Goal: Task Accomplishment & Management: Use online tool/utility

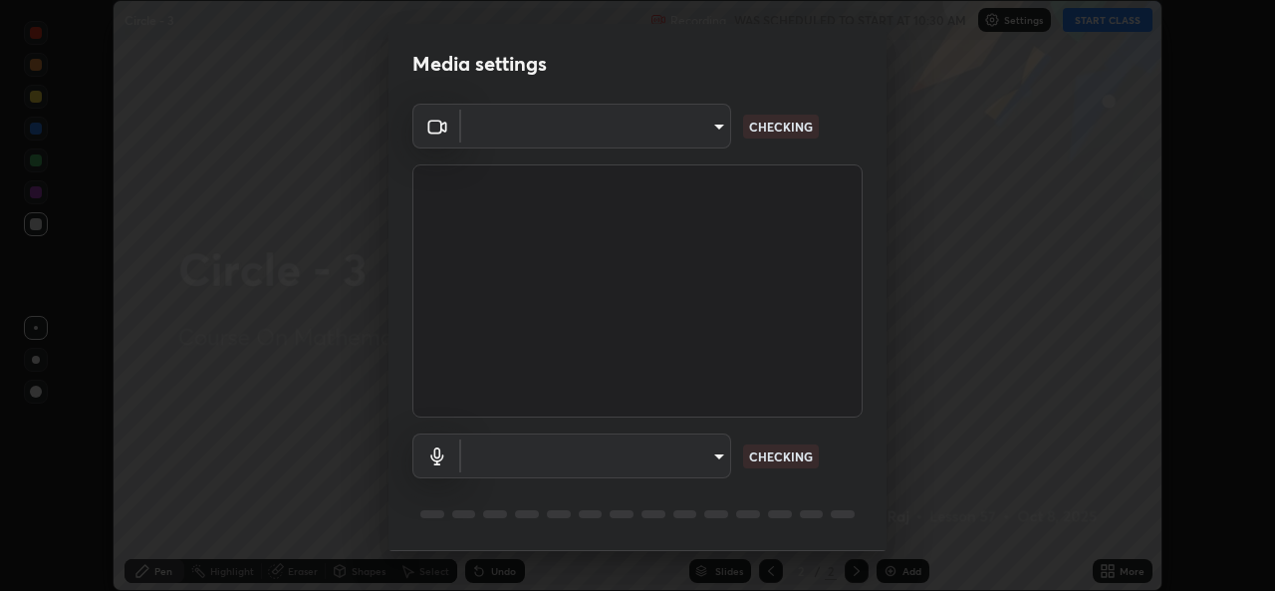
scroll to position [63, 0]
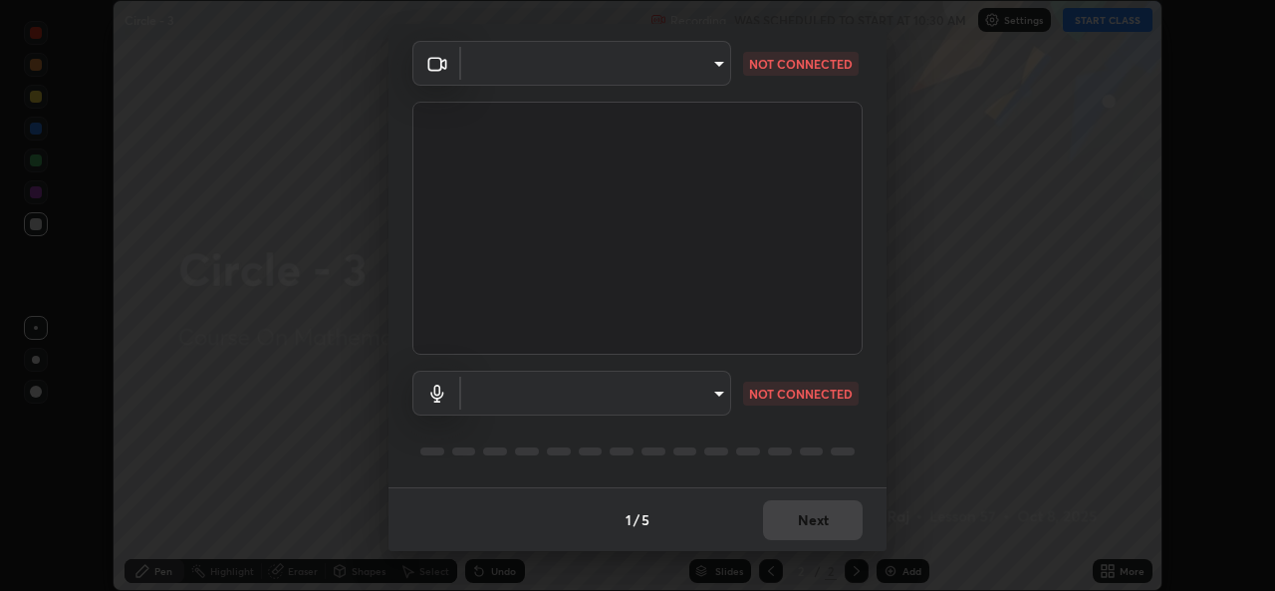
type input "01ba4e230c86726ed3cc2c83bf33541f2a1f81fc79d1918fb88ff4b5df00a70d"
type input "49b0a6df07a429b4aa0e143735b31e2a272de4ae34d33bd193cbc4de7c554cfd"
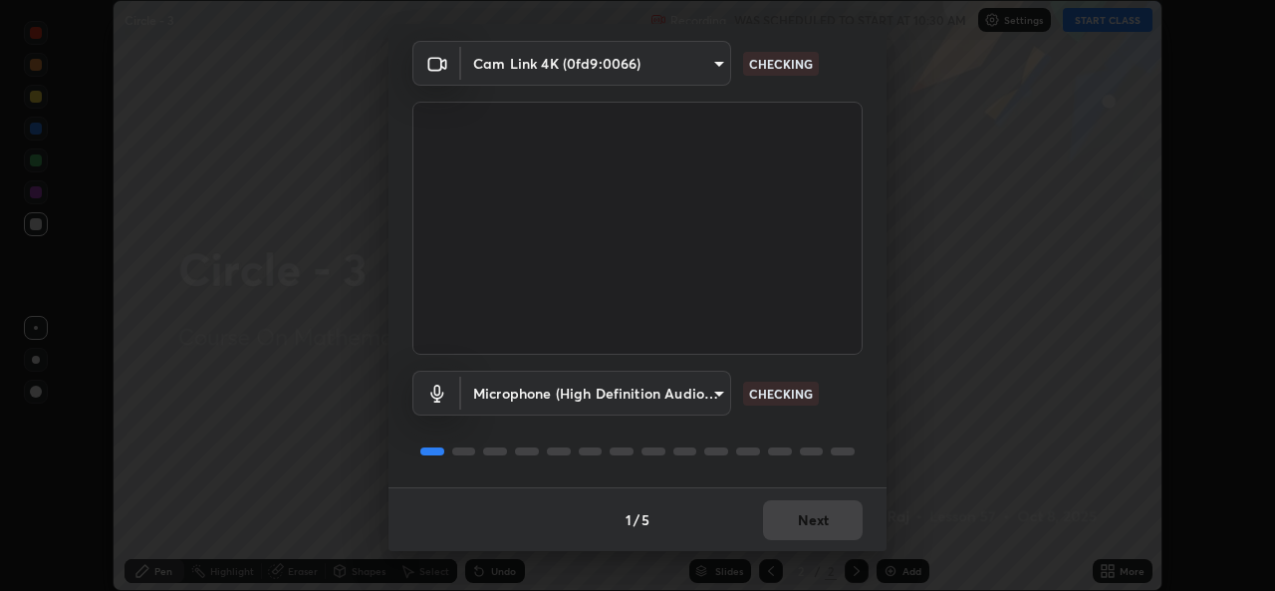
click at [831, 532] on div "1 / 5 Next" at bounding box center [637, 519] width 498 height 64
click at [828, 546] on div "1 / 5 Next" at bounding box center [637, 519] width 498 height 64
click at [825, 543] on div "1 / 5 Next" at bounding box center [637, 519] width 498 height 64
click at [820, 542] on div "1 / 5 Next" at bounding box center [637, 519] width 498 height 64
click at [809, 534] on div "1 / 5 Next" at bounding box center [637, 519] width 498 height 64
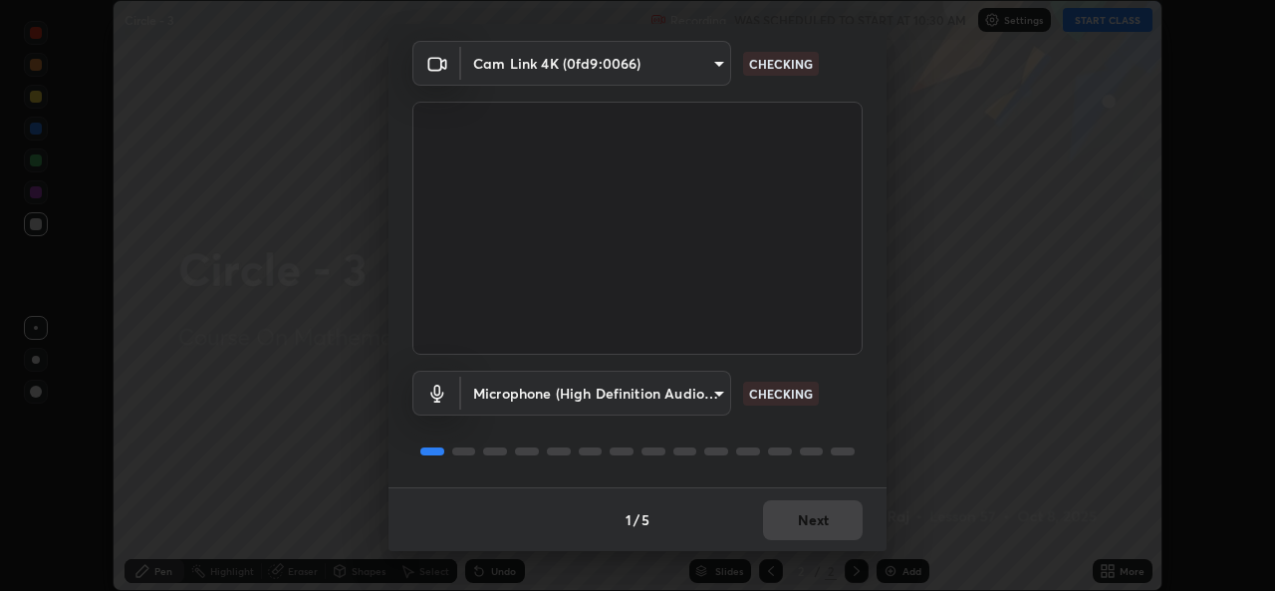
click at [811, 536] on button "Next" at bounding box center [813, 520] width 100 height 40
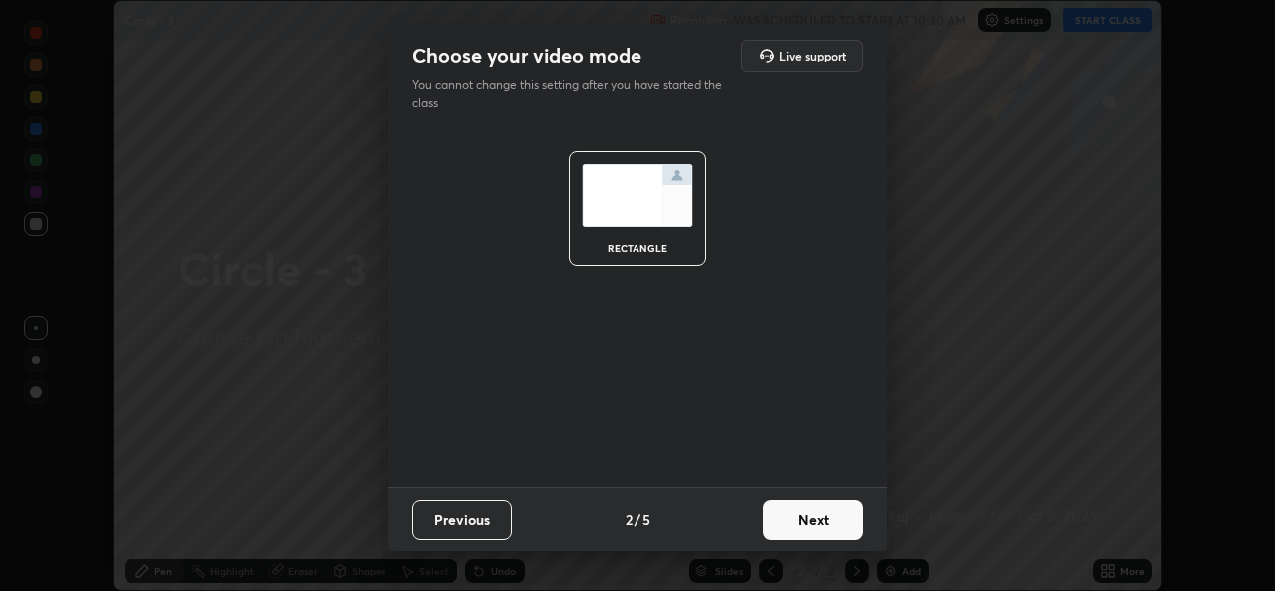
scroll to position [0, 0]
click at [819, 556] on div "Choose your video mode Live support You cannot change this setting after you ha…" at bounding box center [637, 295] width 1275 height 591
click at [830, 553] on div "Choose your video mode Live support You cannot change this setting after you ha…" at bounding box center [637, 295] width 1275 height 591
click at [836, 552] on div "Choose your video mode Live support You cannot change this setting after you ha…" at bounding box center [637, 295] width 1275 height 591
click at [845, 536] on button "Next" at bounding box center [813, 520] width 100 height 40
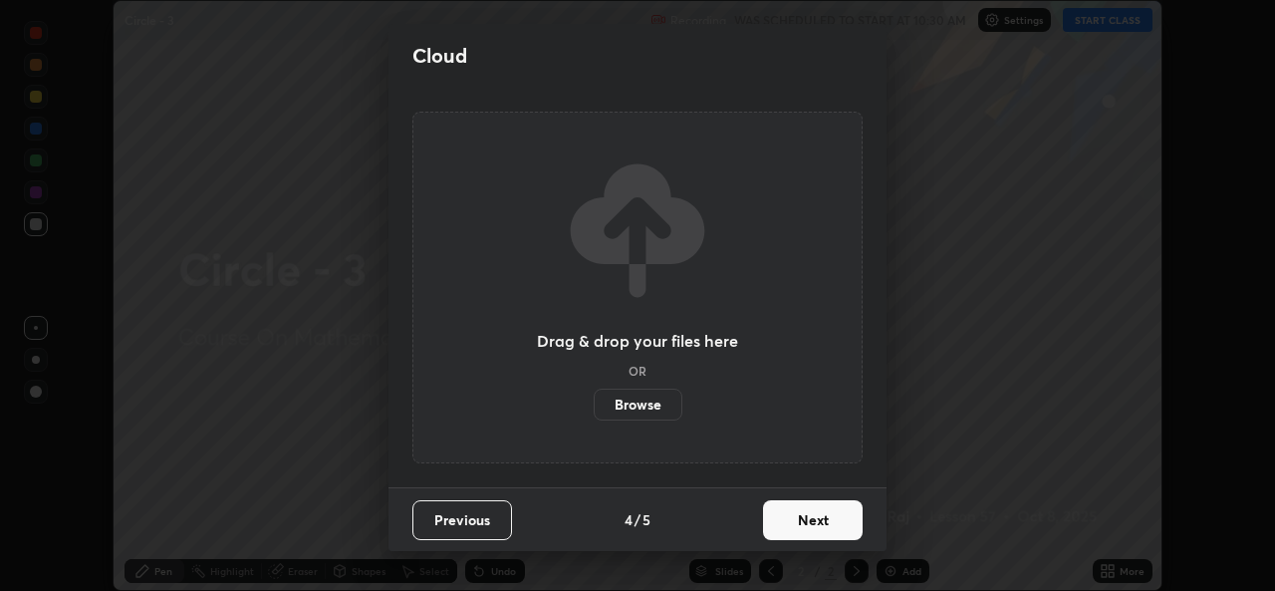
click at [849, 539] on button "Next" at bounding box center [813, 520] width 100 height 40
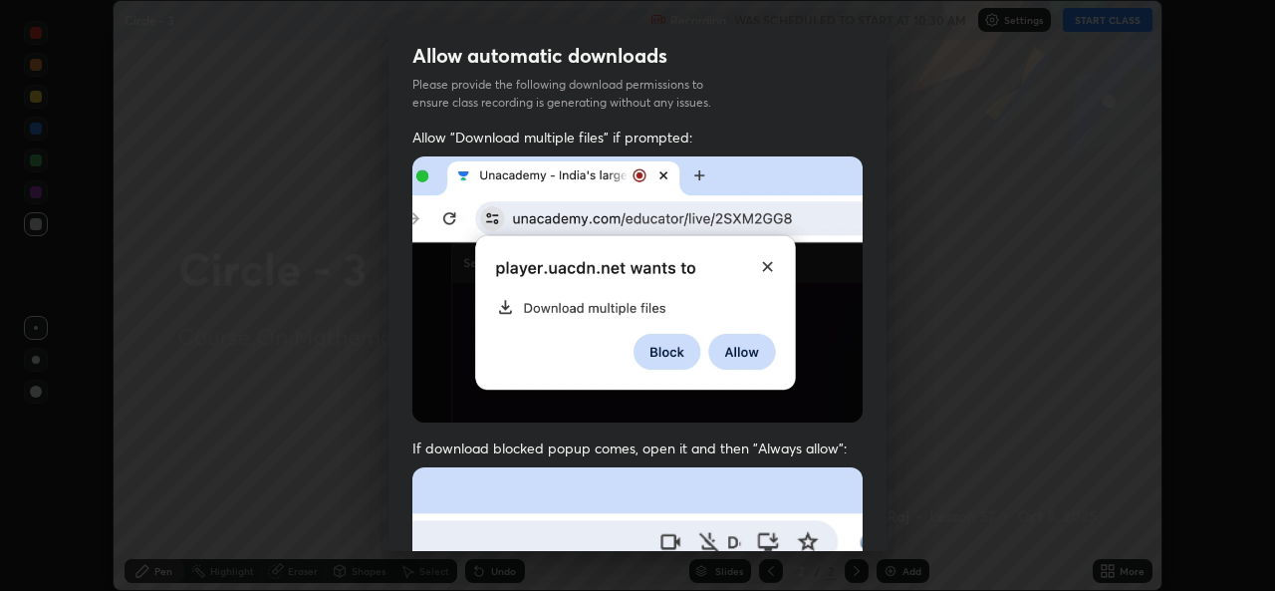
click at [849, 552] on div "Allow automatic downloads Please provide the following download permissions to …" at bounding box center [637, 295] width 1275 height 591
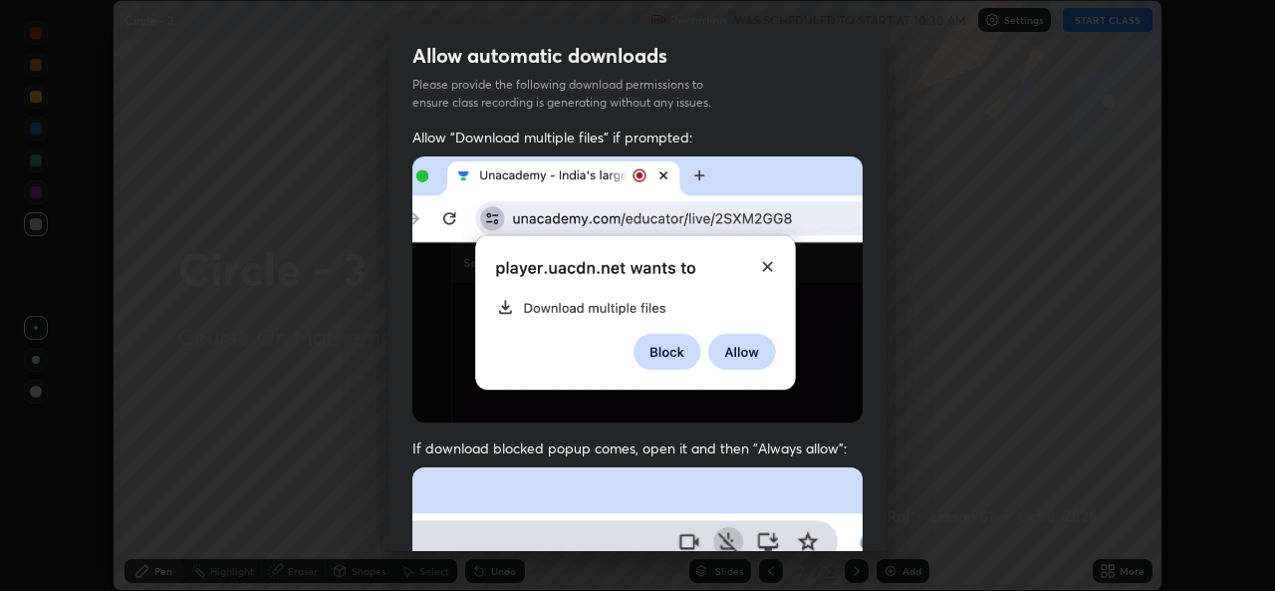
click at [851, 555] on div "Allow automatic downloads Please provide the following download permissions to …" at bounding box center [637, 295] width 1275 height 591
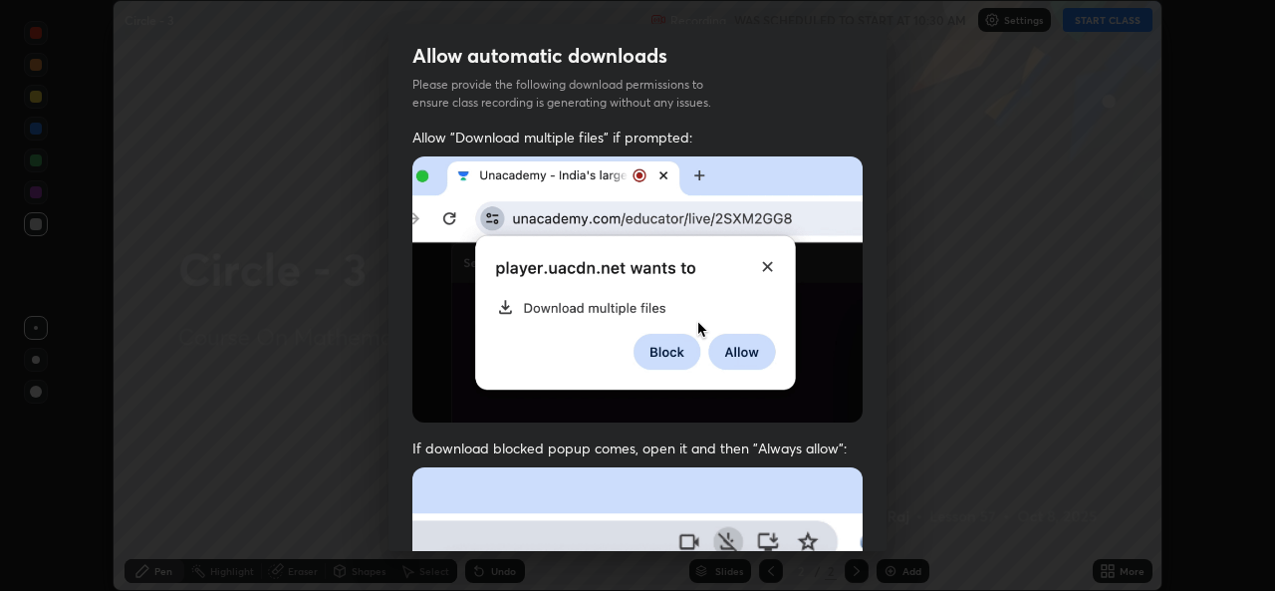
click at [848, 557] on div "Allow automatic downloads Please provide the following download permissions to …" at bounding box center [637, 295] width 1275 height 591
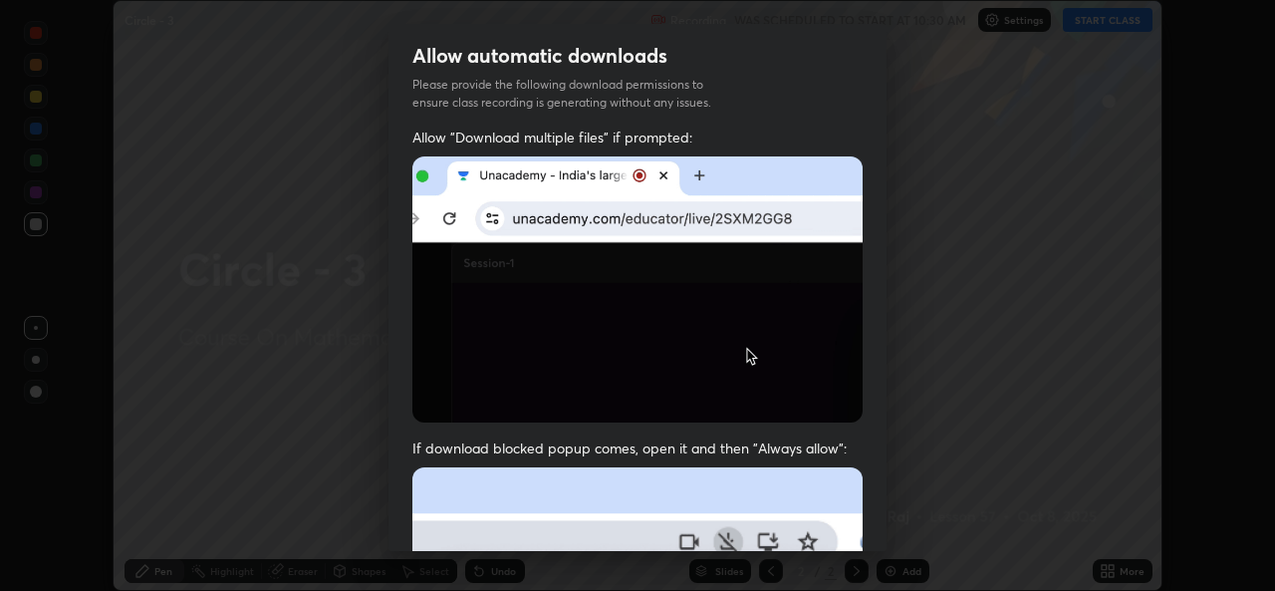
click at [848, 557] on div "Allow automatic downloads Please provide the following download permissions to …" at bounding box center [637, 295] width 1275 height 591
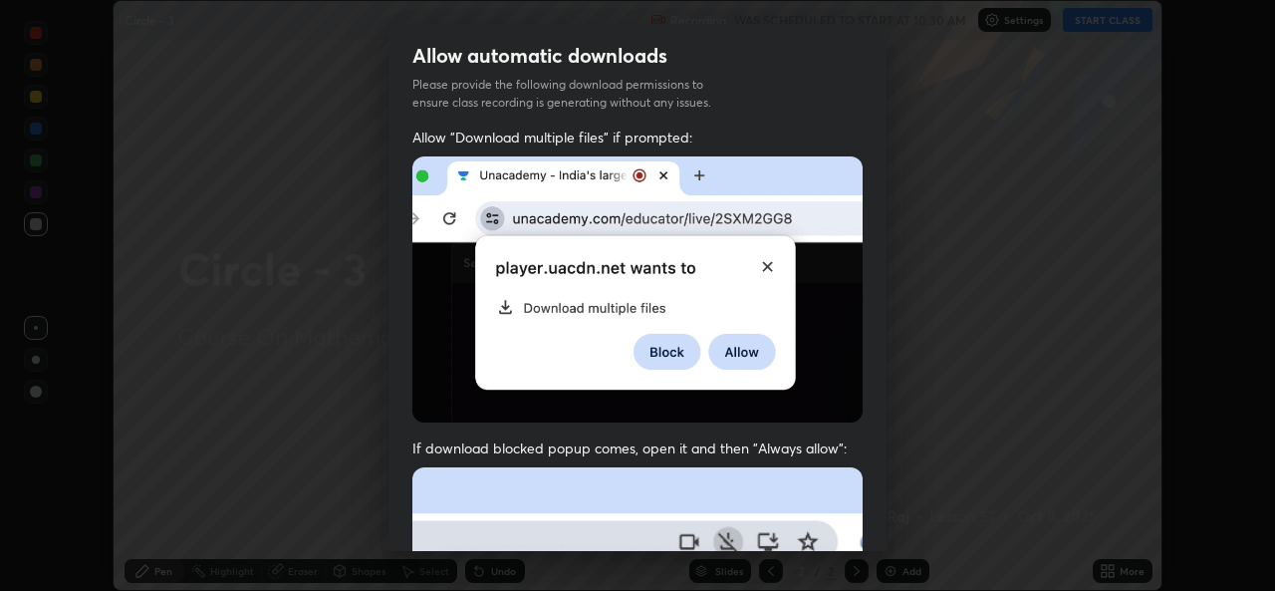
click at [846, 552] on div "Allow automatic downloads Please provide the following download permissions to …" at bounding box center [637, 295] width 1275 height 591
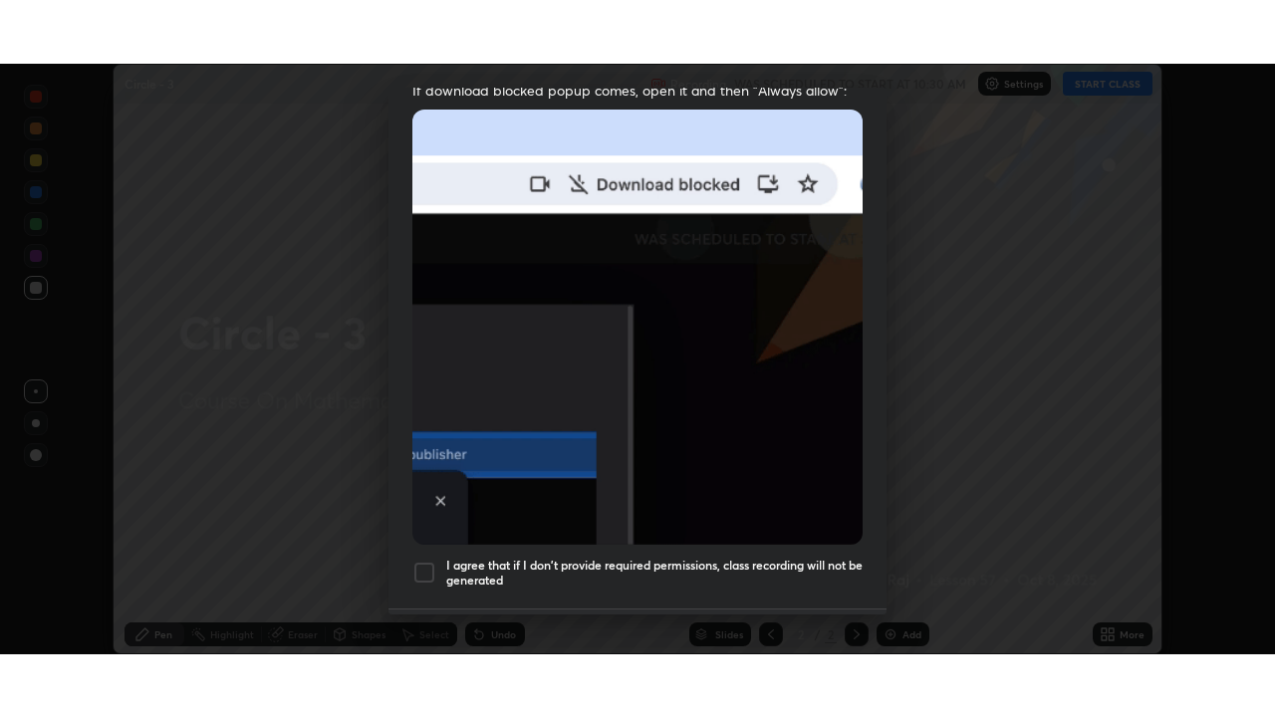
scroll to position [469, 0]
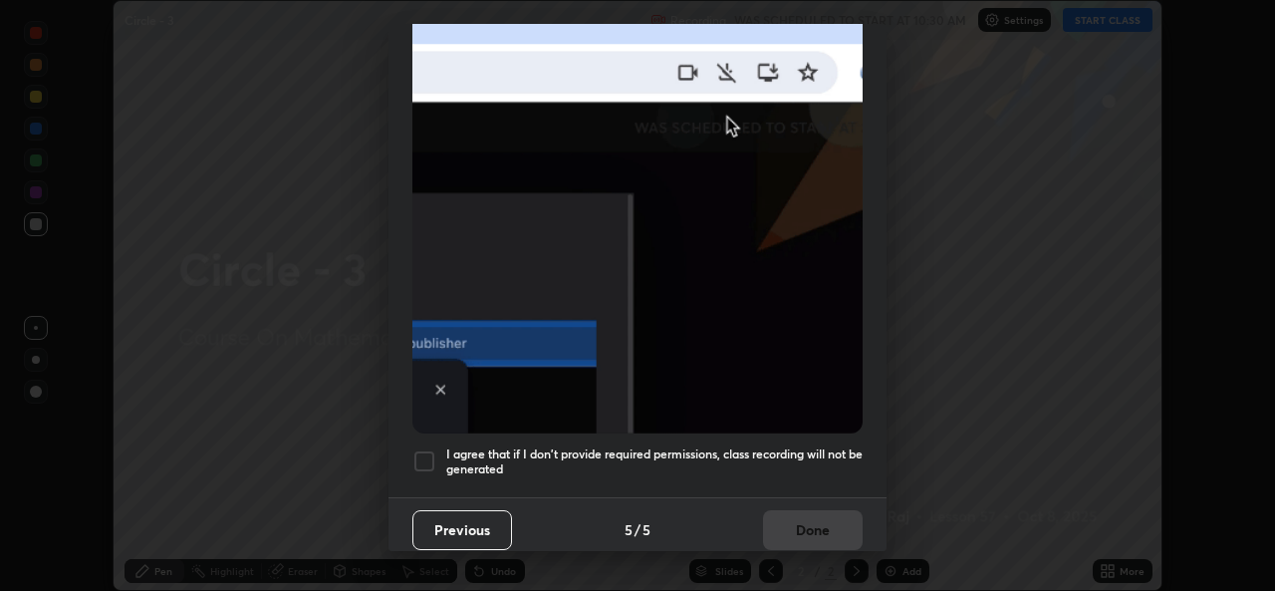
click at [842, 517] on div "Previous 5 / 5 Done" at bounding box center [637, 529] width 498 height 64
click at [805, 350] on img at bounding box center [637, 215] width 450 height 435
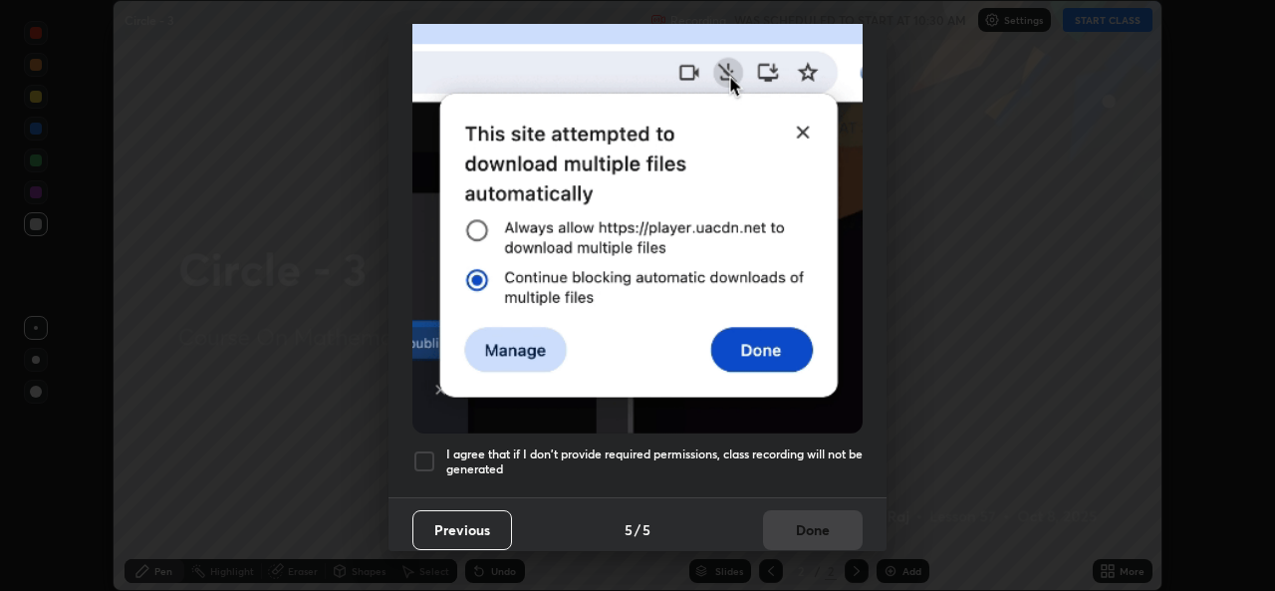
click at [785, 458] on h5 "I agree that if I don't provide required permissions, class recording will not …" at bounding box center [654, 461] width 416 height 31
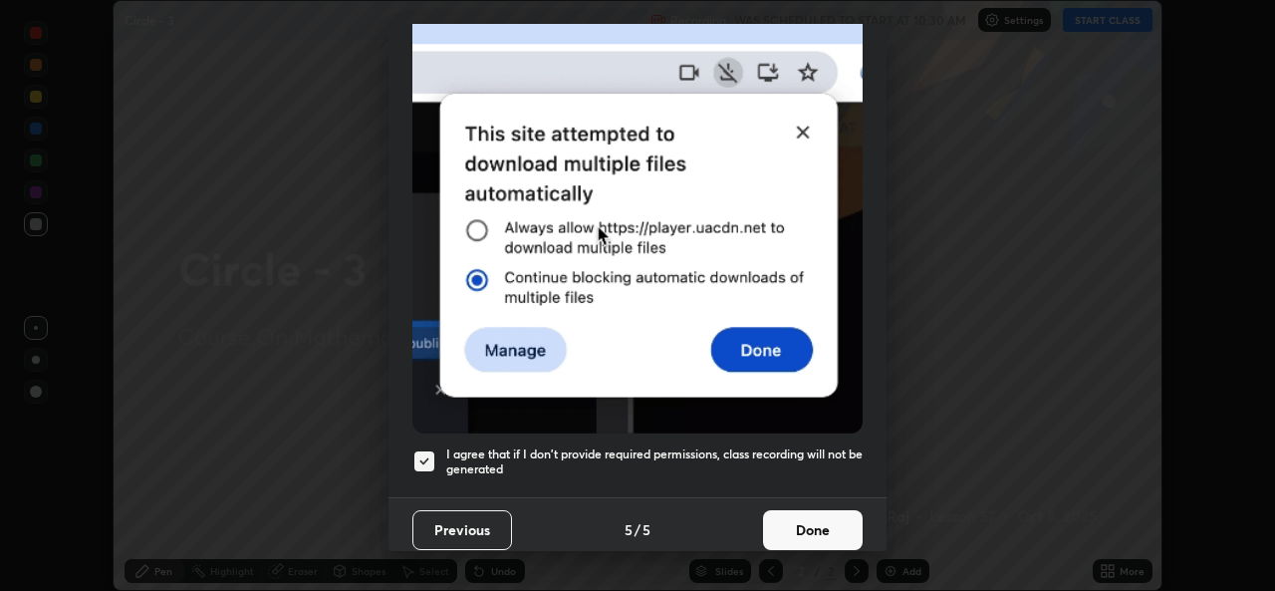
click at [801, 516] on button "Done" at bounding box center [813, 530] width 100 height 40
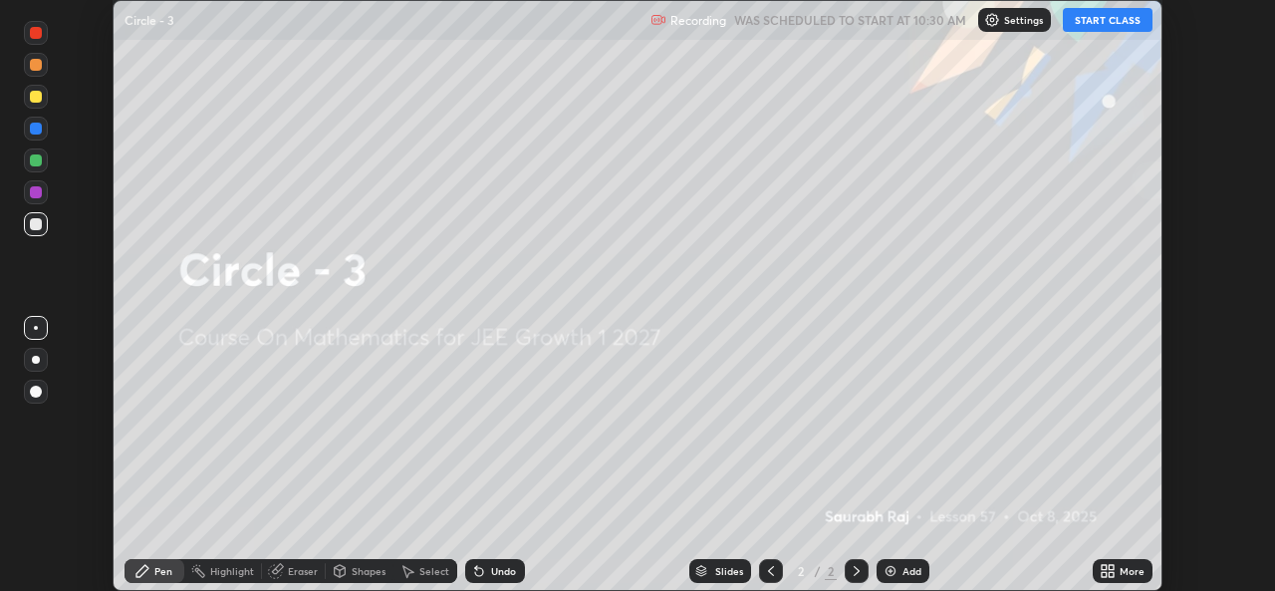
click at [1097, 575] on div "More" at bounding box center [1123, 571] width 60 height 24
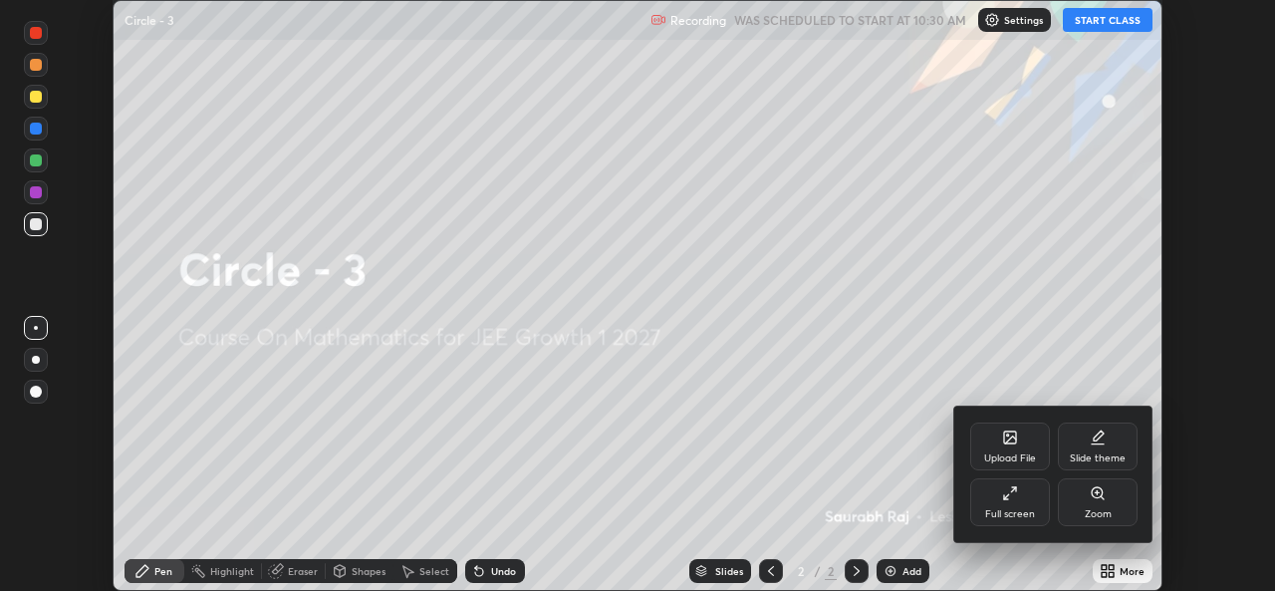
click at [1039, 517] on div "Full screen" at bounding box center [1010, 502] width 80 height 48
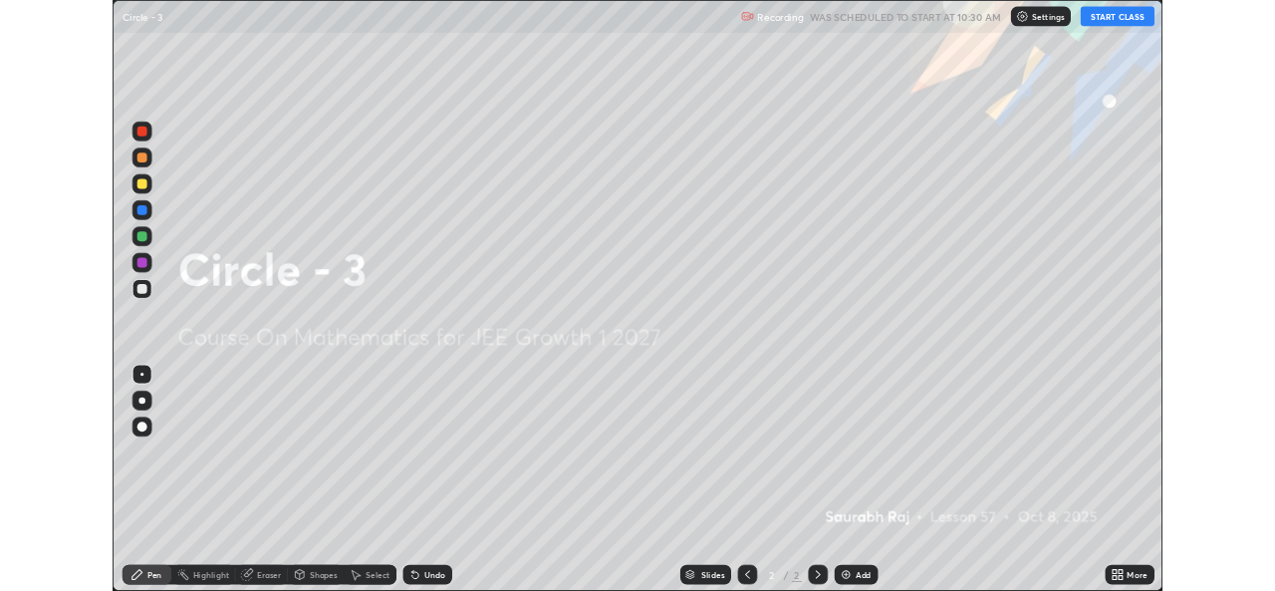
scroll to position [717, 1275]
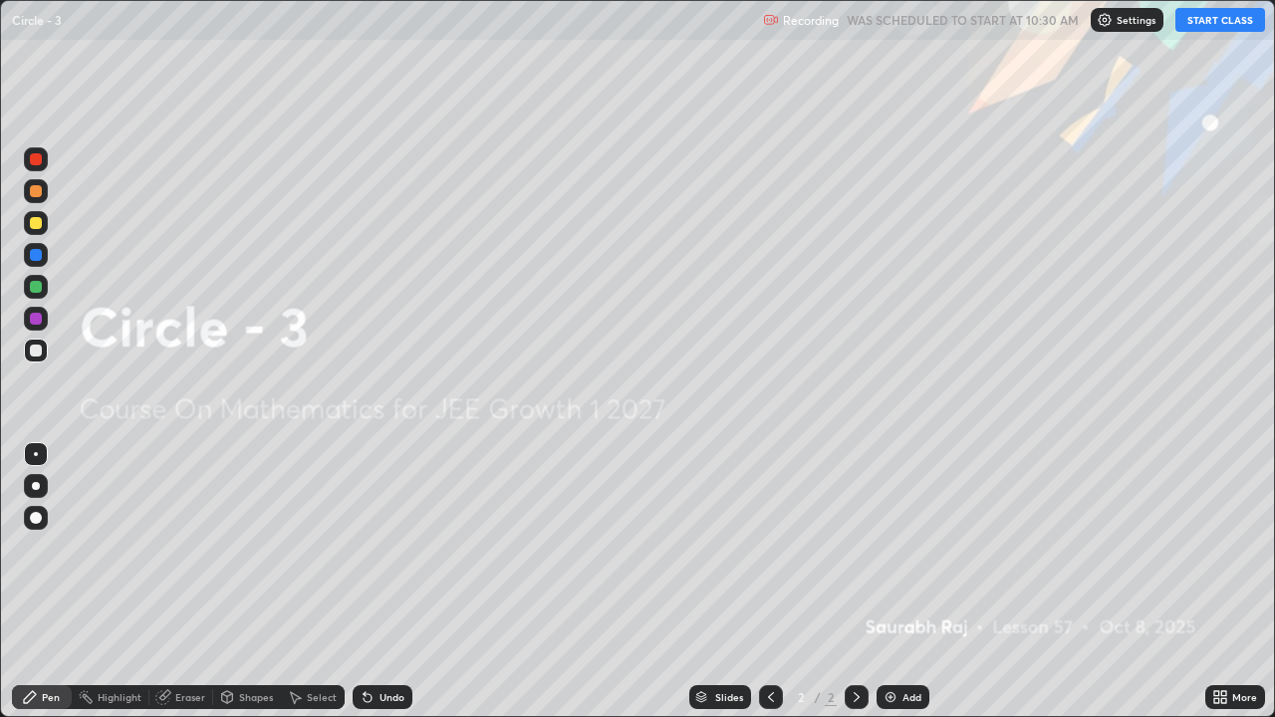
click at [1203, 29] on button "START CLASS" at bounding box center [1220, 20] width 90 height 24
click at [916, 590] on div "Add" at bounding box center [911, 697] width 19 height 10
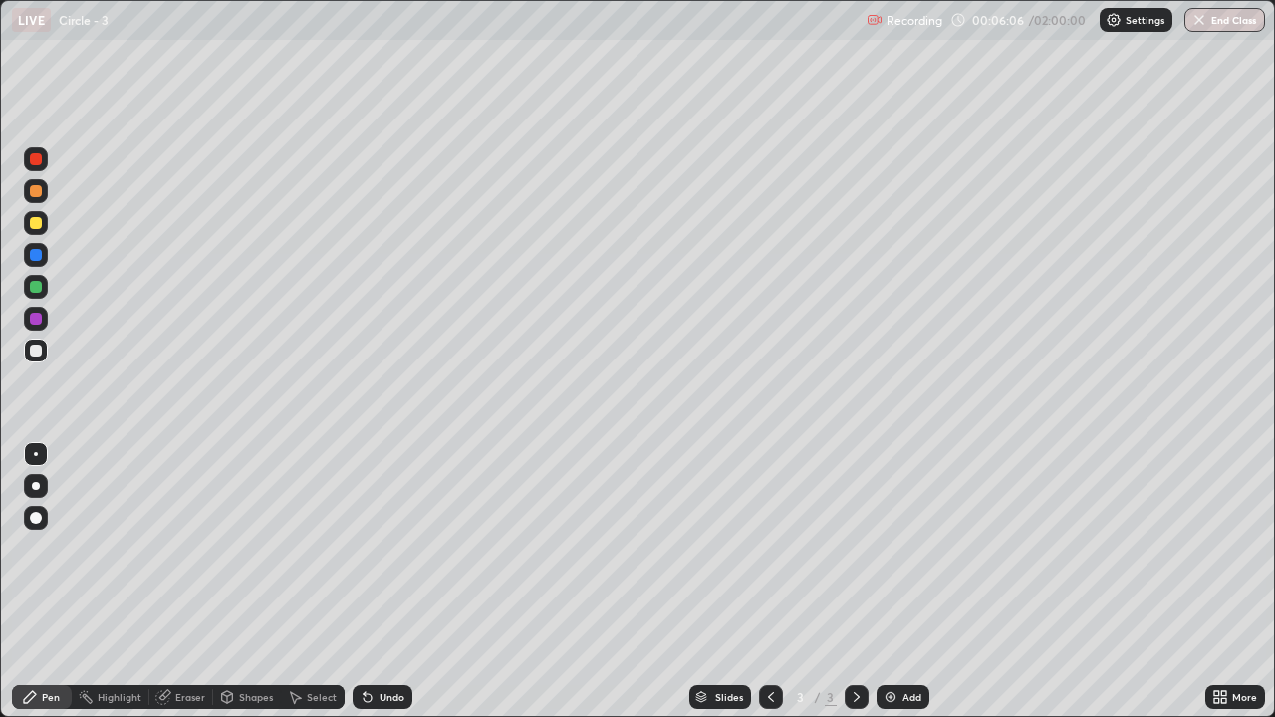
click at [45, 225] on div at bounding box center [36, 223] width 24 height 24
click at [371, 590] on icon at bounding box center [368, 697] width 16 height 16
click at [379, 590] on div "Undo" at bounding box center [391, 697] width 25 height 10
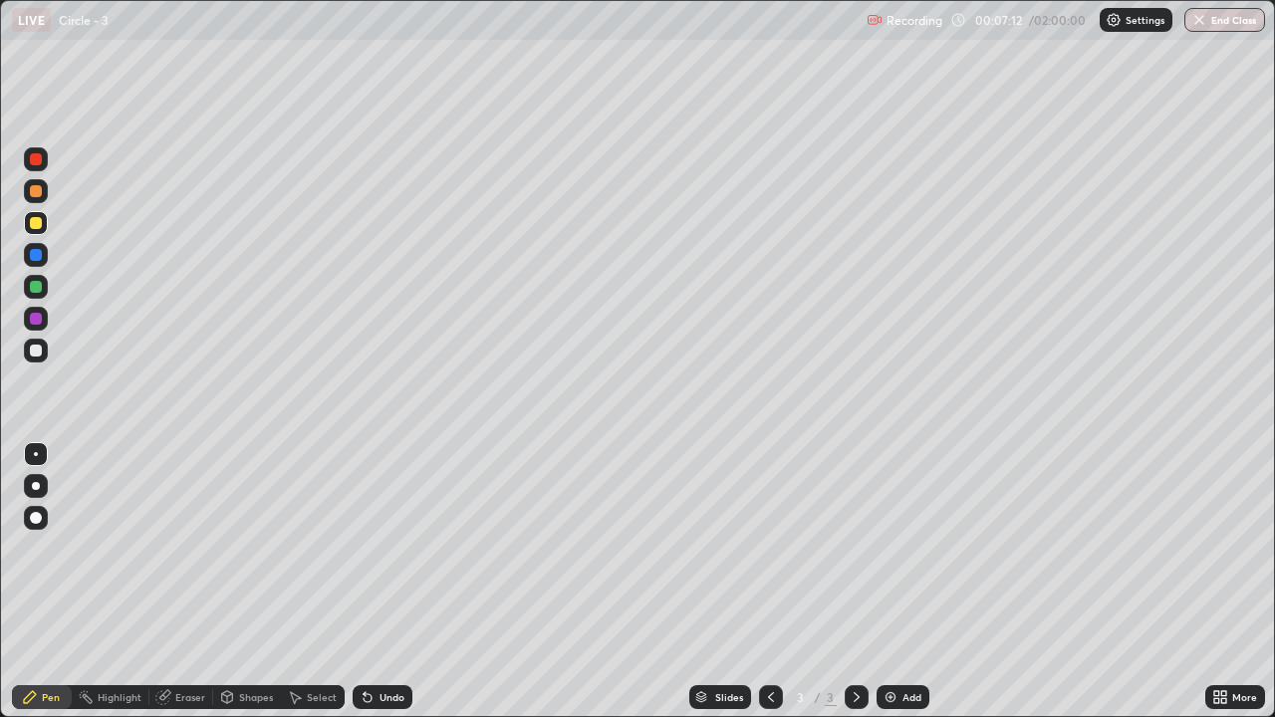
click at [374, 590] on div "Undo" at bounding box center [383, 697] width 60 height 24
click at [314, 590] on div "Select" at bounding box center [322, 697] width 30 height 10
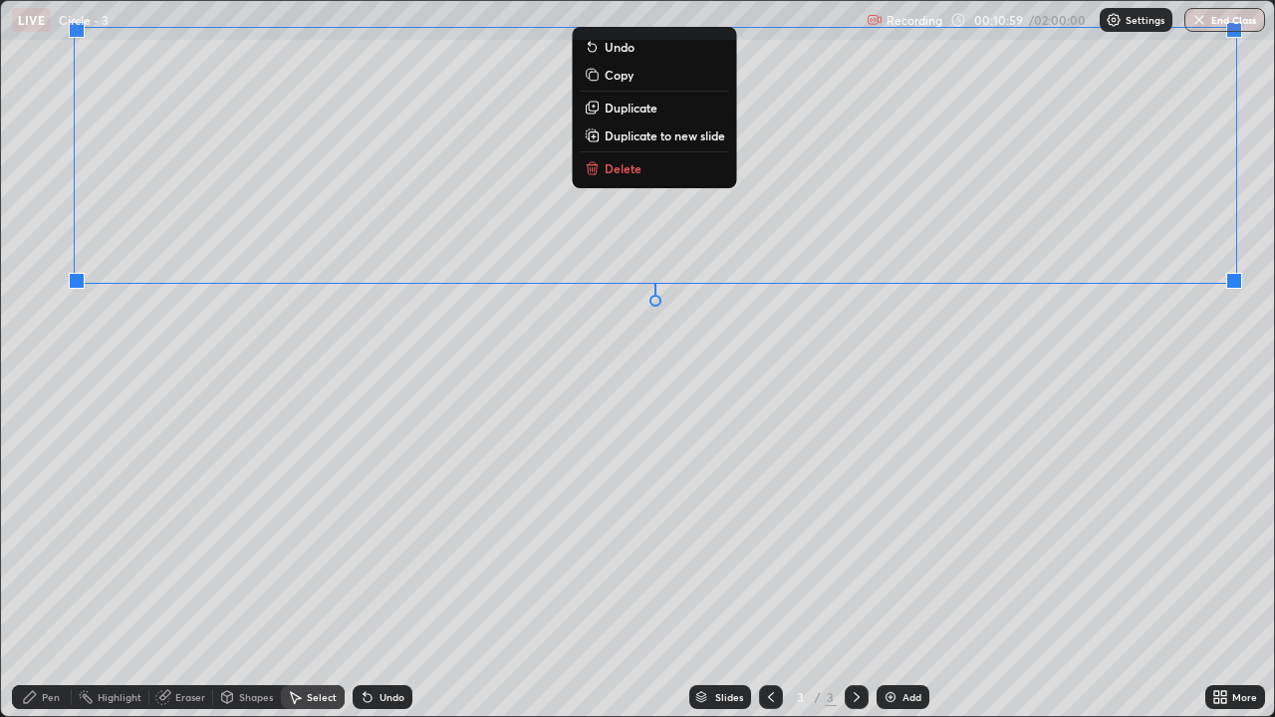
click at [1117, 373] on div "0 ° Undo Copy Duplicate Duplicate to new slide Delete" at bounding box center [637, 358] width 1273 height 715
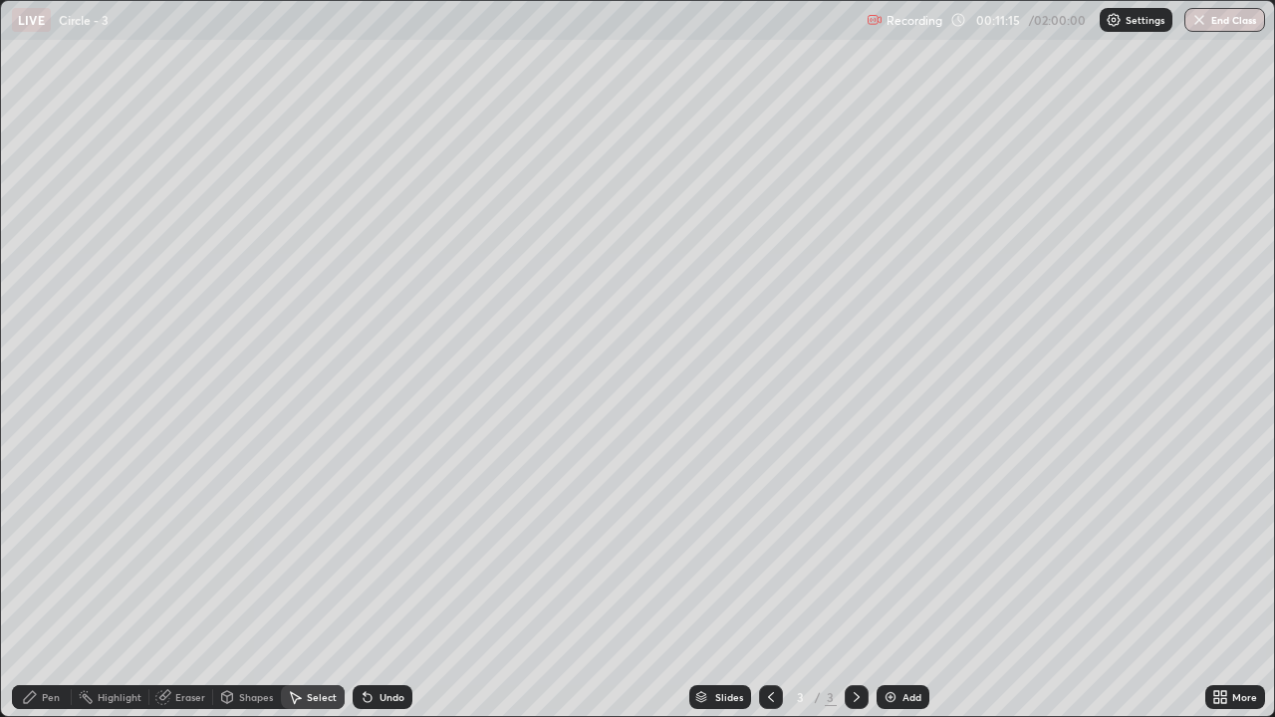
click at [249, 590] on div "Shapes" at bounding box center [256, 697] width 34 height 10
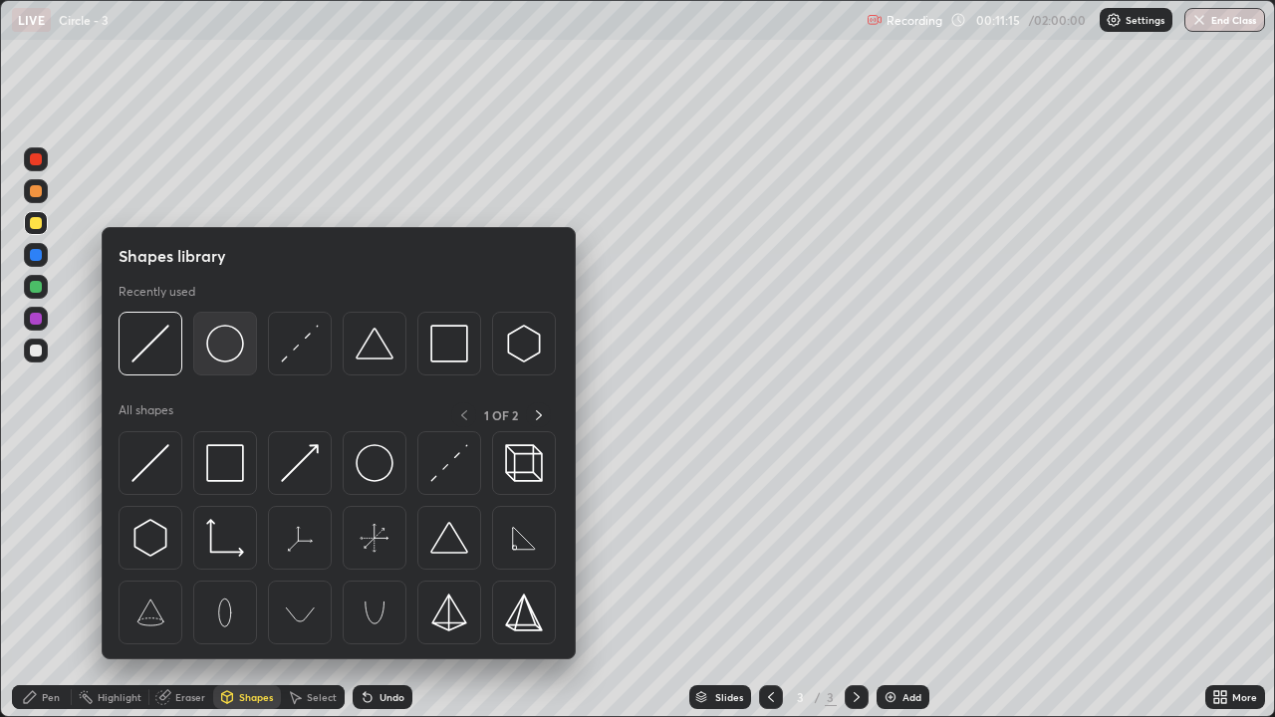
click at [218, 352] on img at bounding box center [225, 344] width 38 height 38
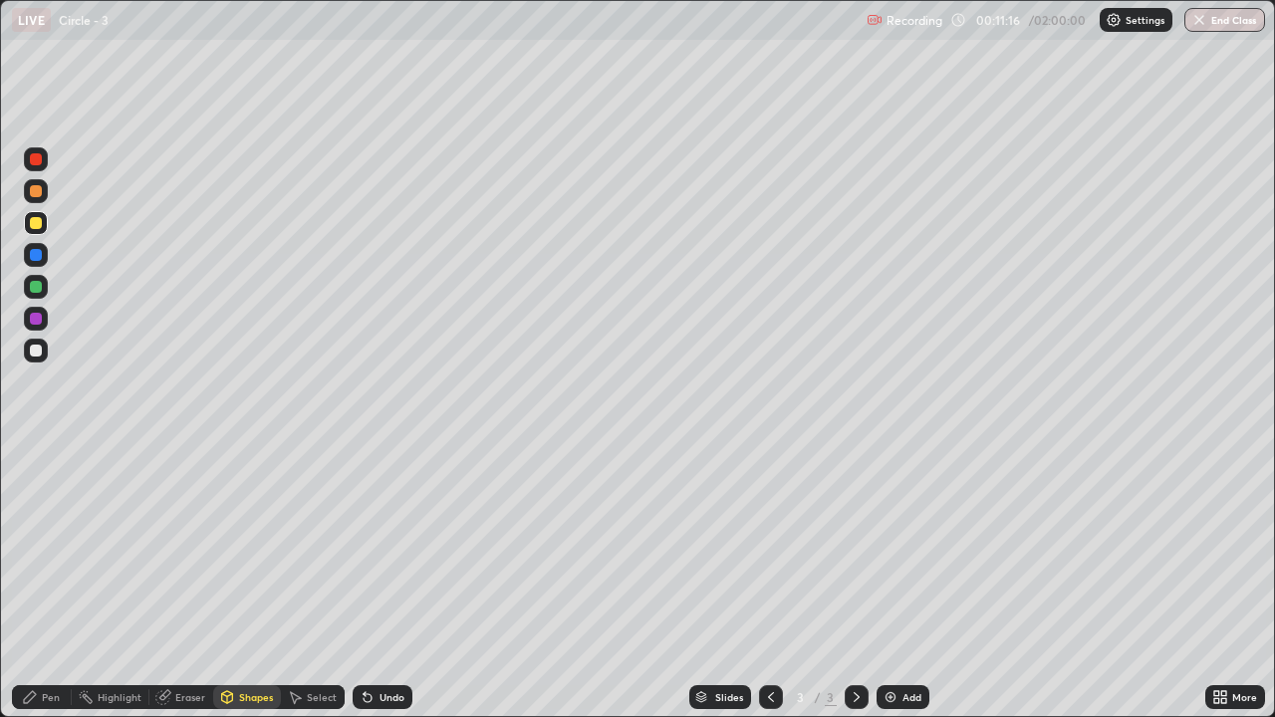
click at [44, 358] on div at bounding box center [36, 351] width 24 height 24
click at [51, 590] on div "Pen" at bounding box center [42, 697] width 60 height 24
click at [36, 359] on div at bounding box center [36, 351] width 24 height 24
click at [381, 590] on div "Undo" at bounding box center [383, 697] width 60 height 24
click at [312, 590] on div "Select" at bounding box center [322, 697] width 30 height 10
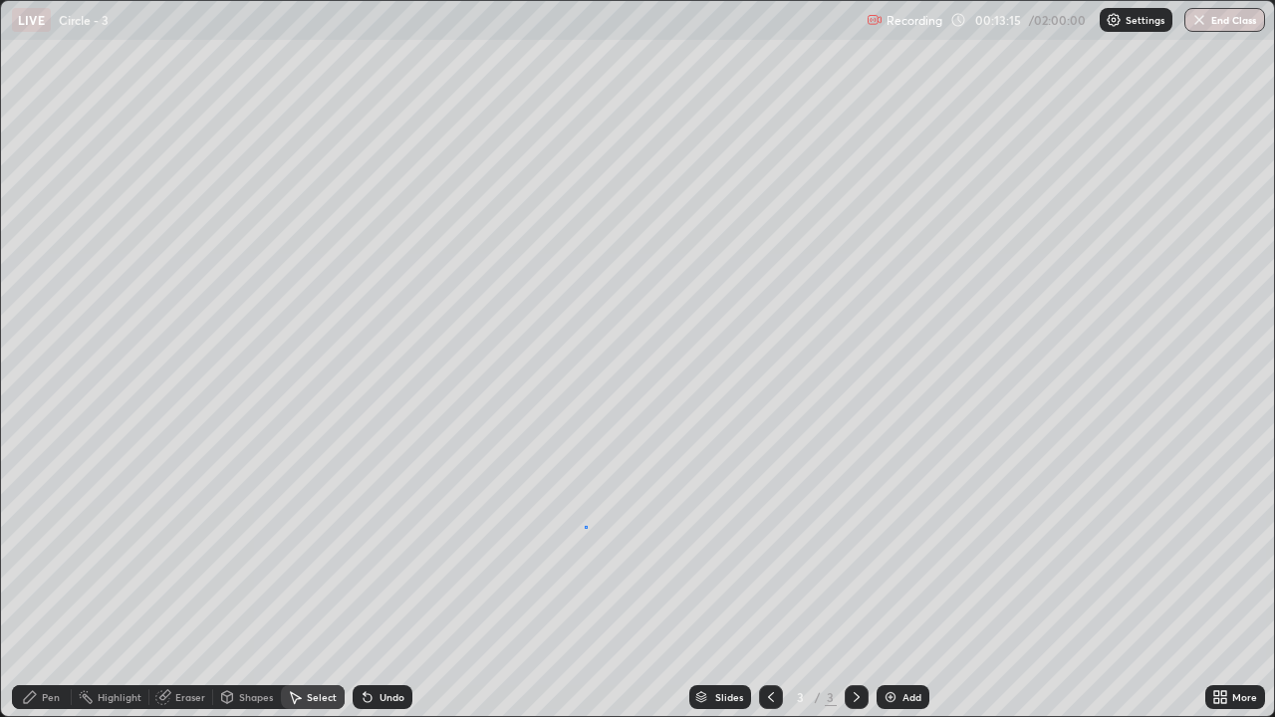
click at [586, 526] on div "0 ° Undo Copy Duplicate Duplicate to new slide Delete" at bounding box center [637, 358] width 1273 height 715
click at [54, 590] on div "Pen" at bounding box center [42, 697] width 60 height 24
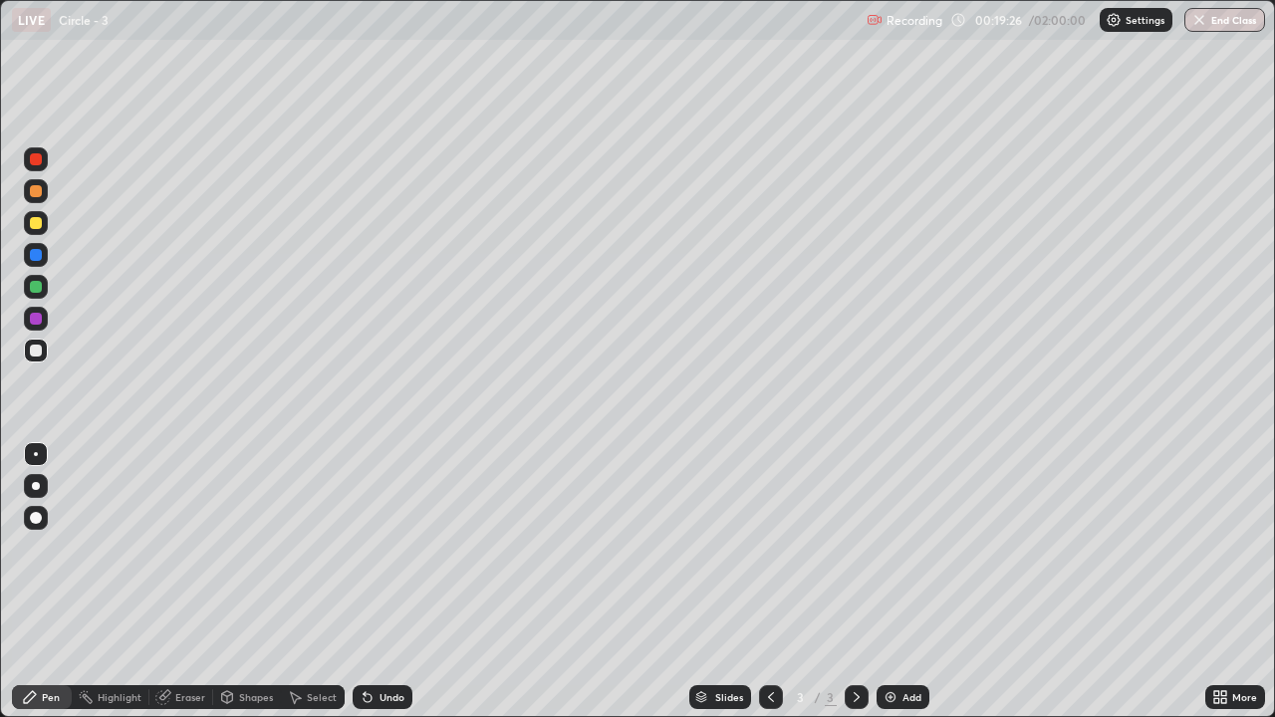
click at [924, 590] on div "Add" at bounding box center [902, 697] width 53 height 24
click at [47, 590] on div "Pen" at bounding box center [51, 697] width 18 height 10
click at [40, 228] on div at bounding box center [36, 223] width 24 height 24
click at [36, 352] on div at bounding box center [36, 351] width 12 height 12
click at [897, 590] on div "Add" at bounding box center [902, 697] width 53 height 24
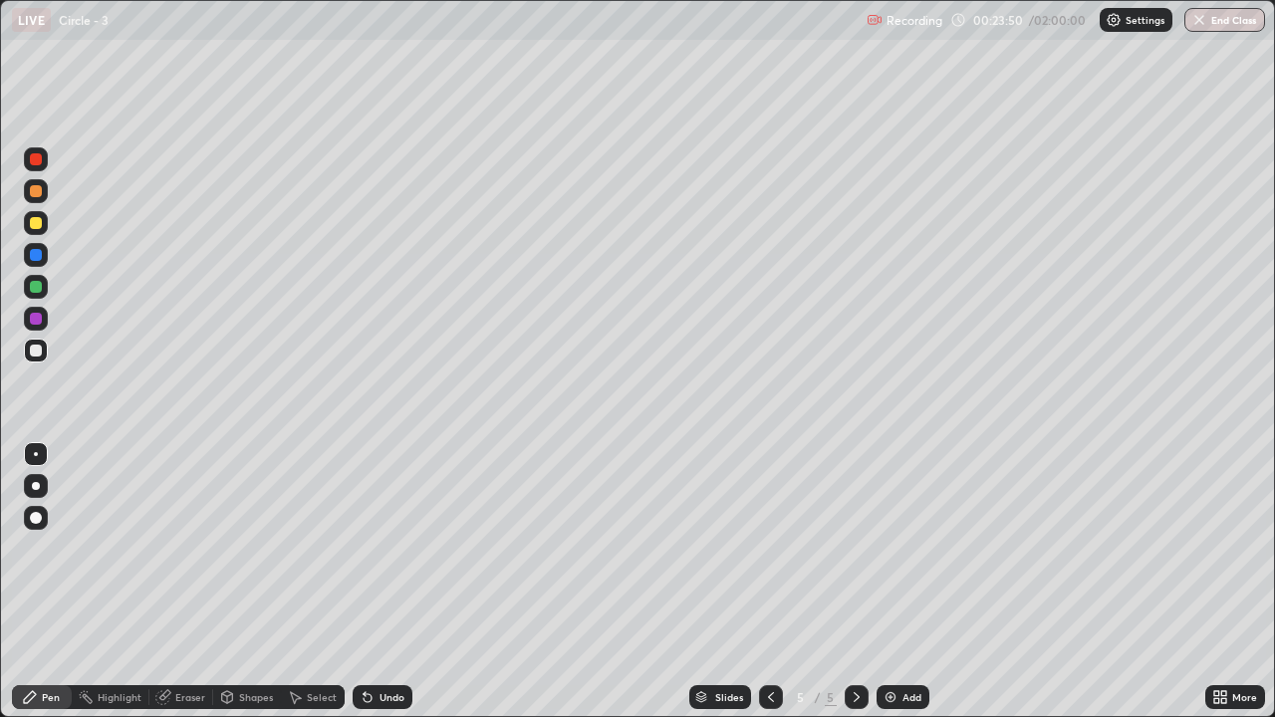
click at [33, 223] on div at bounding box center [36, 223] width 12 height 12
click at [307, 590] on div "Select" at bounding box center [322, 697] width 30 height 10
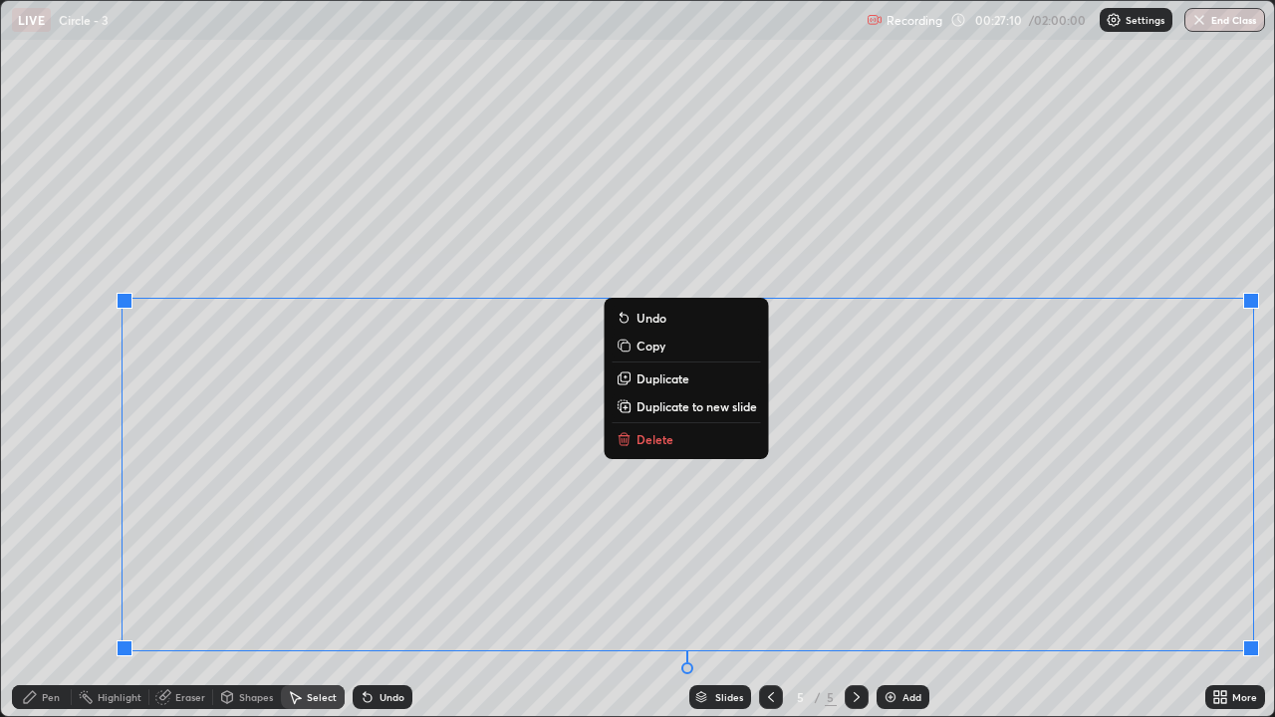
click at [706, 403] on p "Duplicate to new slide" at bounding box center [696, 406] width 121 height 16
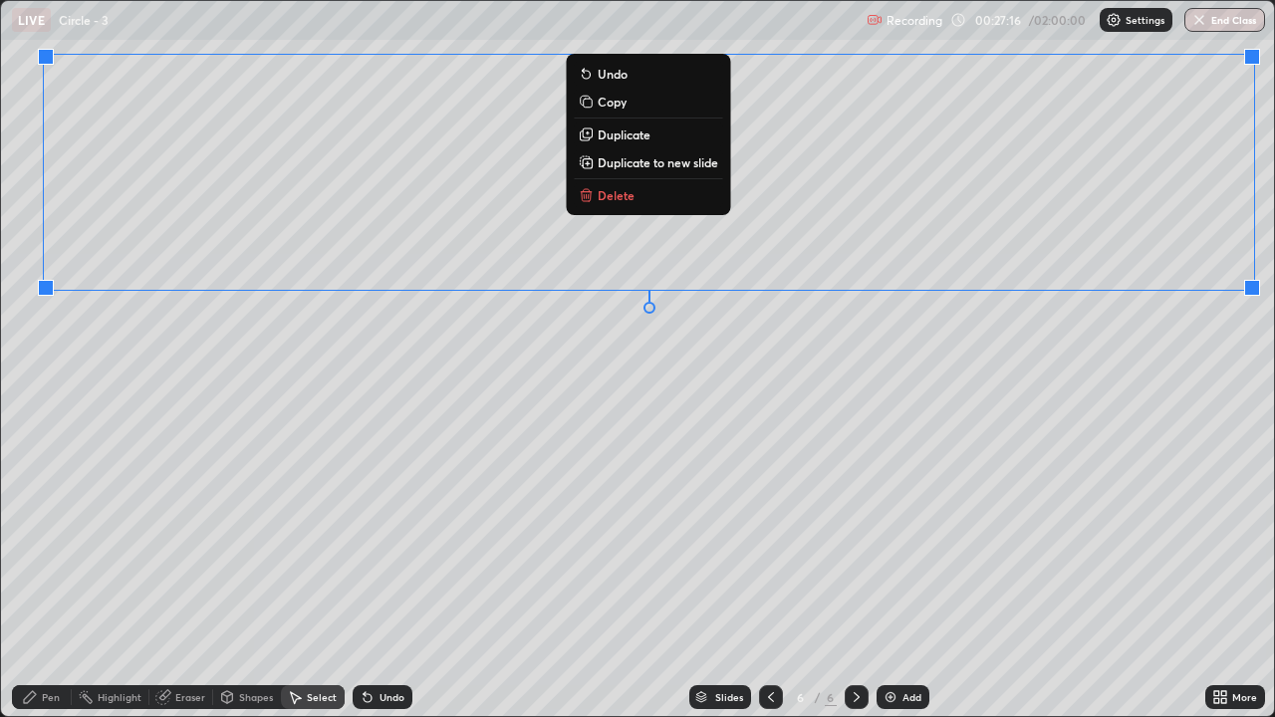
click at [1141, 341] on div "0 ° Undo Copy Duplicate Duplicate to new slide Delete" at bounding box center [637, 358] width 1273 height 715
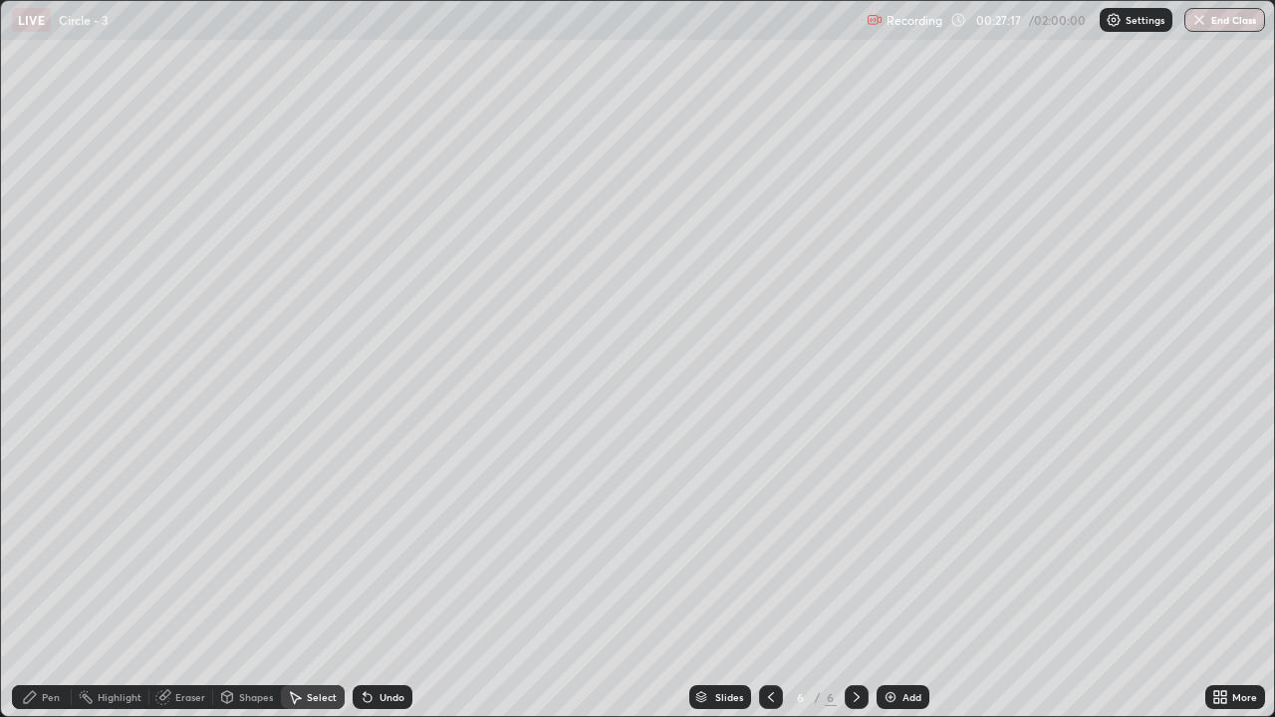
click at [770, 590] on icon at bounding box center [771, 697] width 16 height 16
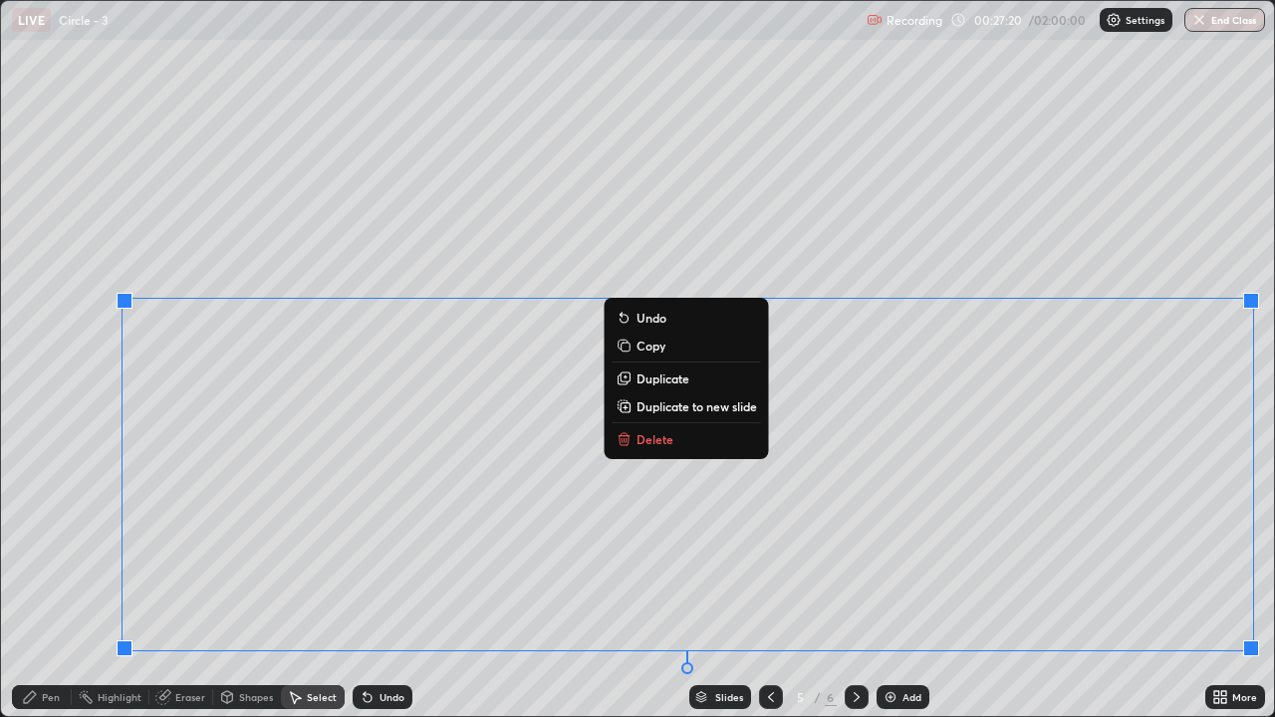
click at [677, 437] on button "Delete" at bounding box center [687, 439] width 148 height 24
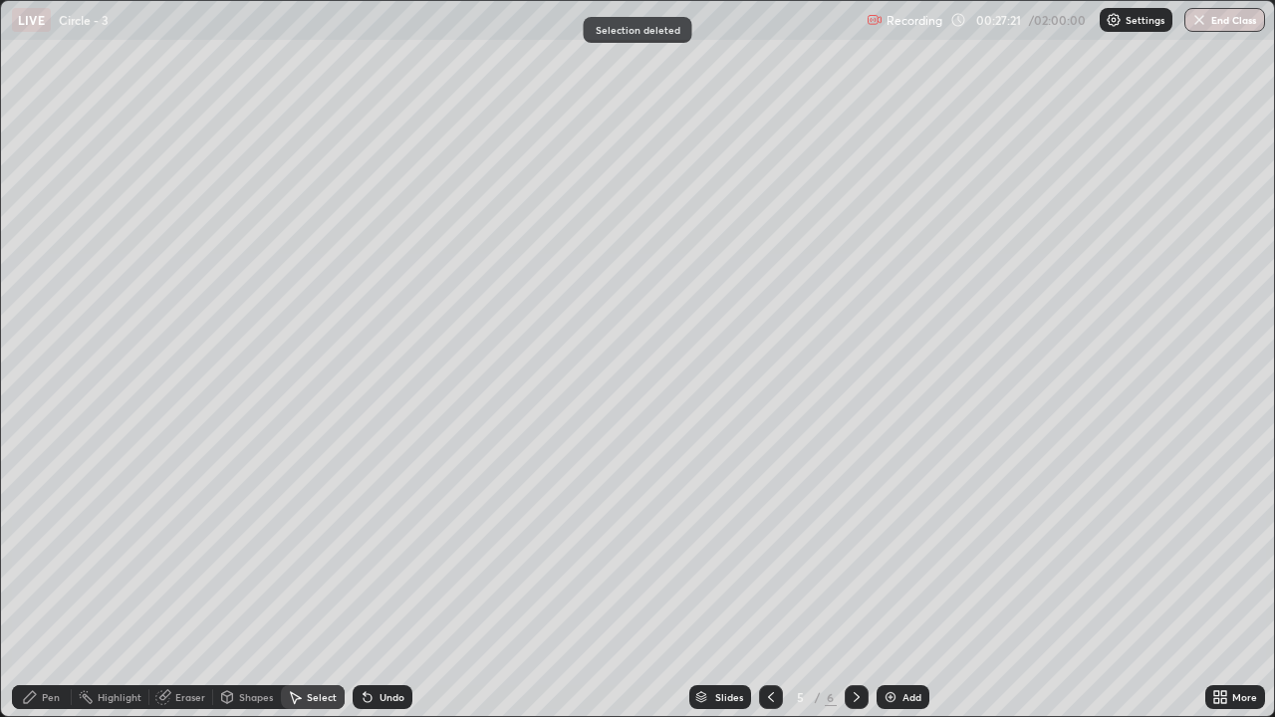
click at [63, 590] on div "Pen" at bounding box center [42, 697] width 60 height 24
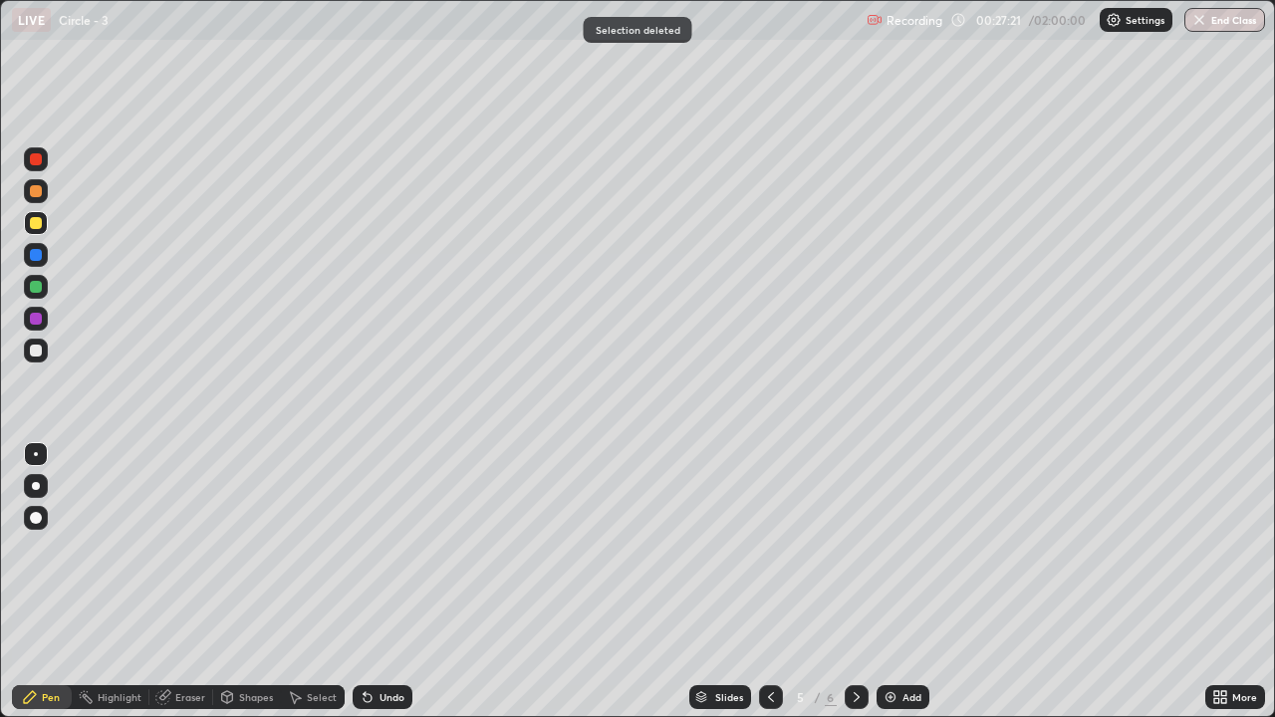
click at [41, 355] on div at bounding box center [36, 351] width 12 height 12
click at [56, 590] on div "Pen" at bounding box center [51, 697] width 18 height 10
click at [44, 358] on div at bounding box center [36, 351] width 24 height 24
click at [392, 590] on div "Undo" at bounding box center [383, 697] width 60 height 24
click at [392, 590] on div "Undo" at bounding box center [391, 697] width 25 height 10
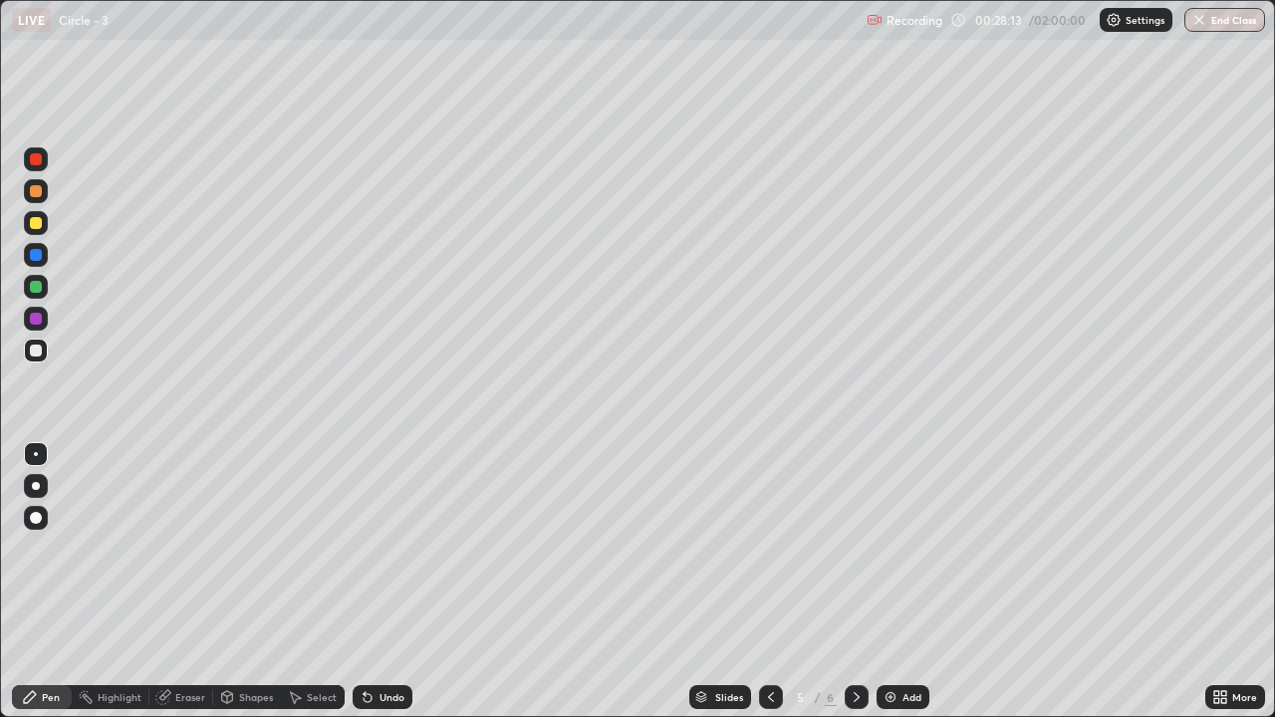
click at [385, 590] on div "Undo" at bounding box center [391, 697] width 25 height 10
click at [318, 590] on div "Select" at bounding box center [322, 697] width 30 height 10
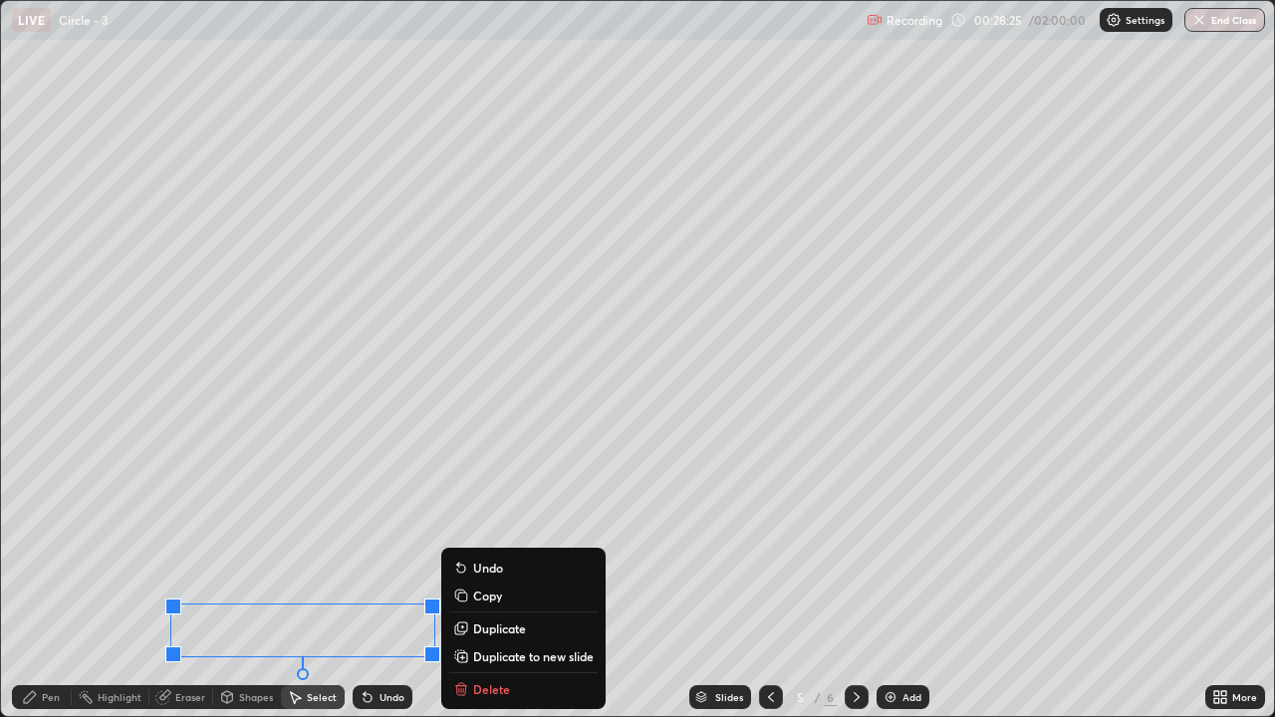
click at [50, 590] on div "Pen" at bounding box center [51, 697] width 18 height 10
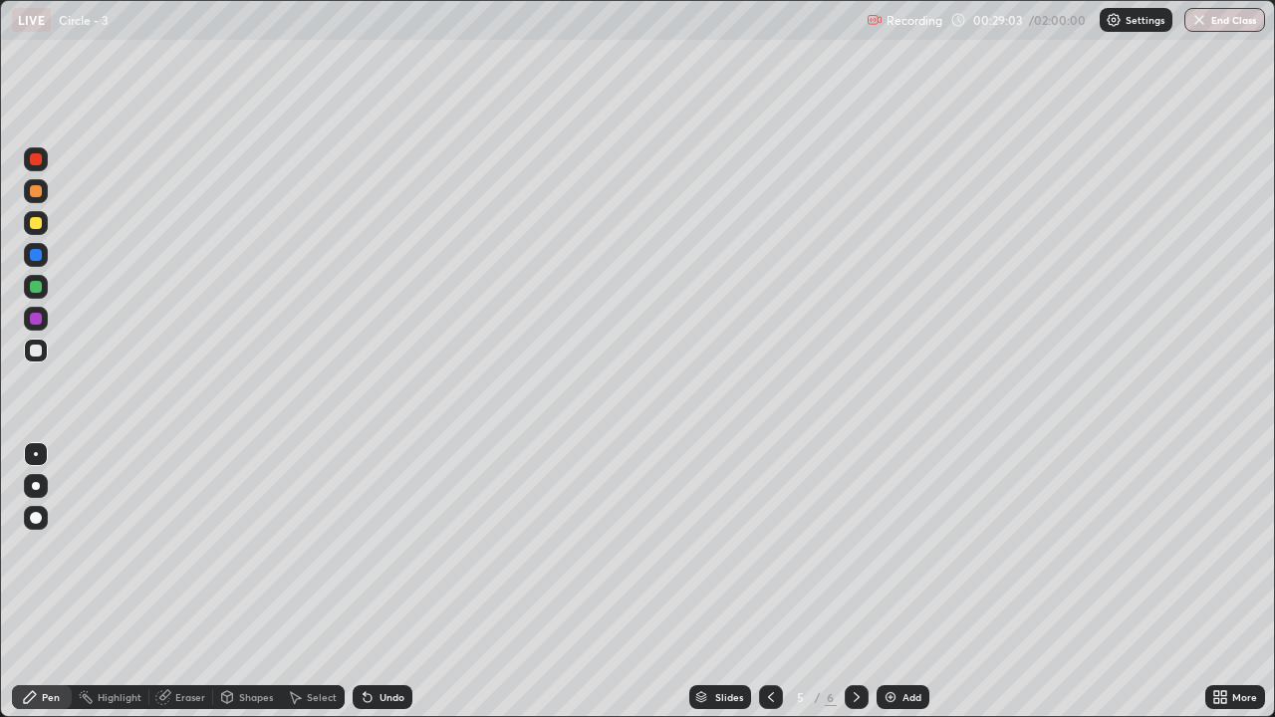
click at [1232, 590] on div "More" at bounding box center [1244, 697] width 25 height 10
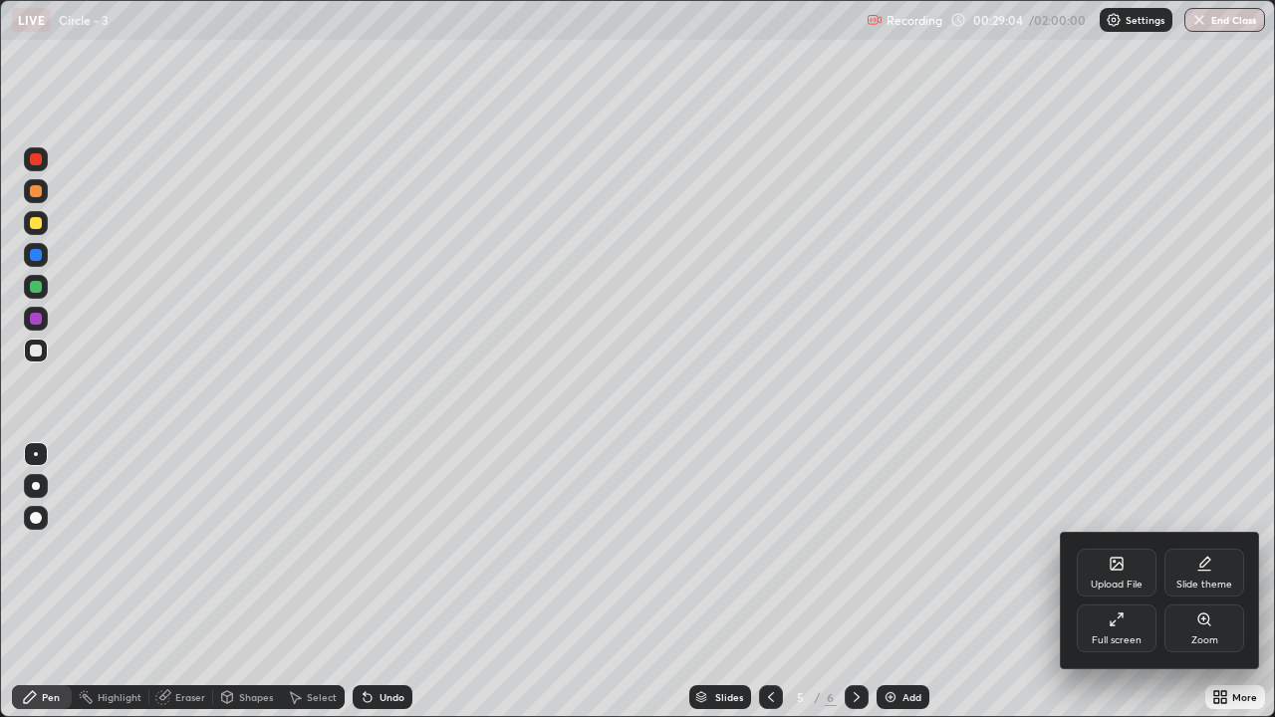
click at [1110, 590] on div "Full screen" at bounding box center [1117, 629] width 80 height 48
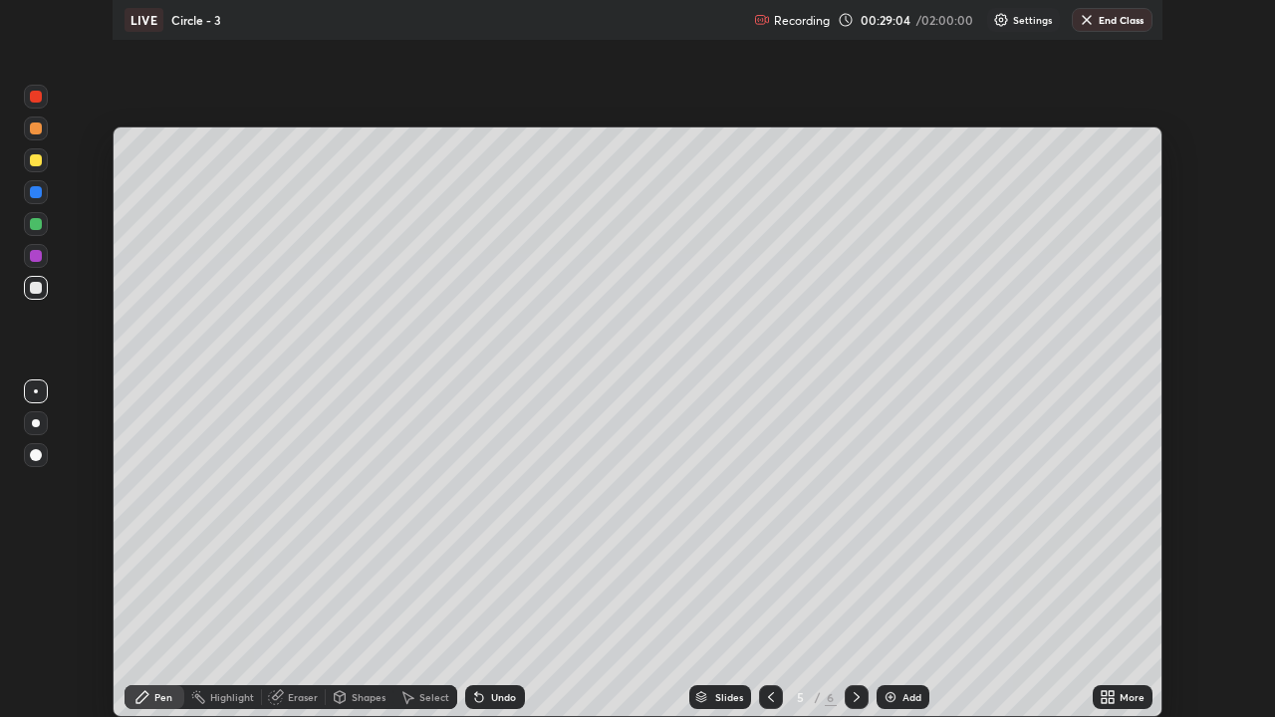
scroll to position [99003, 98319]
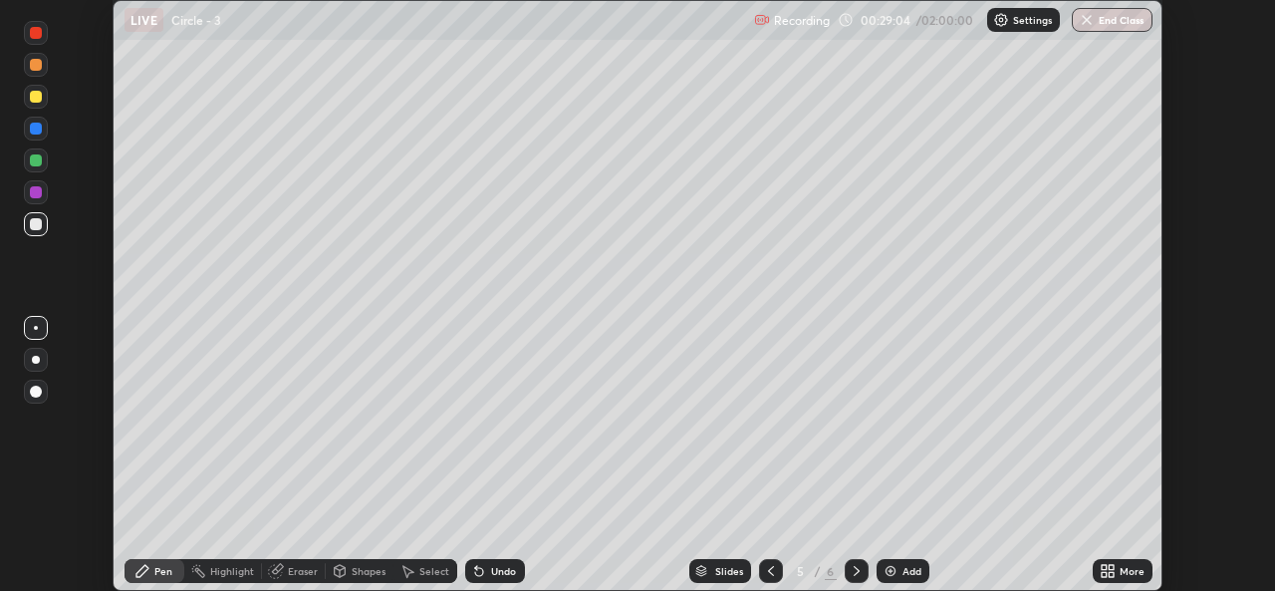
click at [1134, 568] on div "More" at bounding box center [1131, 571] width 25 height 10
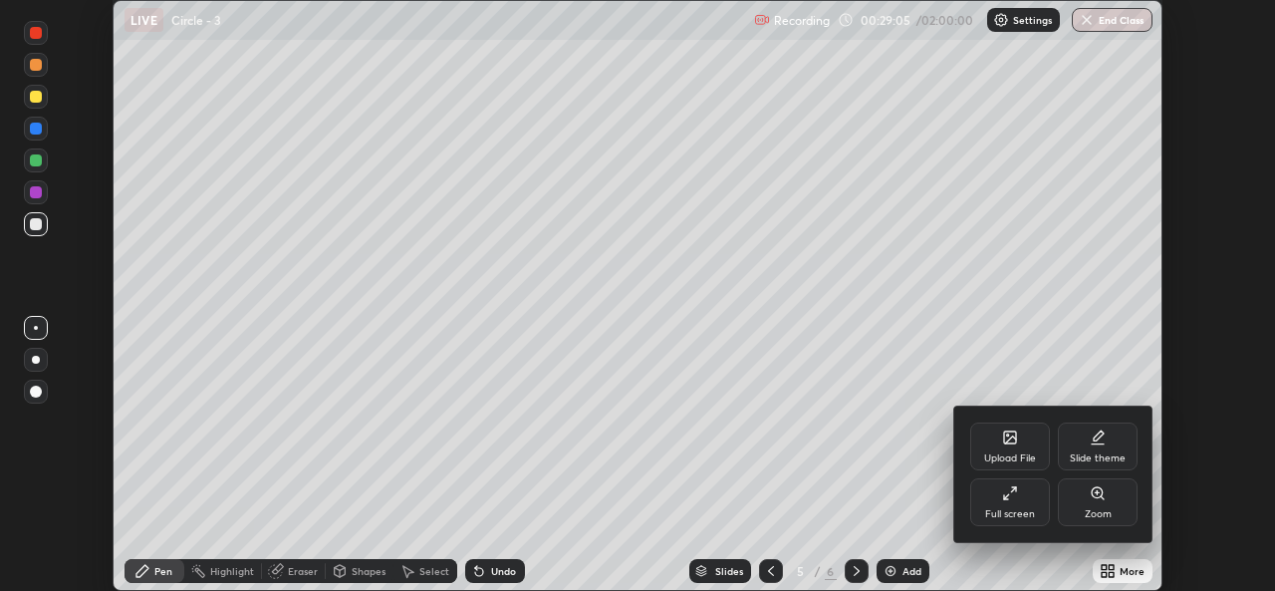
click at [1019, 505] on div "Full screen" at bounding box center [1010, 502] width 80 height 48
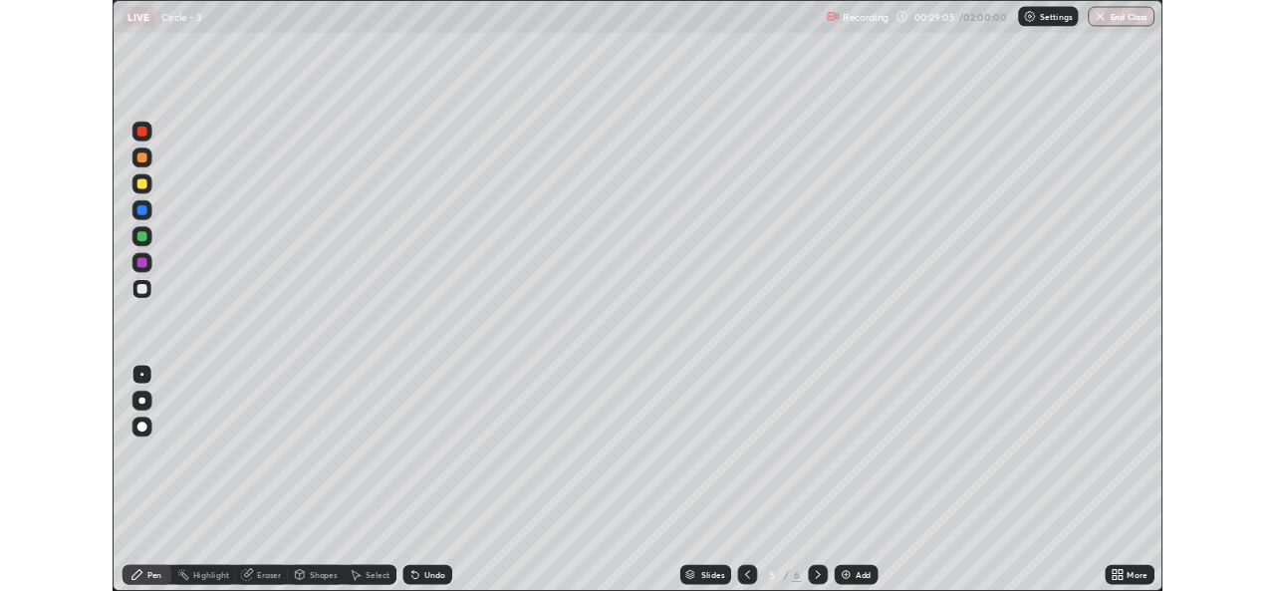
scroll to position [717, 1275]
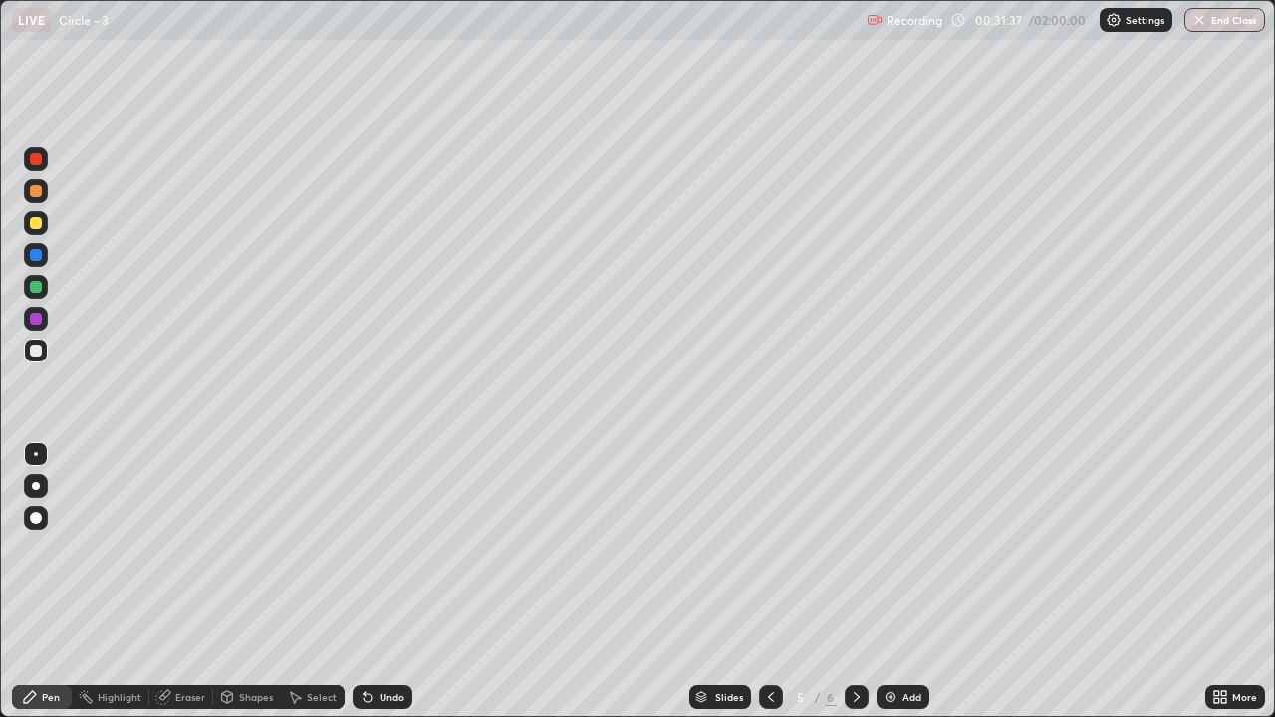
click at [854, 590] on icon at bounding box center [857, 697] width 6 height 10
click at [36, 358] on div at bounding box center [36, 351] width 24 height 24
click at [392, 590] on div "Undo" at bounding box center [391, 697] width 25 height 10
click at [189, 590] on div "Eraser" at bounding box center [190, 697] width 30 height 10
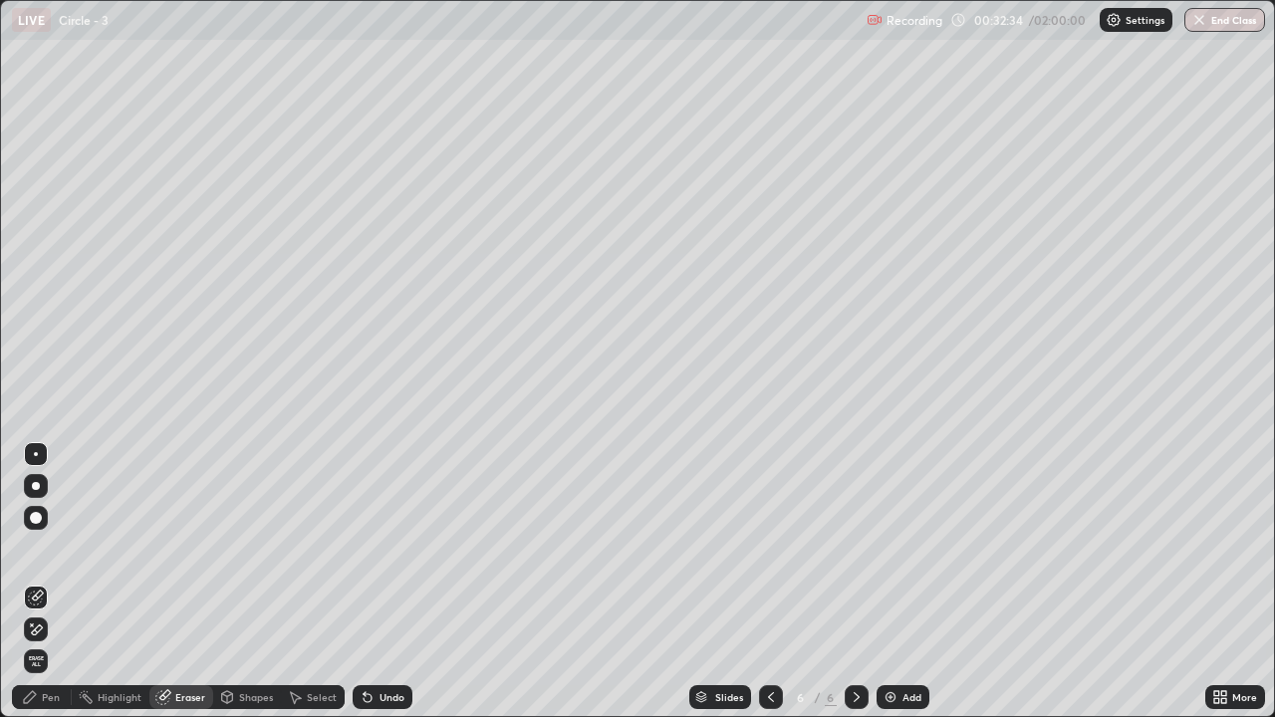
click at [48, 590] on div "Pen" at bounding box center [51, 697] width 18 height 10
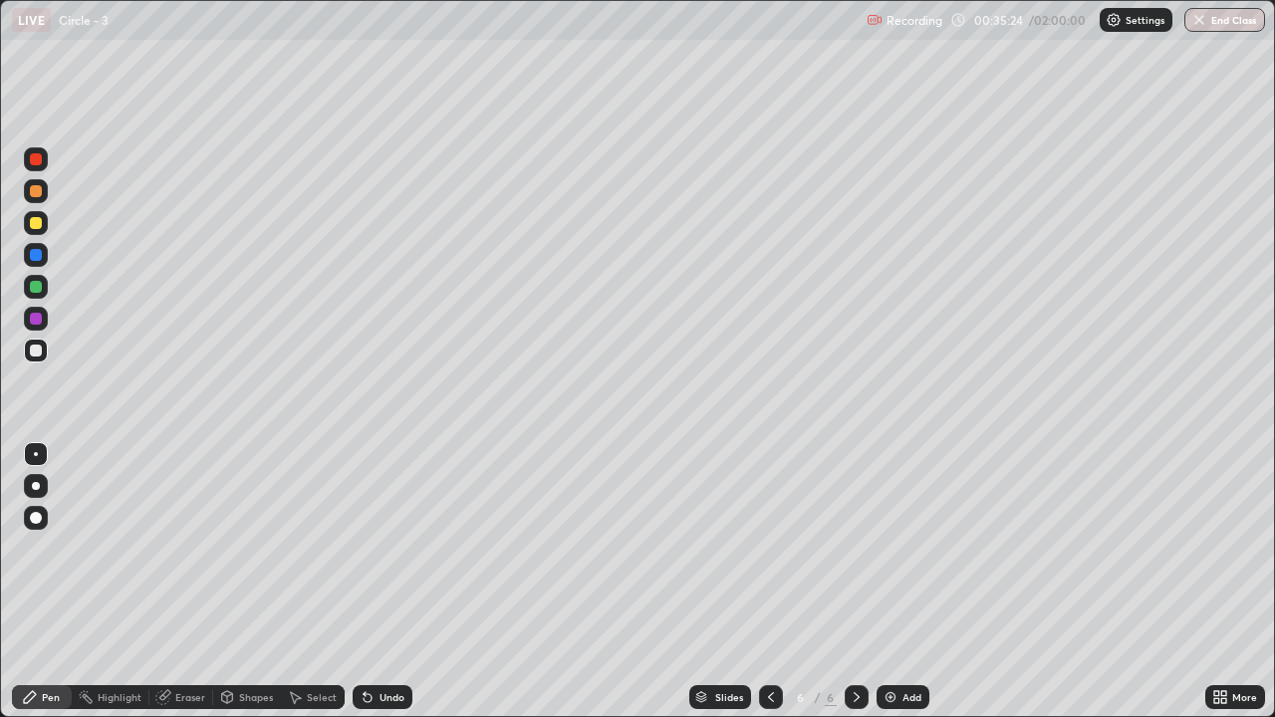
click at [896, 590] on div "Add" at bounding box center [902, 697] width 53 height 24
click at [37, 223] on div at bounding box center [36, 223] width 12 height 12
click at [308, 590] on div "Select" at bounding box center [322, 697] width 30 height 10
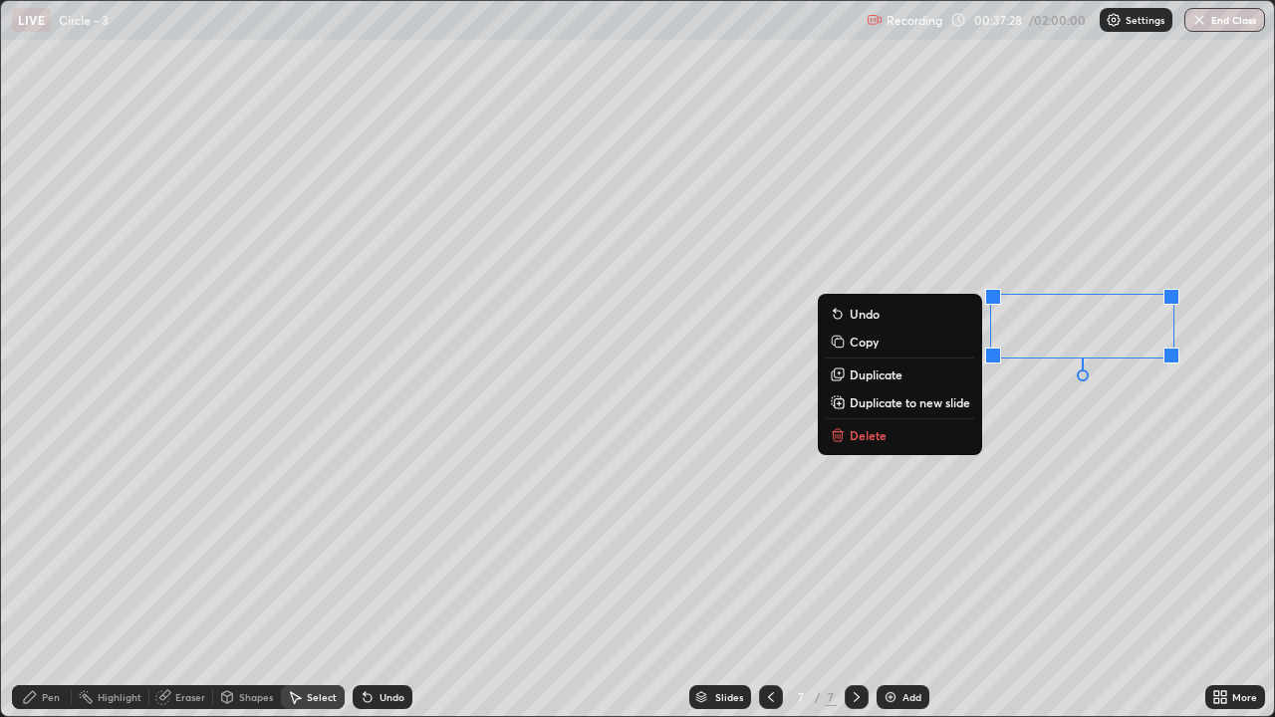
click at [947, 398] on p "Duplicate to new slide" at bounding box center [910, 402] width 121 height 16
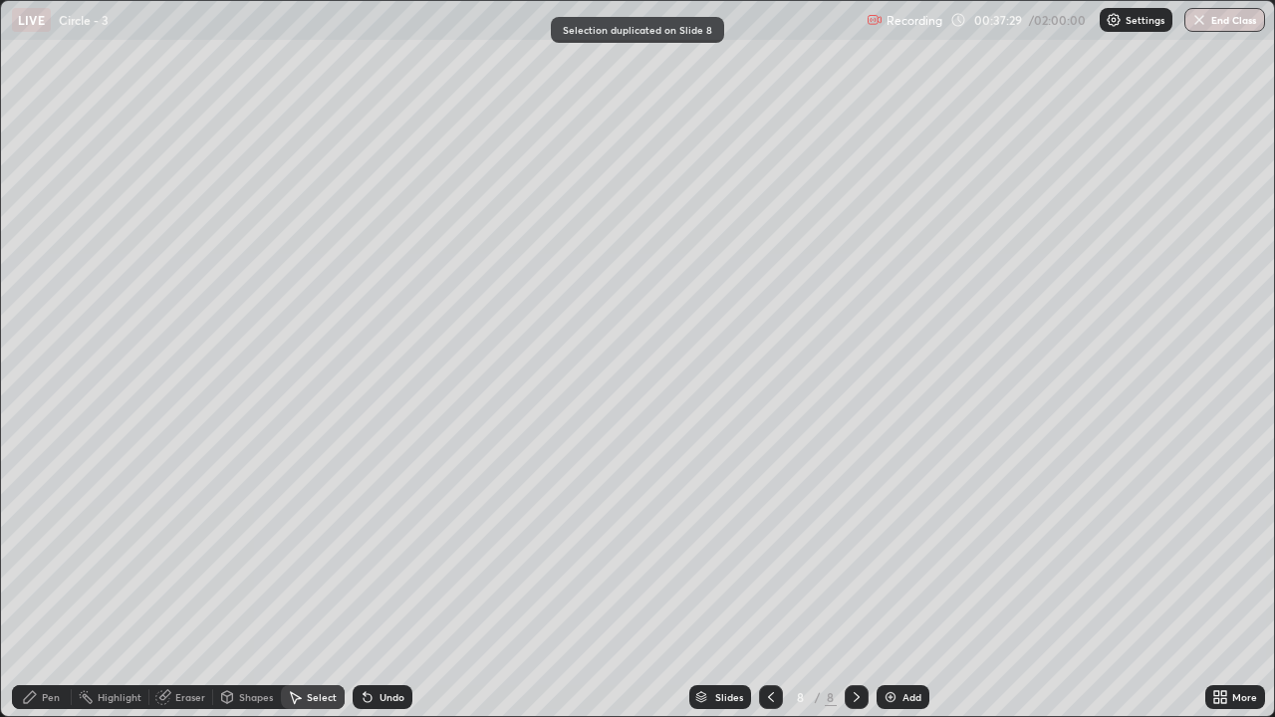
click at [769, 590] on icon at bounding box center [771, 697] width 16 height 16
click at [51, 590] on div "Pen" at bounding box center [51, 697] width 18 height 10
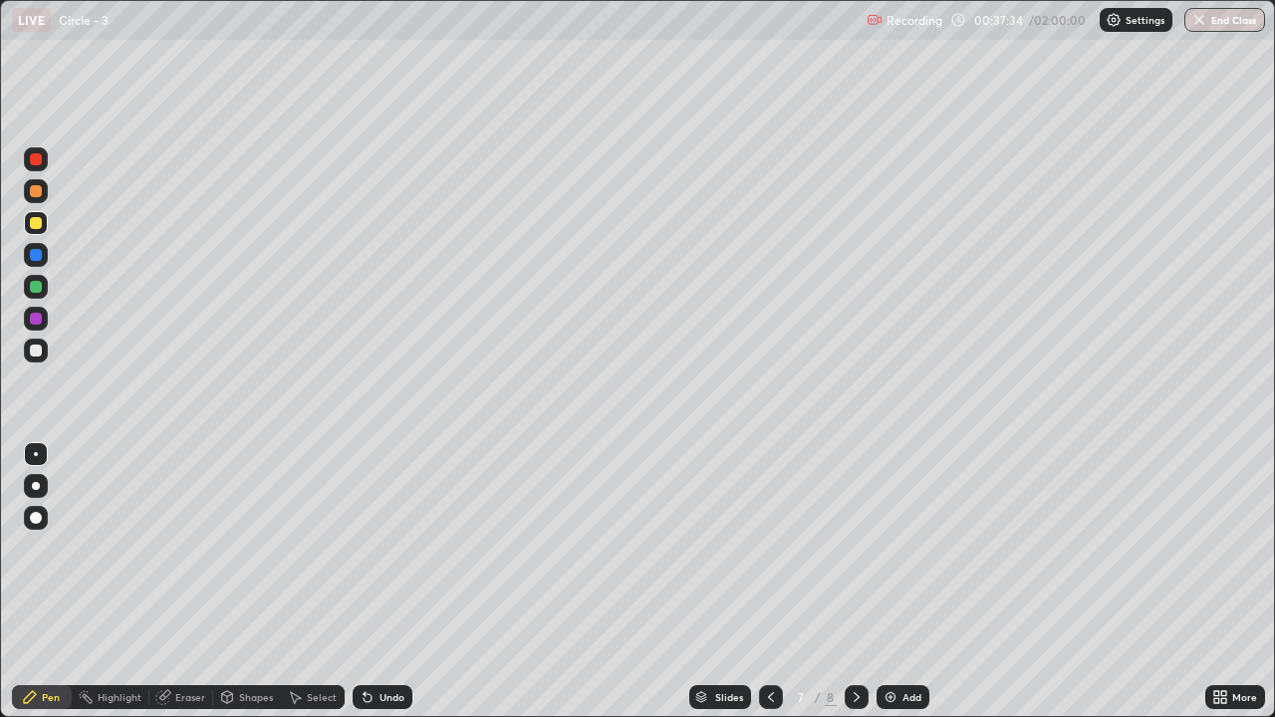
click at [1217, 590] on icon at bounding box center [1216, 700] width 5 height 5
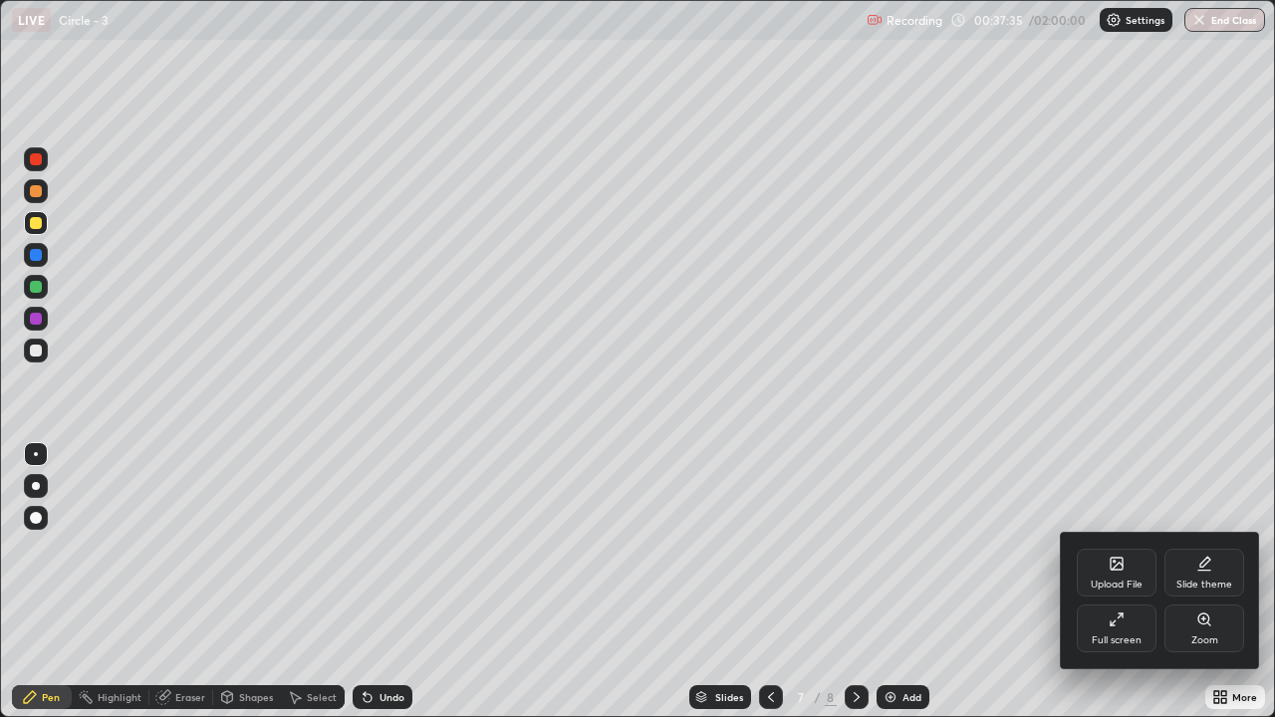
click at [1114, 590] on icon at bounding box center [1116, 620] width 16 height 16
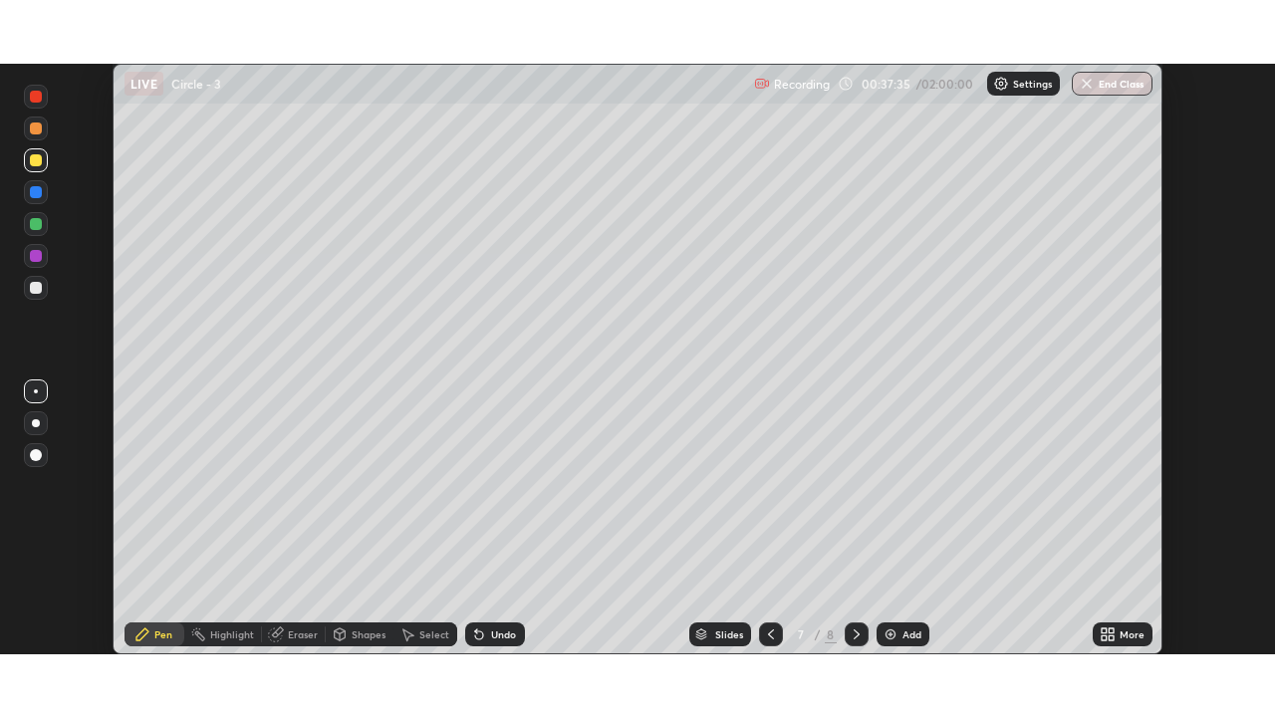
scroll to position [99003, 98319]
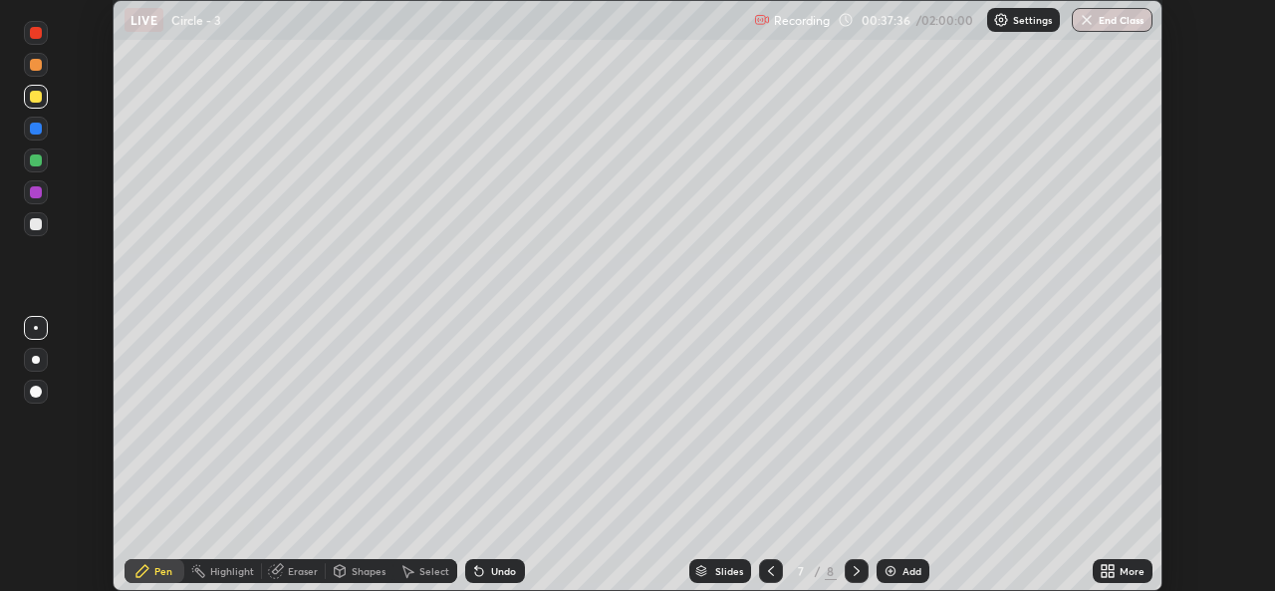
click at [1103, 567] on icon at bounding box center [1104, 567] width 5 height 5
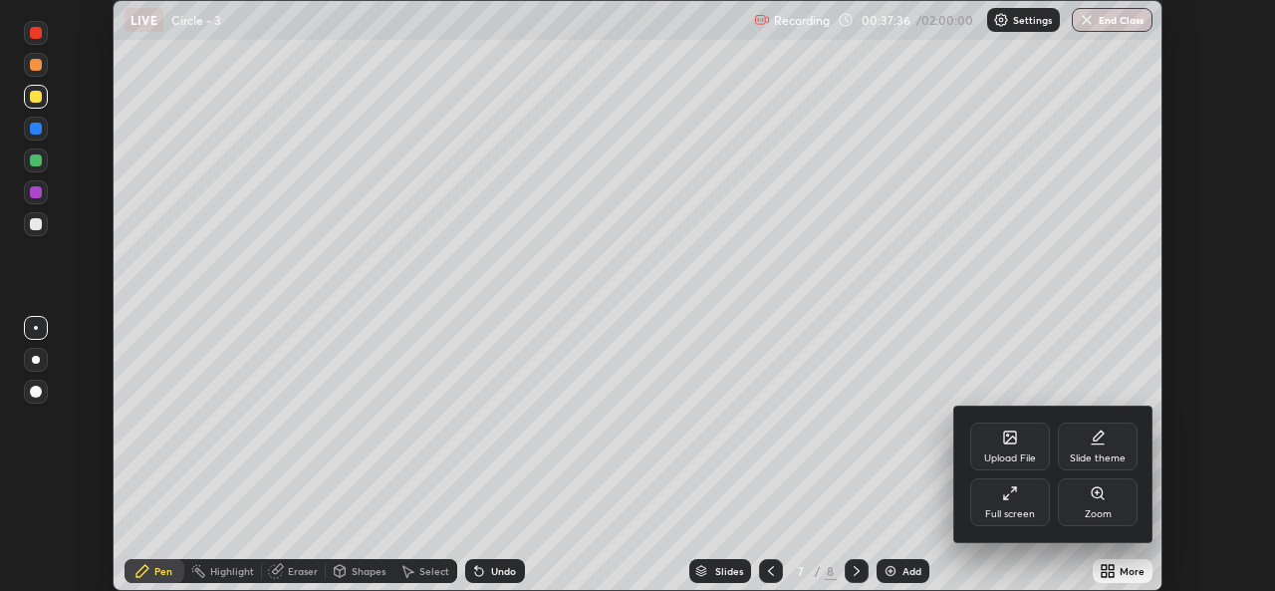
click at [993, 491] on div "Full screen" at bounding box center [1010, 502] width 80 height 48
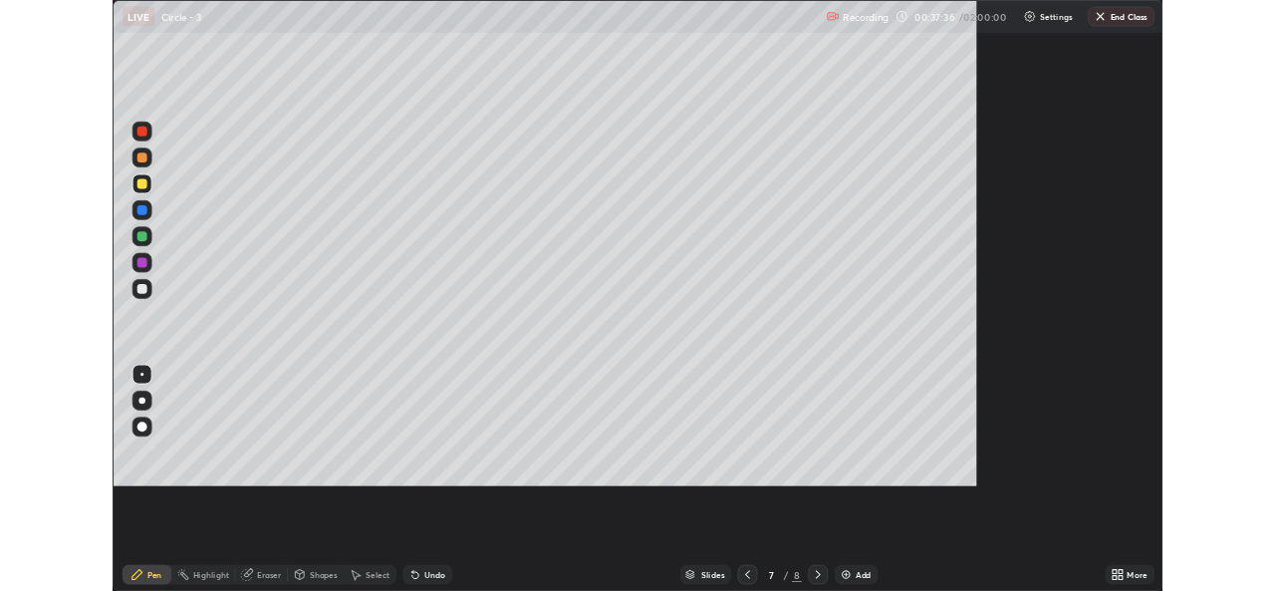
scroll to position [717, 1275]
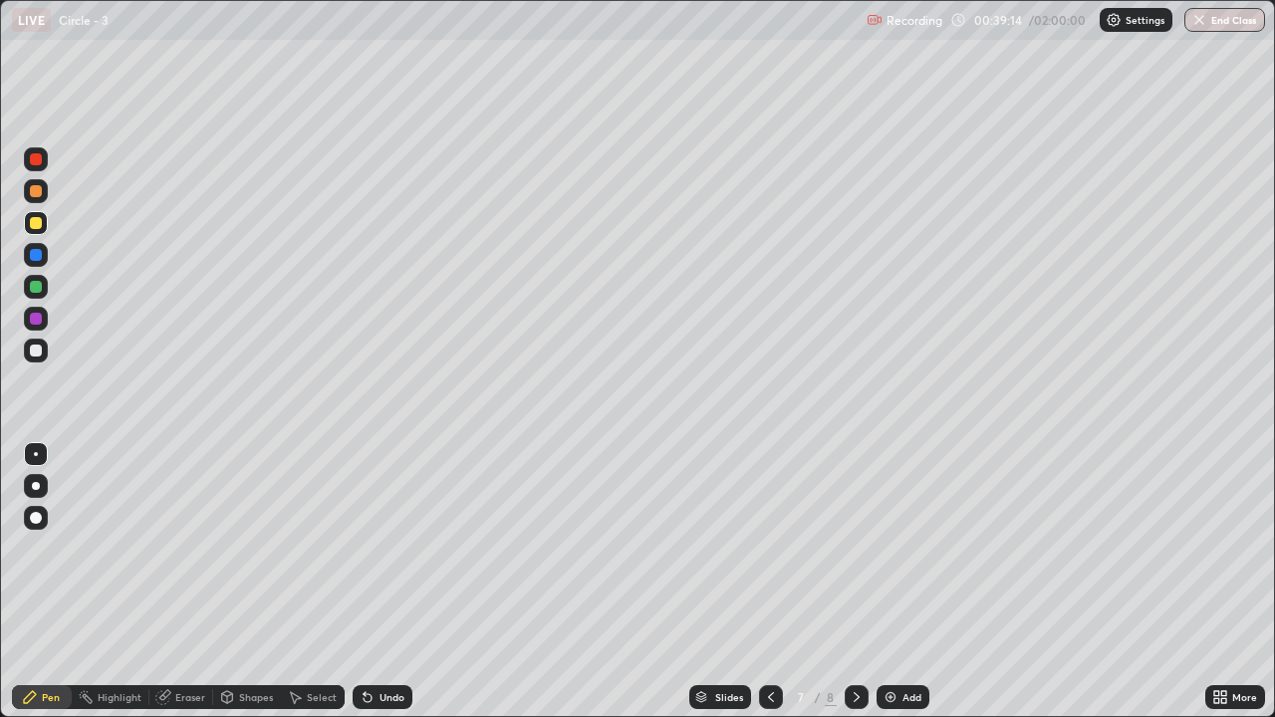
click at [308, 590] on div "Select" at bounding box center [313, 697] width 64 height 24
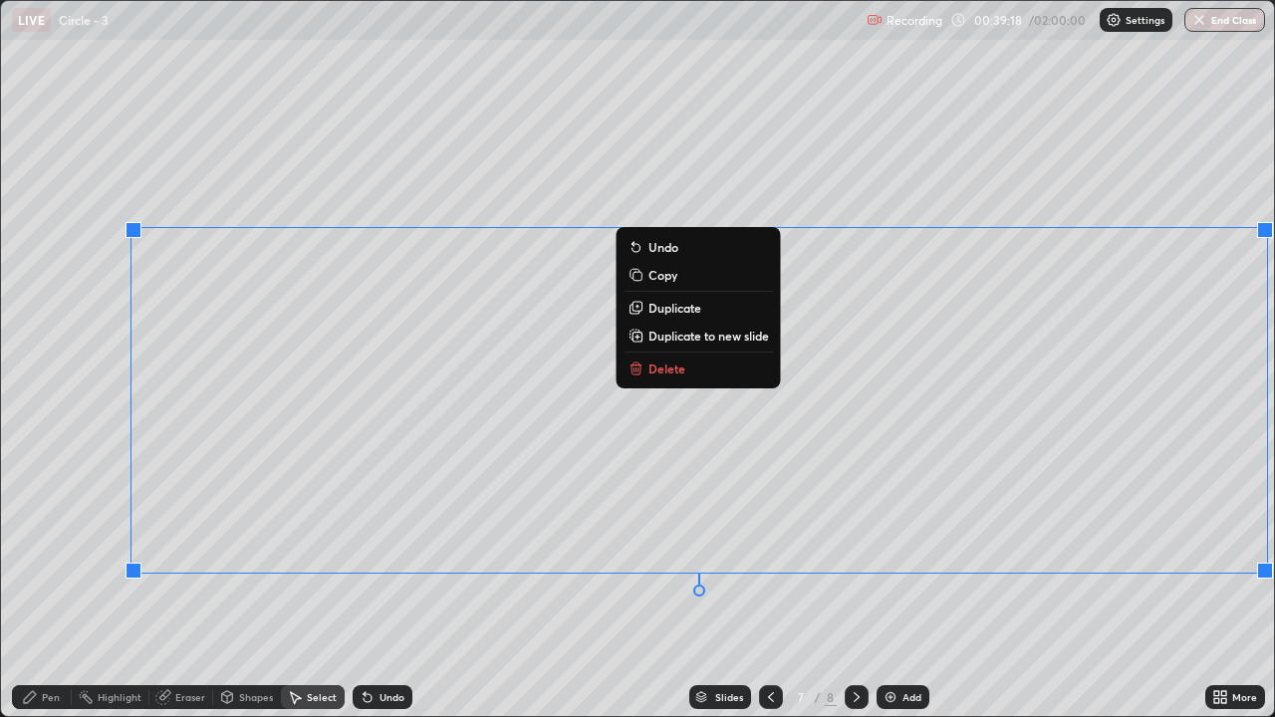
click at [719, 335] on p "Duplicate to new slide" at bounding box center [708, 336] width 121 height 16
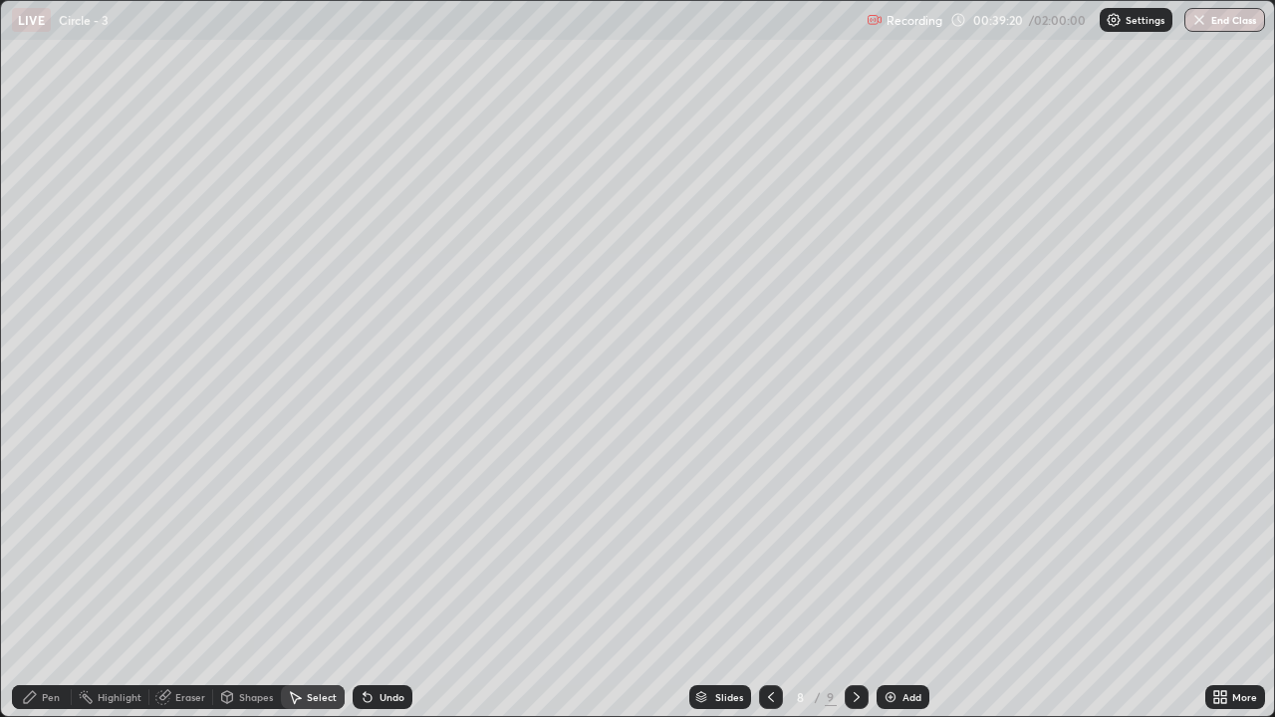
click at [772, 590] on icon at bounding box center [771, 697] width 16 height 16
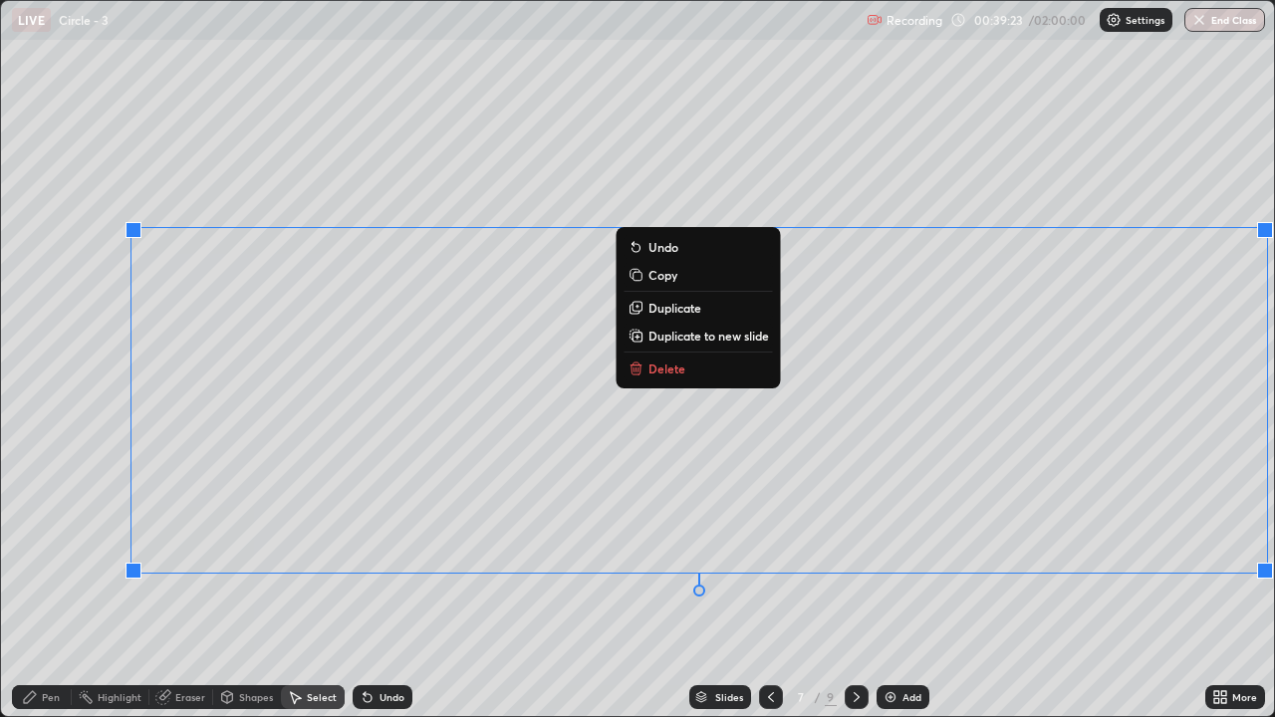
click at [664, 373] on p "Delete" at bounding box center [666, 369] width 37 height 16
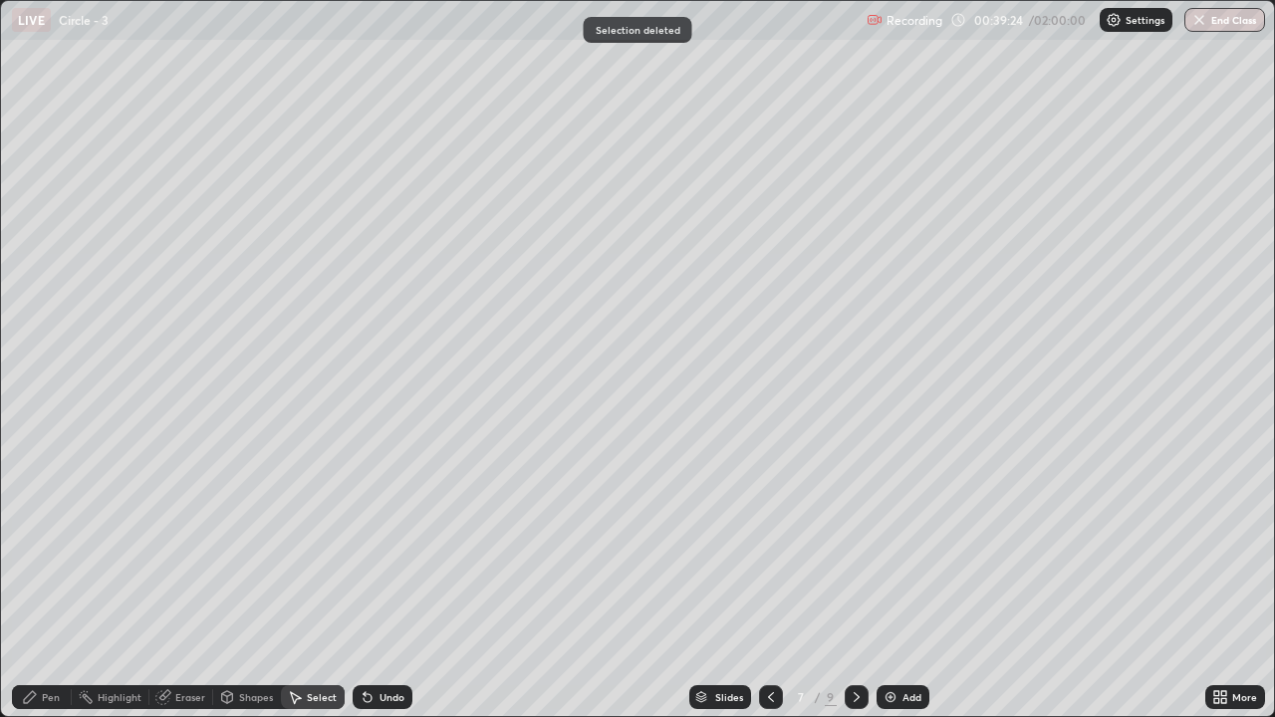
click at [39, 590] on div "Pen" at bounding box center [42, 697] width 60 height 24
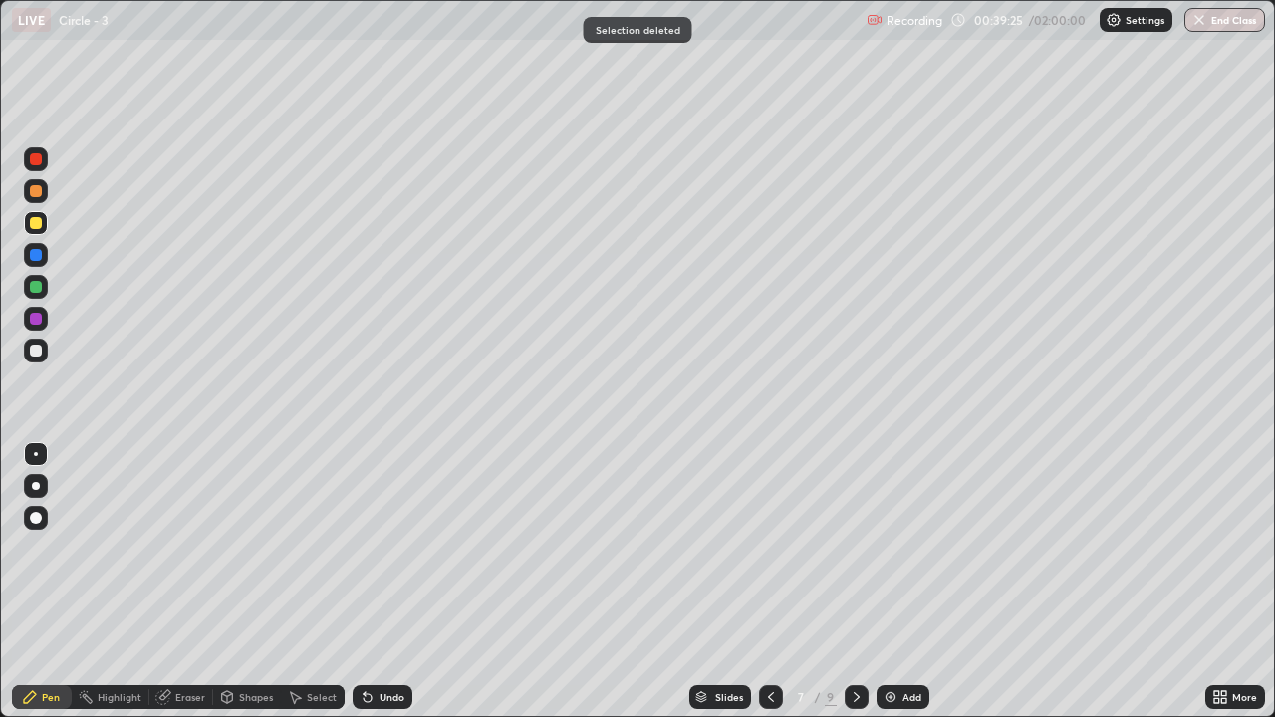
click at [35, 352] on div at bounding box center [36, 351] width 12 height 12
click at [380, 590] on div "Undo" at bounding box center [383, 697] width 60 height 24
click at [392, 590] on div "Undo" at bounding box center [391, 697] width 25 height 10
click at [862, 590] on div at bounding box center [857, 697] width 24 height 40
click at [321, 590] on div "Select" at bounding box center [322, 697] width 30 height 10
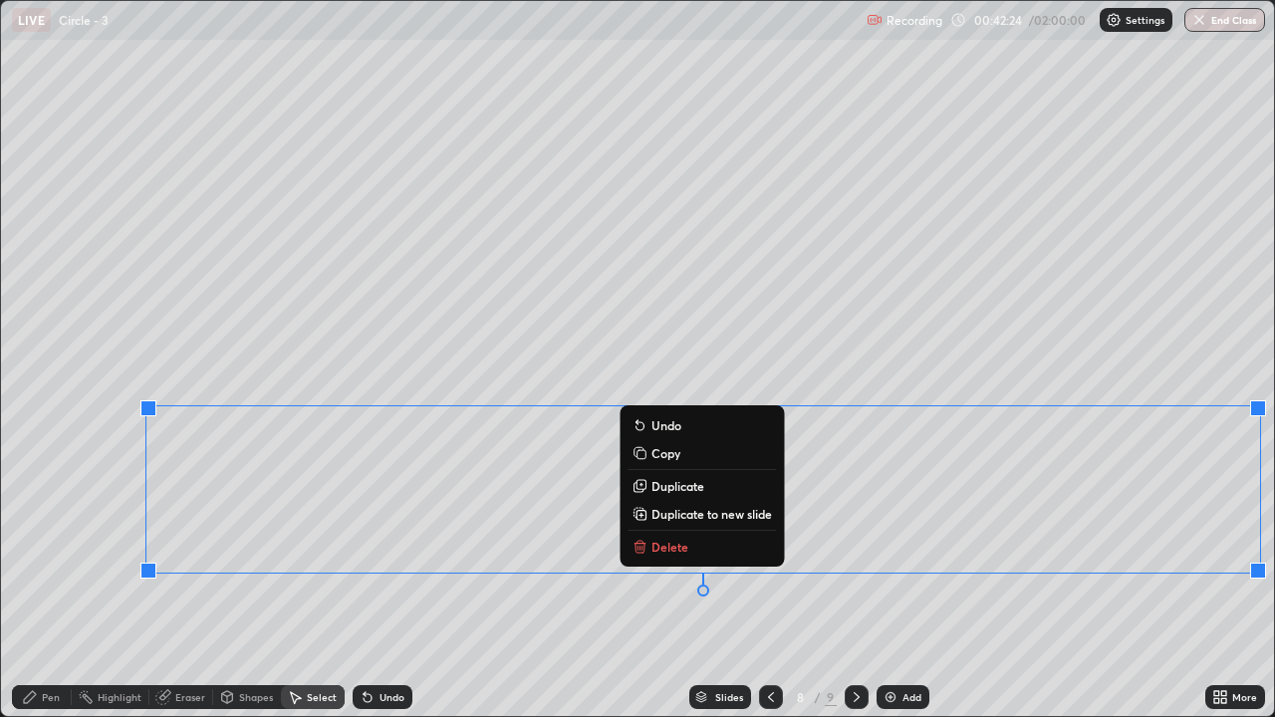
click at [743, 522] on button "Duplicate to new slide" at bounding box center [701, 514] width 148 height 24
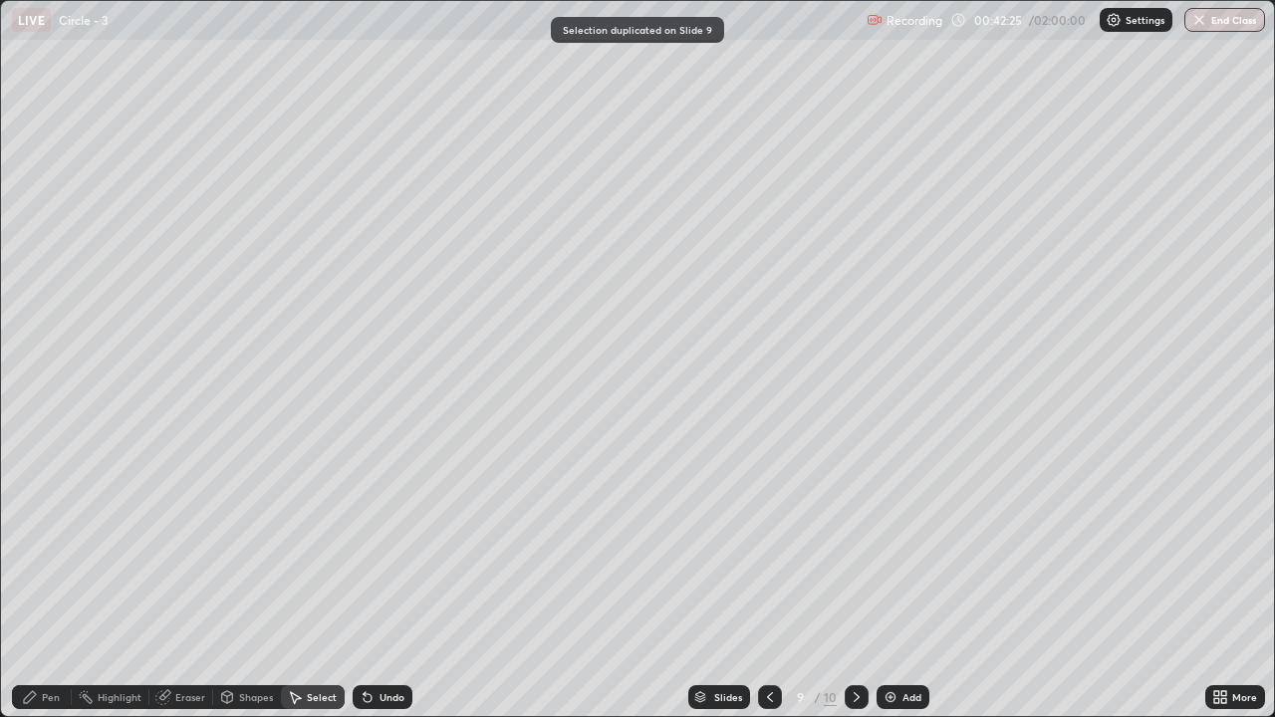
click at [768, 590] on icon at bounding box center [770, 697] width 16 height 16
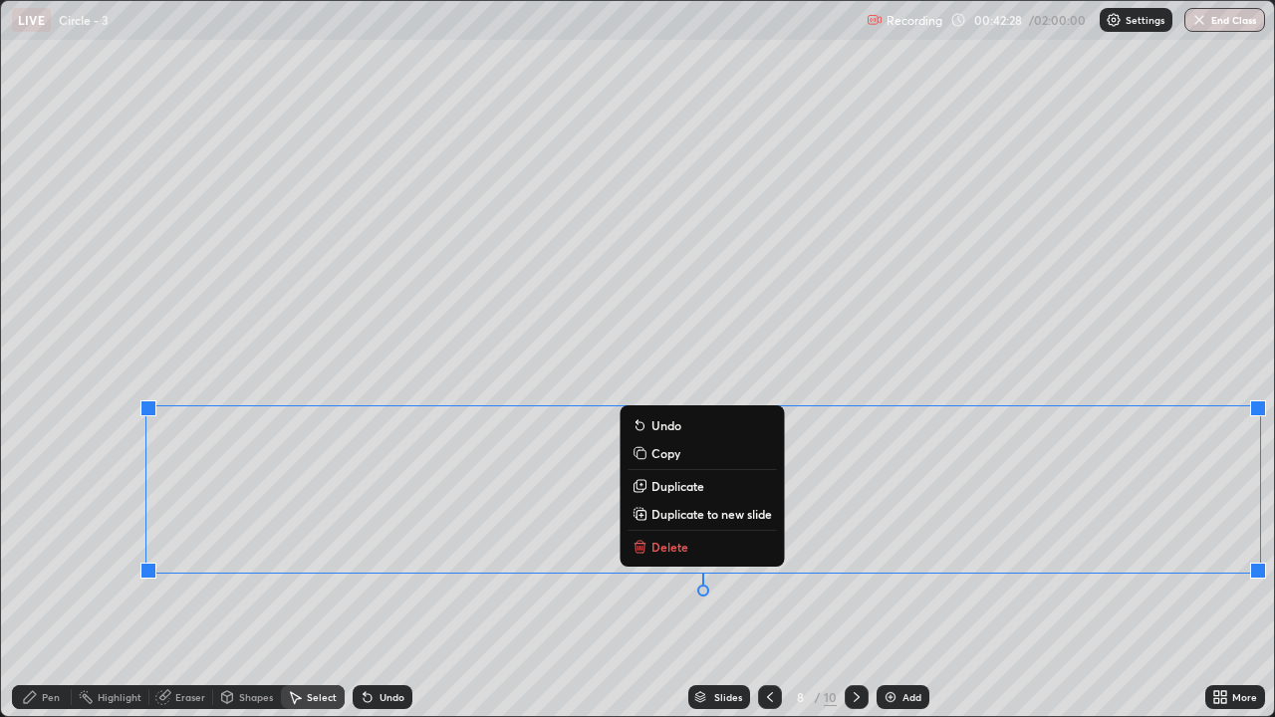
click at [698, 552] on button "Delete" at bounding box center [701, 547] width 148 height 24
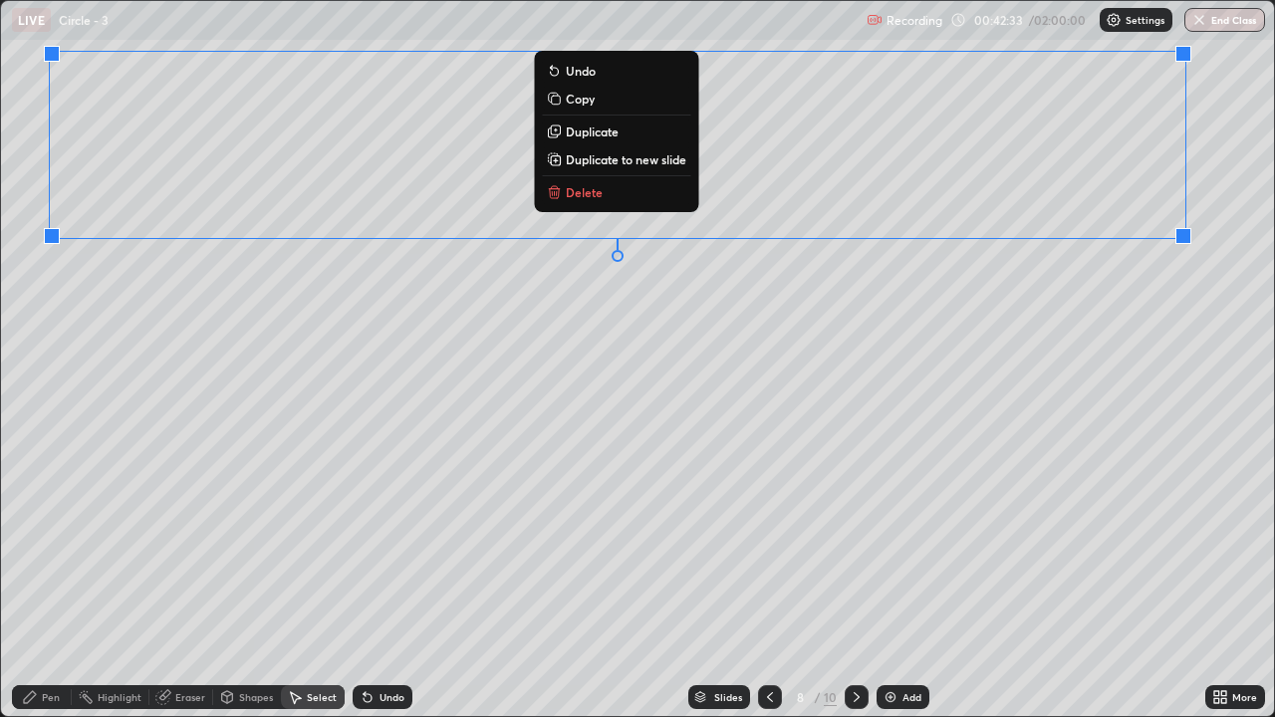
click at [650, 320] on div "0 ° Undo Copy Duplicate Duplicate to new slide Delete" at bounding box center [637, 358] width 1273 height 715
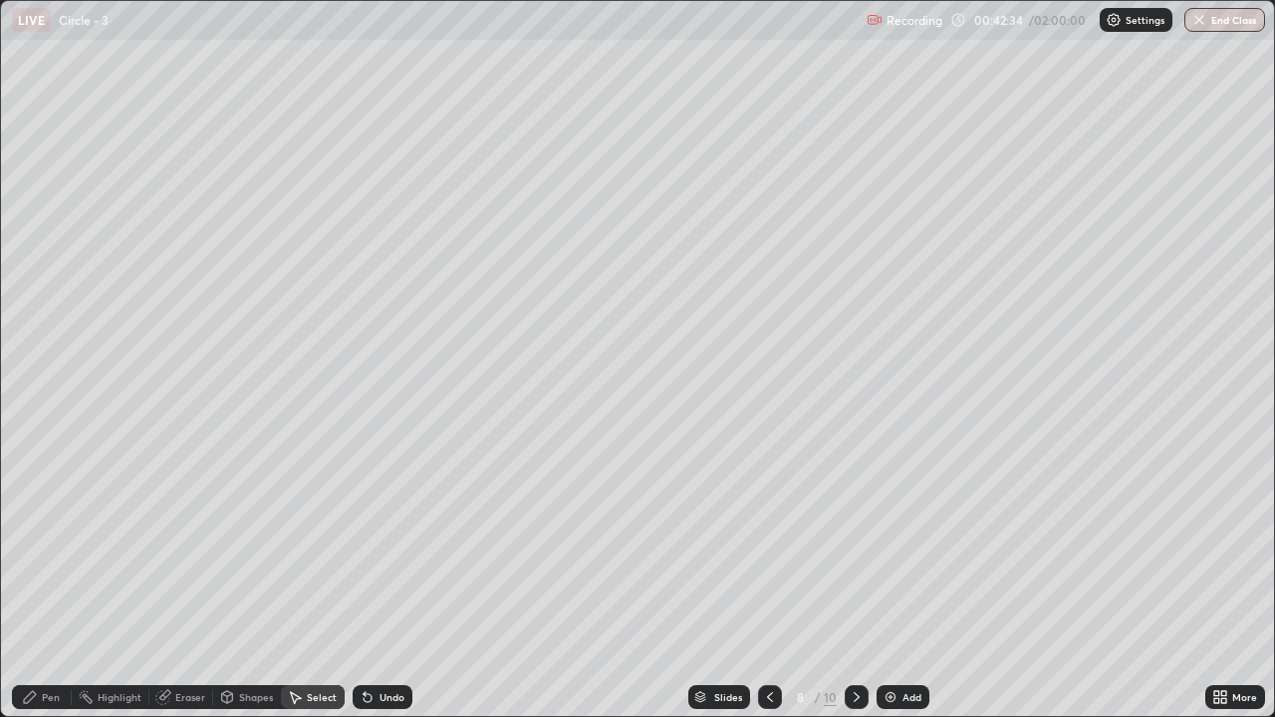
click at [51, 590] on div "Pen" at bounding box center [51, 697] width 18 height 10
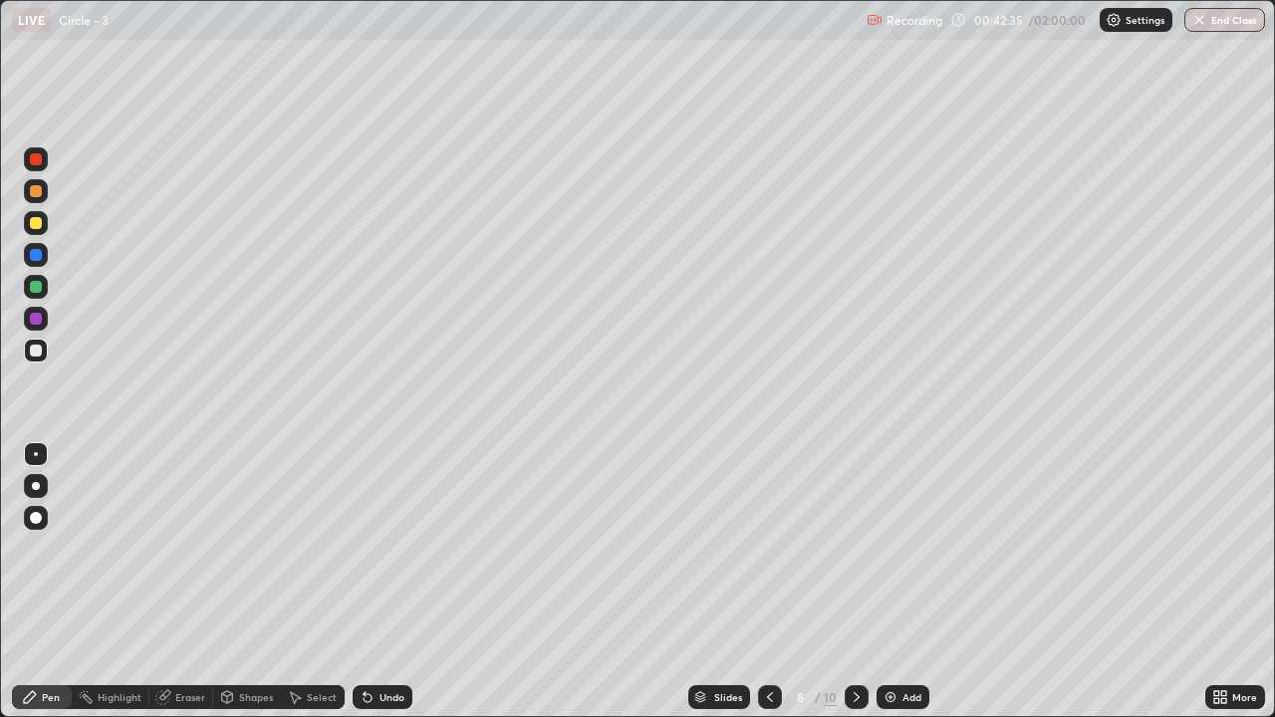
click at [33, 353] on div at bounding box center [36, 351] width 12 height 12
click at [251, 590] on div "Shapes" at bounding box center [256, 697] width 34 height 10
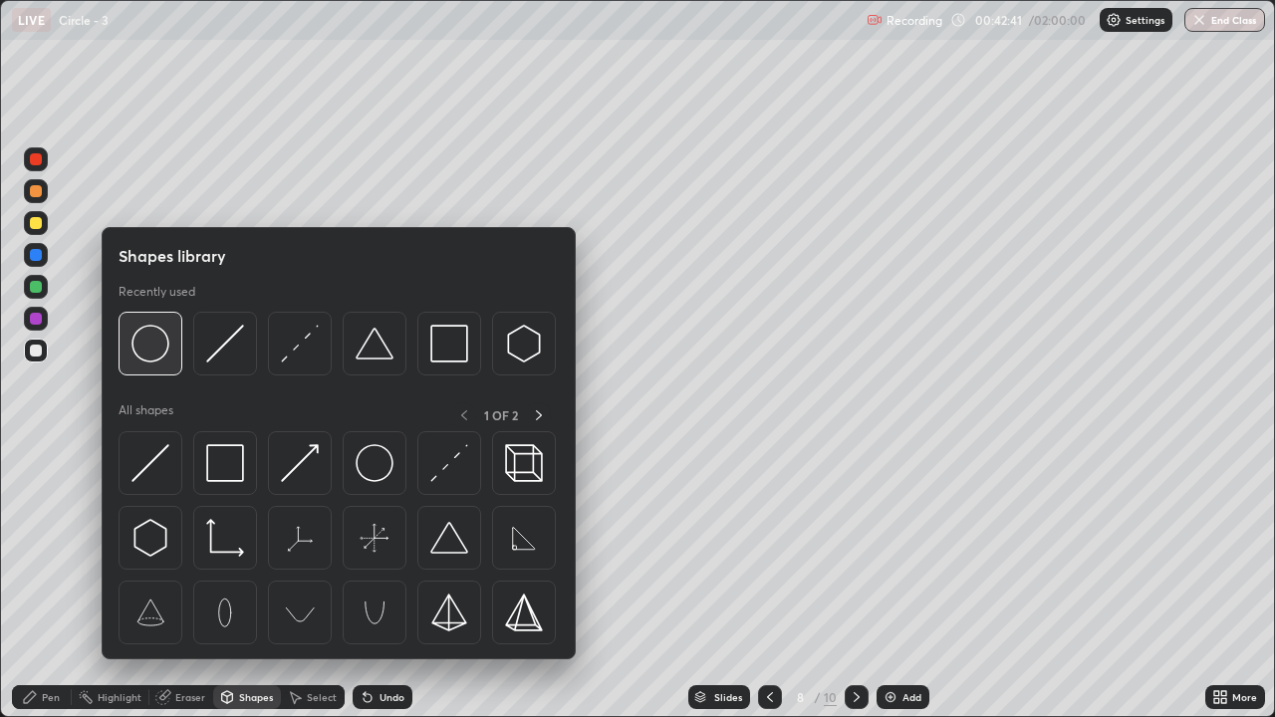
click at [169, 357] on div at bounding box center [151, 344] width 64 height 64
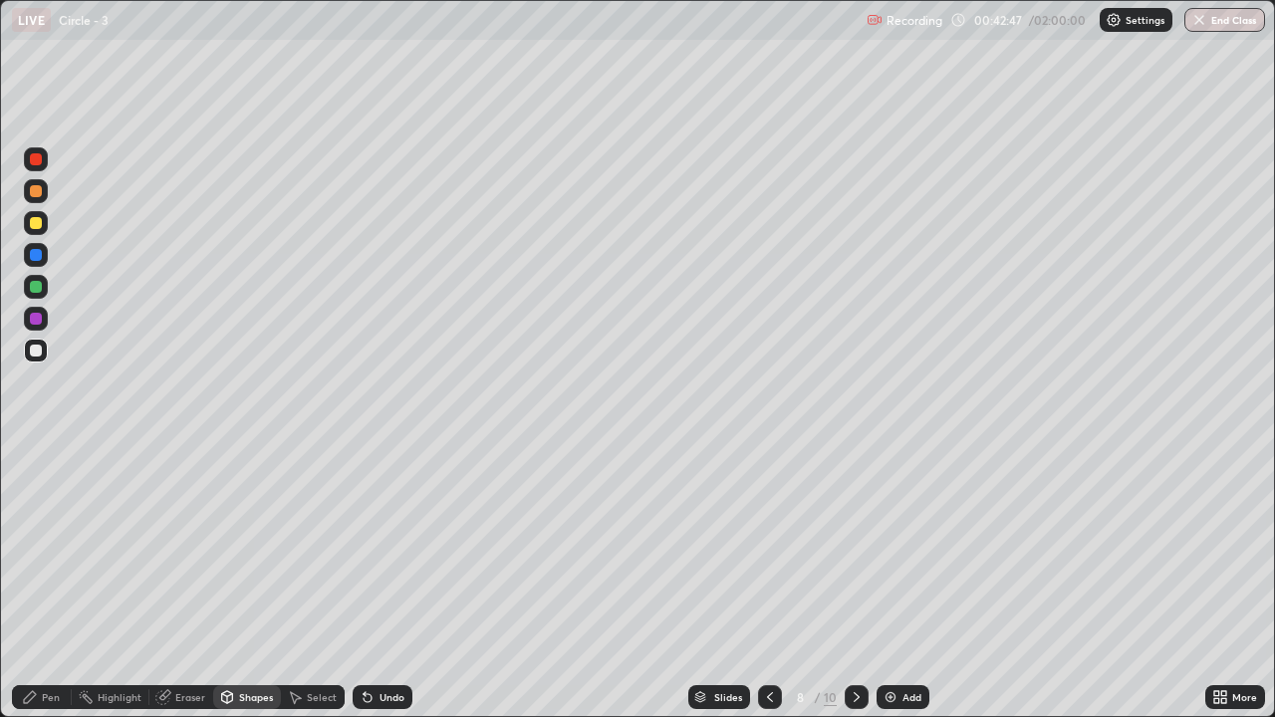
click at [37, 590] on icon at bounding box center [30, 697] width 16 height 16
click at [36, 355] on div at bounding box center [36, 351] width 12 height 12
click at [1225, 590] on icon at bounding box center [1223, 700] width 5 height 5
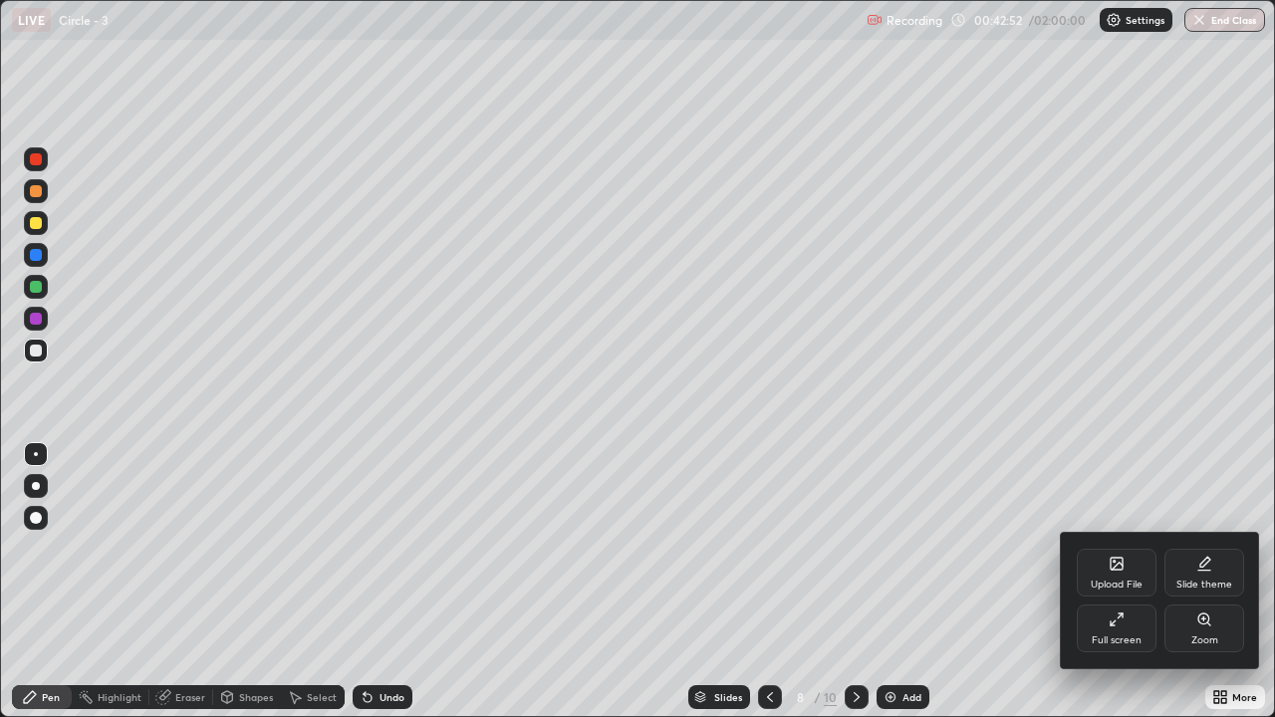
click at [1108, 590] on div "Full screen" at bounding box center [1117, 640] width 50 height 10
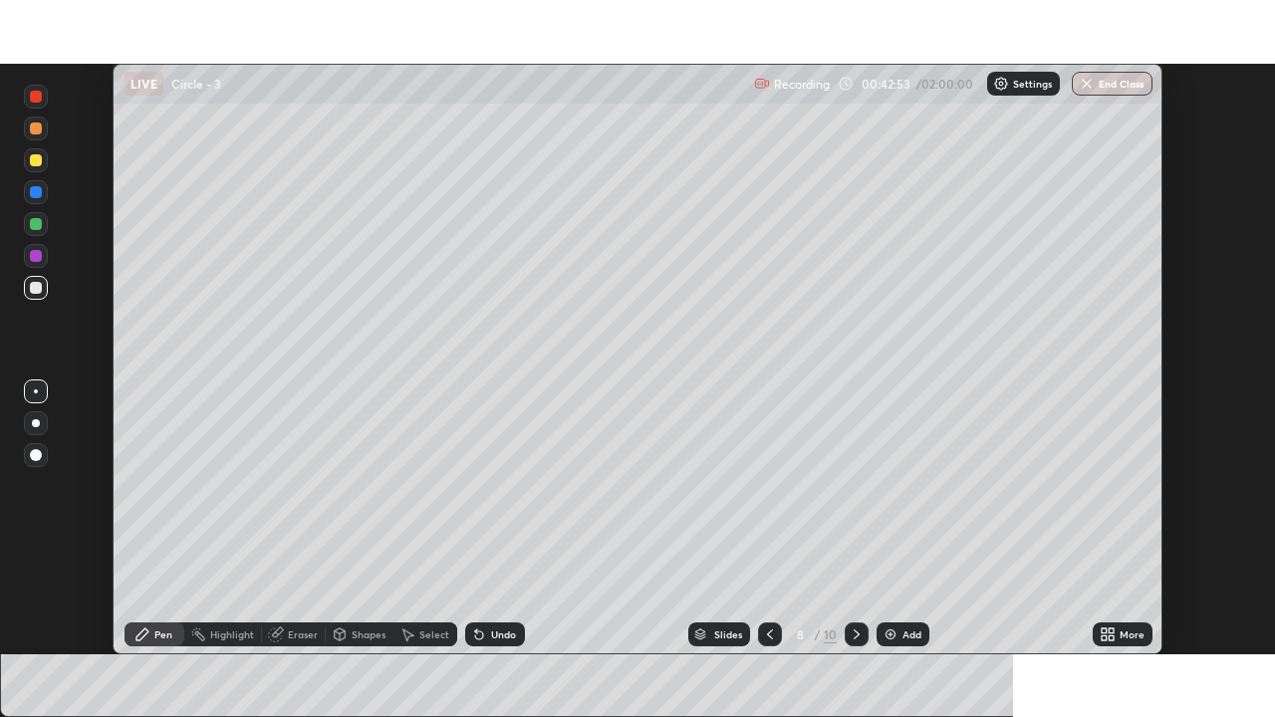
scroll to position [99003, 98319]
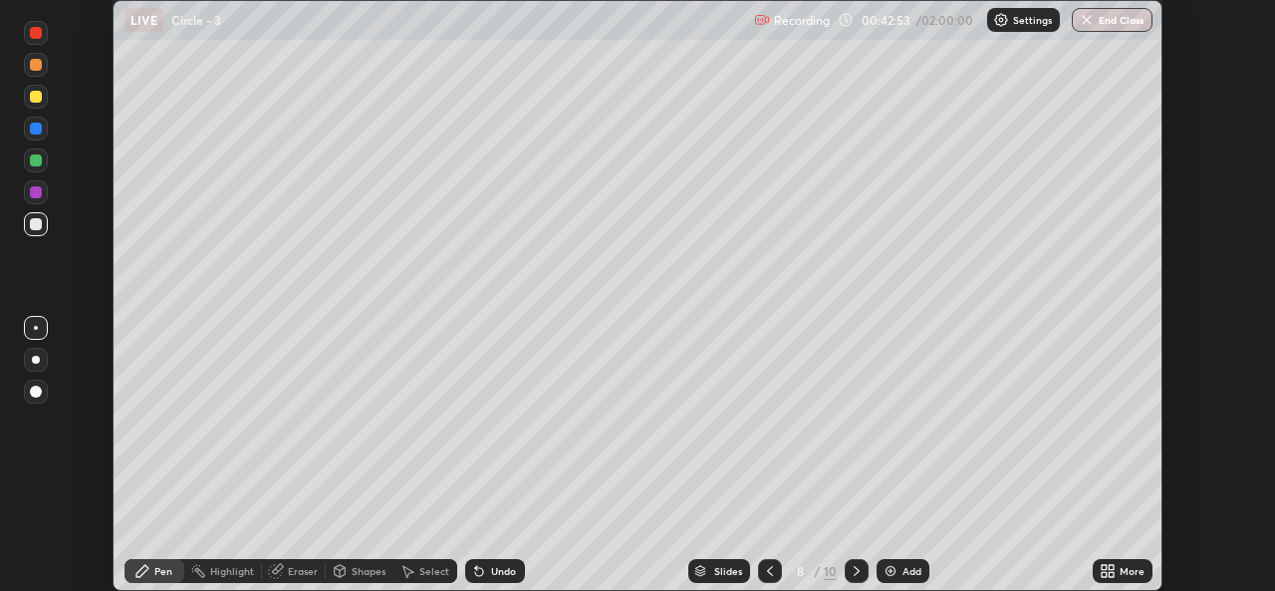
click at [1110, 574] on icon at bounding box center [1110, 574] width 5 height 5
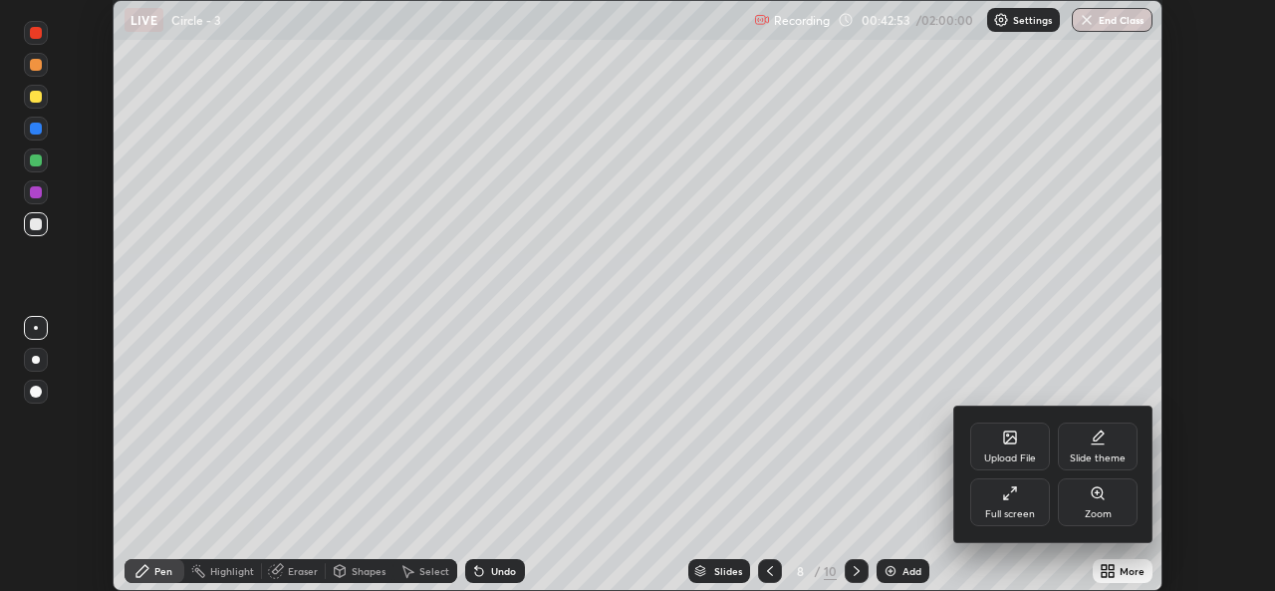
click at [1015, 517] on div "Full screen" at bounding box center [1010, 514] width 50 height 10
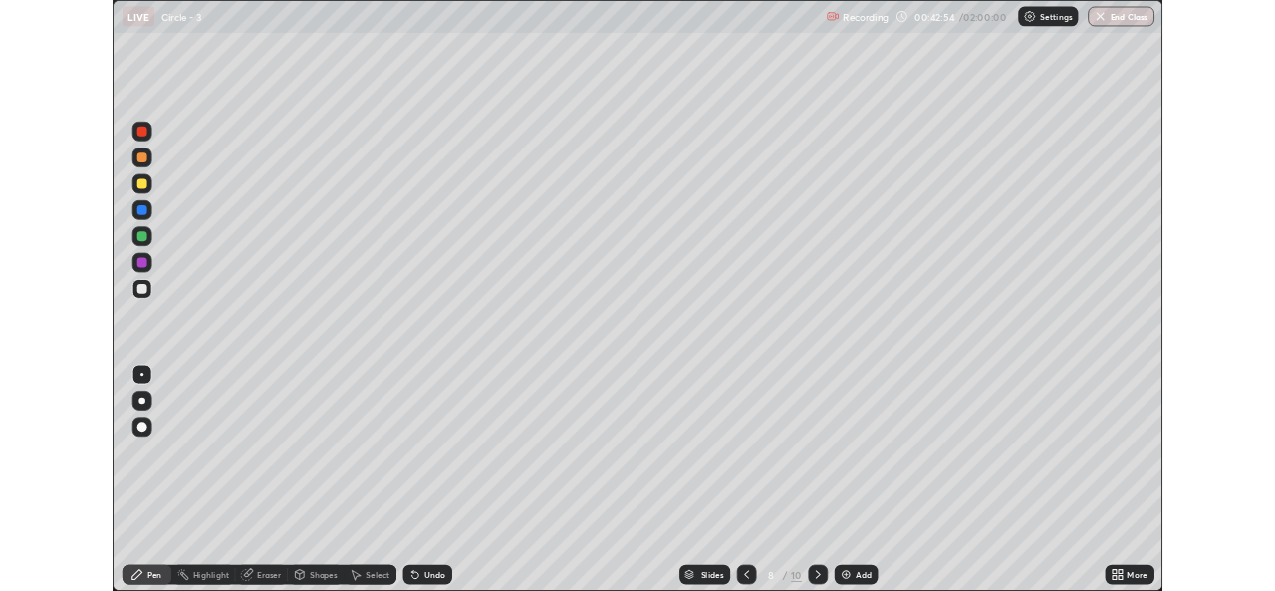
scroll to position [717, 1275]
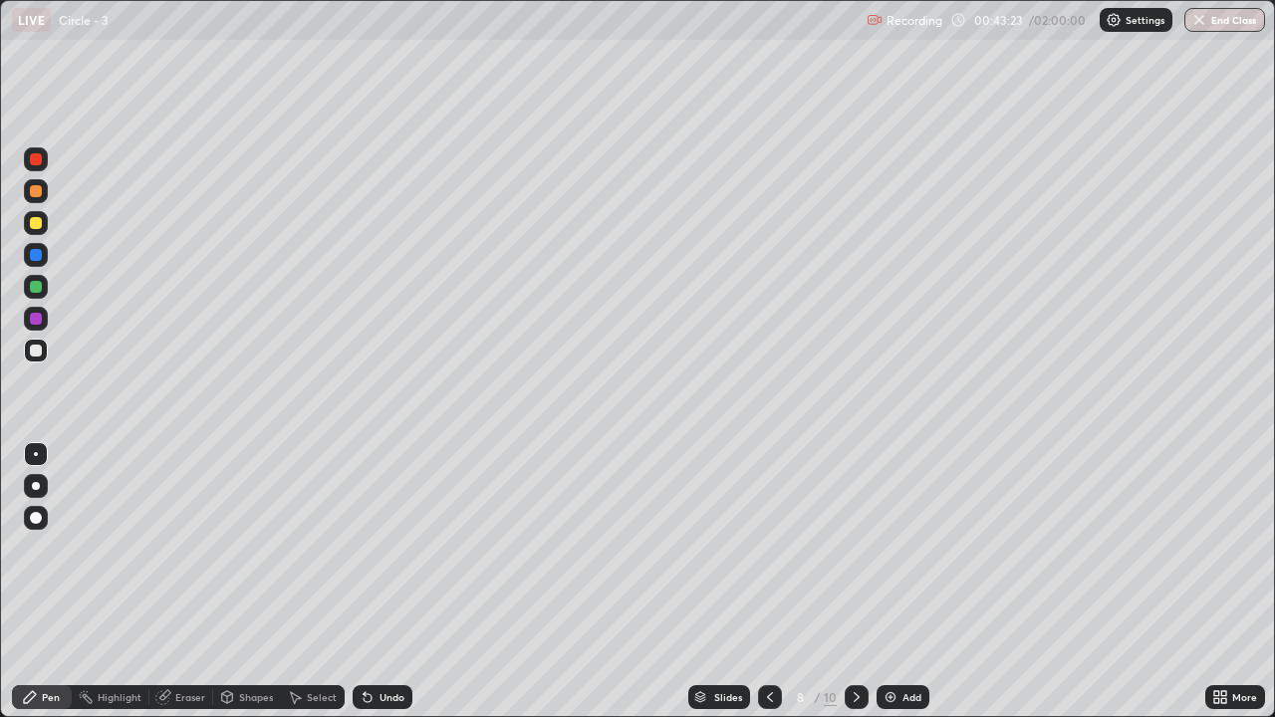
click at [247, 590] on div "Shapes" at bounding box center [256, 697] width 34 height 10
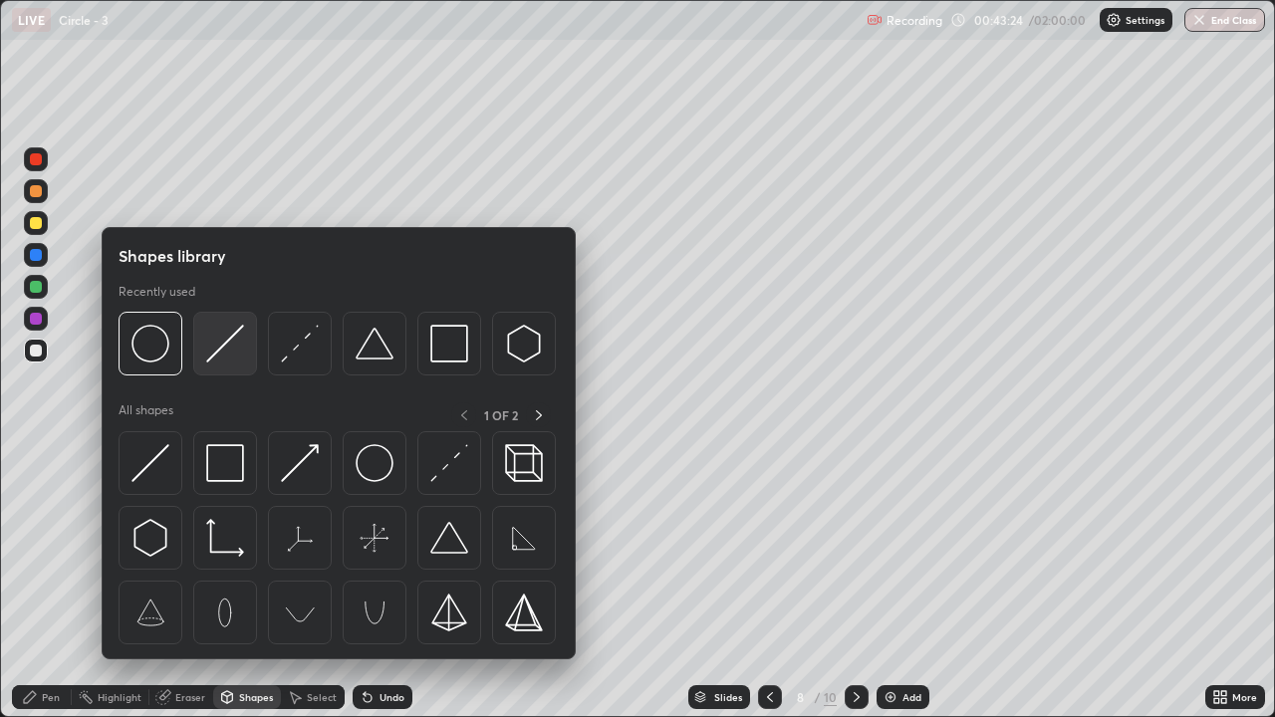
click at [230, 358] on img at bounding box center [225, 344] width 38 height 38
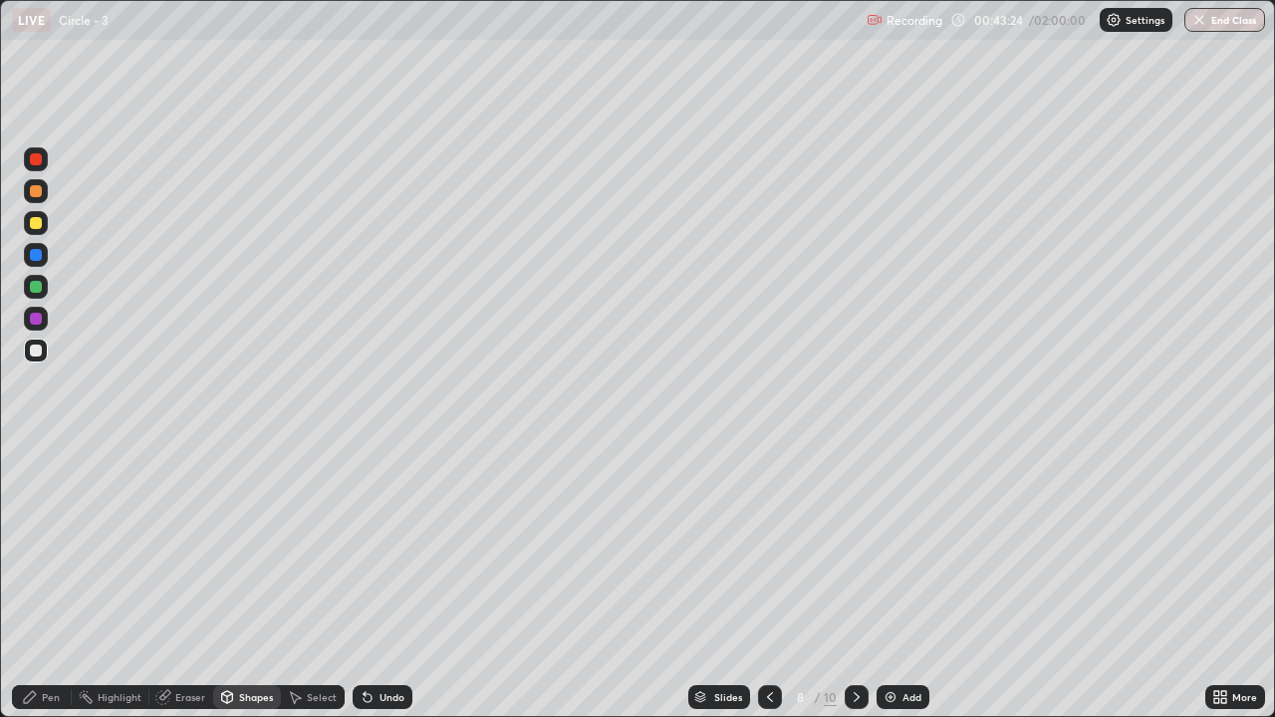
click at [38, 290] on div at bounding box center [36, 287] width 12 height 12
click at [398, 590] on div "Undo" at bounding box center [391, 697] width 25 height 10
click at [42, 590] on div "Pen" at bounding box center [51, 697] width 18 height 10
click at [35, 346] on div at bounding box center [36, 351] width 12 height 12
click at [365, 590] on icon at bounding box center [368, 698] width 8 height 8
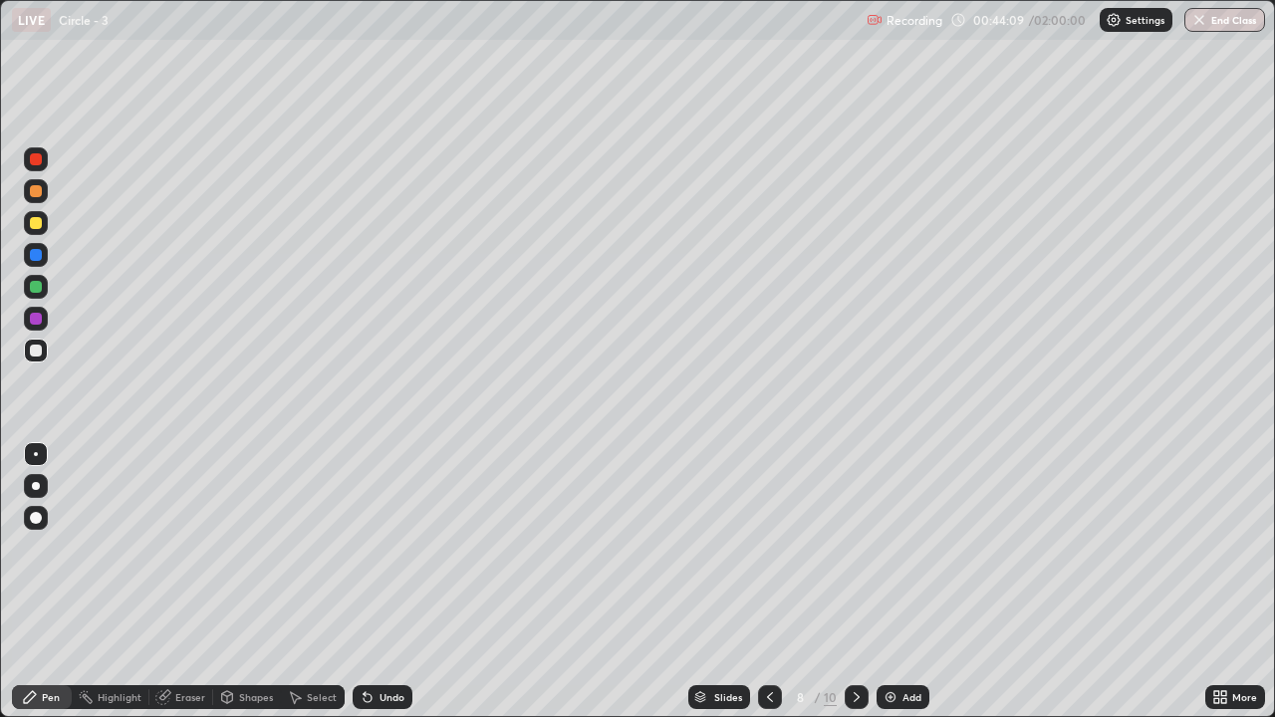
click at [386, 590] on div "Undo" at bounding box center [391, 697] width 25 height 10
click at [321, 590] on div "Select" at bounding box center [322, 697] width 30 height 10
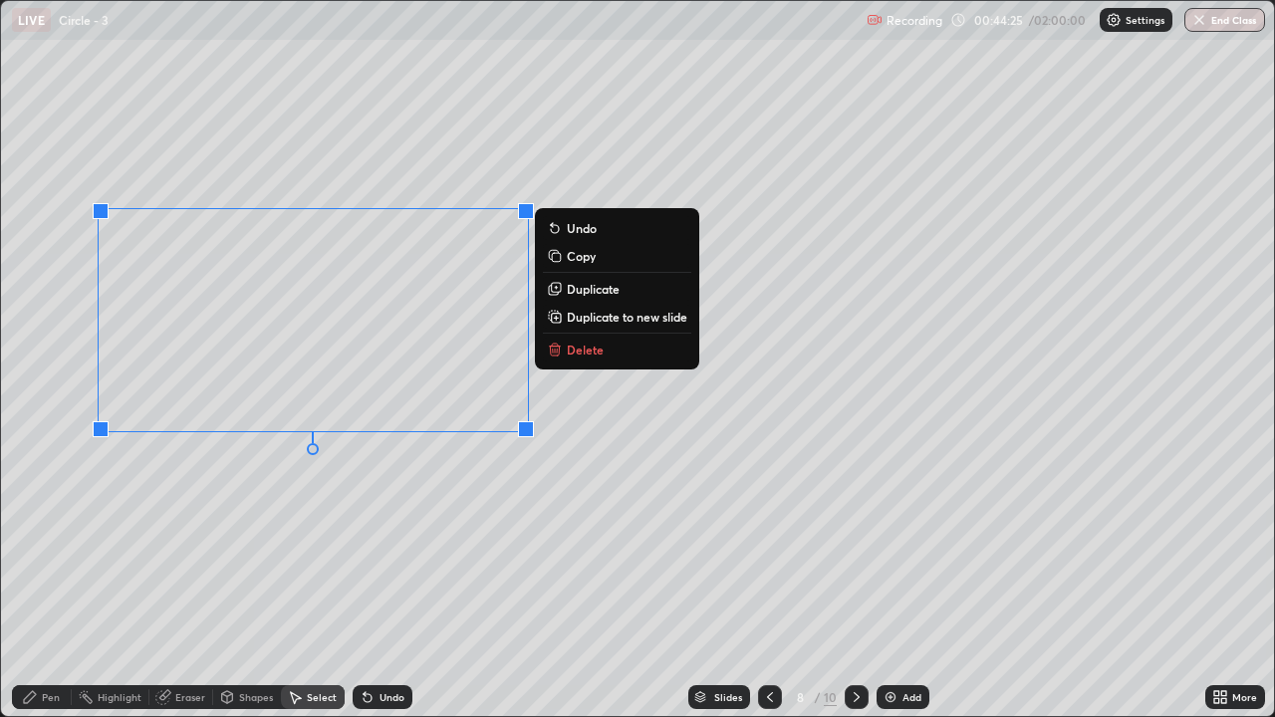
click at [496, 482] on div "0 ° Undo Copy Duplicate Duplicate to new slide Delete" at bounding box center [637, 358] width 1273 height 715
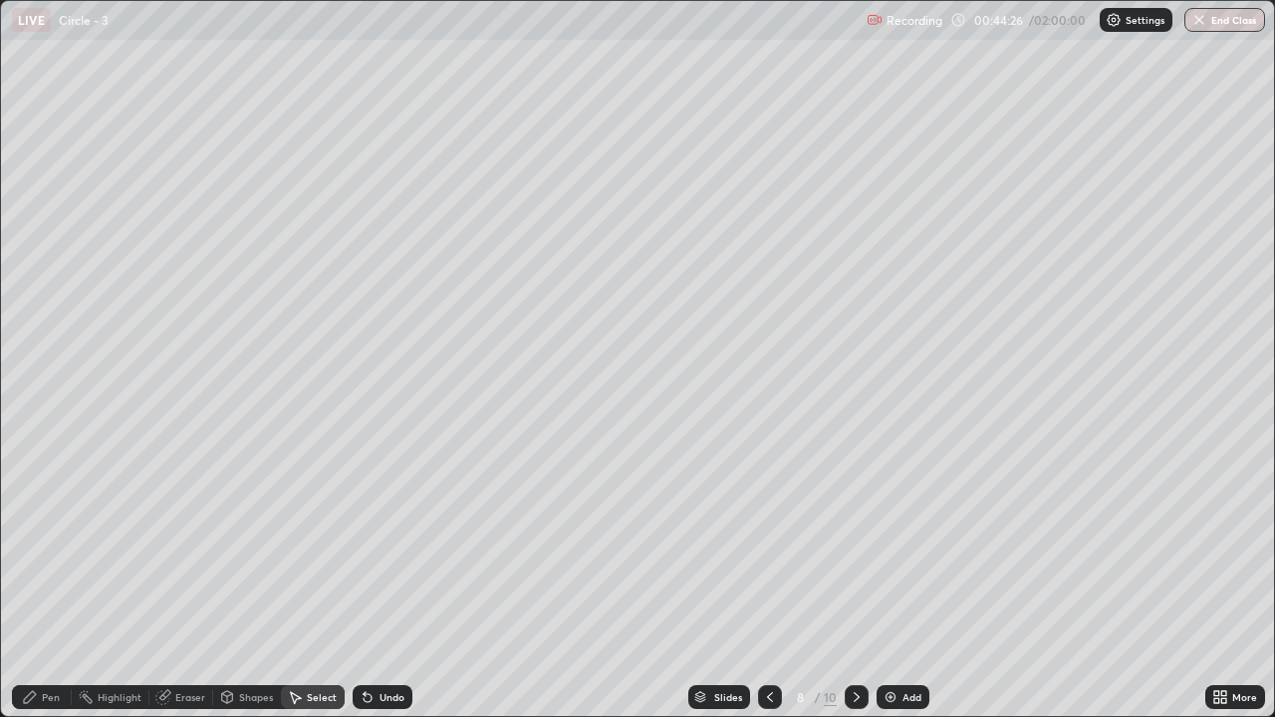
click at [53, 590] on div "Pen" at bounding box center [42, 697] width 60 height 24
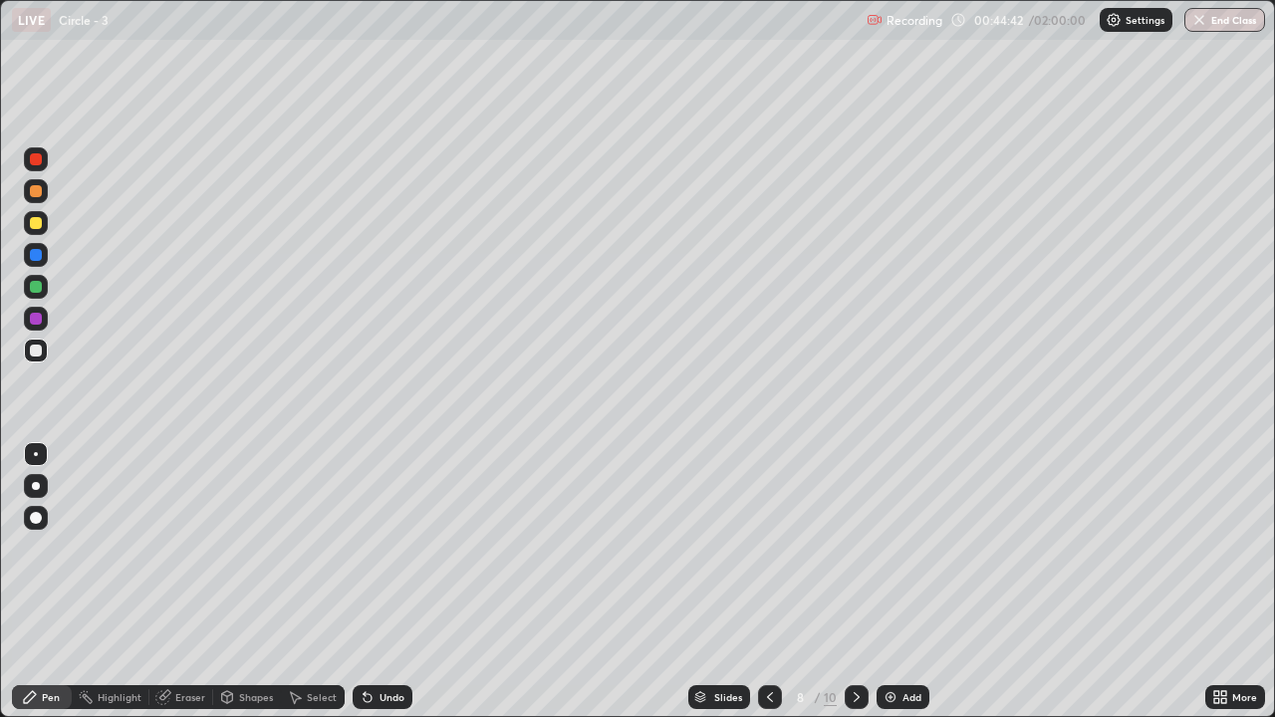
click at [311, 590] on div "Select" at bounding box center [313, 697] width 64 height 24
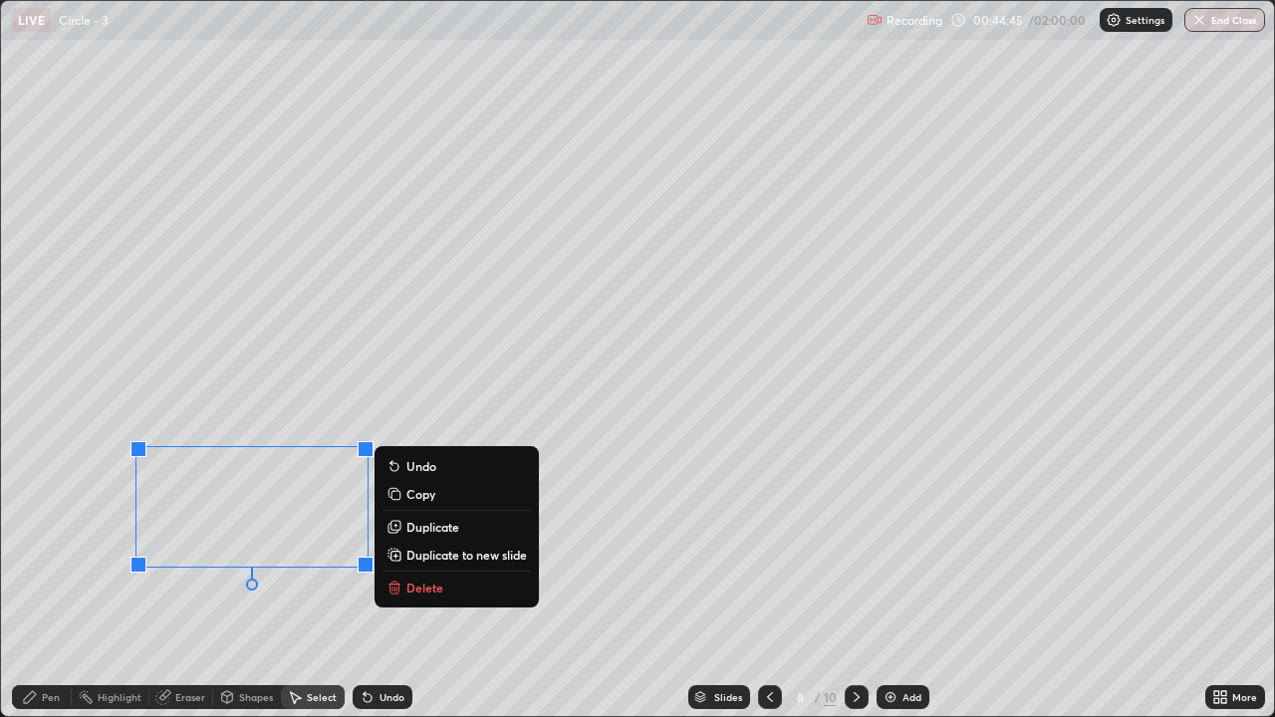
click at [196, 590] on div "0 ° Undo Copy Duplicate Duplicate to new slide Delete" at bounding box center [637, 358] width 1273 height 715
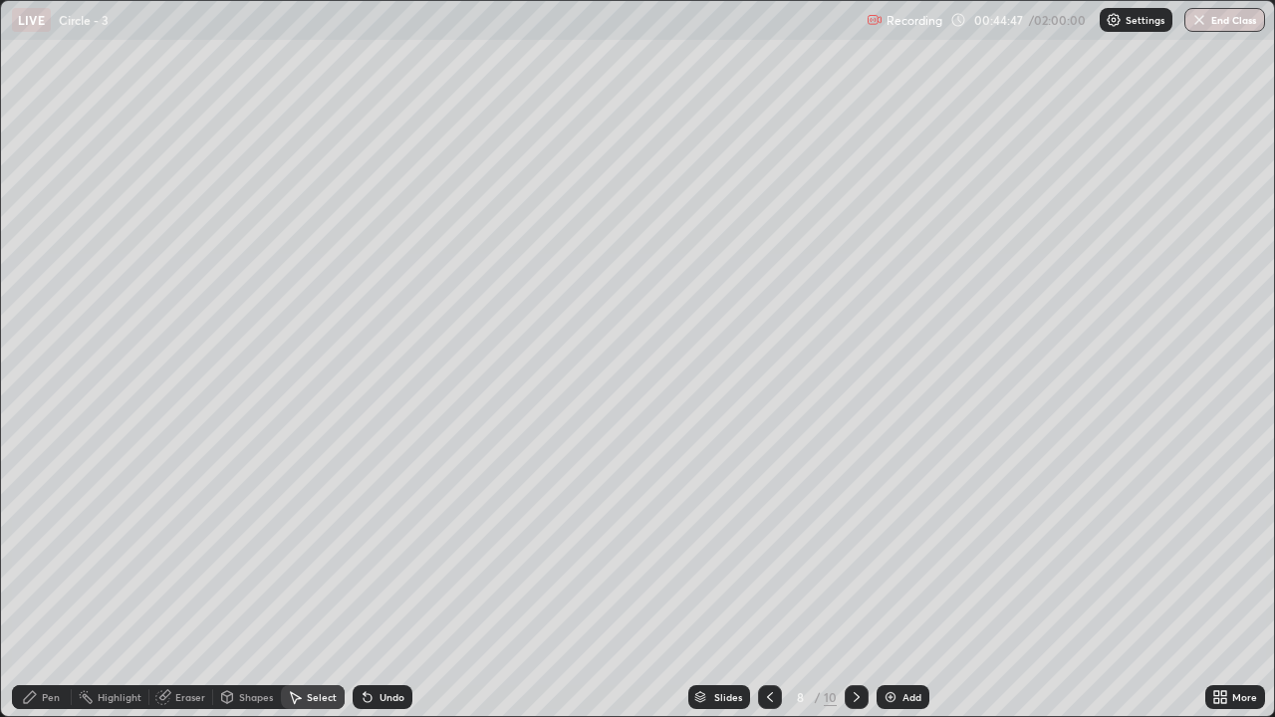
click at [41, 590] on div "Pen" at bounding box center [42, 697] width 60 height 24
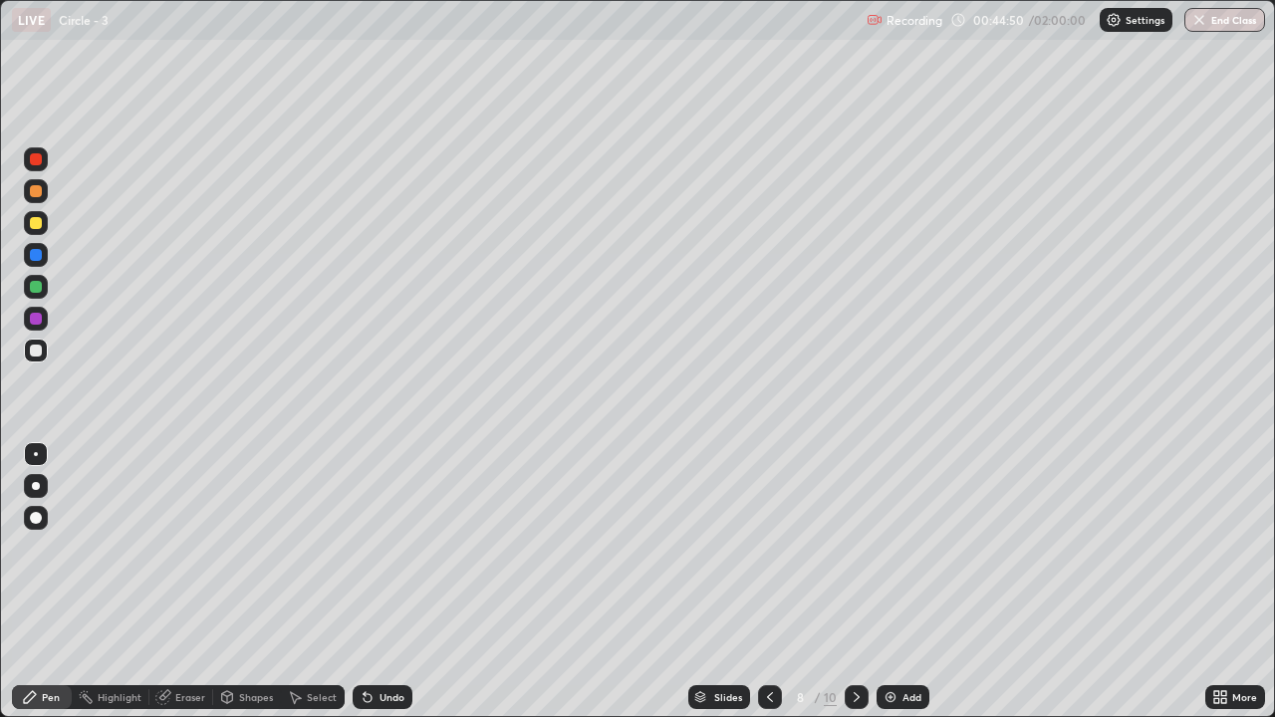
click at [184, 590] on div "Eraser" at bounding box center [190, 697] width 30 height 10
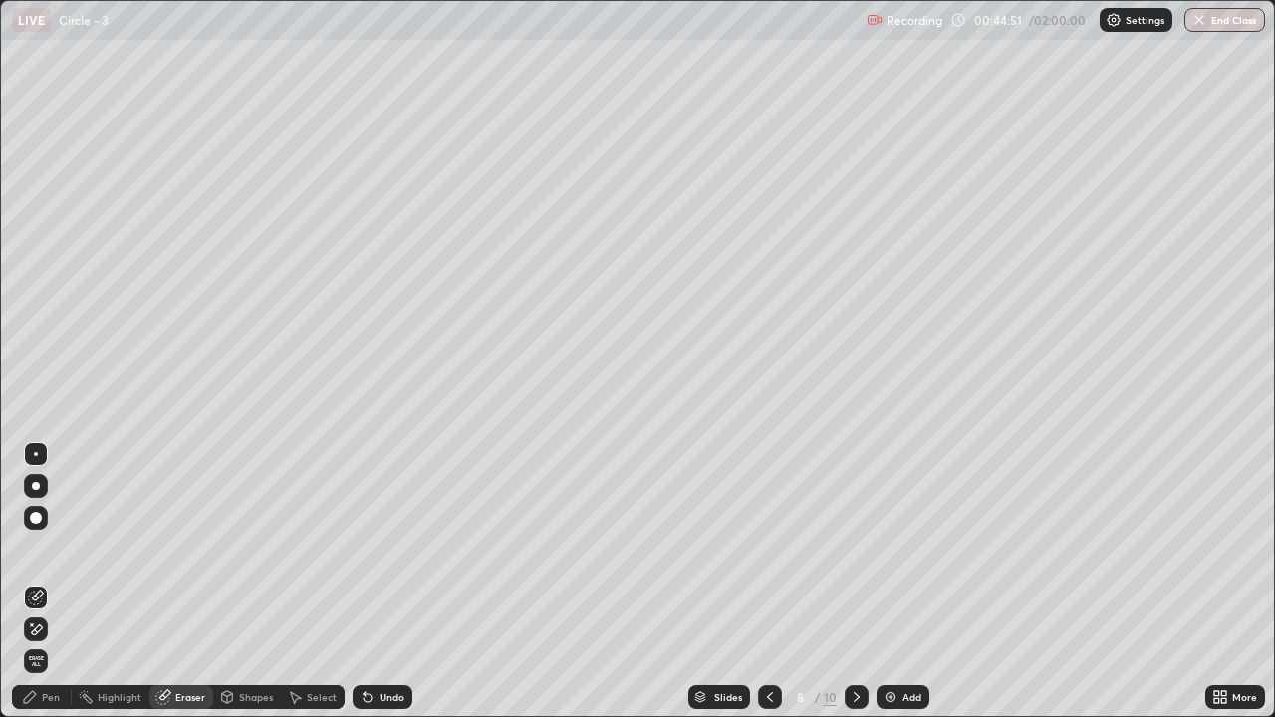
click at [46, 590] on div "Pen" at bounding box center [51, 697] width 18 height 10
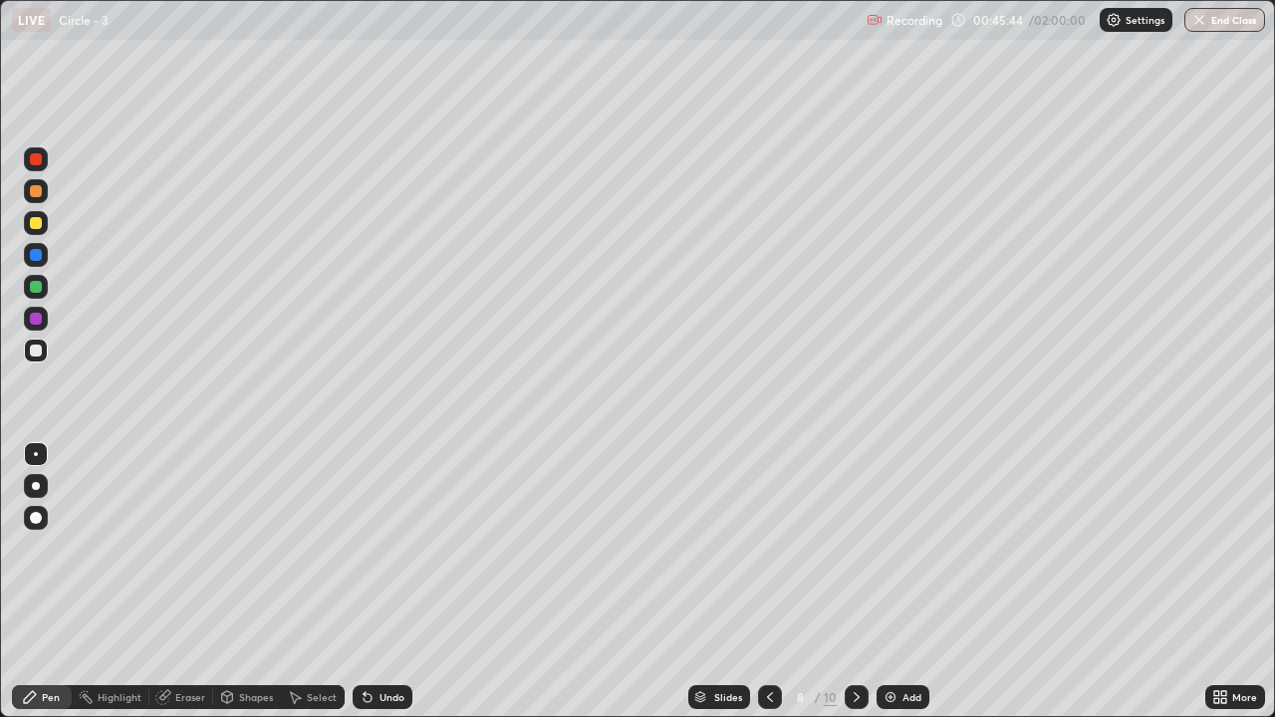
click at [855, 590] on icon at bounding box center [857, 697] width 16 height 16
click at [319, 590] on div "Select" at bounding box center [313, 697] width 64 height 24
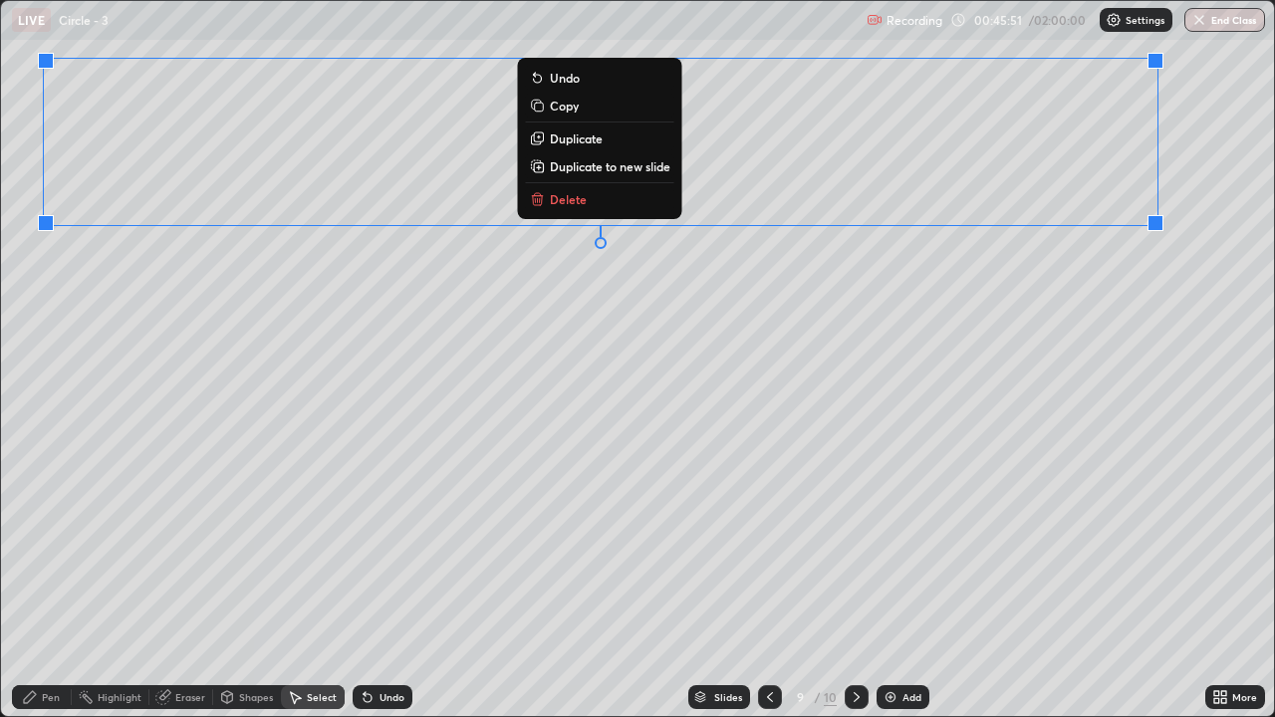
click at [944, 357] on div "0 ° Undo Copy Duplicate Duplicate to new slide Delete" at bounding box center [637, 358] width 1273 height 715
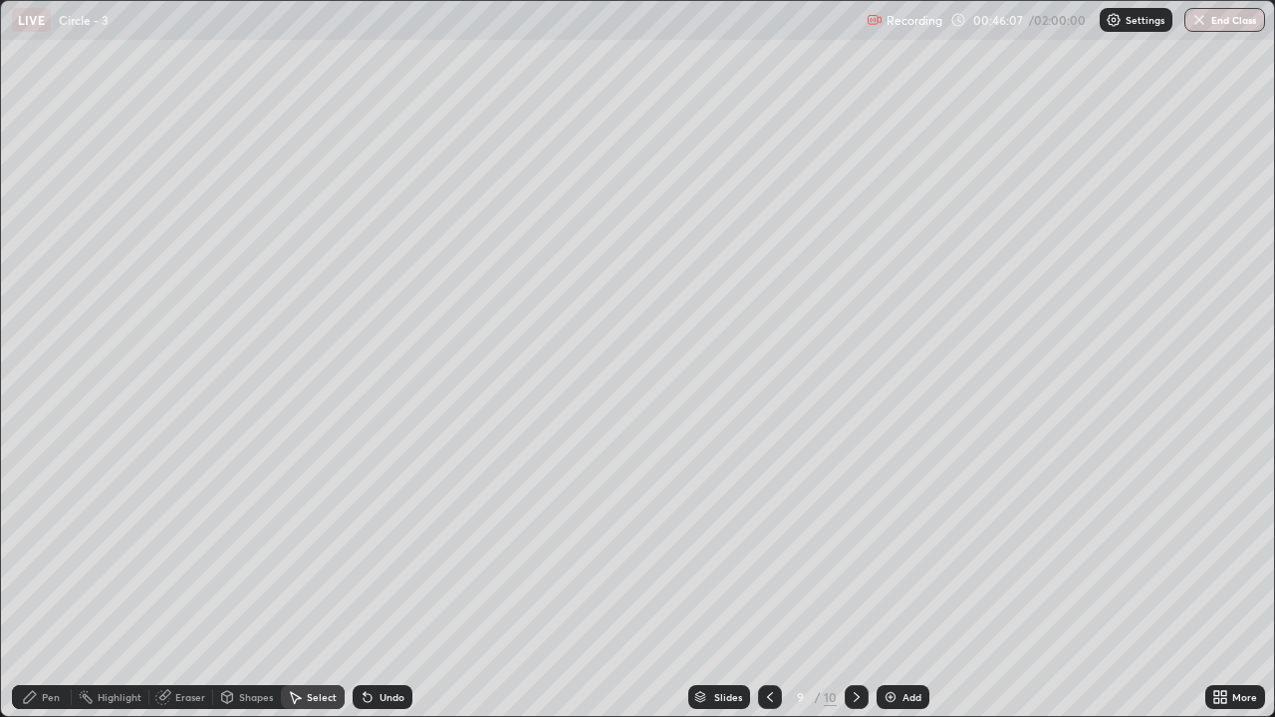
click at [770, 590] on icon at bounding box center [770, 697] width 16 height 16
click at [768, 590] on icon at bounding box center [770, 697] width 16 height 16
click at [177, 590] on div "Eraser" at bounding box center [190, 697] width 30 height 10
click at [50, 590] on div "Pen" at bounding box center [51, 697] width 18 height 10
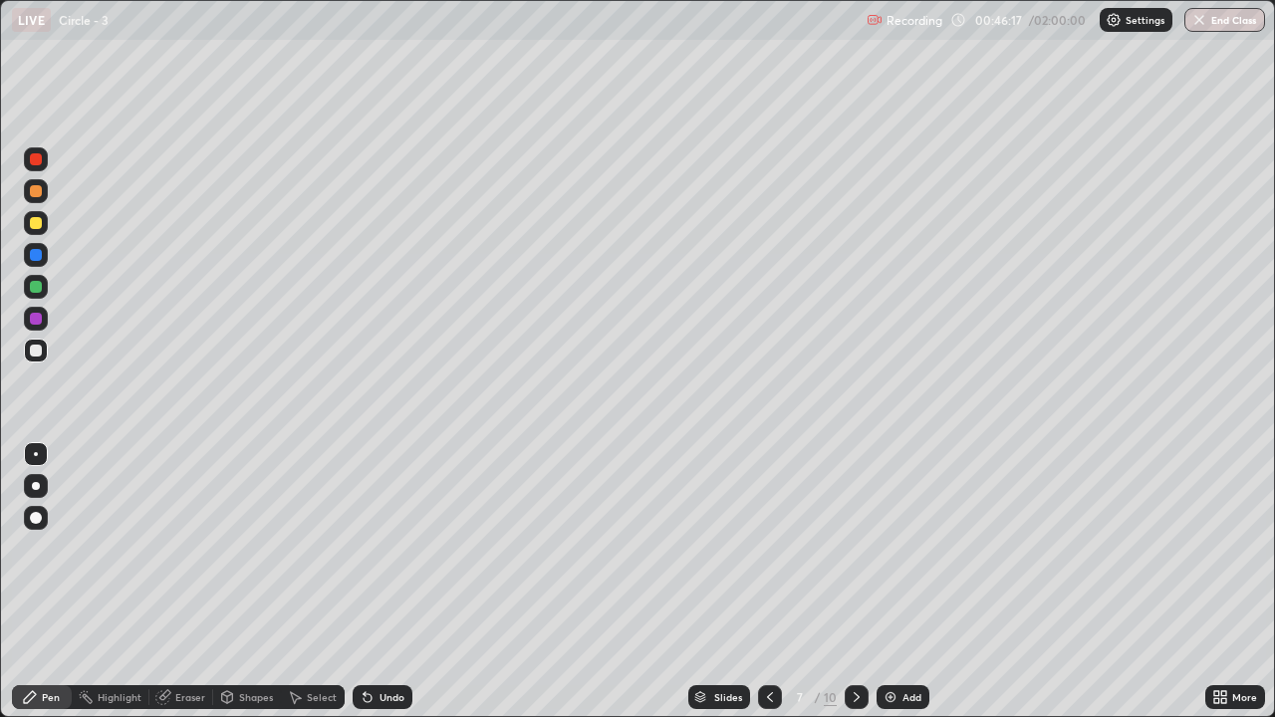
click at [857, 590] on icon at bounding box center [857, 697] width 6 height 10
click at [34, 349] on div at bounding box center [36, 351] width 12 height 12
click at [1219, 590] on icon at bounding box center [1220, 697] width 16 height 16
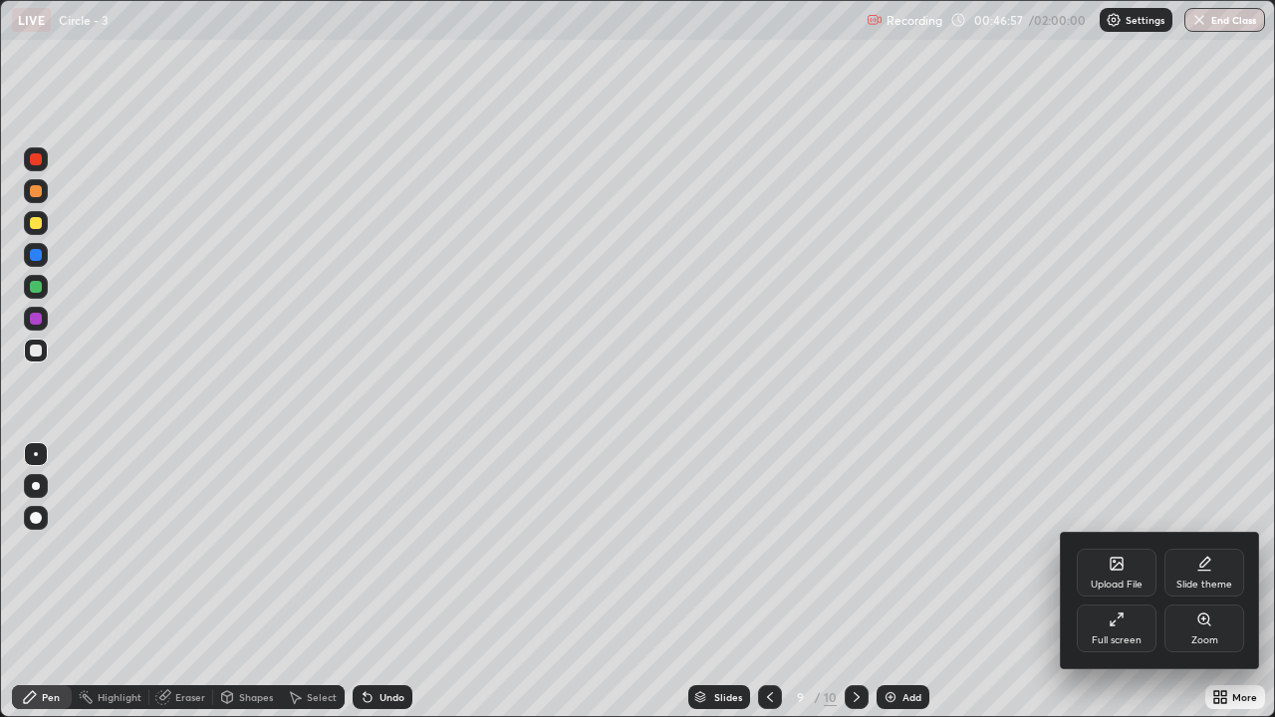
click at [1109, 590] on icon at bounding box center [1116, 620] width 16 height 16
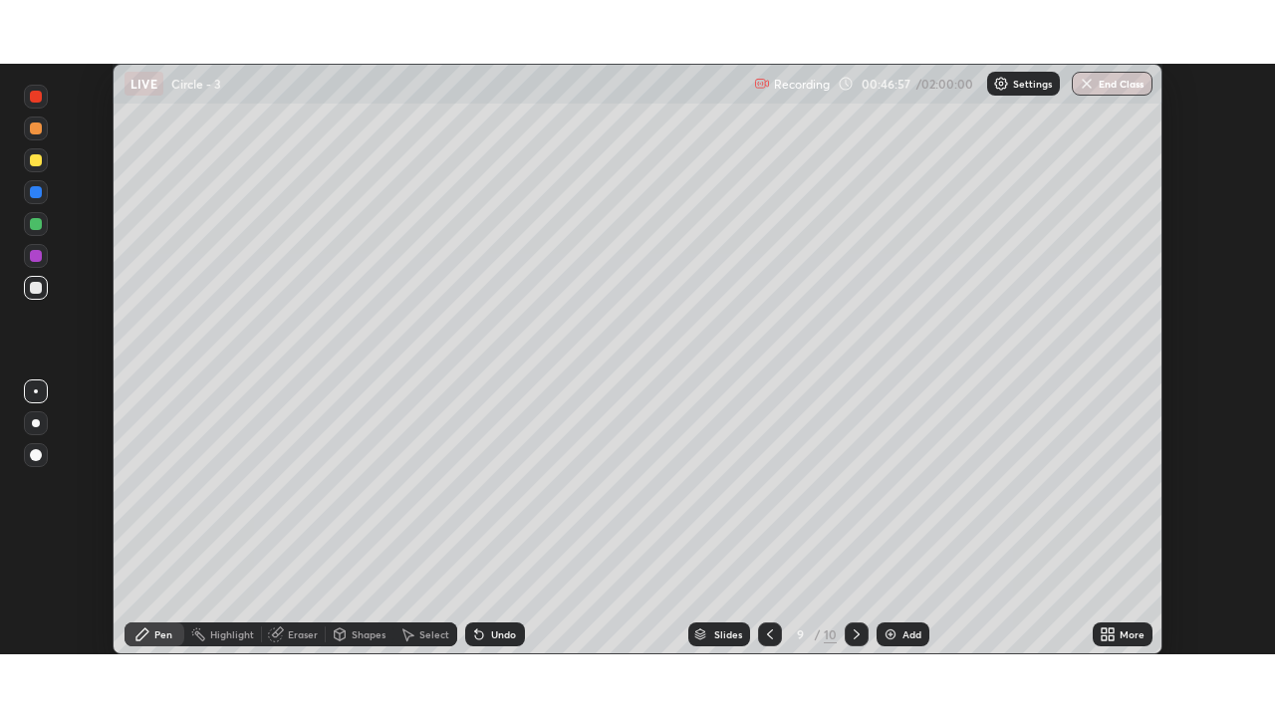
scroll to position [99003, 98319]
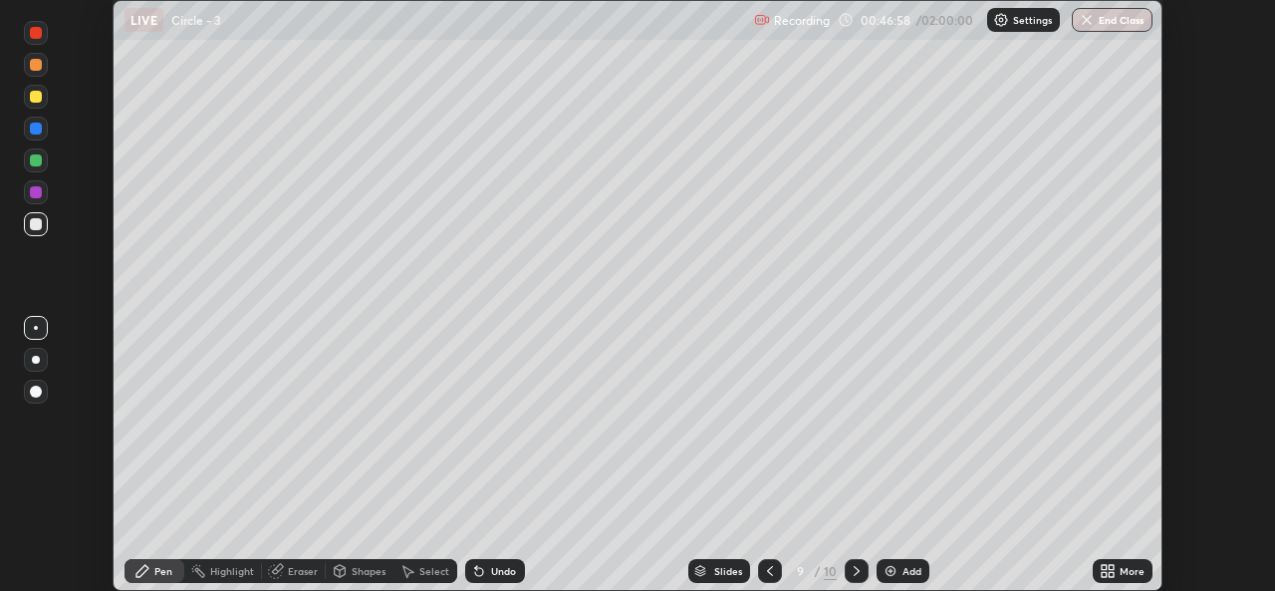
click at [1106, 572] on icon at bounding box center [1104, 574] width 5 height 5
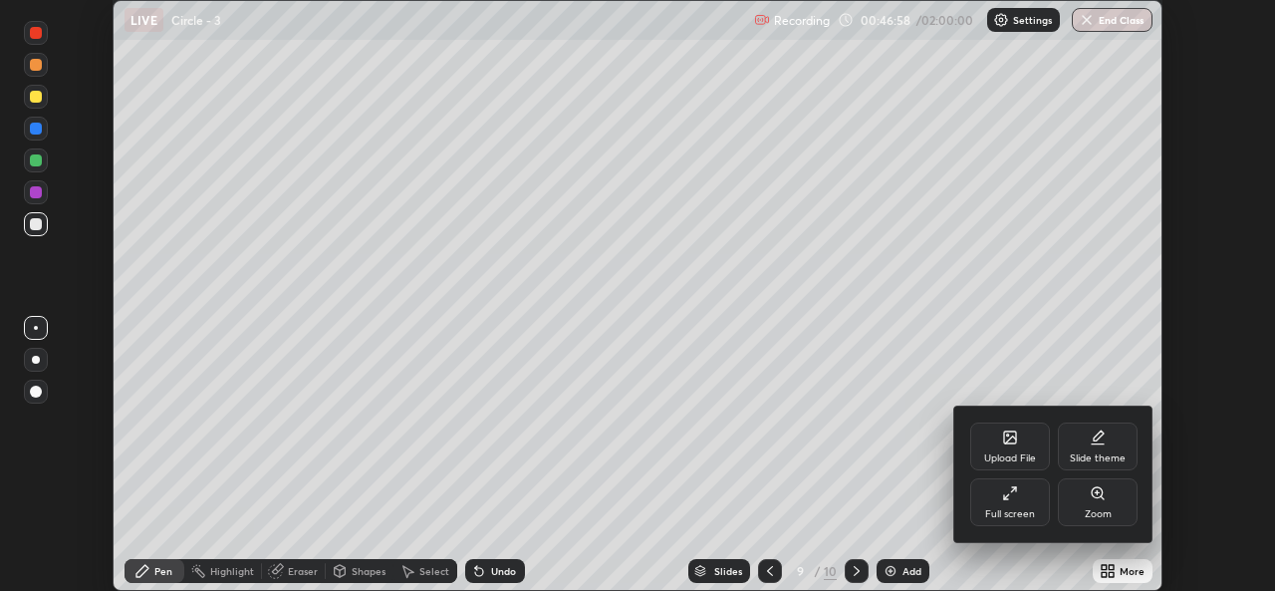
click at [1008, 510] on div "Full screen" at bounding box center [1010, 514] width 50 height 10
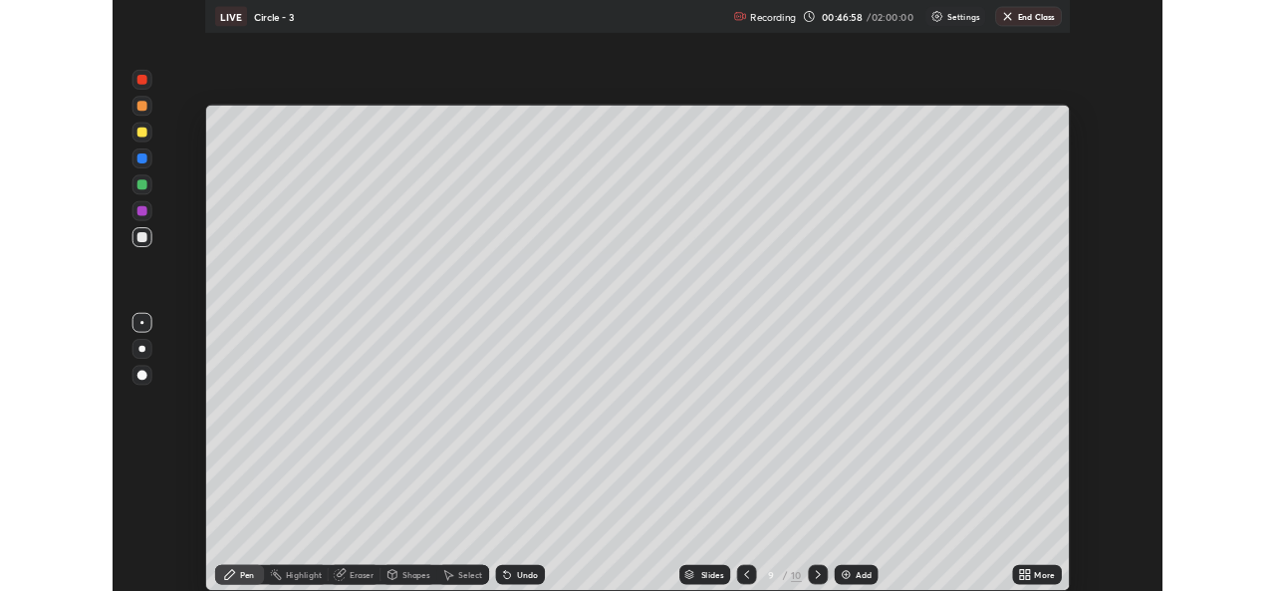
scroll to position [717, 1275]
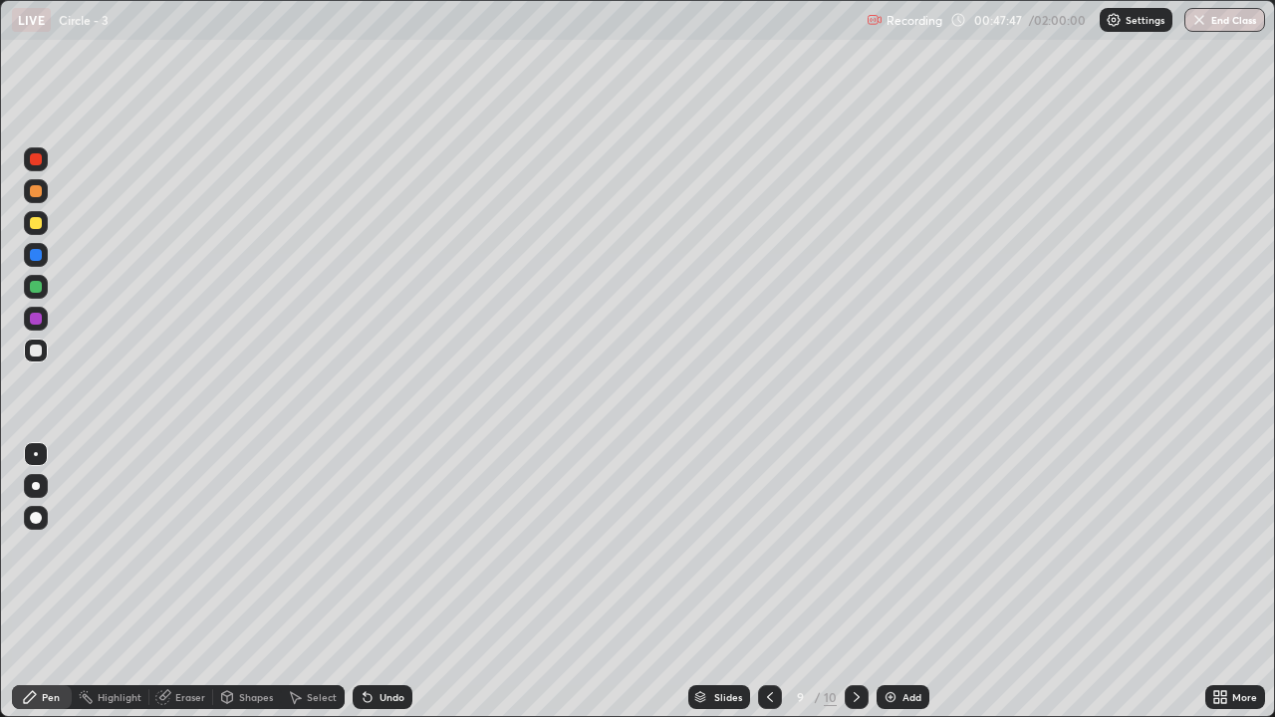
click at [176, 590] on div "Eraser" at bounding box center [190, 697] width 30 height 10
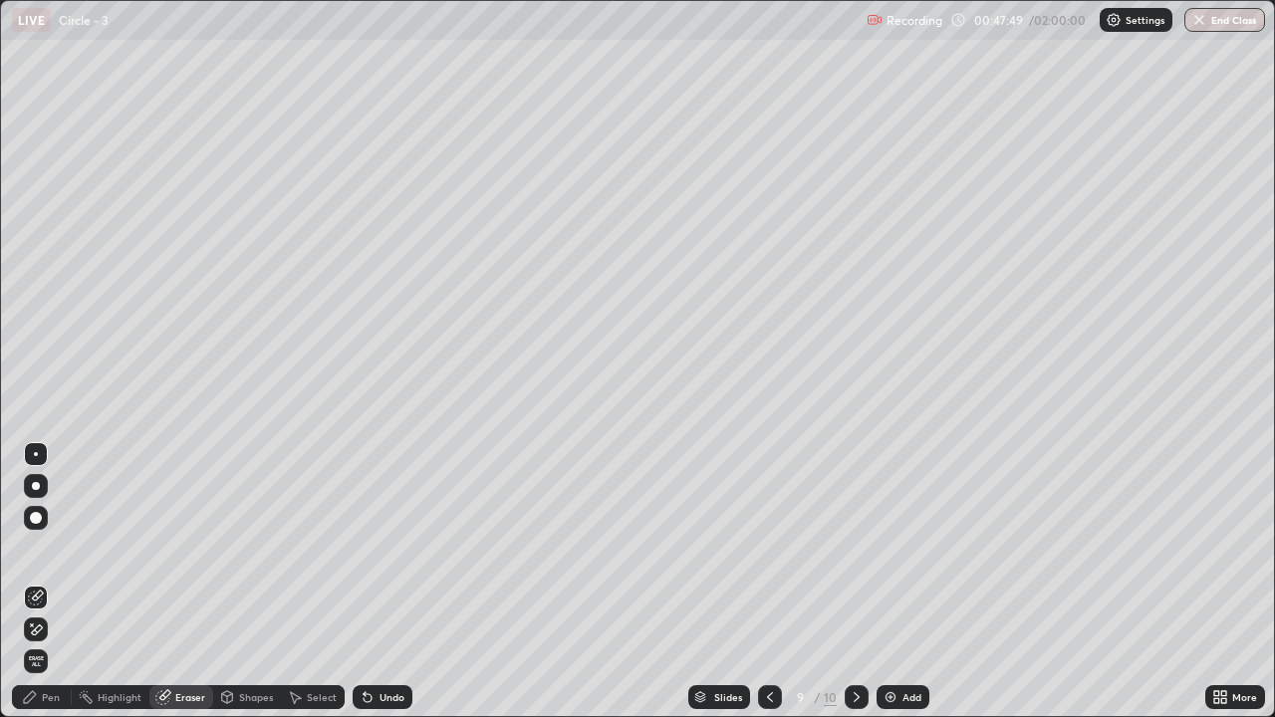
click at [61, 590] on div "Pen" at bounding box center [42, 697] width 60 height 24
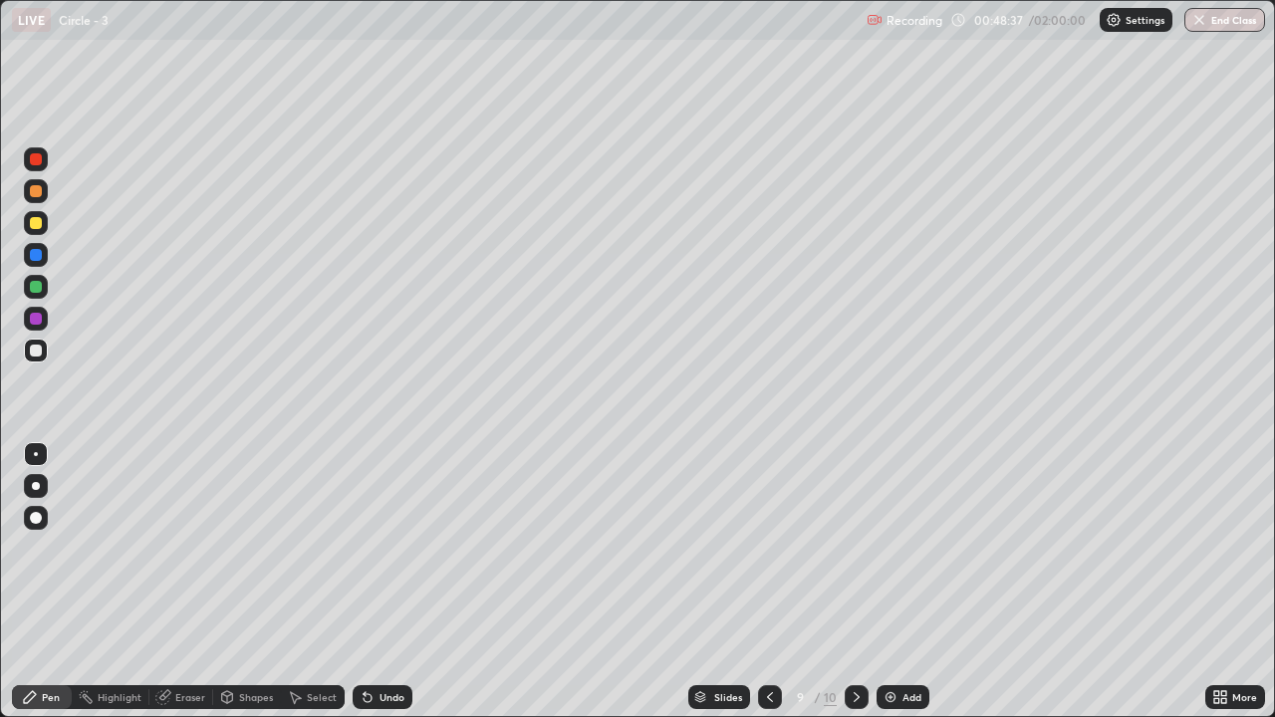
click at [387, 590] on div "Undo" at bounding box center [391, 697] width 25 height 10
click at [394, 590] on div "Undo" at bounding box center [391, 697] width 25 height 10
click at [401, 590] on div "Undo" at bounding box center [383, 697] width 60 height 24
click at [323, 590] on div "Select" at bounding box center [322, 697] width 30 height 10
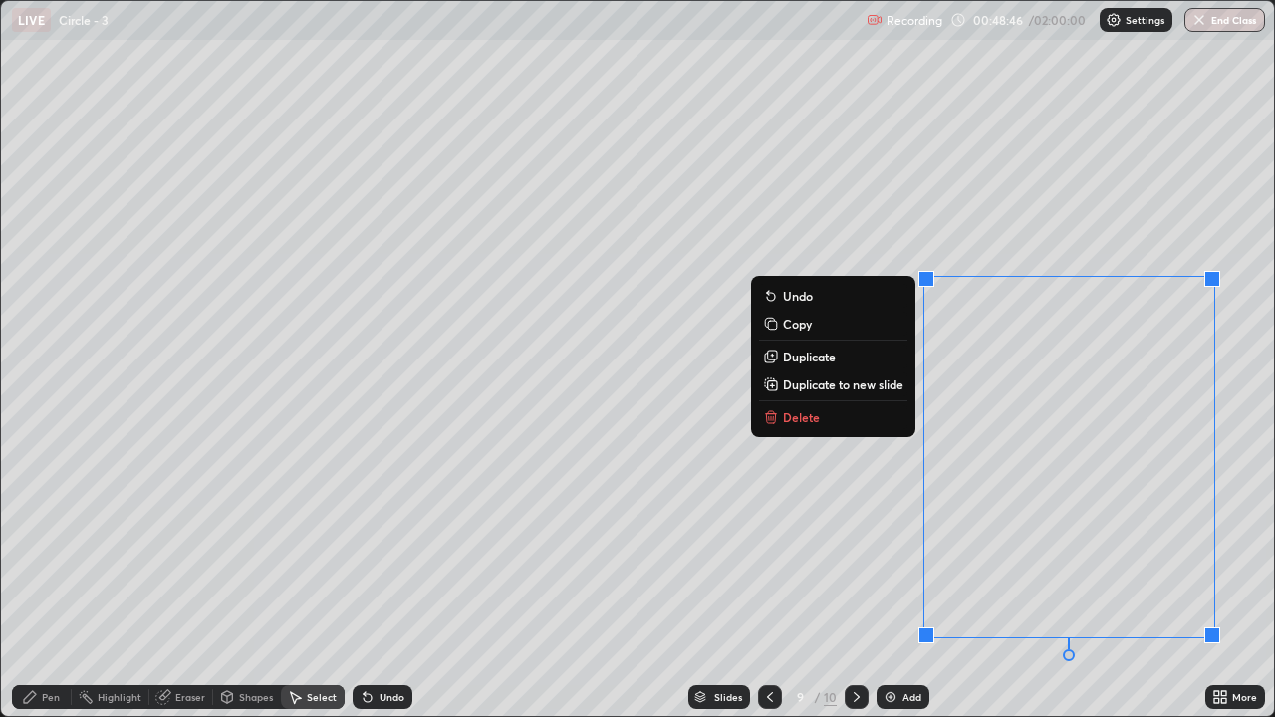
click at [822, 417] on button "Delete" at bounding box center [833, 417] width 148 height 24
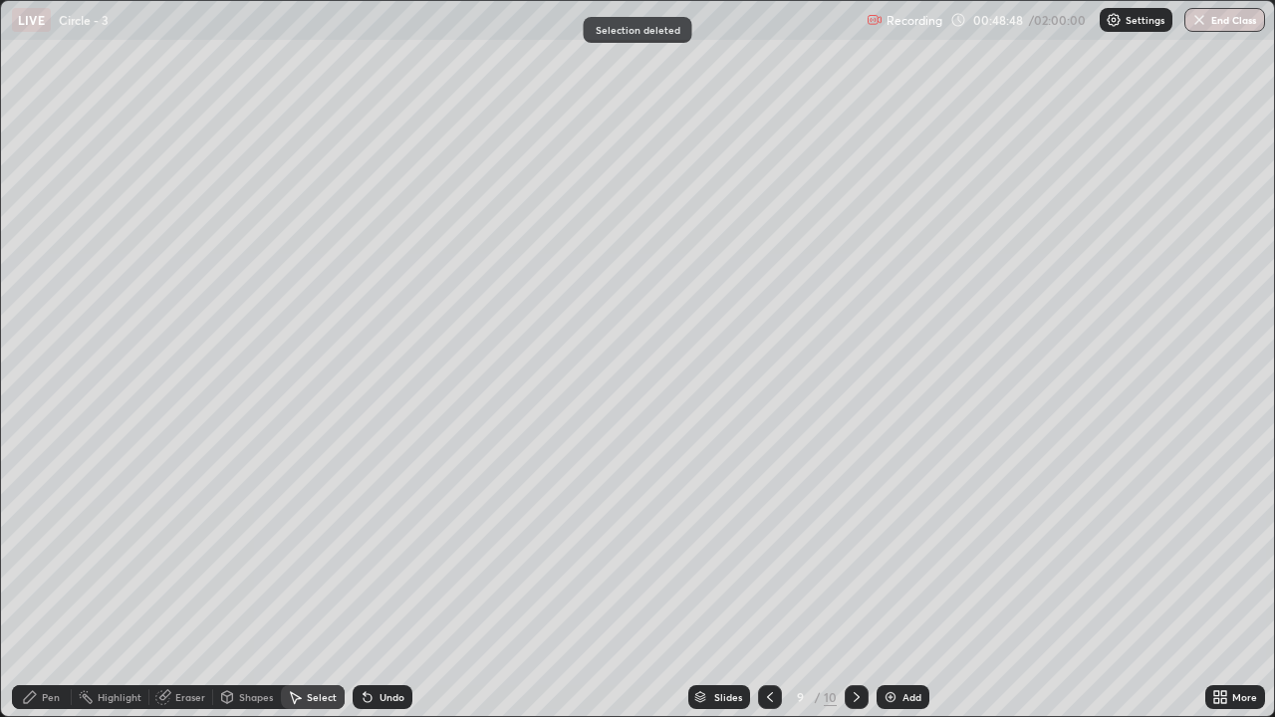
click at [41, 590] on div "Pen" at bounding box center [42, 697] width 60 height 24
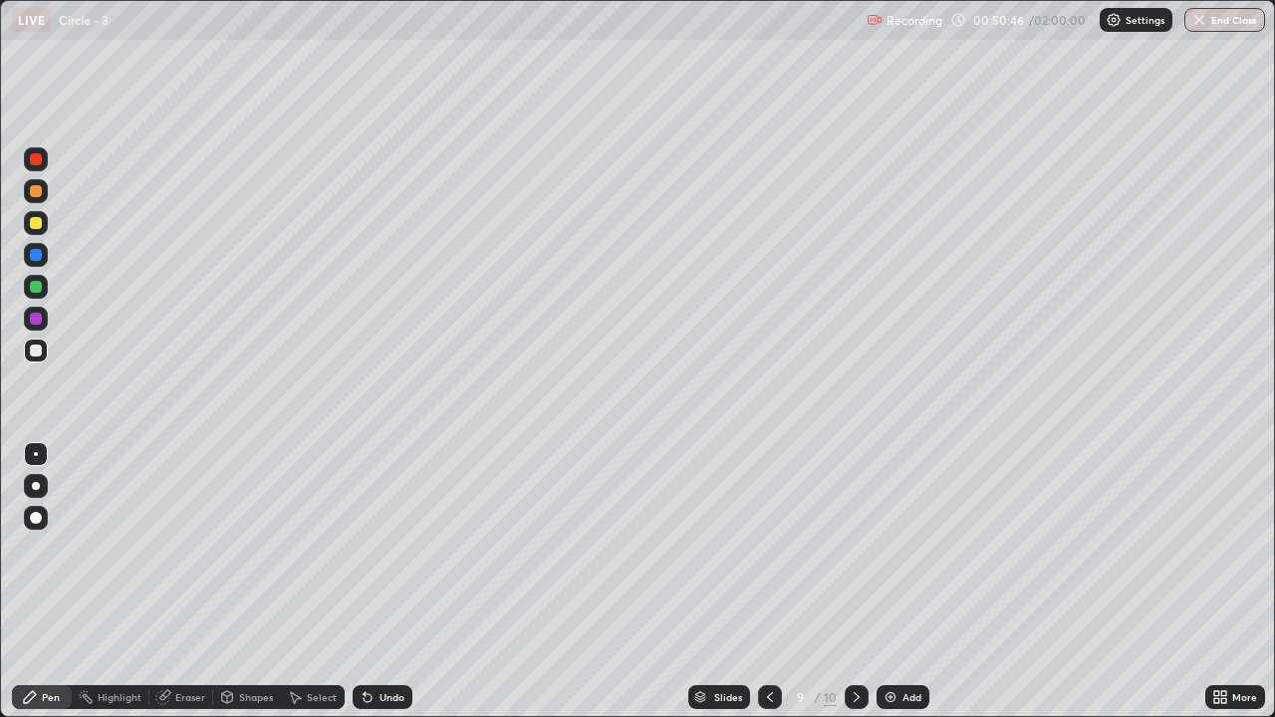
click at [766, 590] on icon at bounding box center [770, 697] width 16 height 16
click at [846, 590] on div at bounding box center [857, 697] width 24 height 24
click at [855, 590] on icon at bounding box center [857, 697] width 16 height 16
click at [902, 590] on div "Add" at bounding box center [911, 697] width 19 height 10
click at [769, 590] on icon at bounding box center [771, 697] width 16 height 16
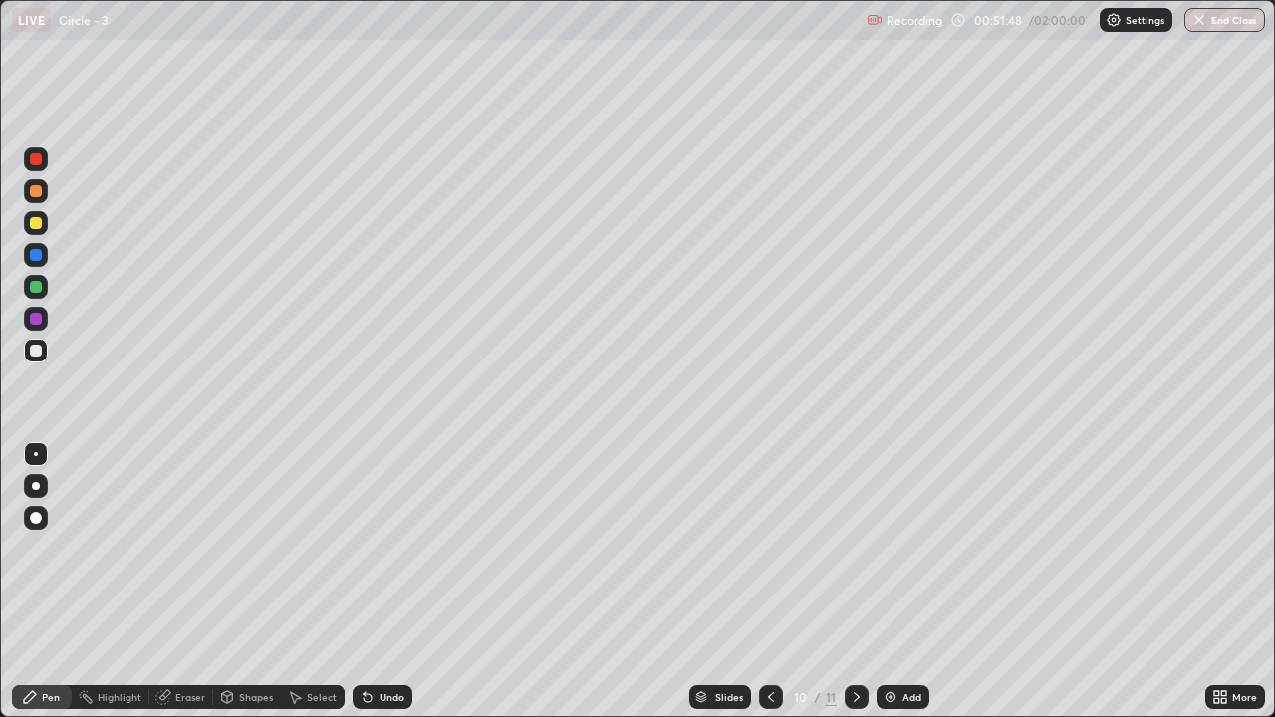
click at [311, 590] on div "Select" at bounding box center [322, 697] width 30 height 10
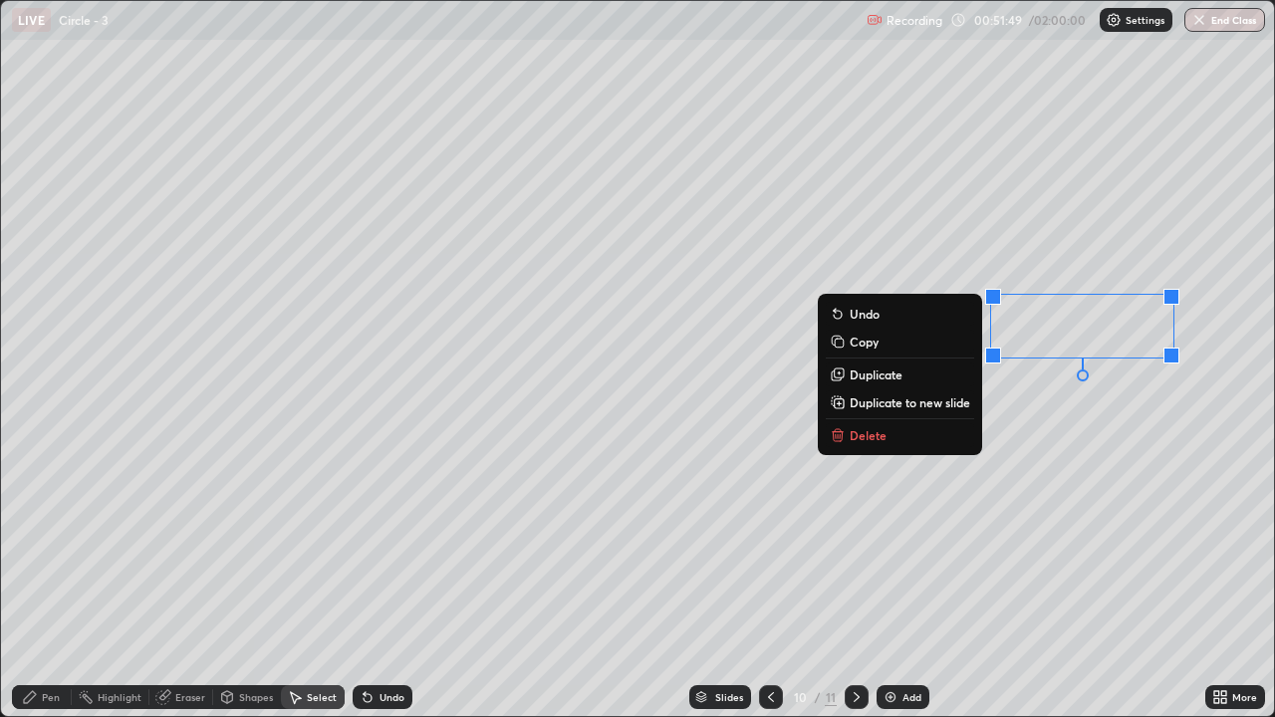
click at [879, 430] on p "Delete" at bounding box center [868, 435] width 37 height 16
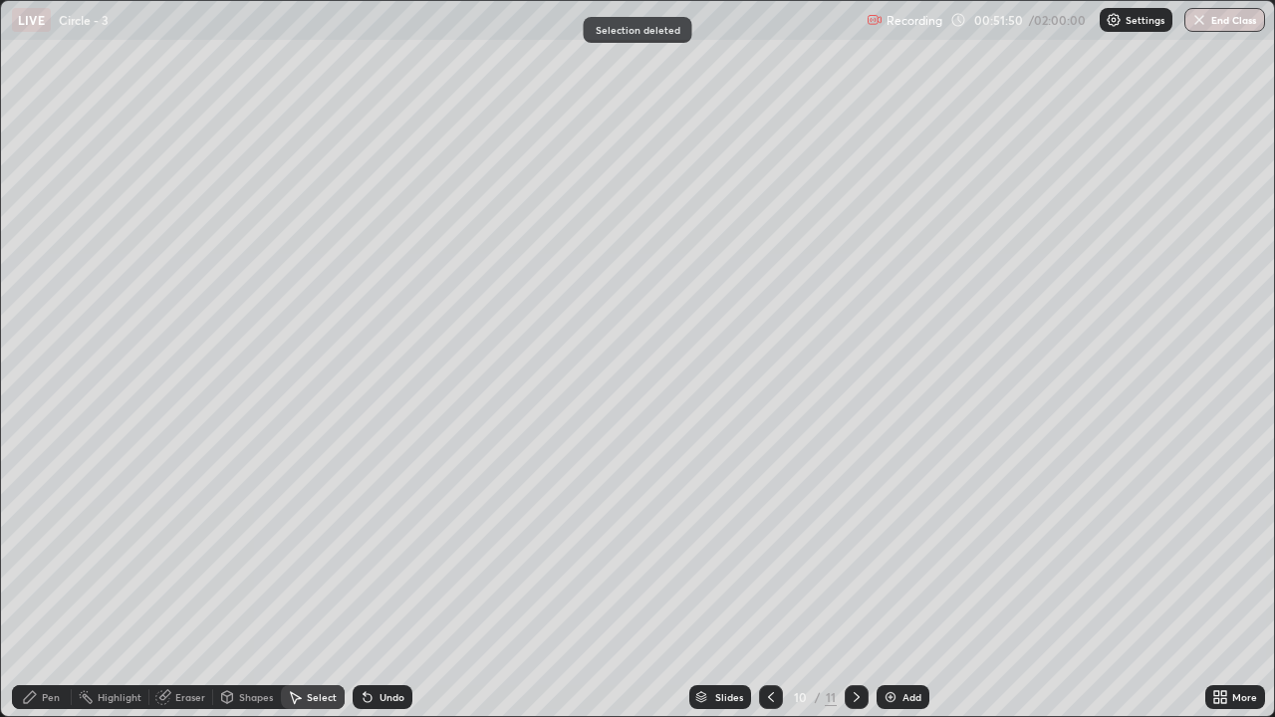
click at [50, 590] on div "Pen" at bounding box center [51, 697] width 18 height 10
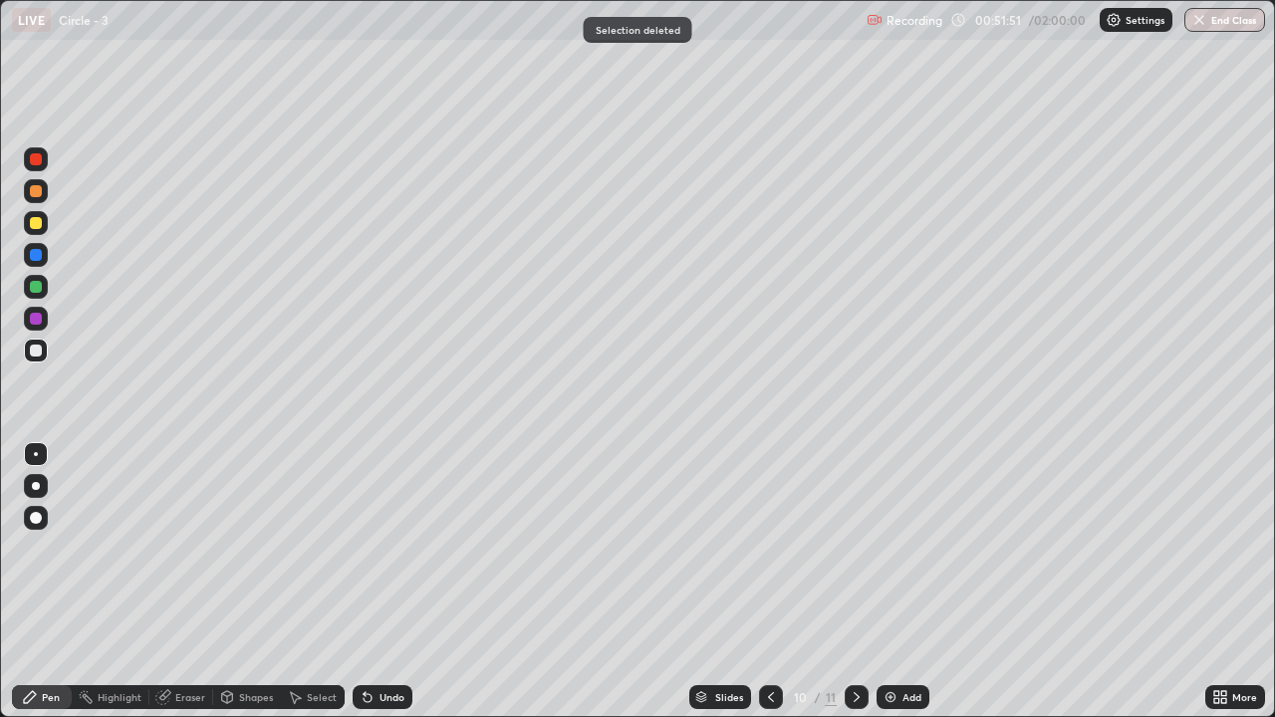
click at [36, 222] on div at bounding box center [36, 223] width 12 height 12
click at [253, 590] on div "Shapes" at bounding box center [256, 697] width 34 height 10
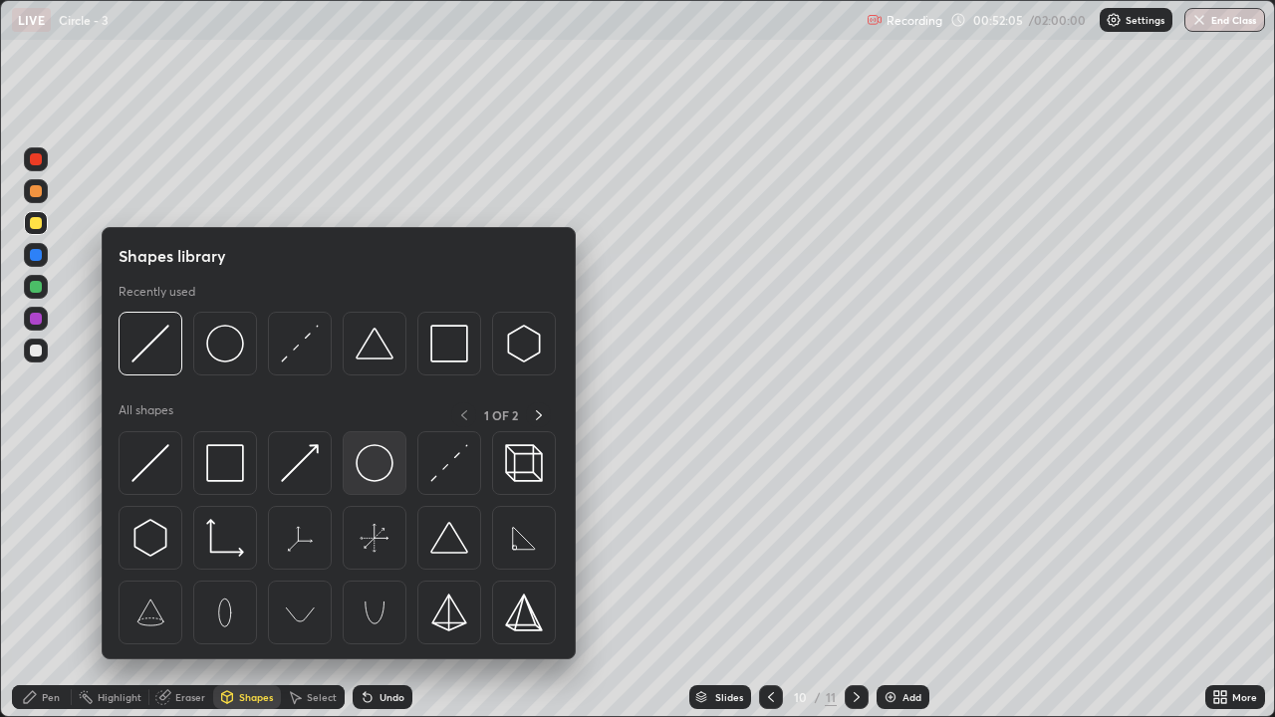
click at [372, 458] on img at bounding box center [375, 463] width 38 height 38
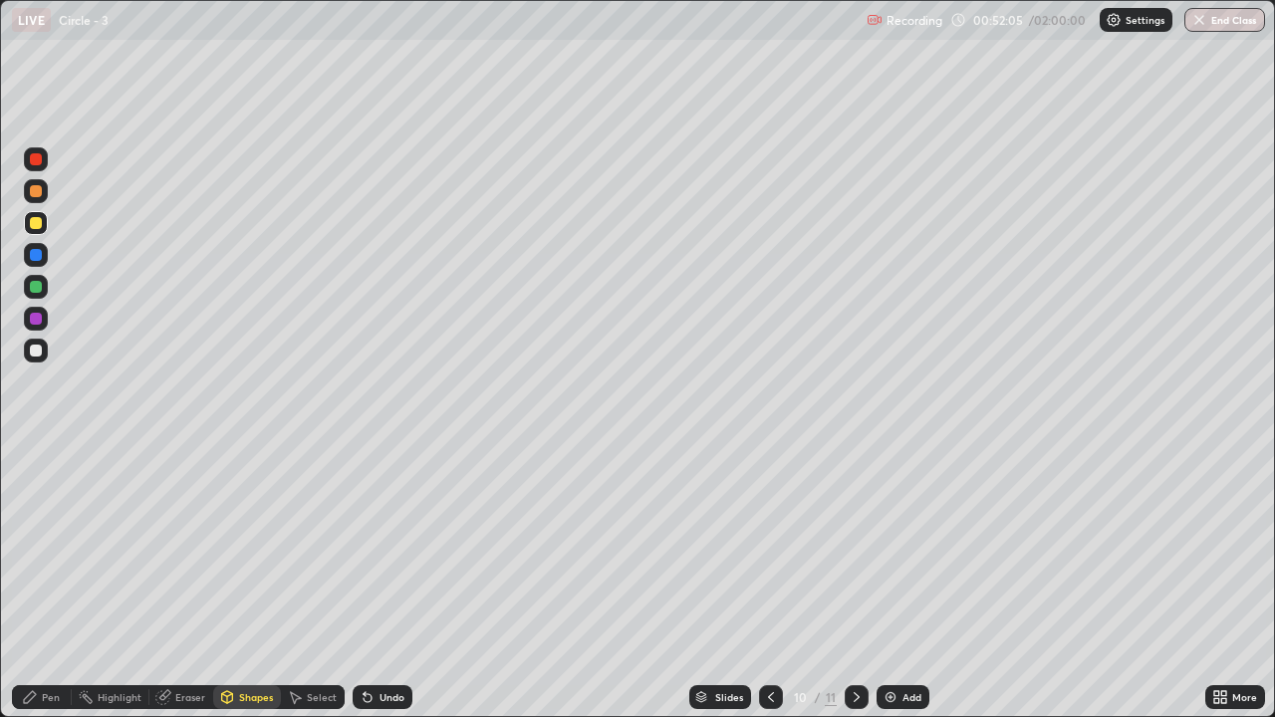
click at [29, 341] on div at bounding box center [36, 351] width 24 height 24
click at [59, 590] on div "Pen" at bounding box center [51, 697] width 18 height 10
click at [245, 590] on div "Shapes" at bounding box center [256, 697] width 34 height 10
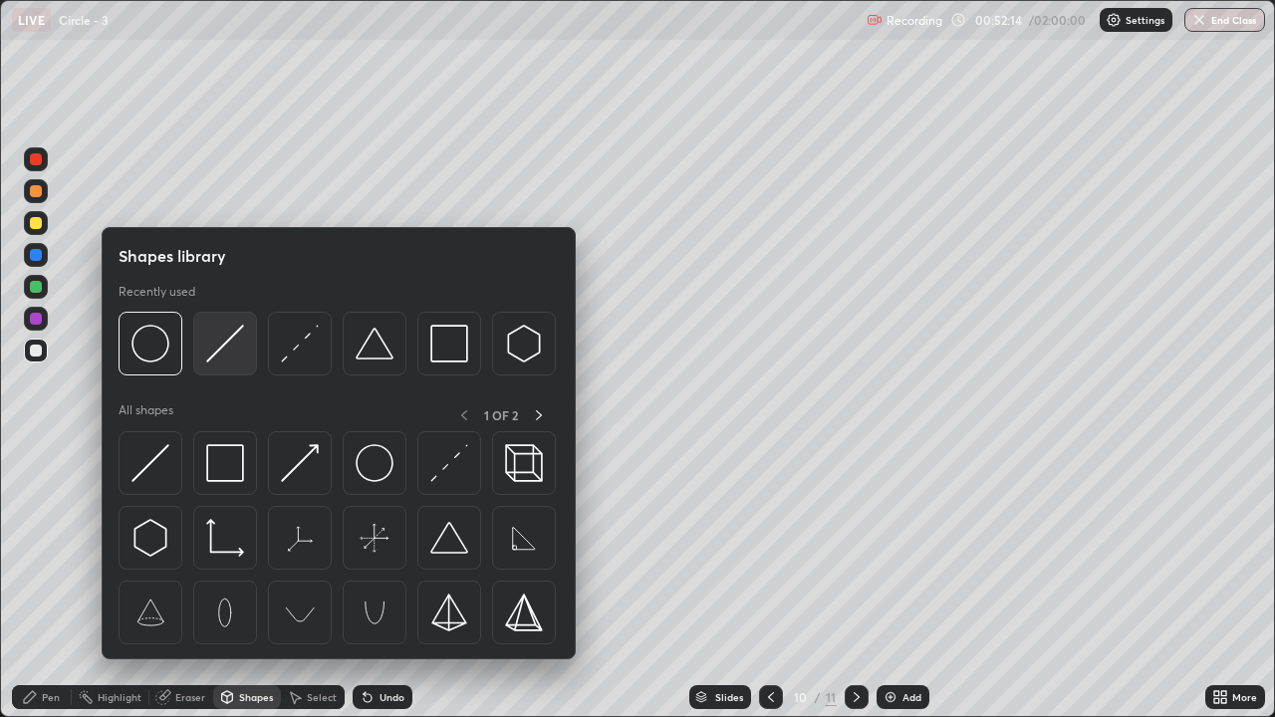
click at [221, 349] on img at bounding box center [225, 344] width 38 height 38
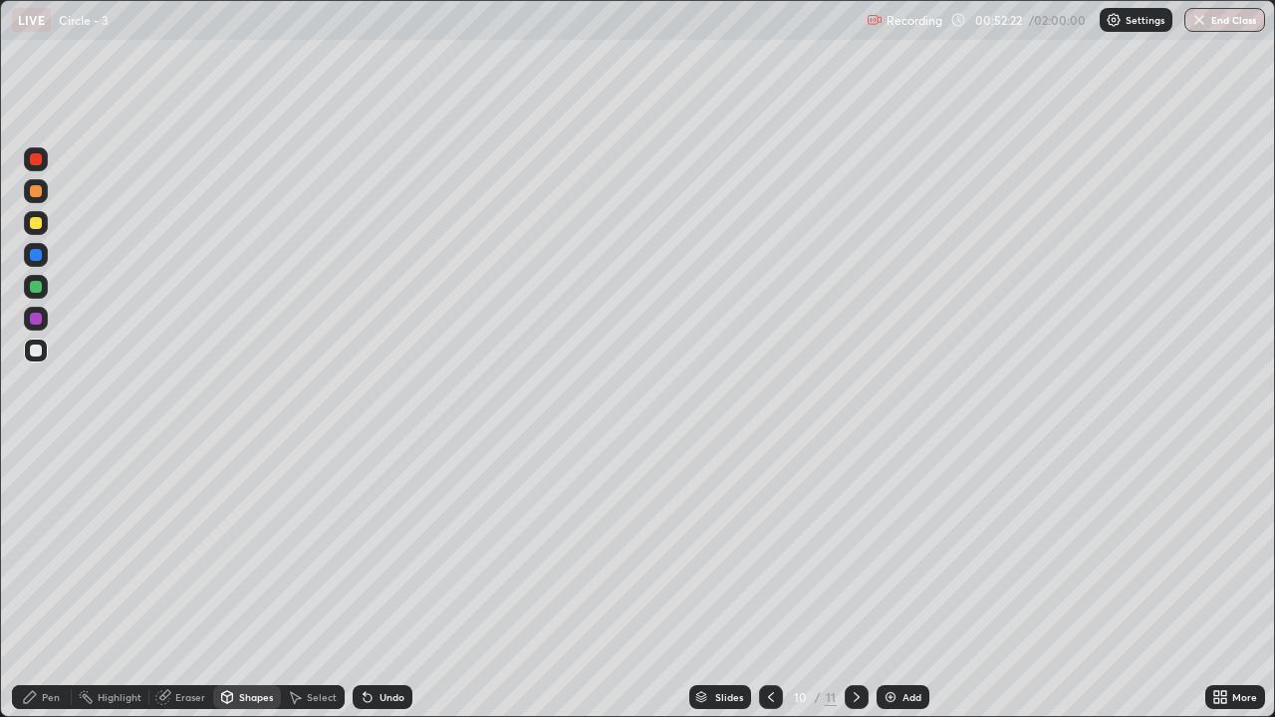
click at [312, 590] on div "Select" at bounding box center [322, 697] width 30 height 10
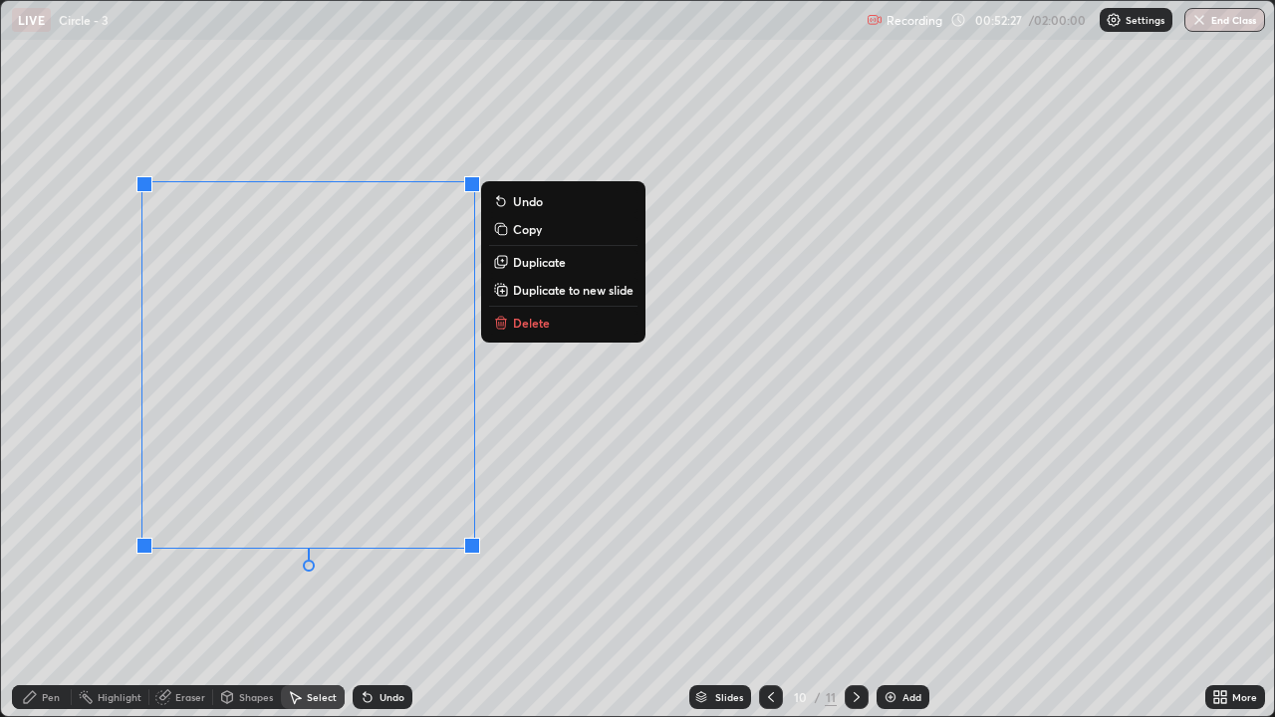
click at [567, 462] on div "0 ° Undo Copy Duplicate Duplicate to new slide Delete" at bounding box center [637, 358] width 1273 height 715
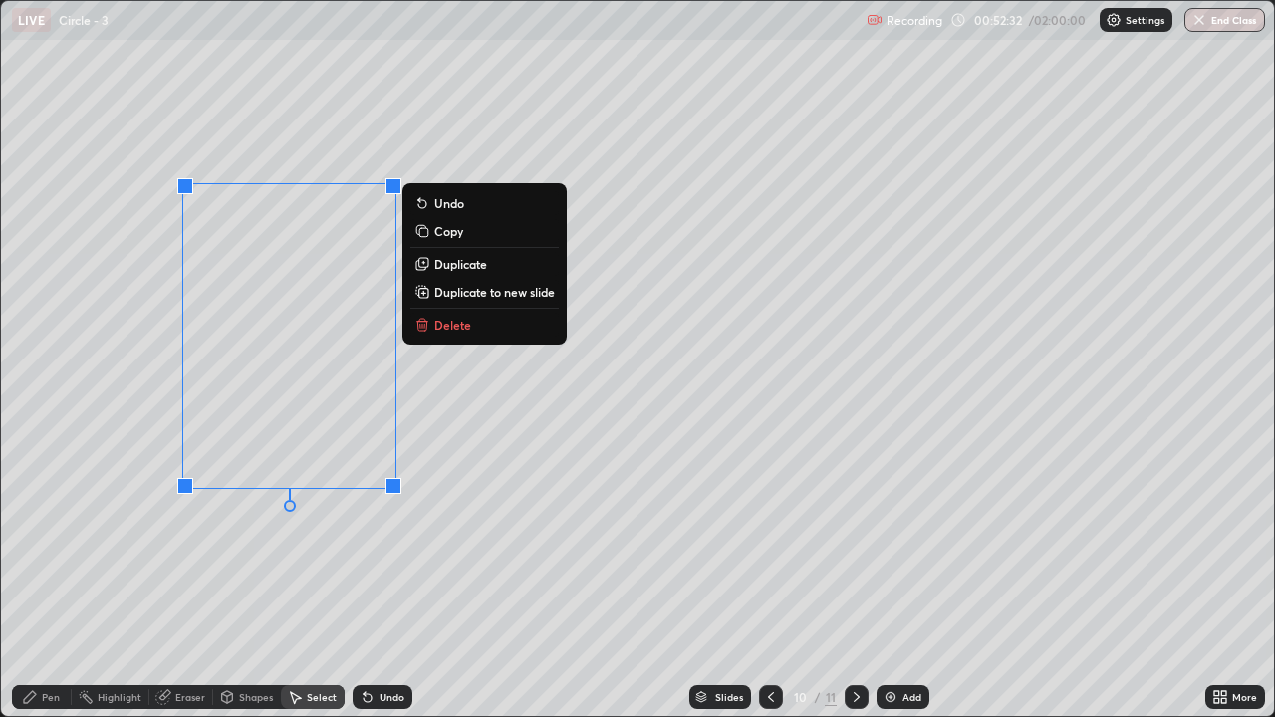
click at [395, 582] on div "0 ° Undo Copy Duplicate Duplicate to new slide Delete" at bounding box center [637, 358] width 1273 height 715
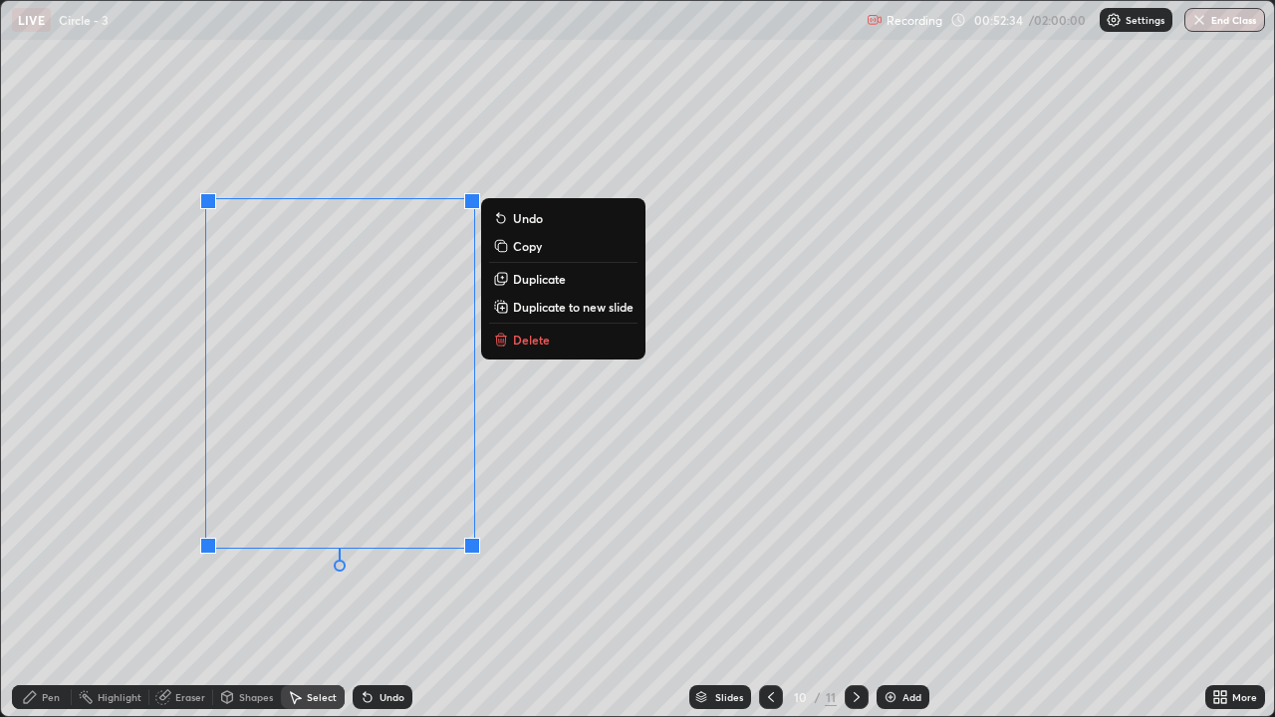
click at [329, 590] on div "0 ° Undo Copy Duplicate Duplicate to new slide Delete" at bounding box center [637, 358] width 1273 height 715
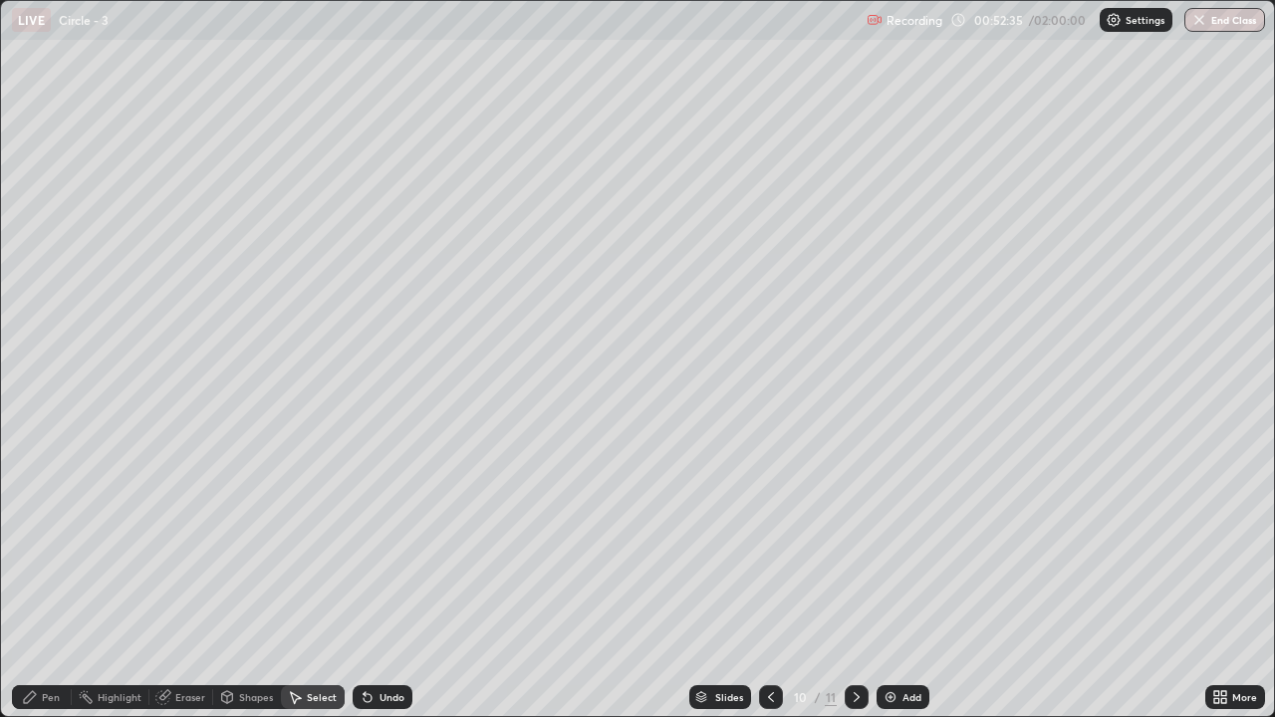
click at [64, 590] on div "Pen" at bounding box center [42, 697] width 60 height 24
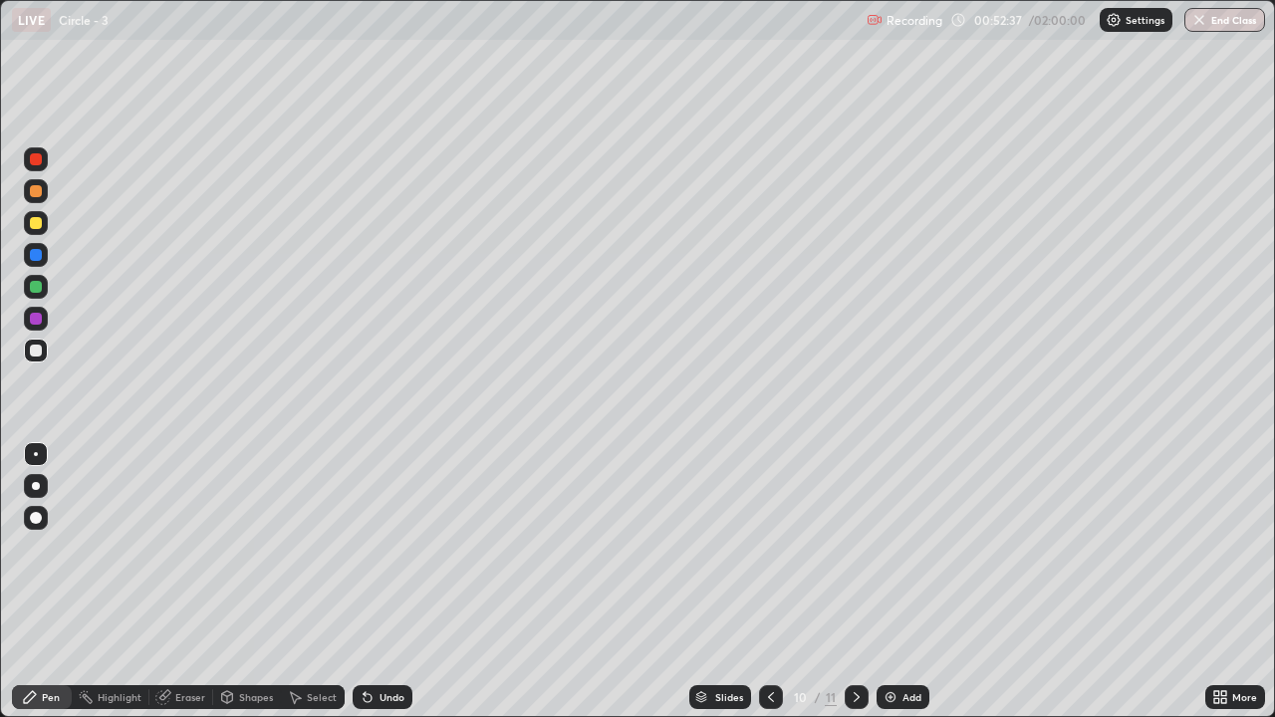
click at [390, 590] on div "Undo" at bounding box center [391, 697] width 25 height 10
click at [253, 590] on div "Shapes" at bounding box center [256, 697] width 34 height 10
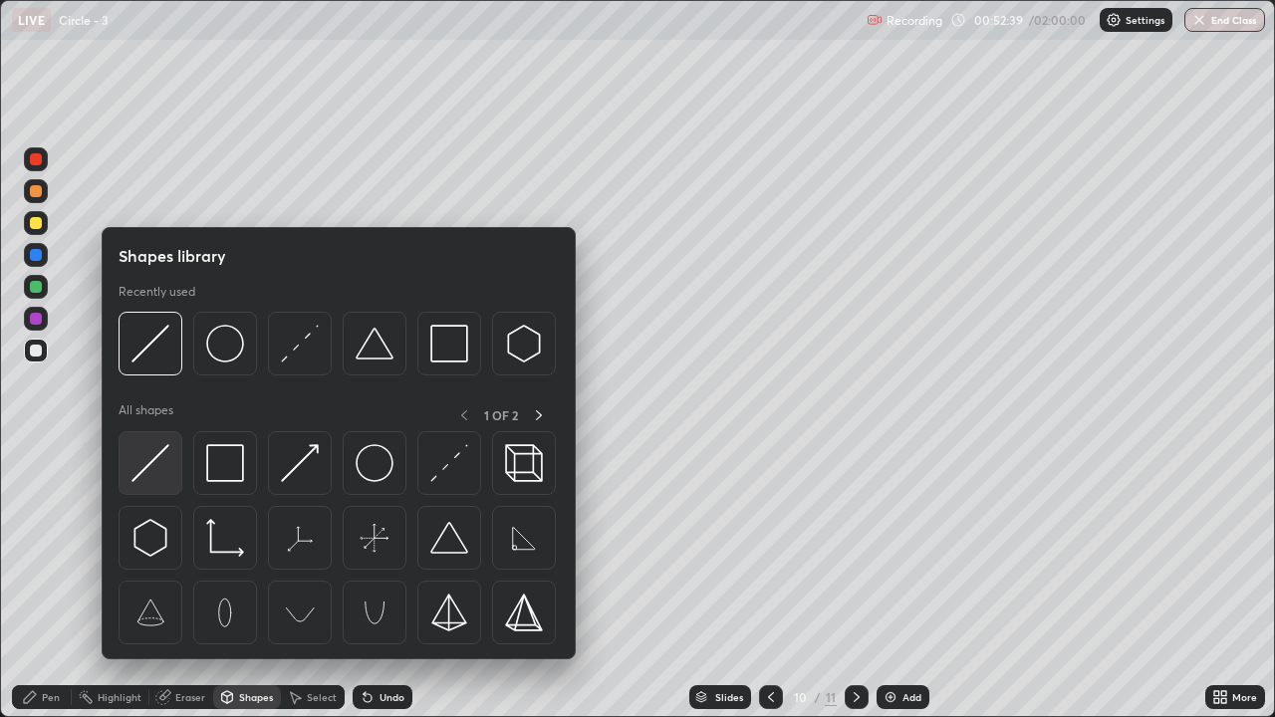
click at [153, 463] on img at bounding box center [150, 463] width 38 height 38
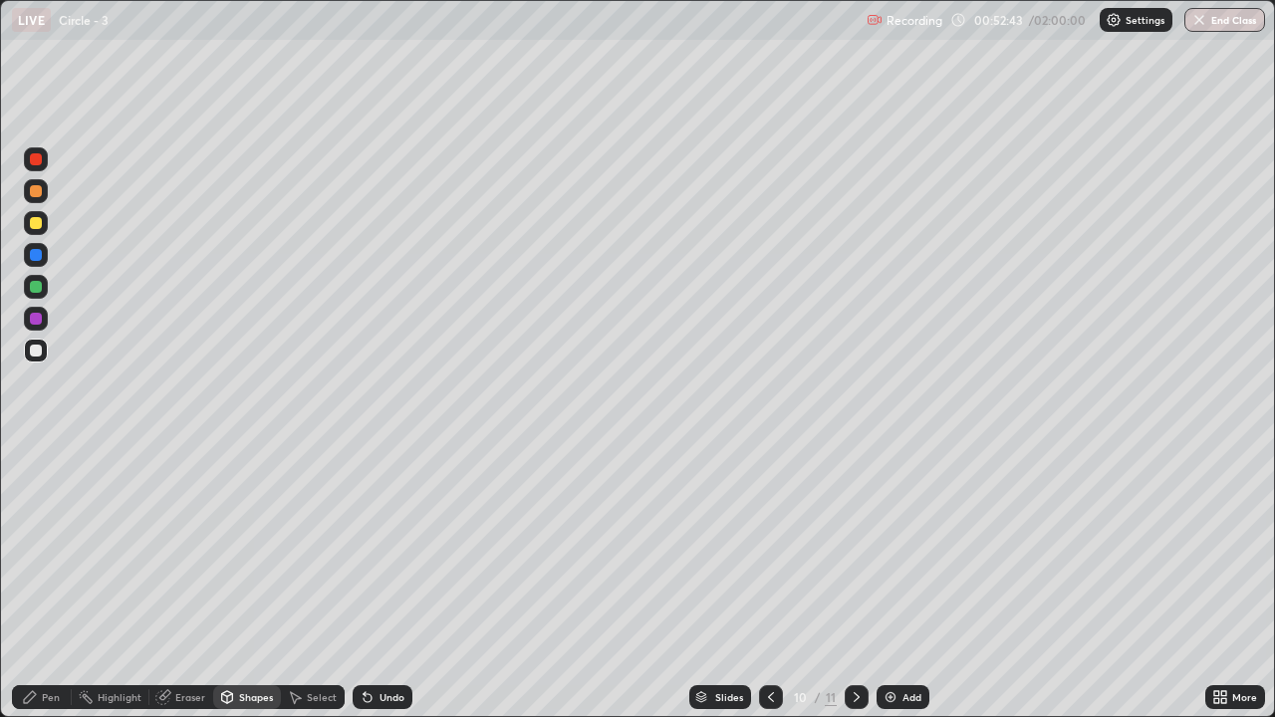
click at [46, 590] on div "Pen" at bounding box center [51, 697] width 18 height 10
click at [40, 287] on div at bounding box center [36, 287] width 12 height 12
click at [34, 351] on div at bounding box center [36, 351] width 12 height 12
click at [40, 224] on div at bounding box center [36, 223] width 12 height 12
click at [36, 360] on div at bounding box center [36, 351] width 24 height 24
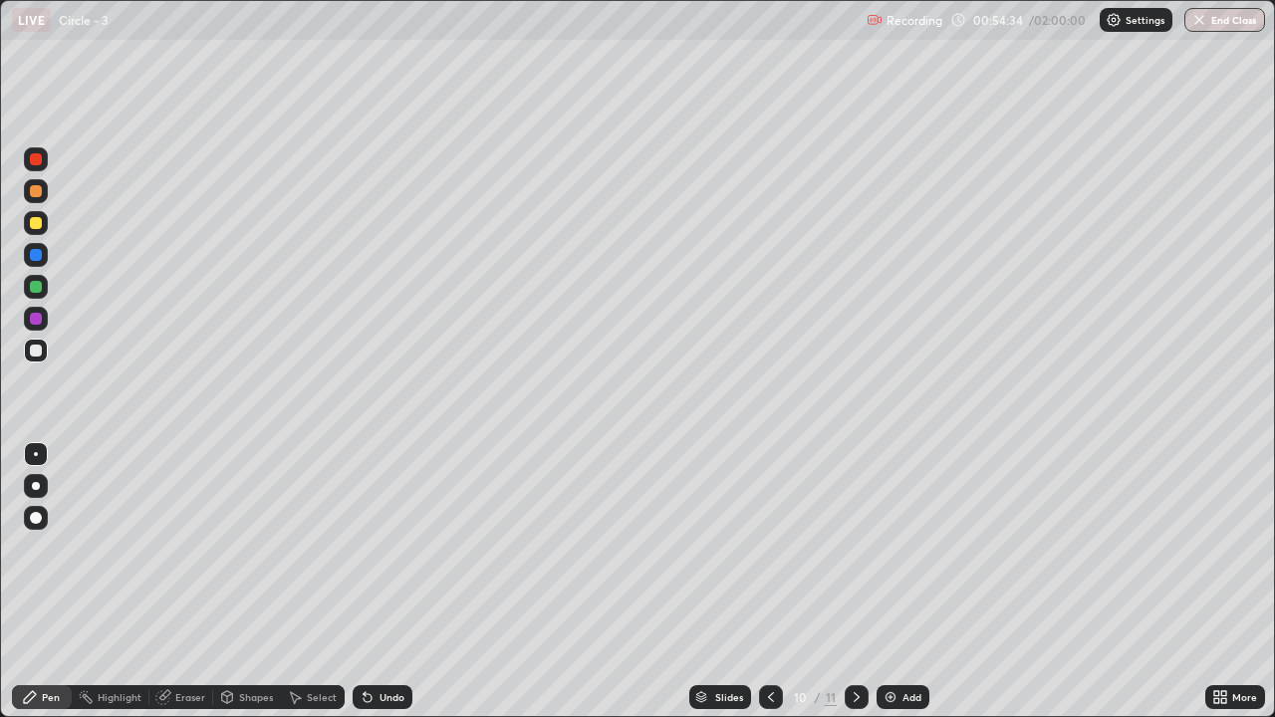
click at [403, 590] on div "Undo" at bounding box center [383, 697] width 60 height 24
click at [401, 590] on div "Undo" at bounding box center [383, 697] width 60 height 24
click at [1209, 590] on div "More" at bounding box center [1235, 697] width 60 height 24
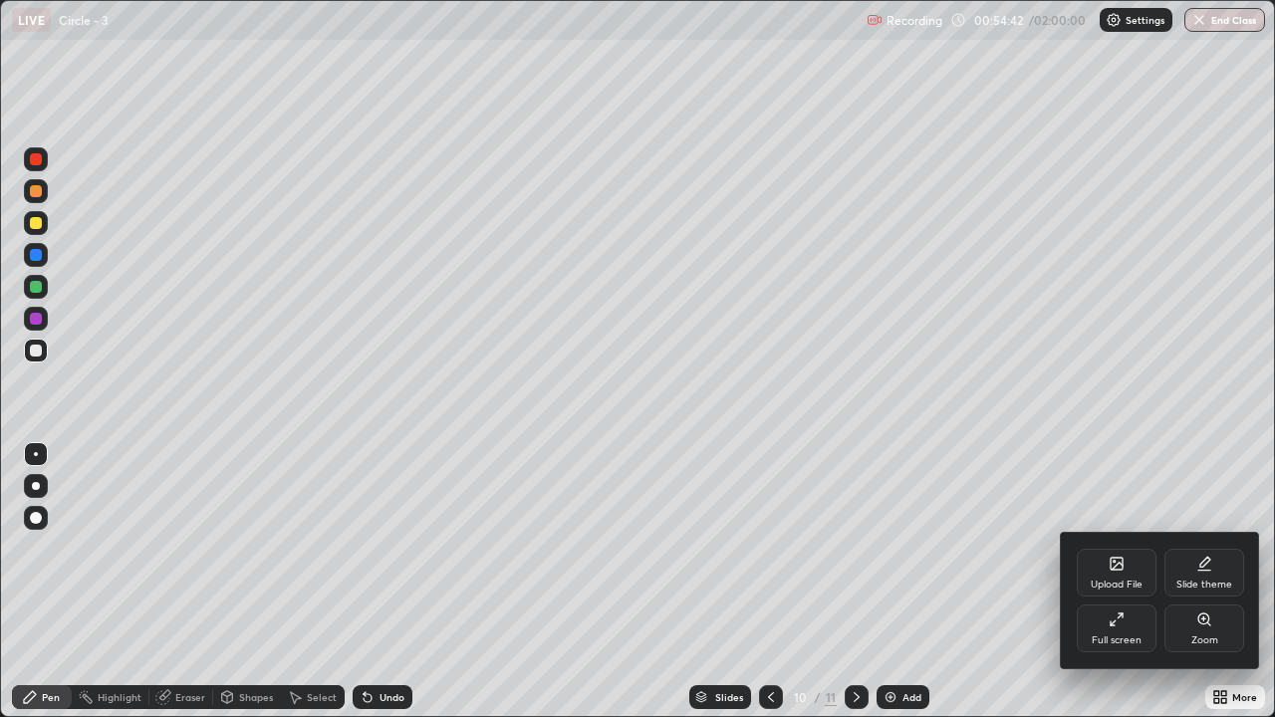
click at [1096, 590] on div "Full screen" at bounding box center [1117, 629] width 80 height 48
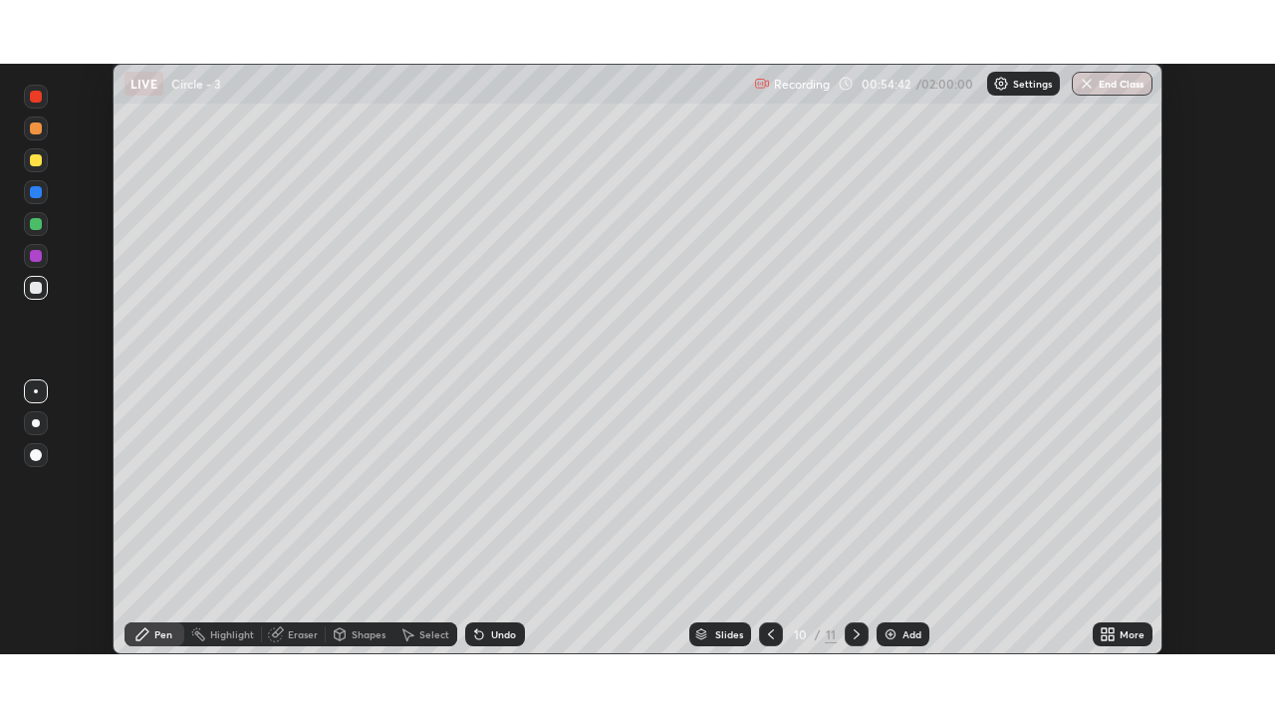
scroll to position [99003, 98319]
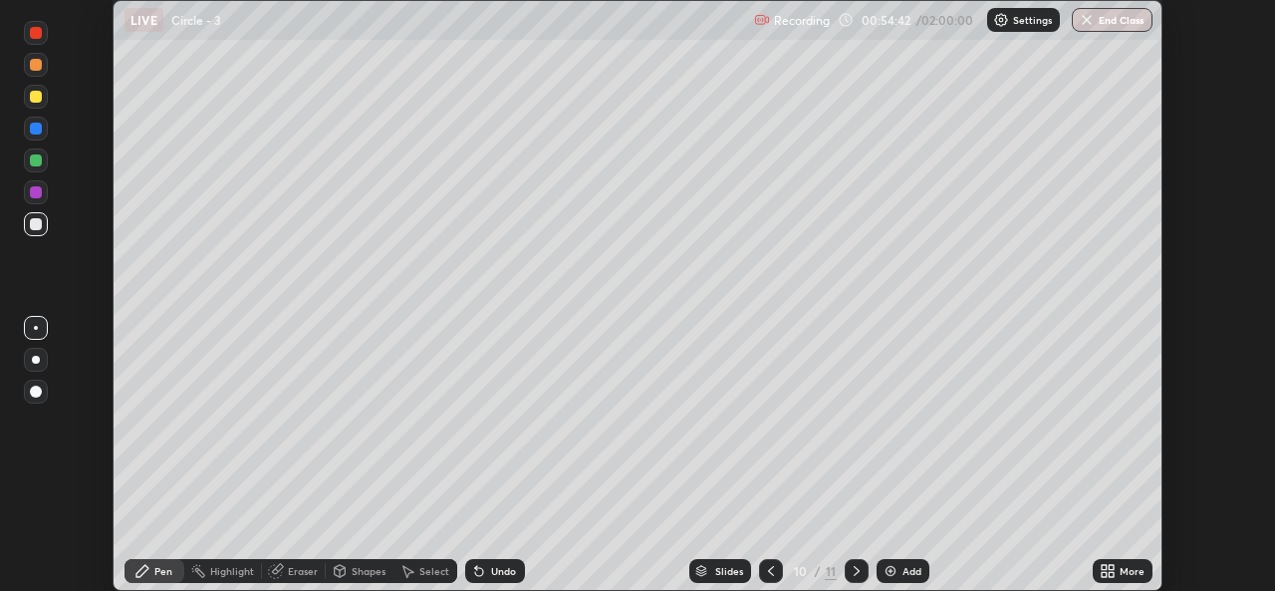
click at [1118, 574] on div "More" at bounding box center [1123, 571] width 60 height 24
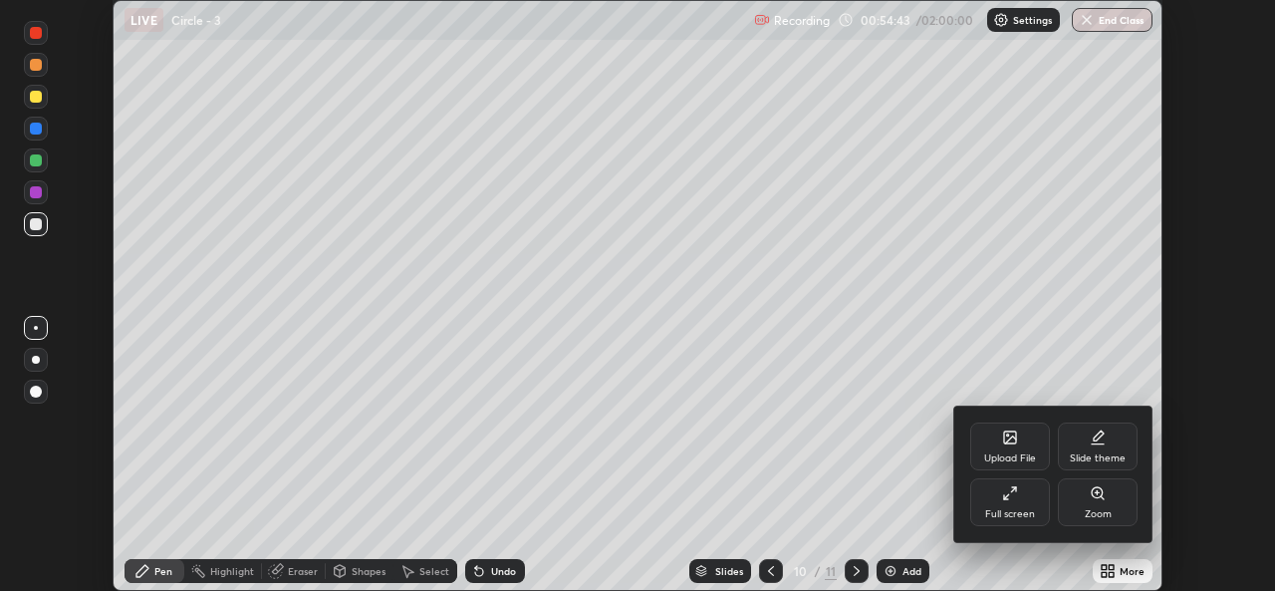
click at [1029, 510] on div "Full screen" at bounding box center [1010, 514] width 50 height 10
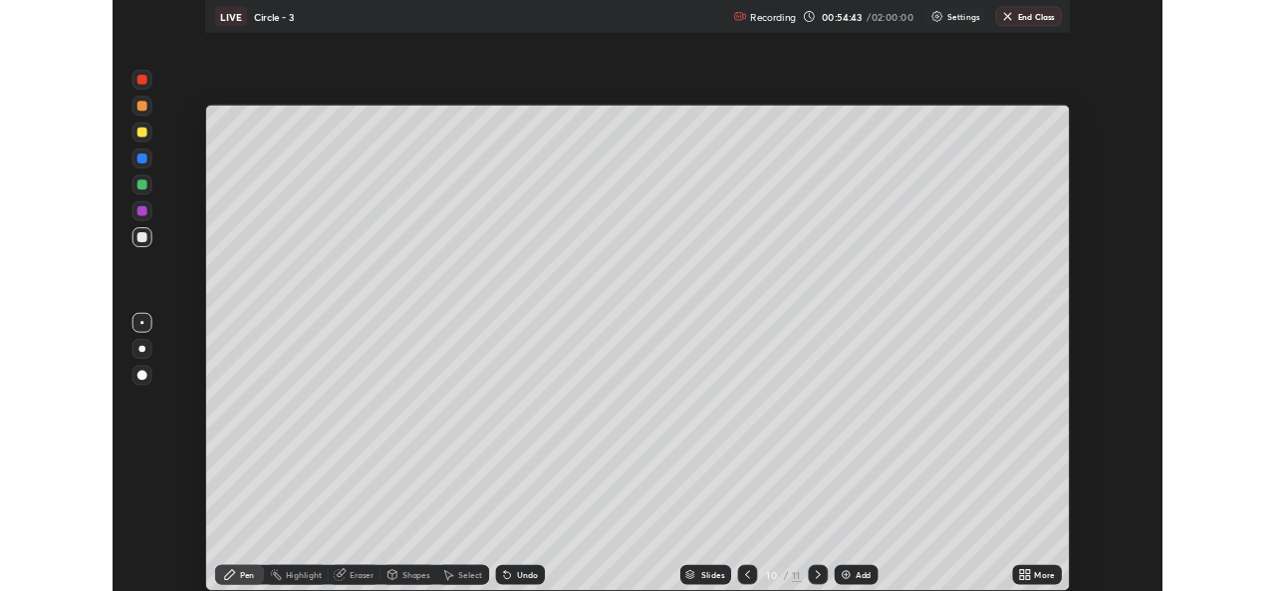
scroll to position [717, 1275]
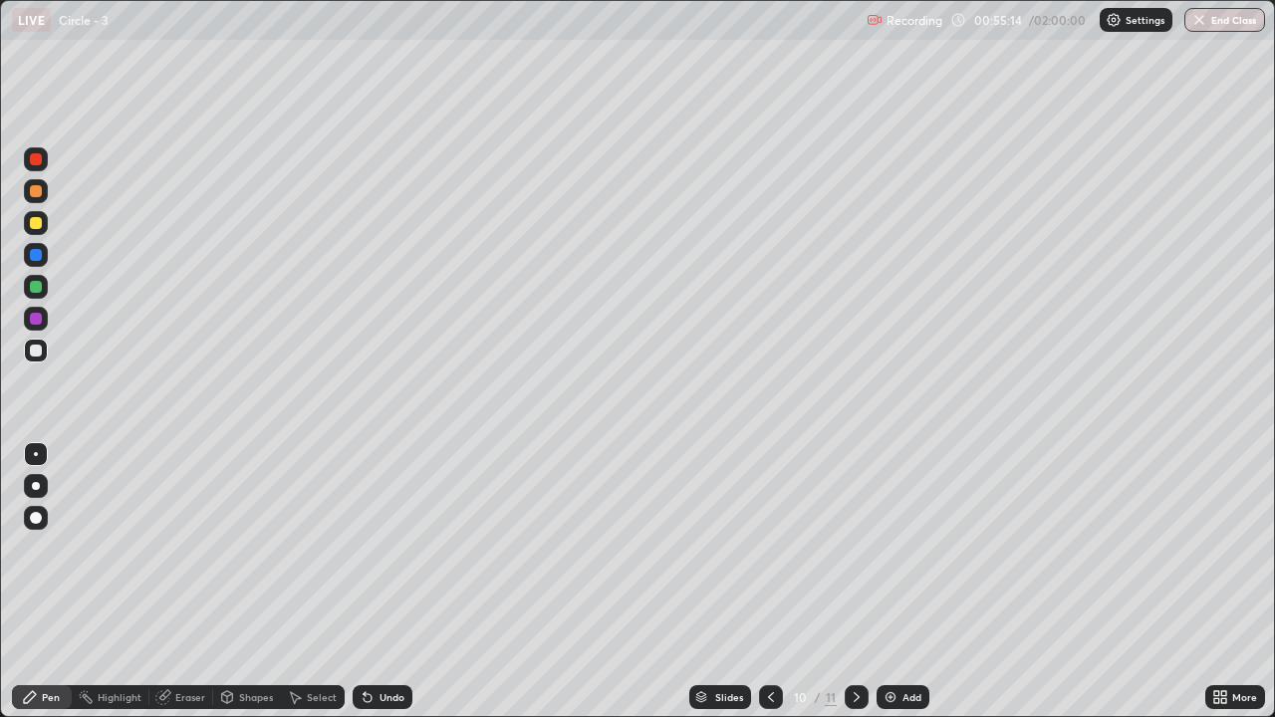
click at [392, 590] on div "Undo" at bounding box center [391, 697] width 25 height 10
click at [863, 590] on div at bounding box center [857, 697] width 24 height 24
click at [36, 224] on div at bounding box center [36, 223] width 12 height 12
click at [255, 590] on div "Shapes" at bounding box center [256, 697] width 34 height 10
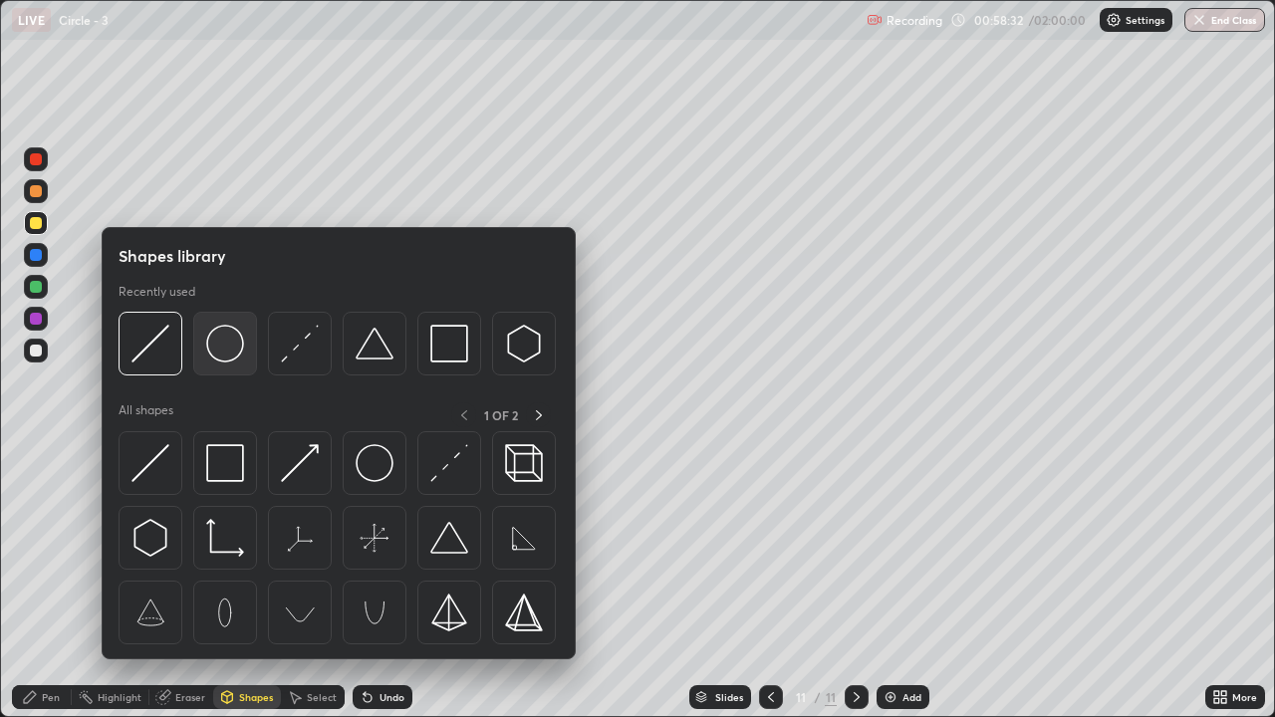
click at [236, 368] on div at bounding box center [225, 344] width 64 height 64
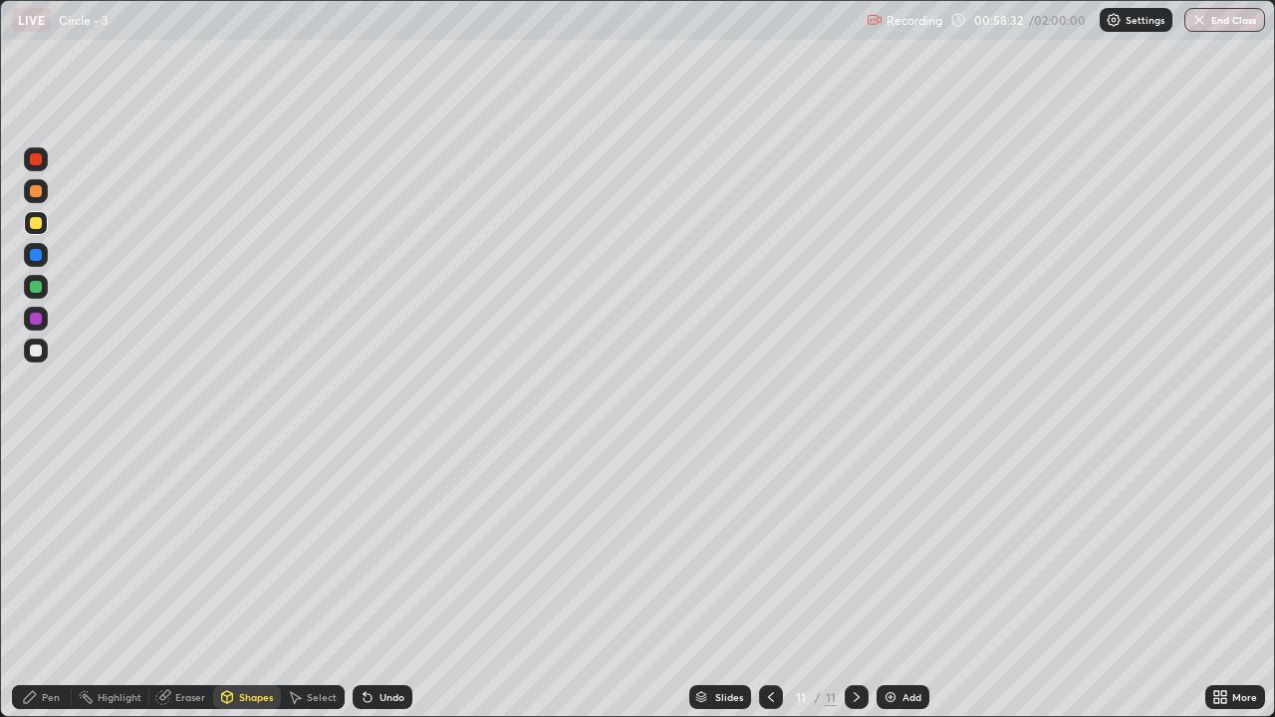
click at [36, 352] on div at bounding box center [36, 351] width 12 height 12
click at [258, 590] on div "Shapes" at bounding box center [256, 697] width 34 height 10
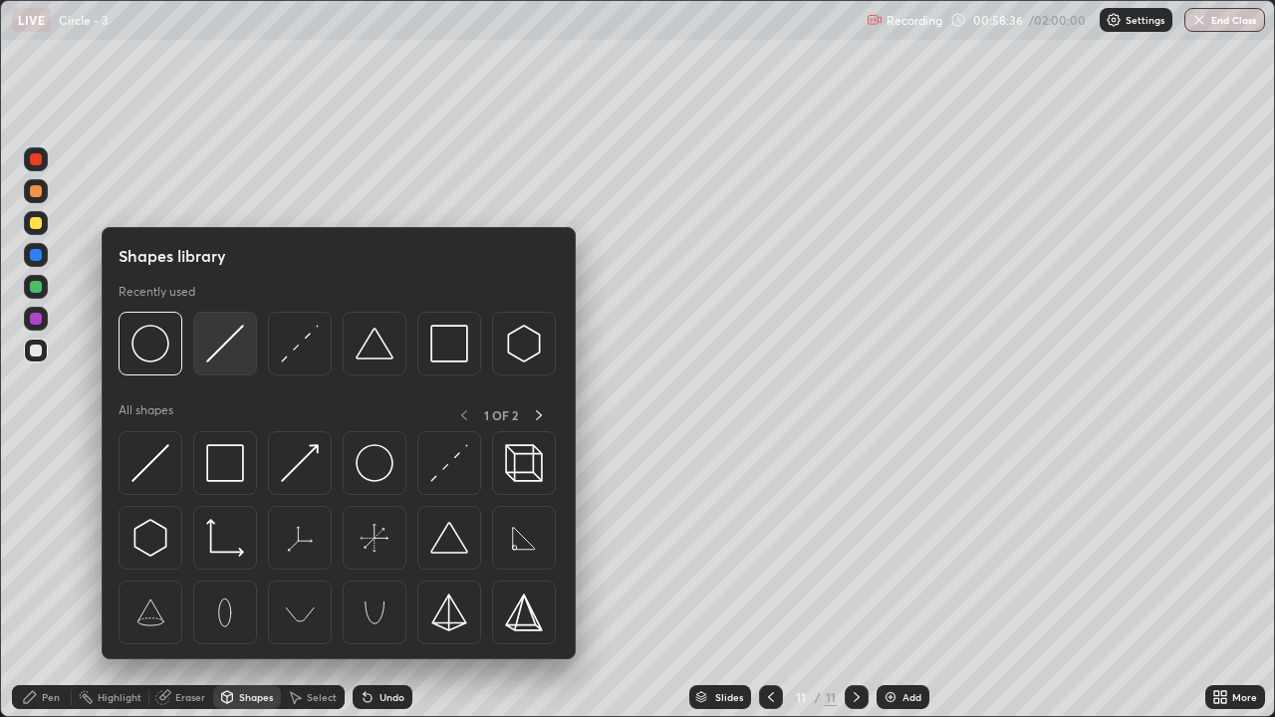
click at [216, 365] on div at bounding box center [225, 344] width 64 height 64
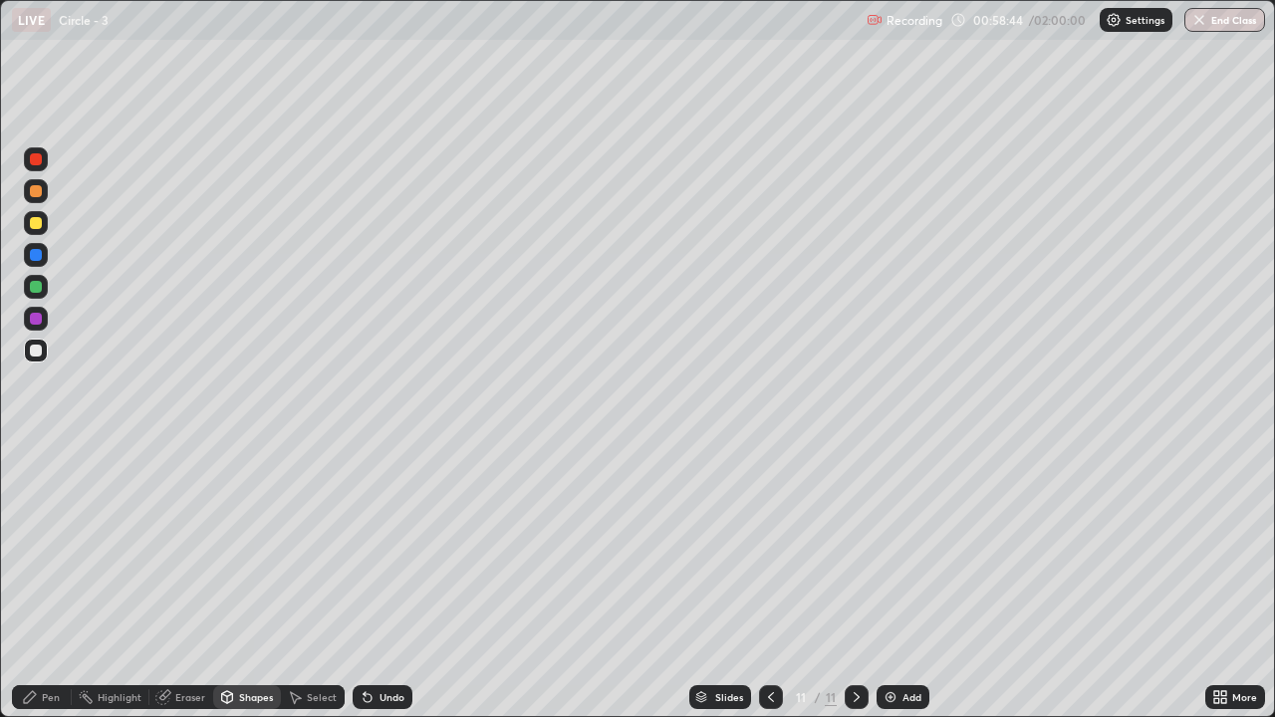
click at [236, 590] on div "Shapes" at bounding box center [247, 697] width 68 height 24
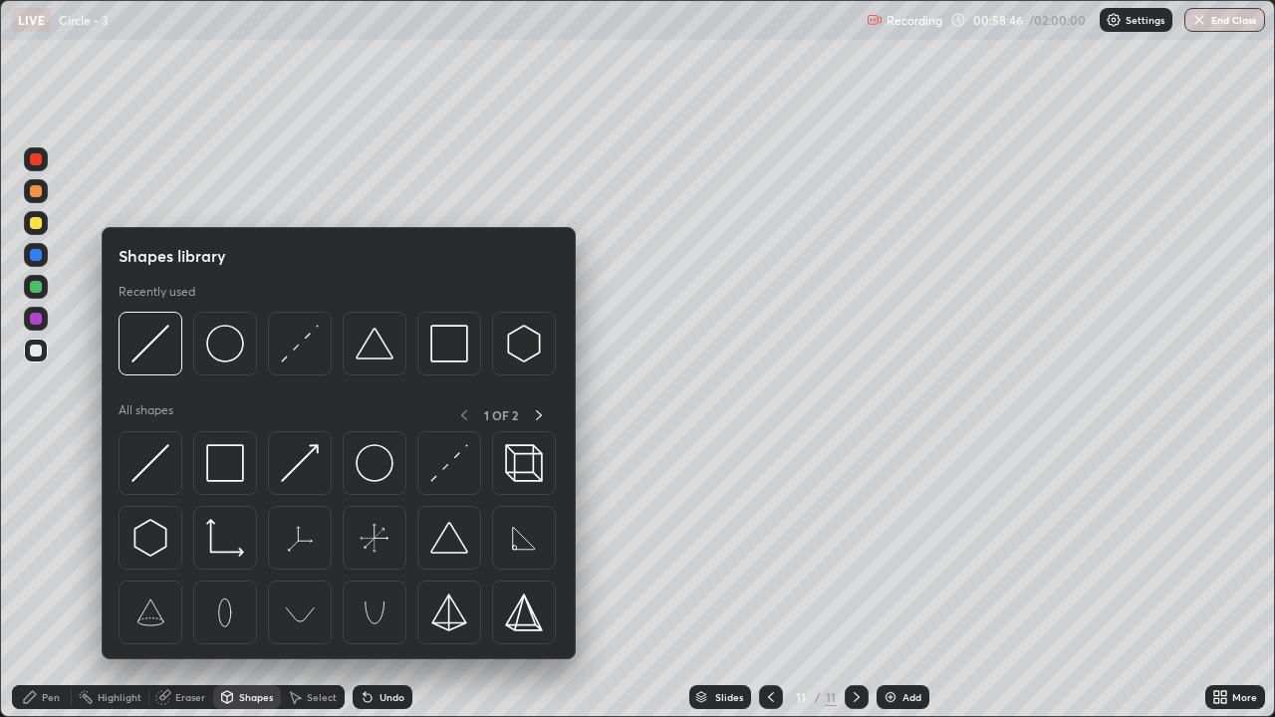
click at [36, 283] on div at bounding box center [36, 287] width 12 height 12
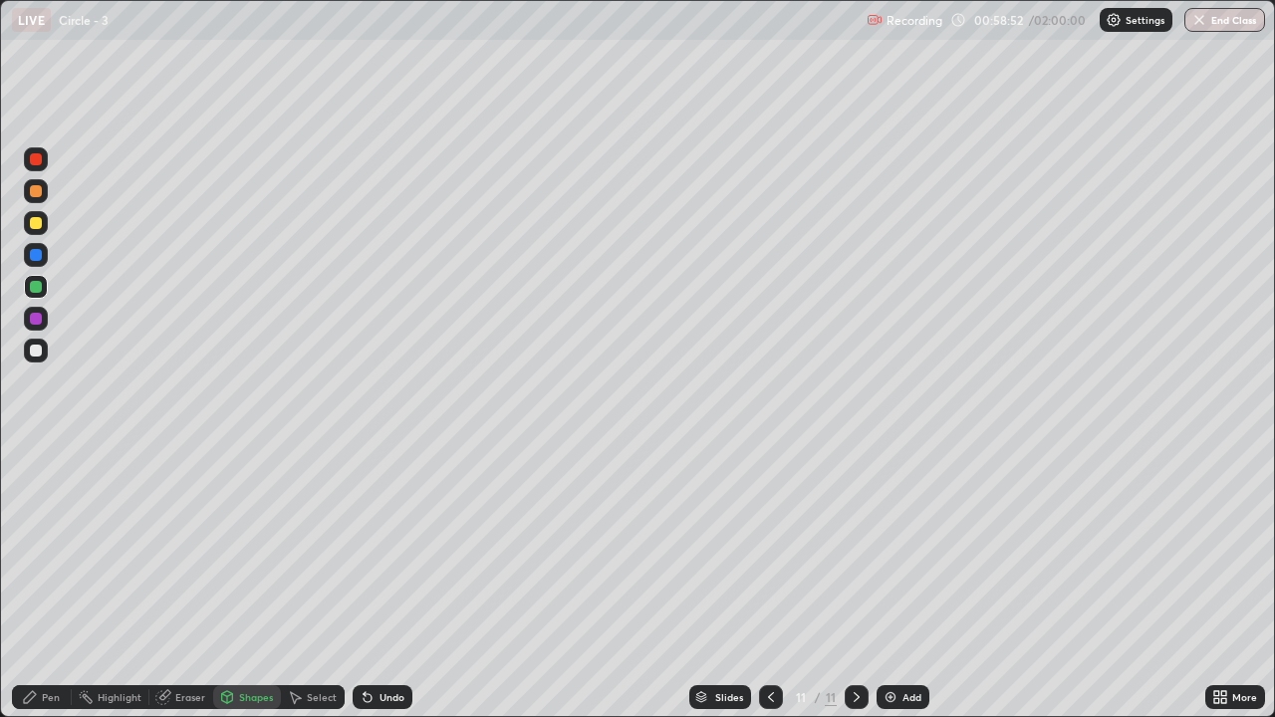
click at [46, 590] on div "Pen" at bounding box center [51, 697] width 18 height 10
click at [36, 352] on div at bounding box center [36, 351] width 12 height 12
click at [192, 590] on div "Eraser" at bounding box center [190, 697] width 30 height 10
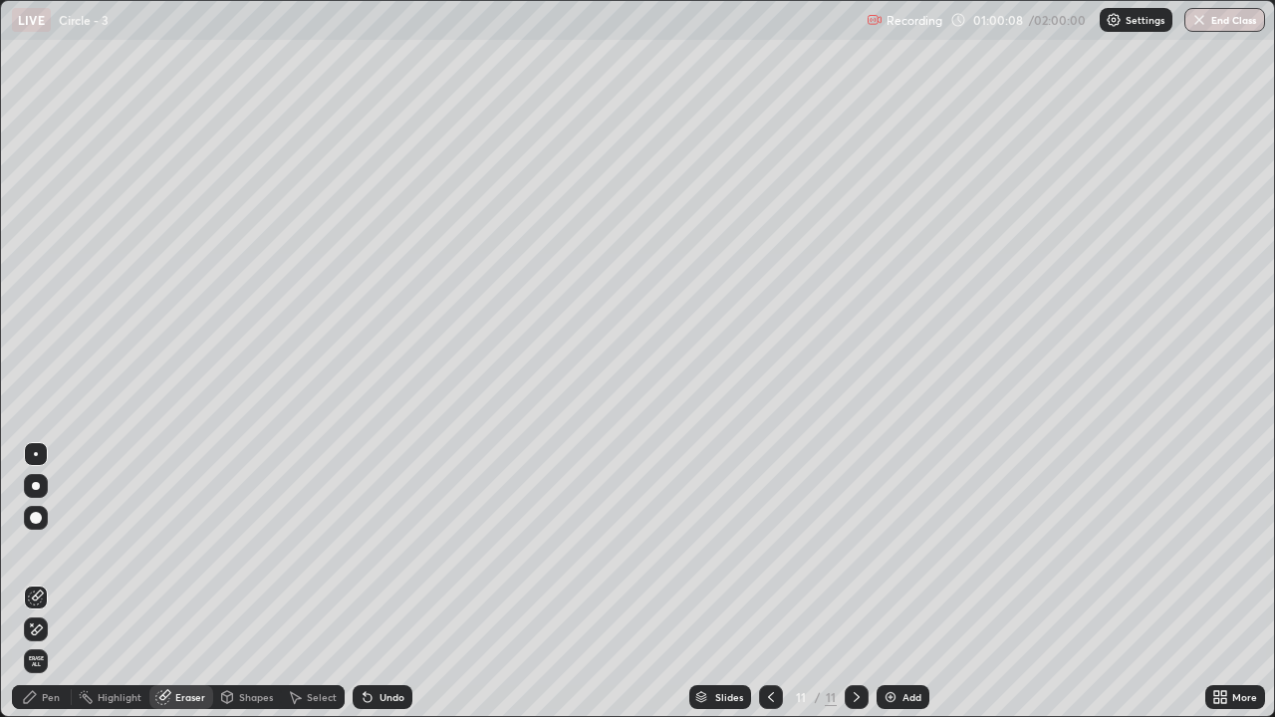
click at [47, 590] on div "Pen" at bounding box center [51, 697] width 18 height 10
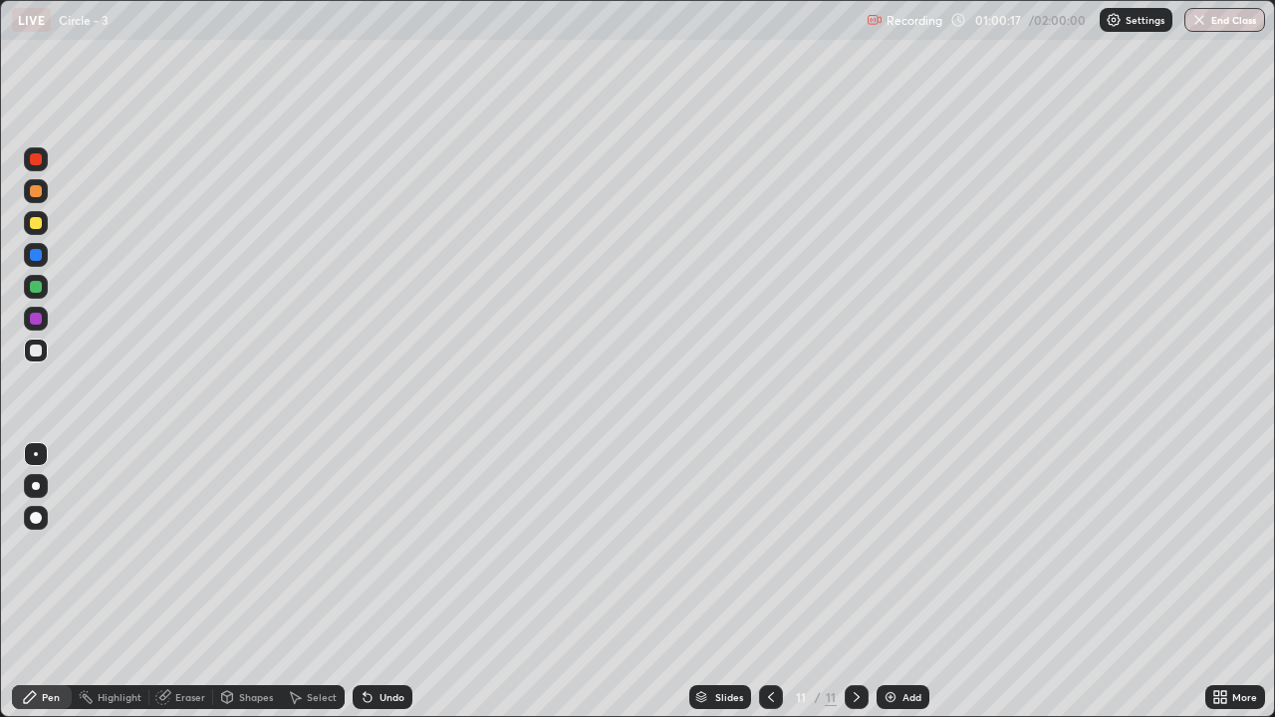
click at [391, 590] on div "Undo" at bounding box center [391, 697] width 25 height 10
click at [759, 590] on div at bounding box center [771, 697] width 24 height 24
click at [769, 590] on icon at bounding box center [771, 697] width 16 height 16
click at [856, 590] on icon at bounding box center [857, 697] width 16 height 16
click at [855, 590] on icon at bounding box center [857, 697] width 16 height 16
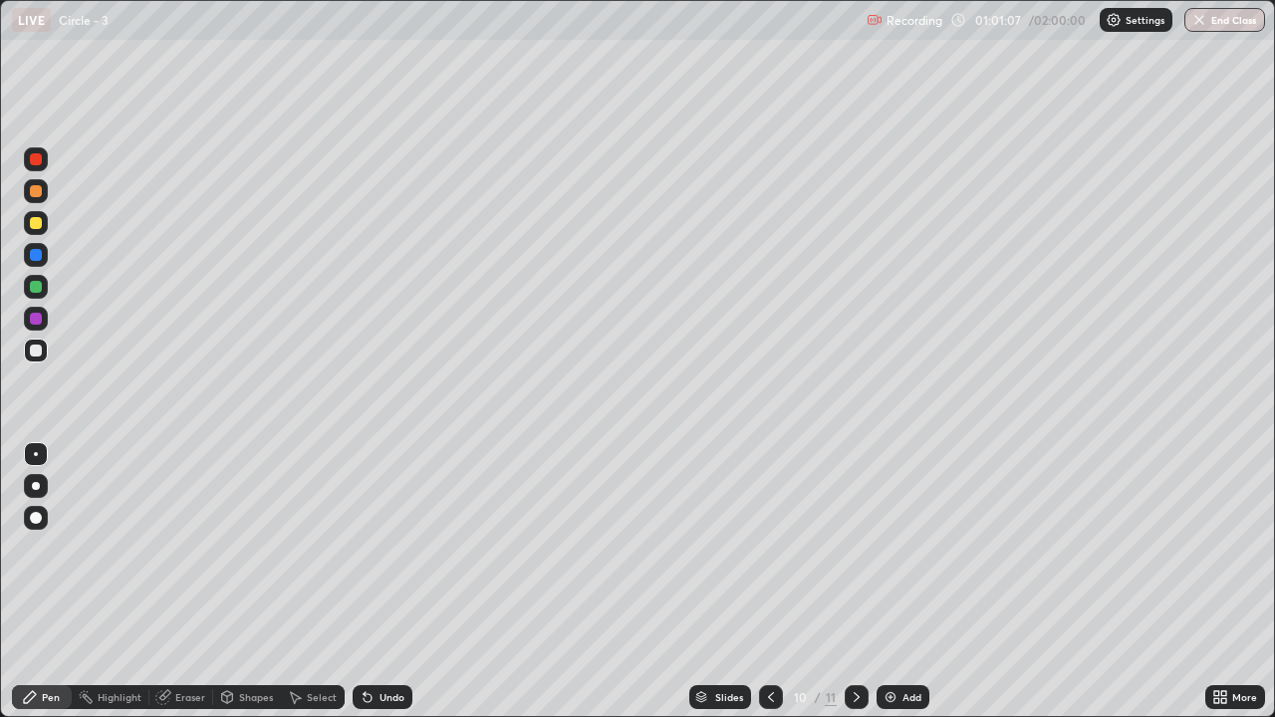
click at [855, 590] on icon at bounding box center [857, 697] width 16 height 16
click at [181, 590] on div "Eraser" at bounding box center [190, 697] width 30 height 10
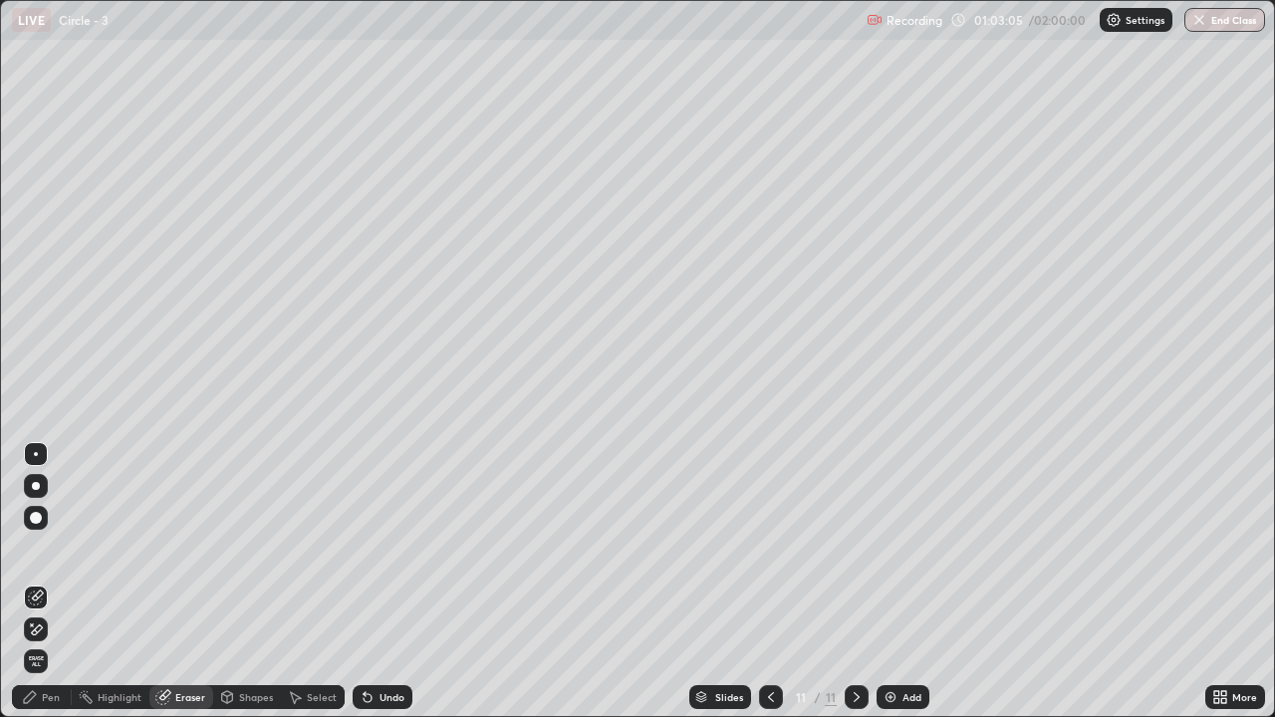
click at [56, 590] on div "Pen" at bounding box center [51, 697] width 18 height 10
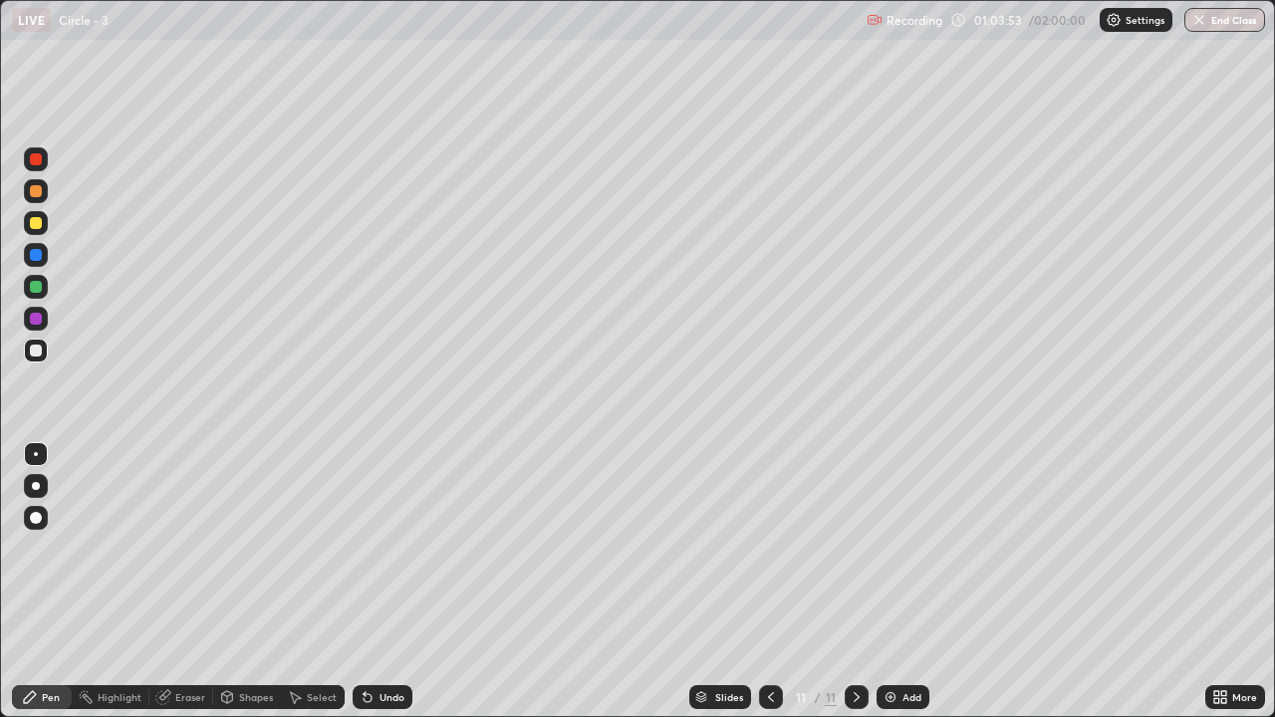
click at [904, 590] on div "Add" at bounding box center [902, 697] width 53 height 24
click at [37, 222] on div at bounding box center [36, 223] width 12 height 12
click at [380, 590] on div "Undo" at bounding box center [391, 697] width 25 height 10
click at [322, 590] on div "Select" at bounding box center [322, 697] width 30 height 10
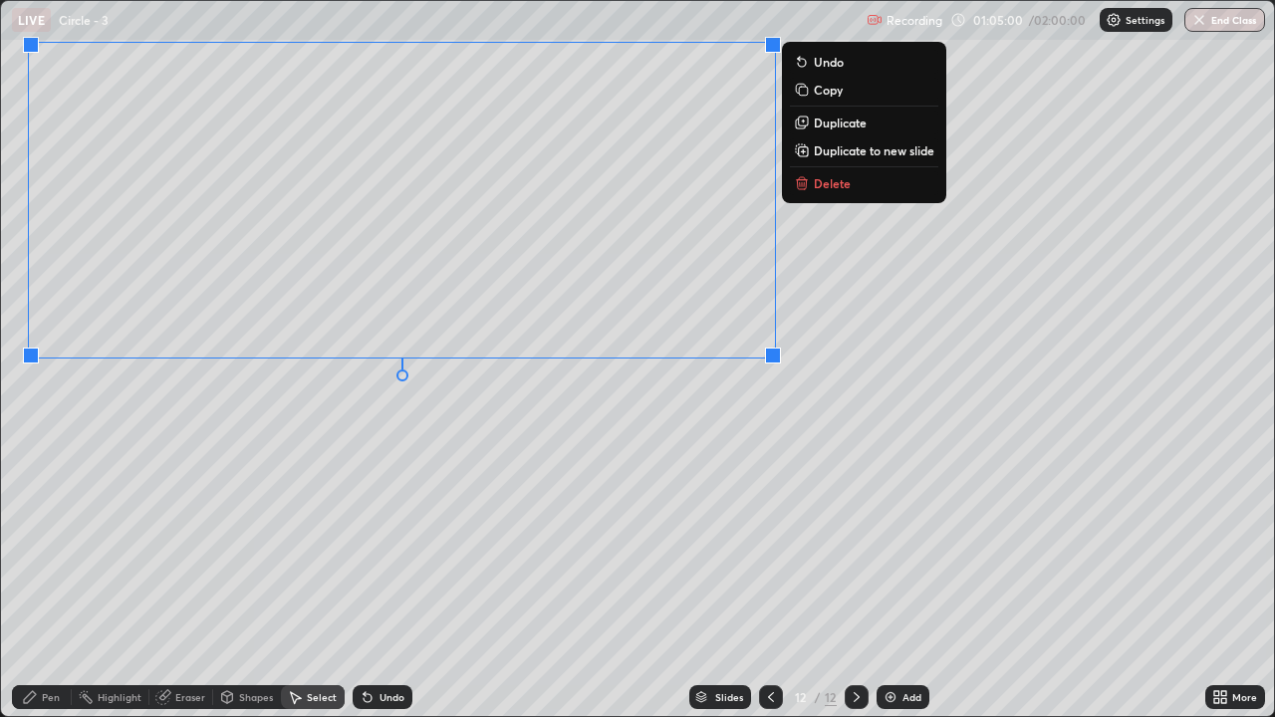
click at [572, 450] on div "0 ° Undo Copy Duplicate Duplicate to new slide Delete" at bounding box center [637, 358] width 1273 height 715
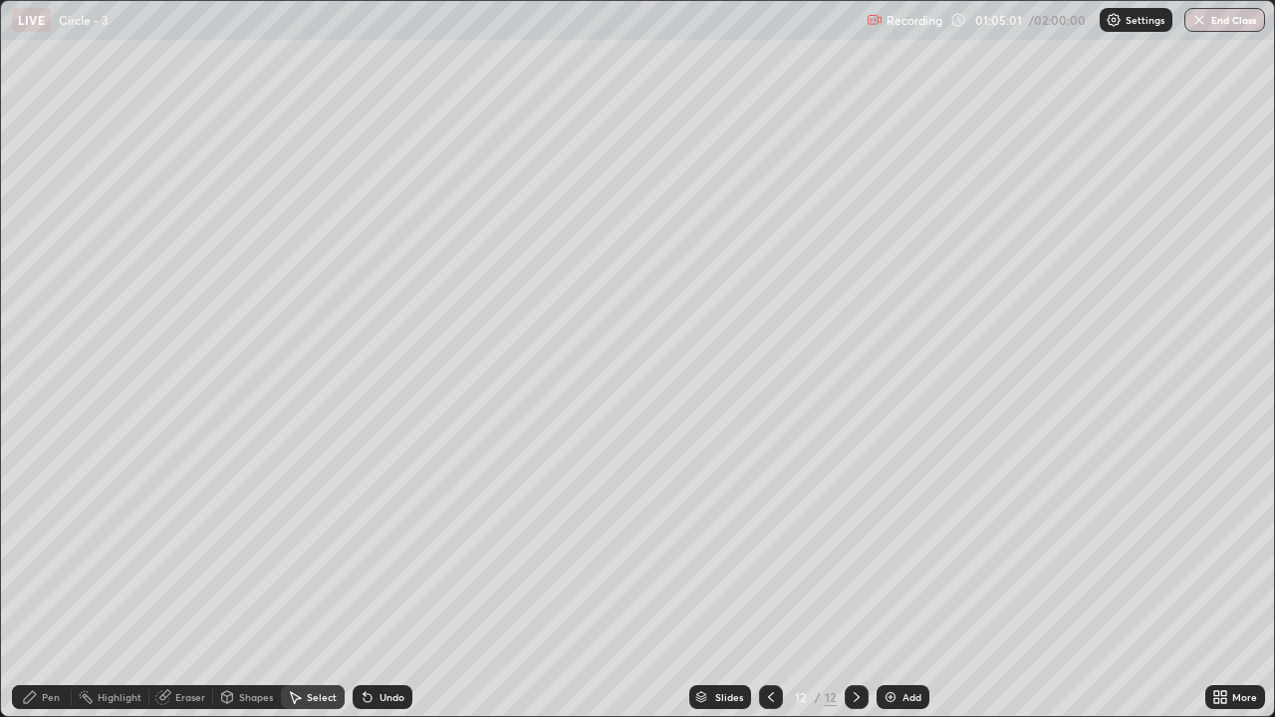
click at [52, 590] on div "Pen" at bounding box center [51, 697] width 18 height 10
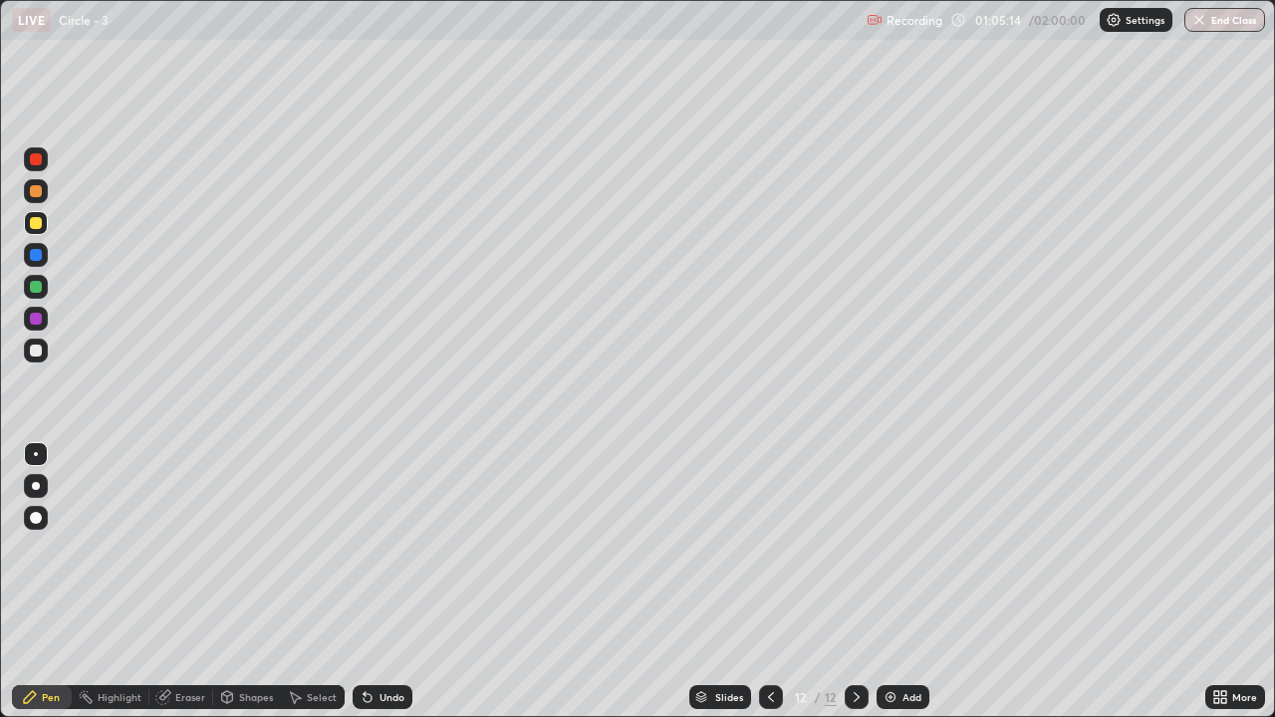
click at [1223, 590] on icon at bounding box center [1223, 700] width 5 height 5
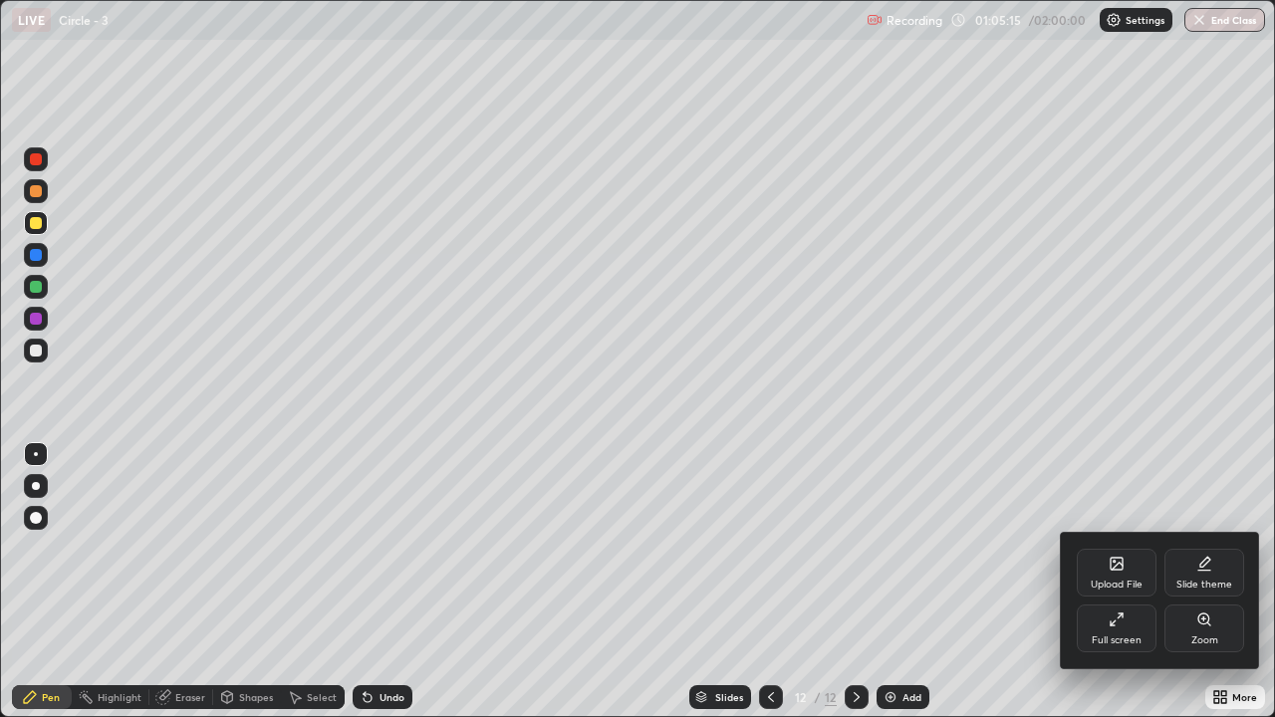
click at [1114, 590] on div "Full screen" at bounding box center [1117, 640] width 50 height 10
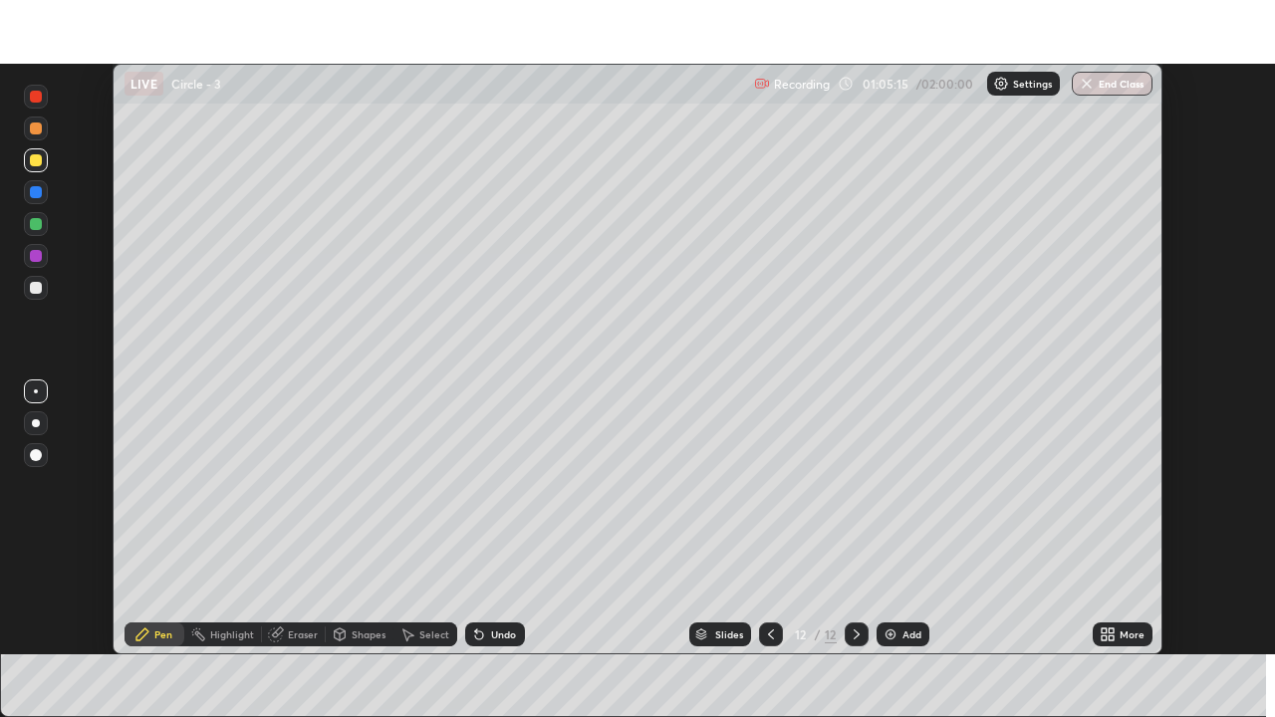
scroll to position [99003, 98319]
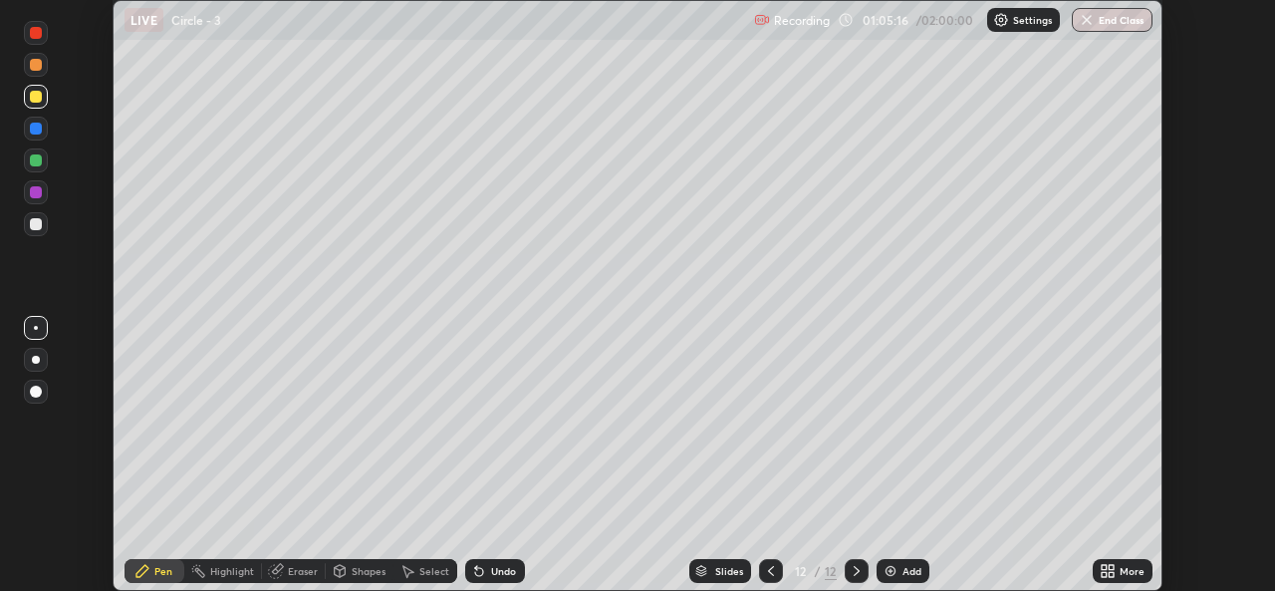
click at [1110, 569] on icon at bounding box center [1110, 567] width 5 height 5
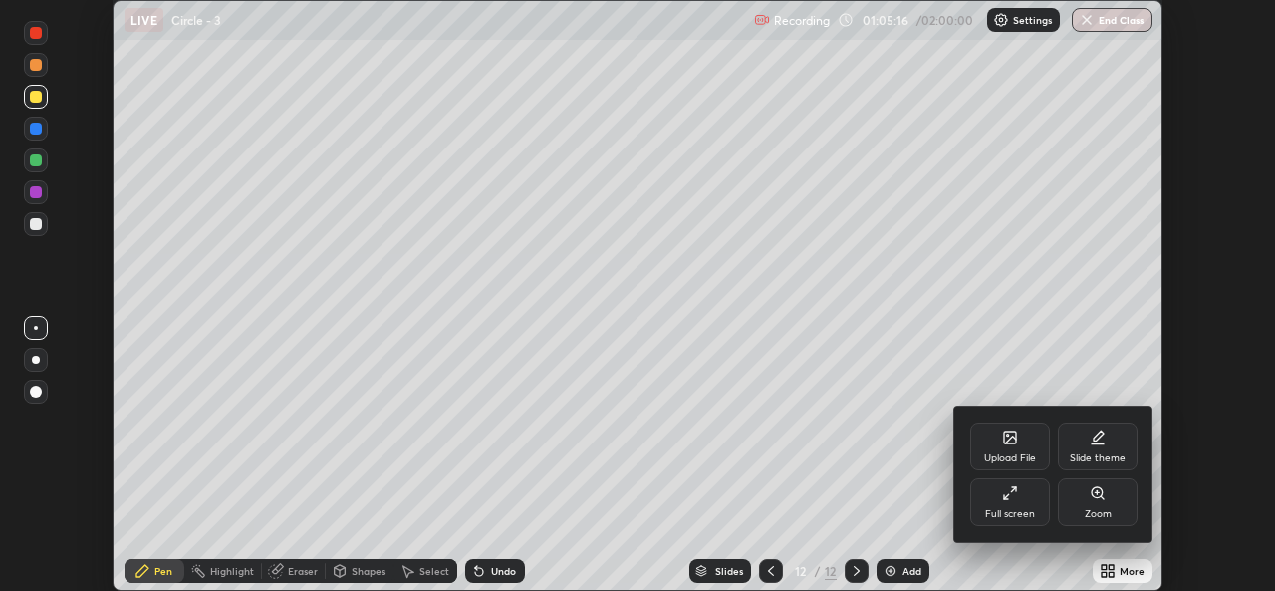
click at [1012, 511] on div "Full screen" at bounding box center [1010, 514] width 50 height 10
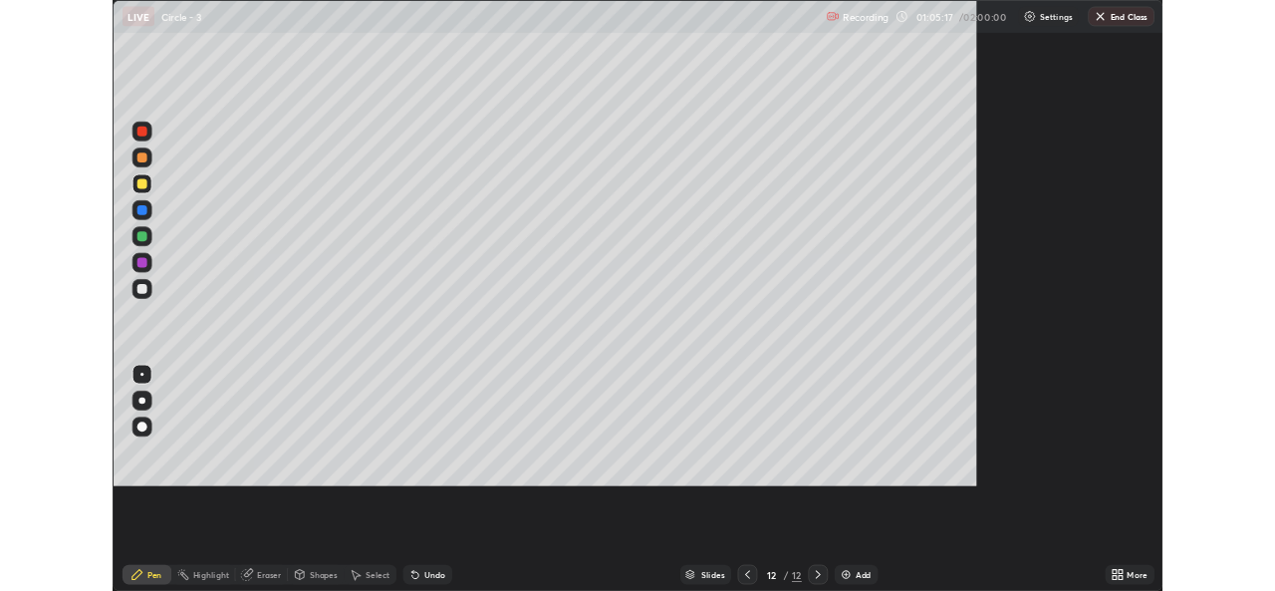
scroll to position [717, 1275]
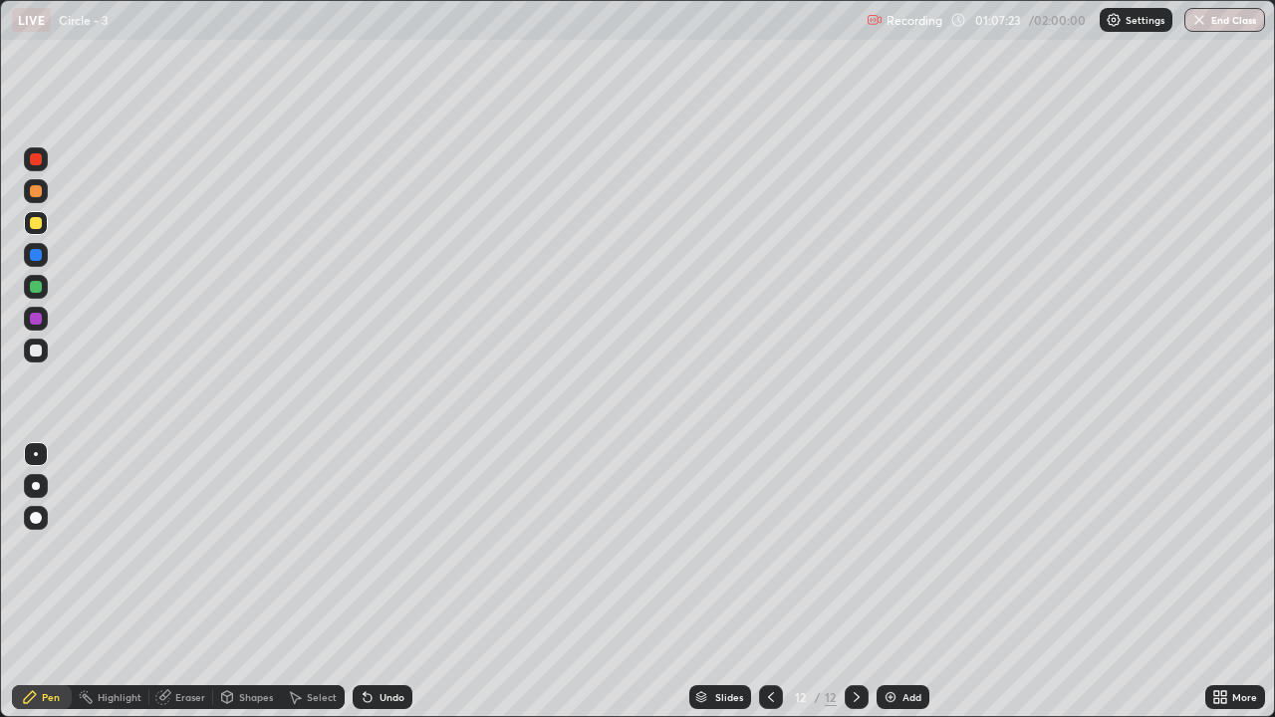
click at [312, 590] on div "Select" at bounding box center [322, 697] width 30 height 10
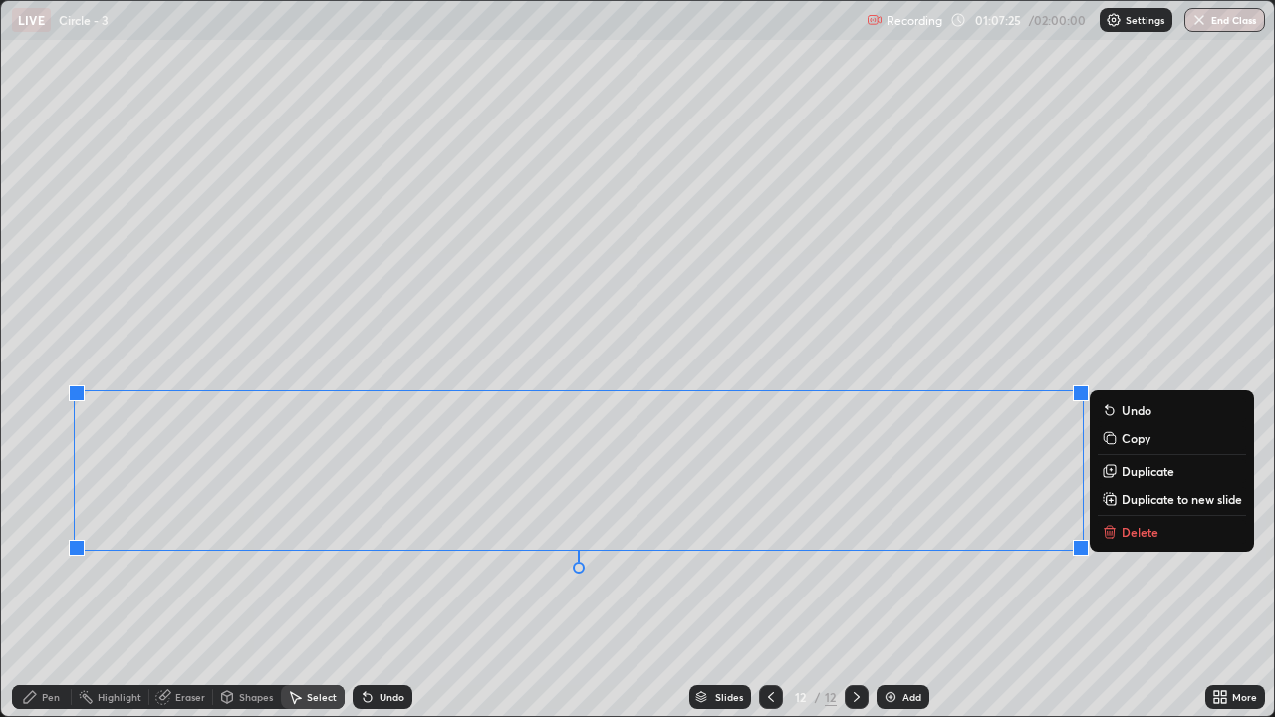
click at [1136, 502] on p "Duplicate to new slide" at bounding box center [1181, 499] width 121 height 16
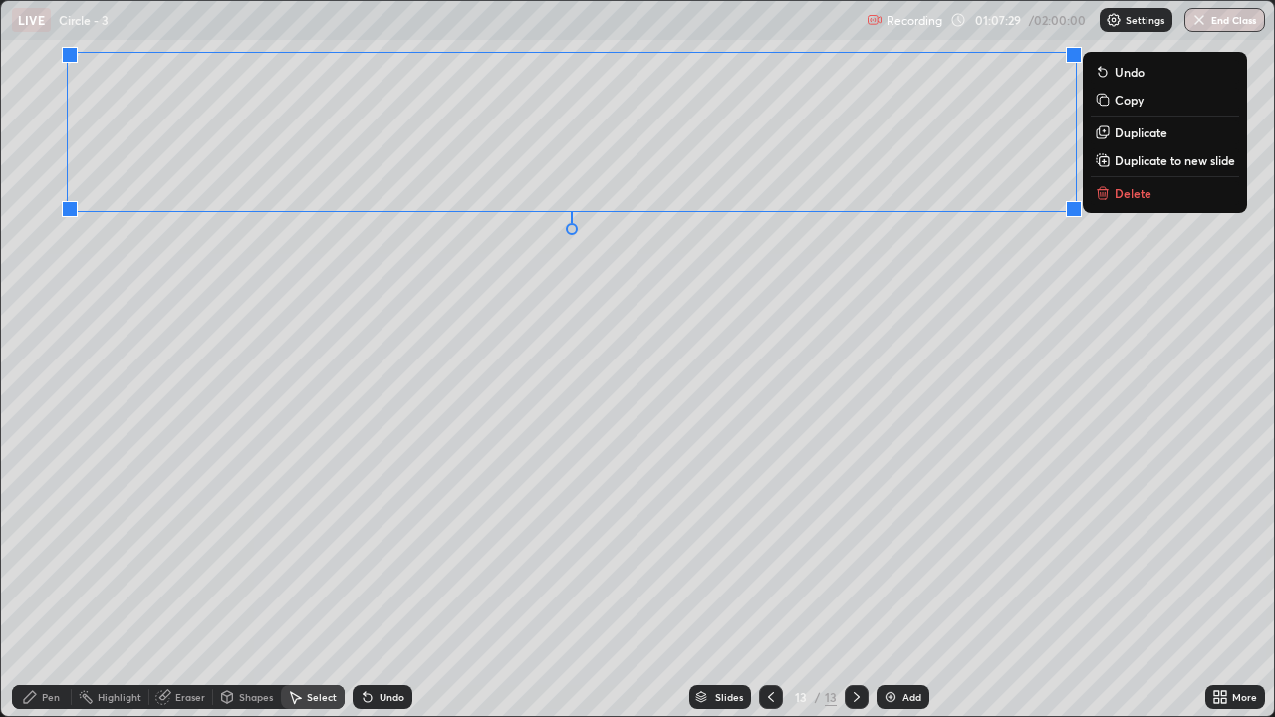
click at [779, 420] on div "0 ° Undo Copy Duplicate Duplicate to new slide Delete" at bounding box center [637, 358] width 1273 height 715
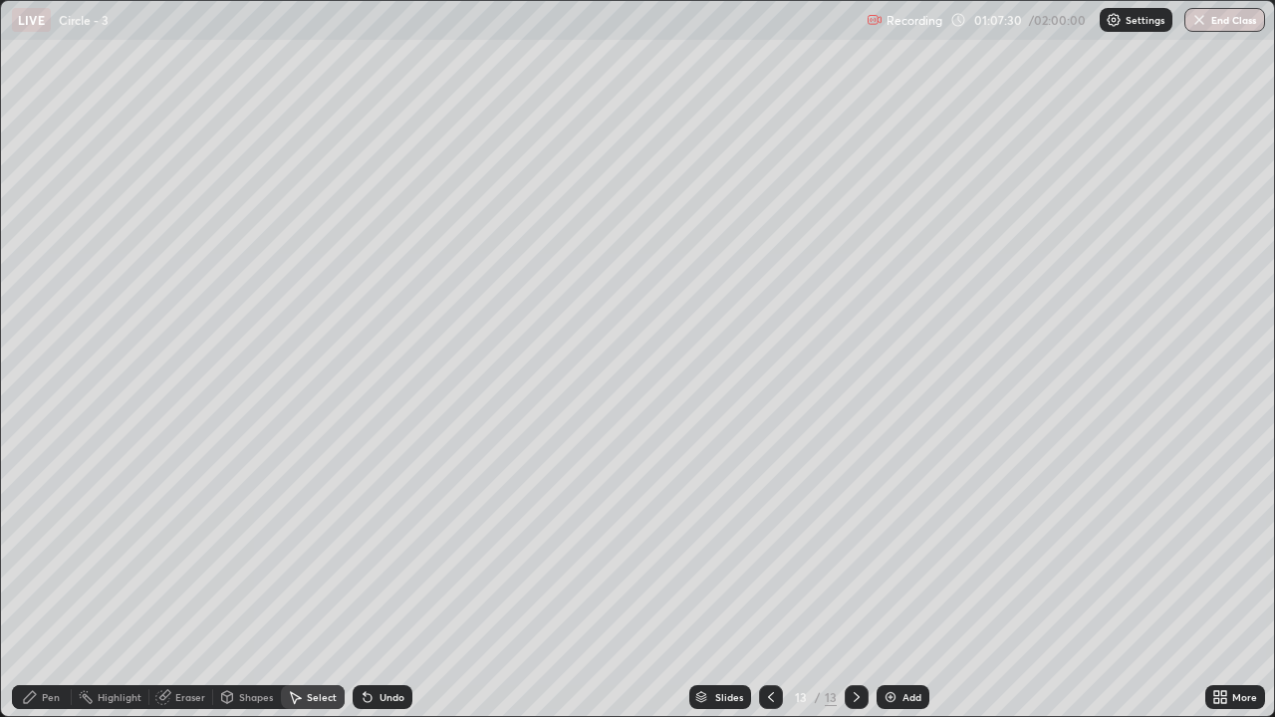
click at [896, 590] on div "Add" at bounding box center [902, 697] width 53 height 24
click at [52, 590] on div "Pen" at bounding box center [51, 697] width 18 height 10
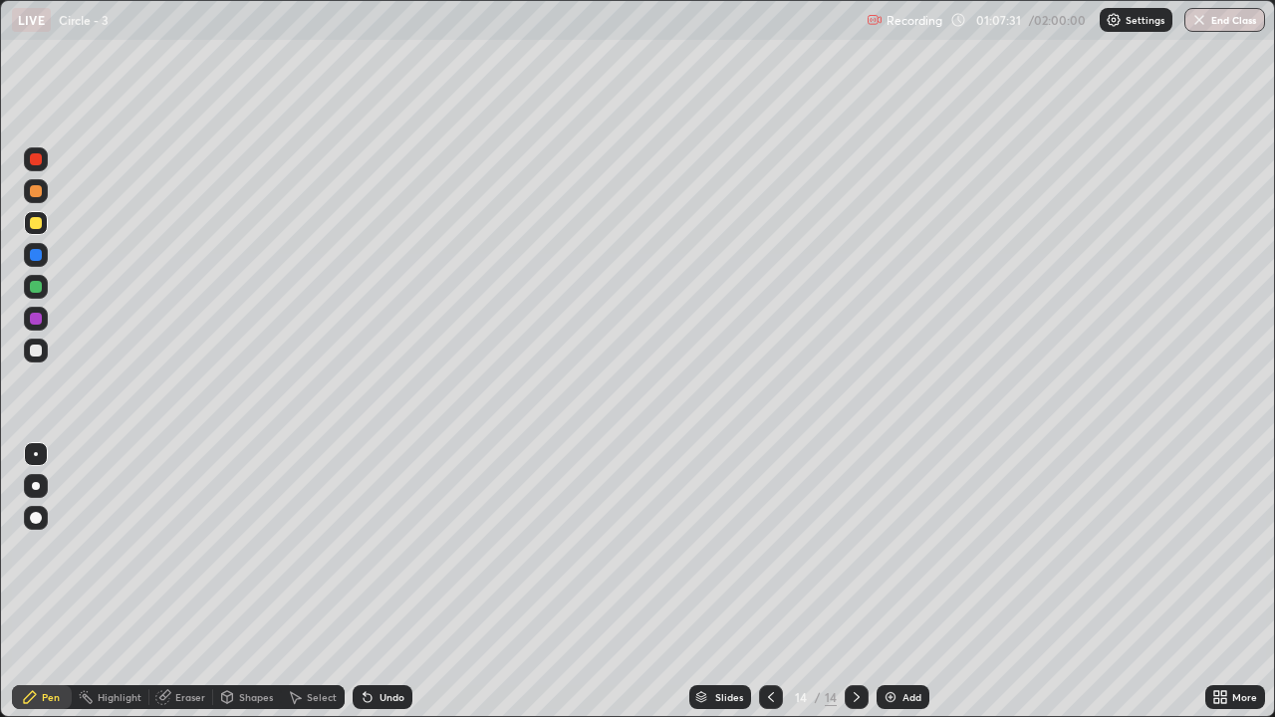
click at [33, 233] on div at bounding box center [36, 223] width 24 height 24
click at [1216, 590] on icon at bounding box center [1216, 693] width 5 height 5
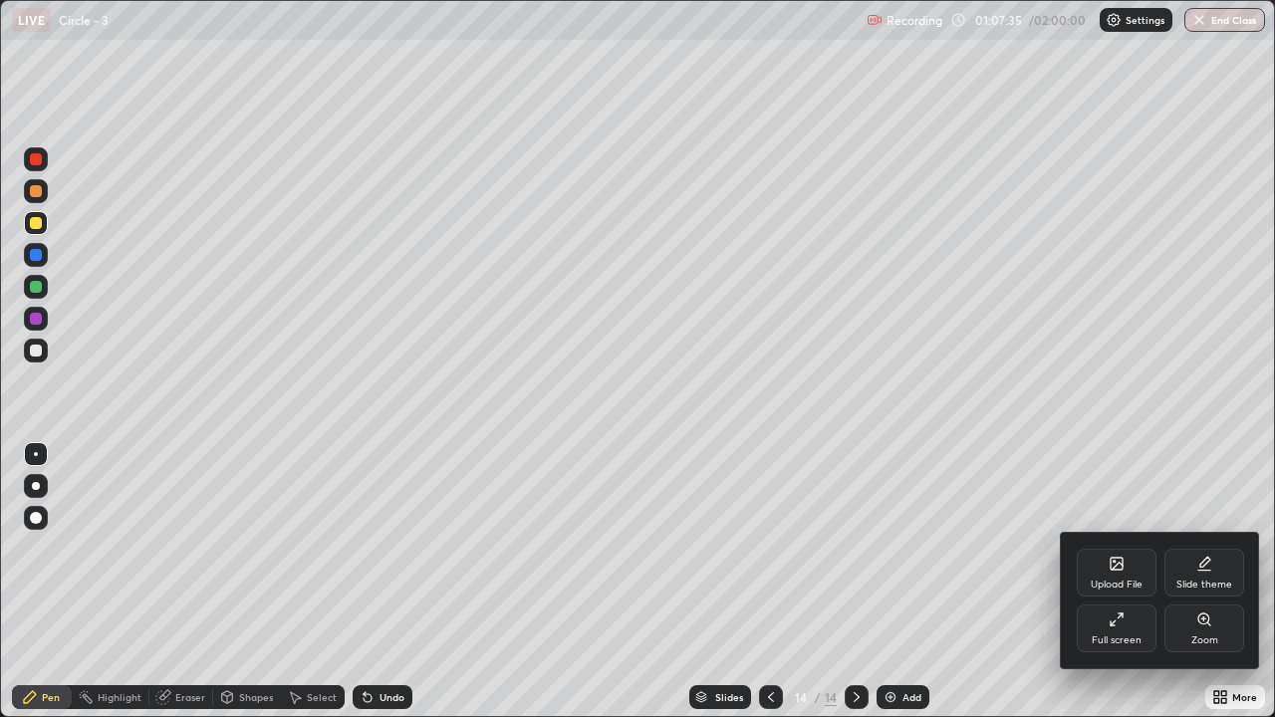
click at [1099, 590] on div "Full screen" at bounding box center [1117, 640] width 50 height 10
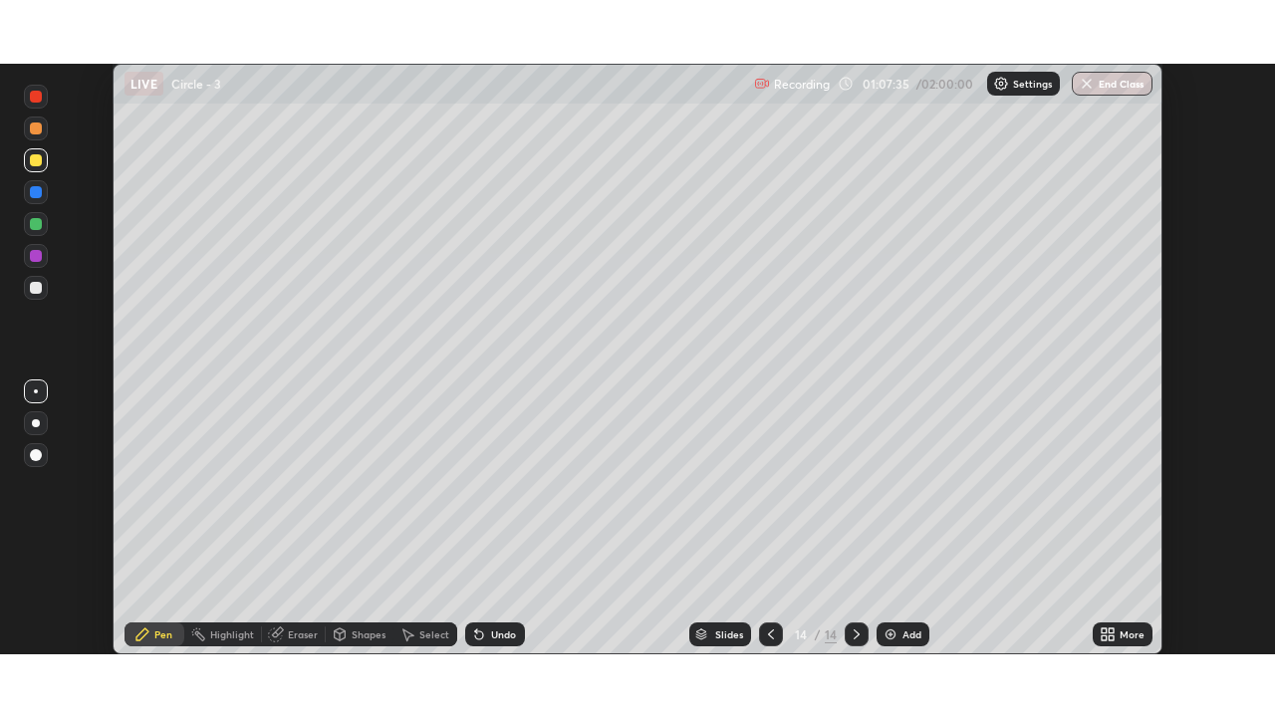
scroll to position [99003, 98319]
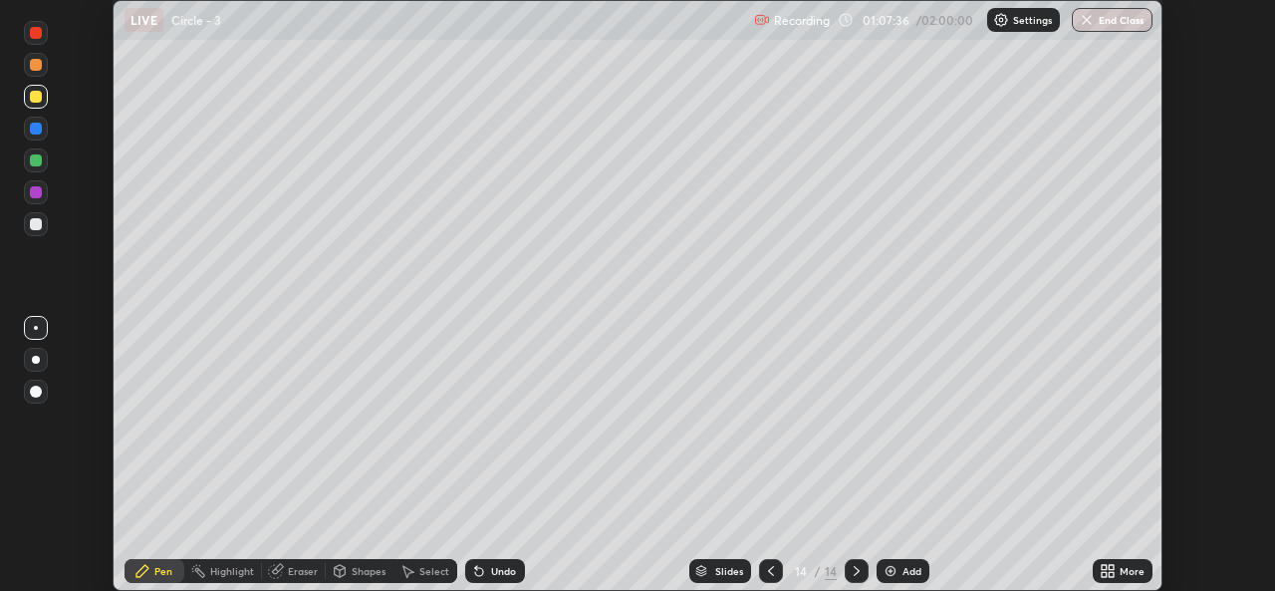
click at [1103, 567] on icon at bounding box center [1104, 567] width 5 height 5
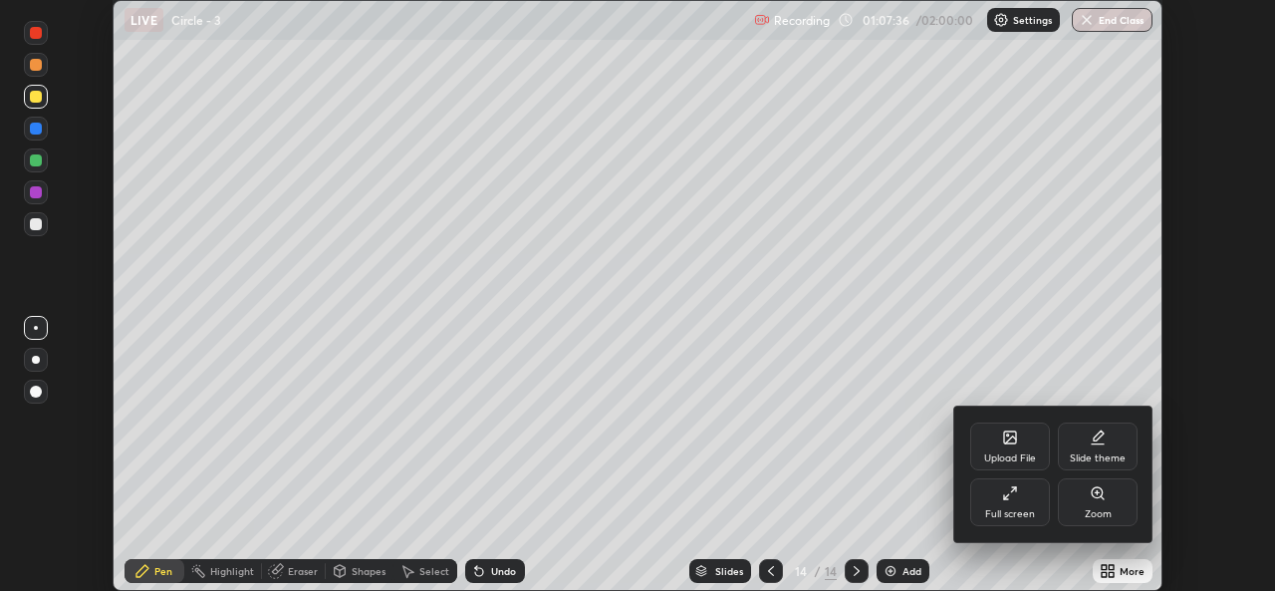
click at [1017, 509] on div "Full screen" at bounding box center [1010, 514] width 50 height 10
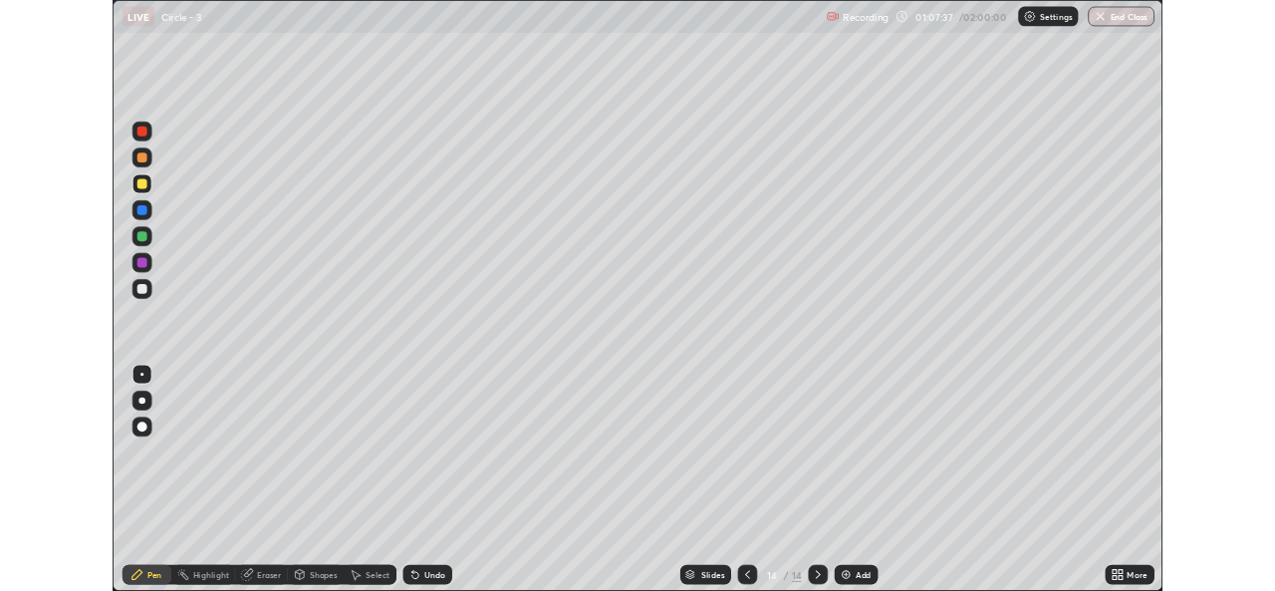
scroll to position [717, 1275]
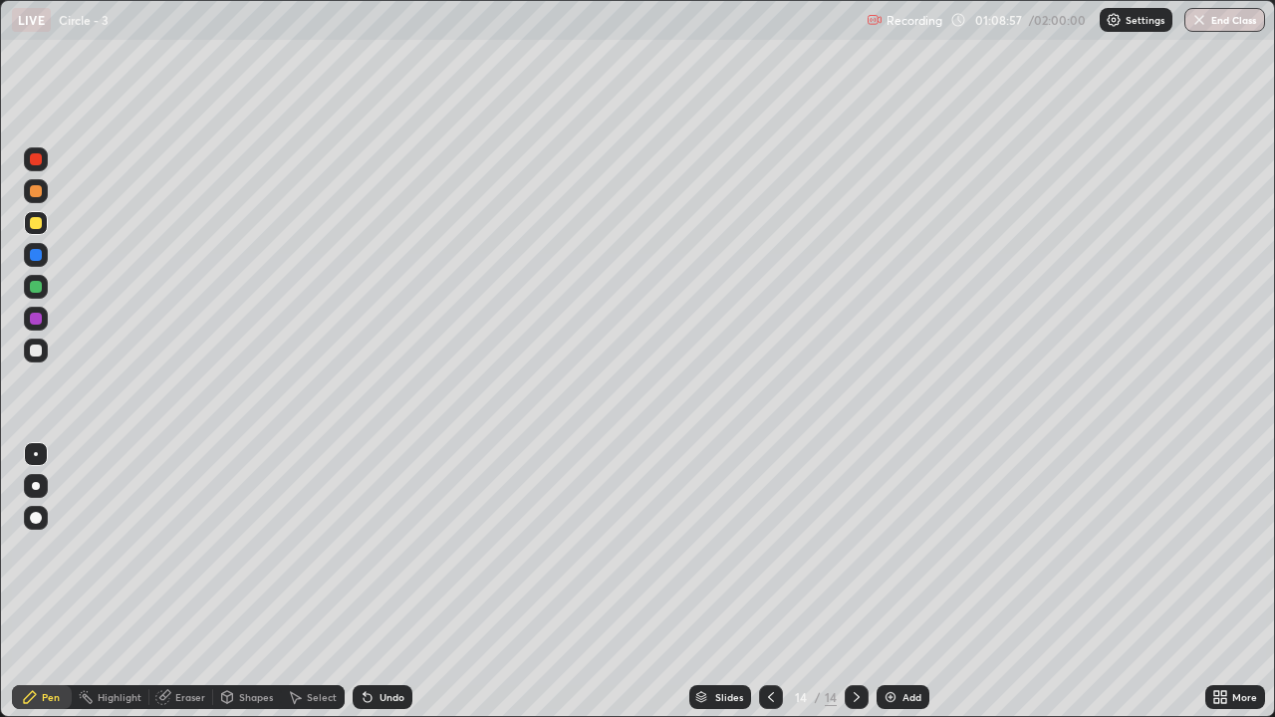
click at [769, 590] on icon at bounding box center [771, 697] width 16 height 16
click at [328, 590] on div "Select" at bounding box center [322, 697] width 30 height 10
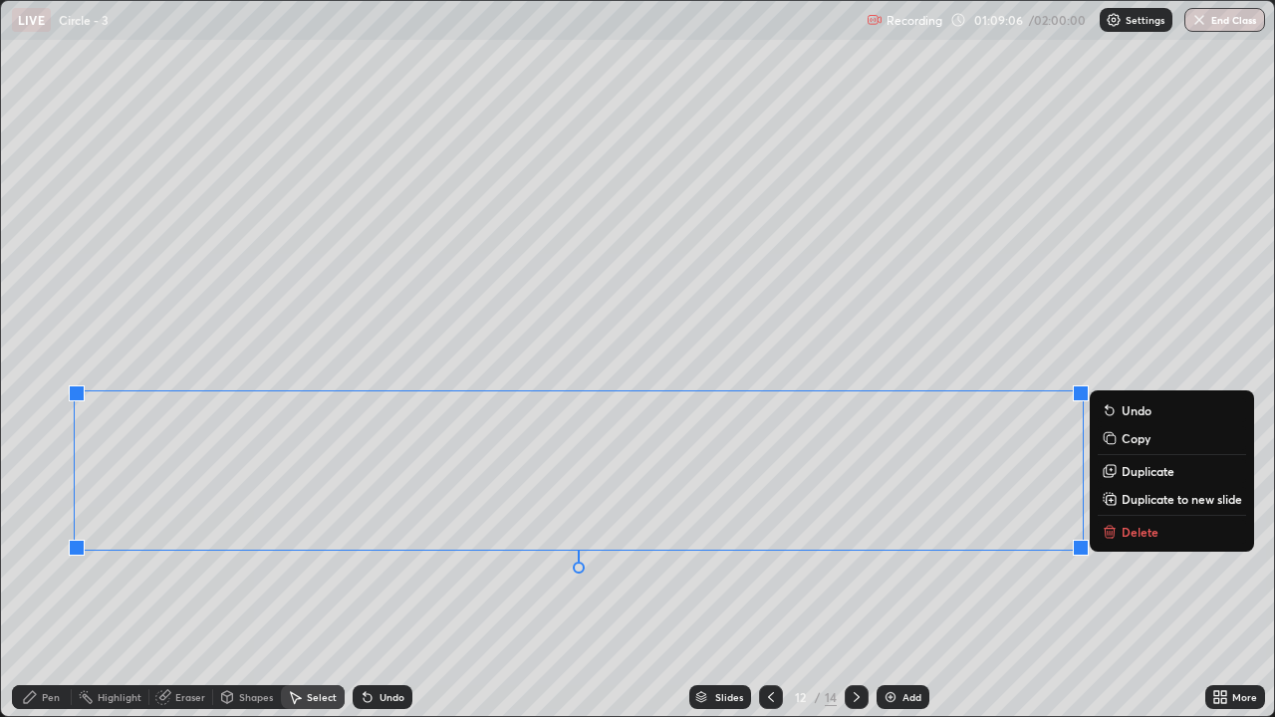
click at [1120, 531] on button "Delete" at bounding box center [1172, 532] width 148 height 24
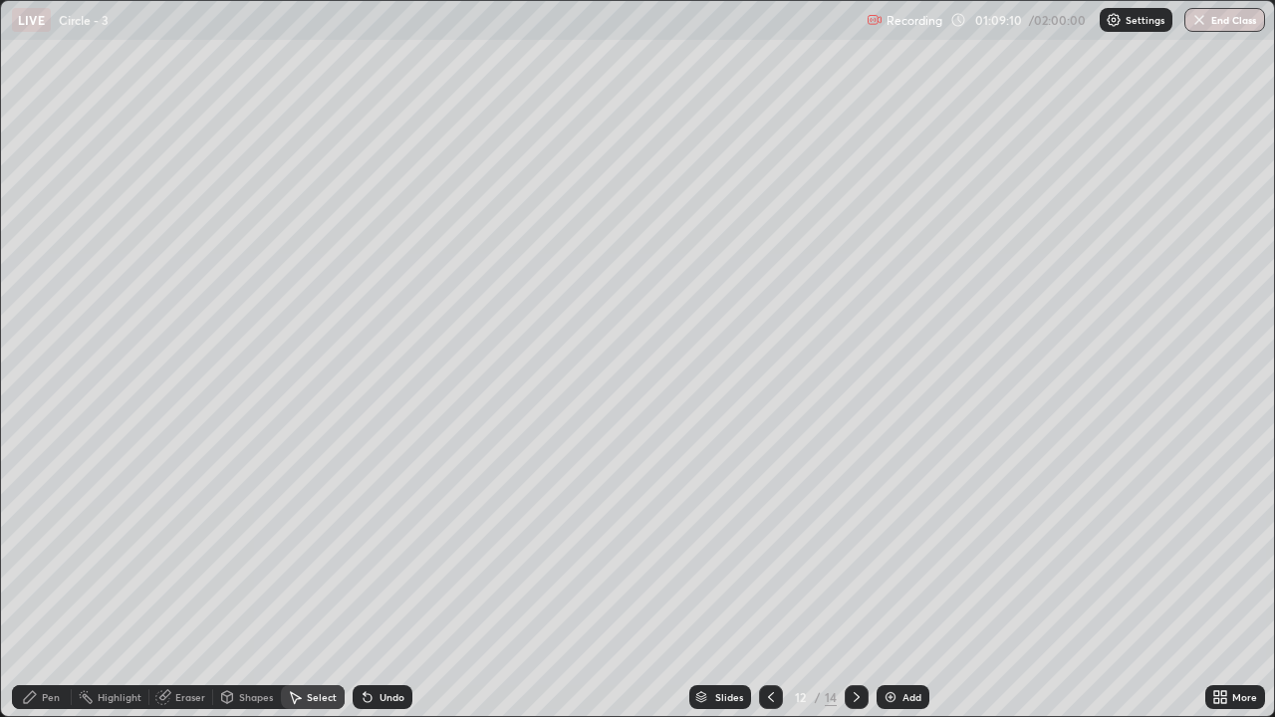
click at [69, 590] on div "Pen" at bounding box center [42, 697] width 60 height 24
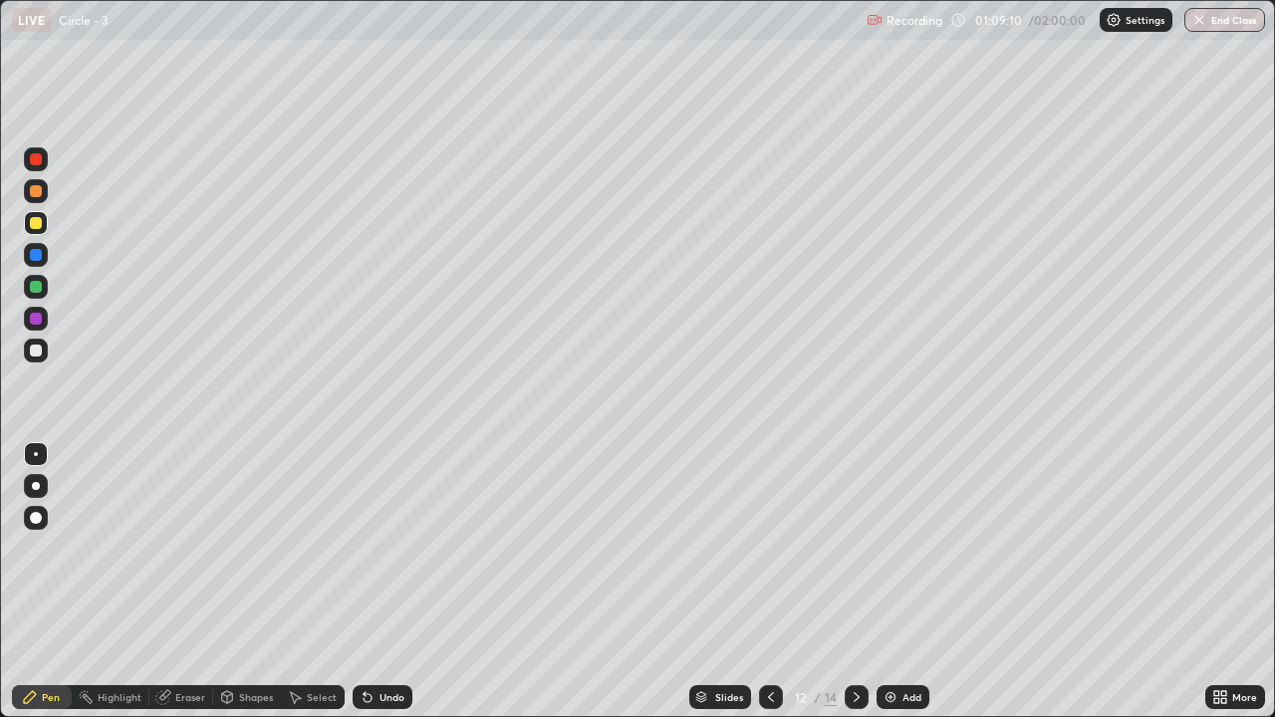
click at [30, 354] on div at bounding box center [36, 351] width 12 height 12
click at [382, 590] on div "Undo" at bounding box center [391, 697] width 25 height 10
click at [856, 590] on icon at bounding box center [857, 697] width 16 height 16
click at [777, 590] on div at bounding box center [771, 697] width 24 height 24
click at [855, 590] on icon at bounding box center [857, 697] width 16 height 16
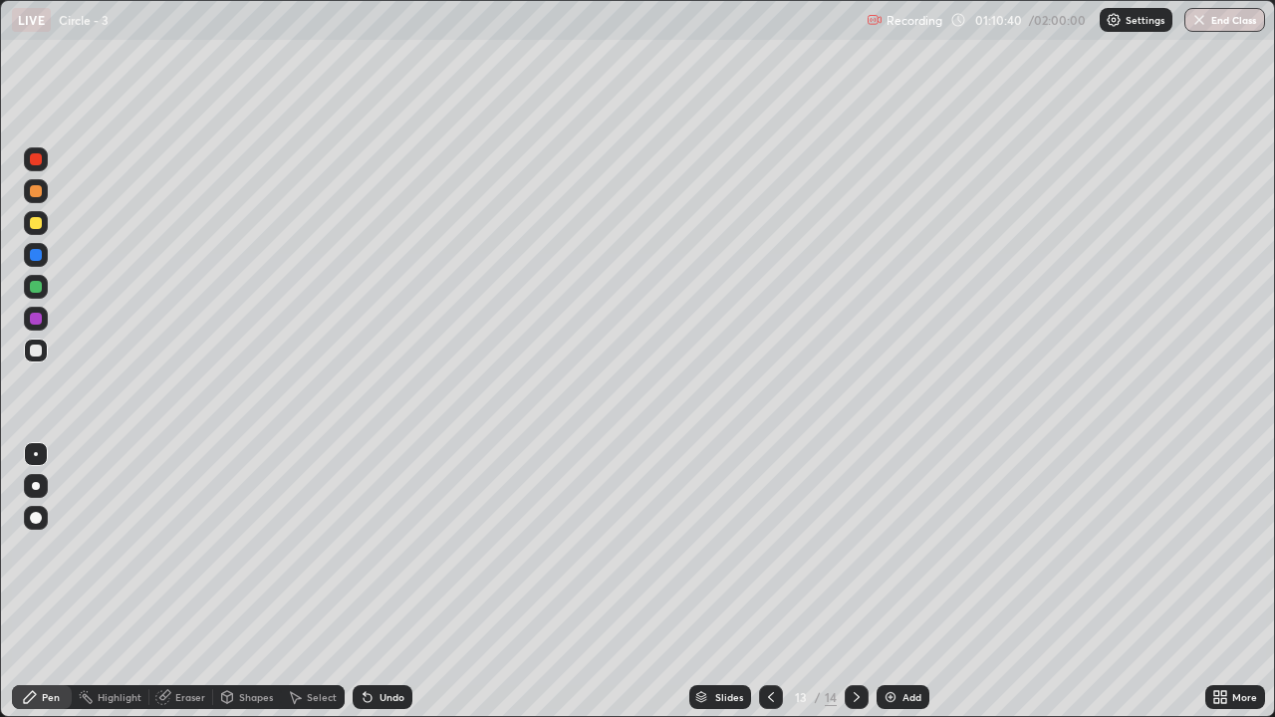
click at [59, 590] on div "Pen" at bounding box center [51, 697] width 18 height 10
click at [44, 347] on div at bounding box center [36, 351] width 24 height 24
click at [855, 590] on icon at bounding box center [857, 697] width 16 height 16
click at [40, 221] on div at bounding box center [36, 223] width 12 height 12
click at [304, 590] on div "Select" at bounding box center [313, 697] width 64 height 24
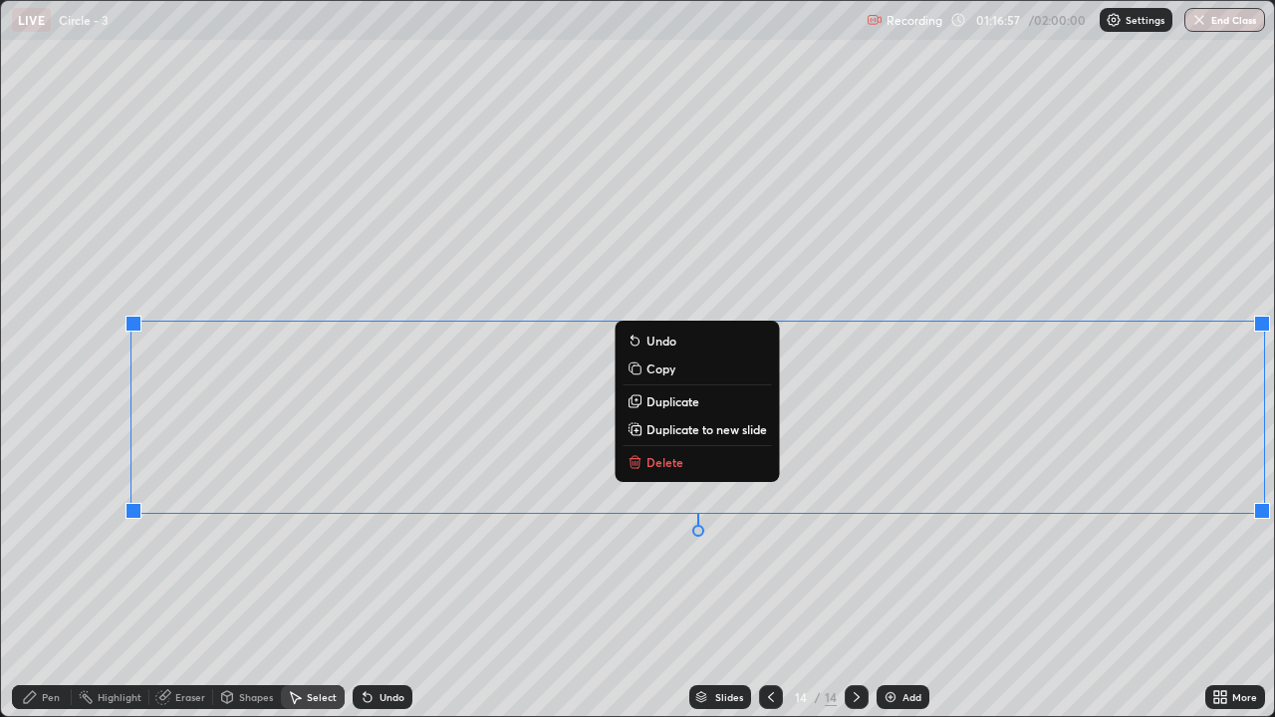
click at [757, 433] on p "Duplicate to new slide" at bounding box center [706, 429] width 121 height 16
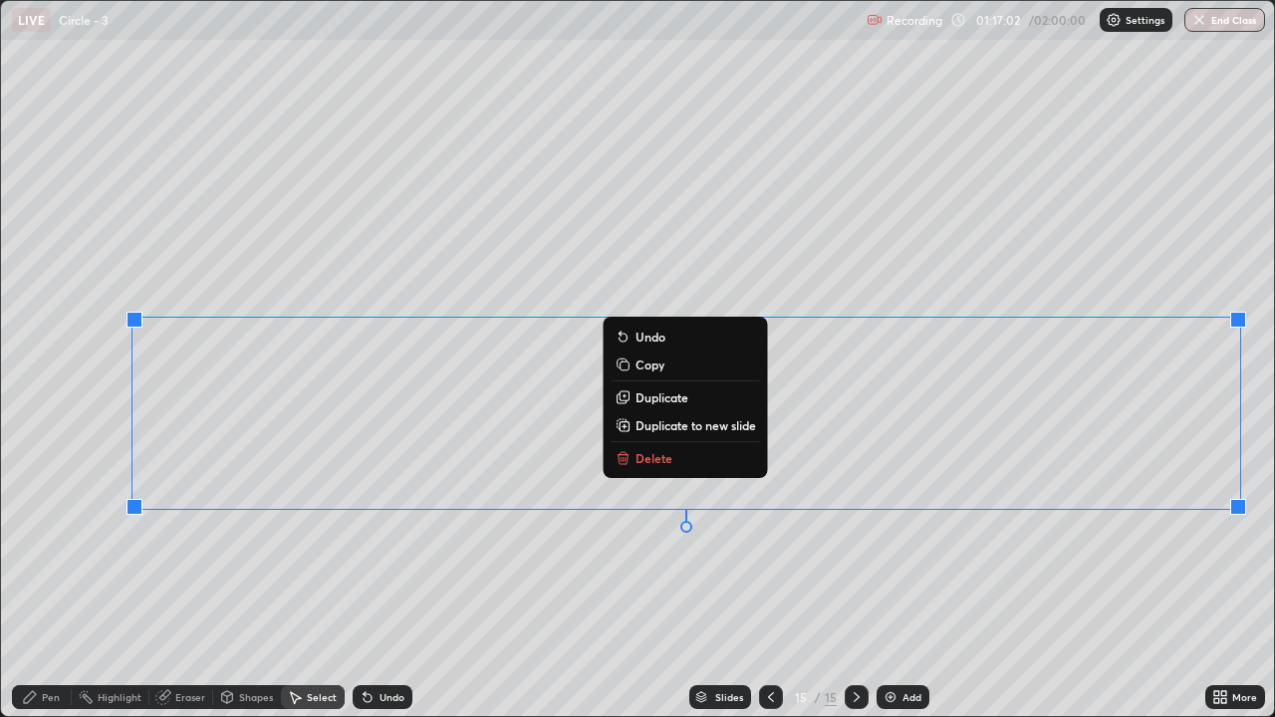
click at [1045, 570] on div "0 ° Undo Copy Duplicate Duplicate to new slide Delete" at bounding box center [637, 358] width 1273 height 715
click at [1156, 587] on div "0 ° Undo Copy Duplicate Duplicate to new slide Delete" at bounding box center [637, 358] width 1273 height 715
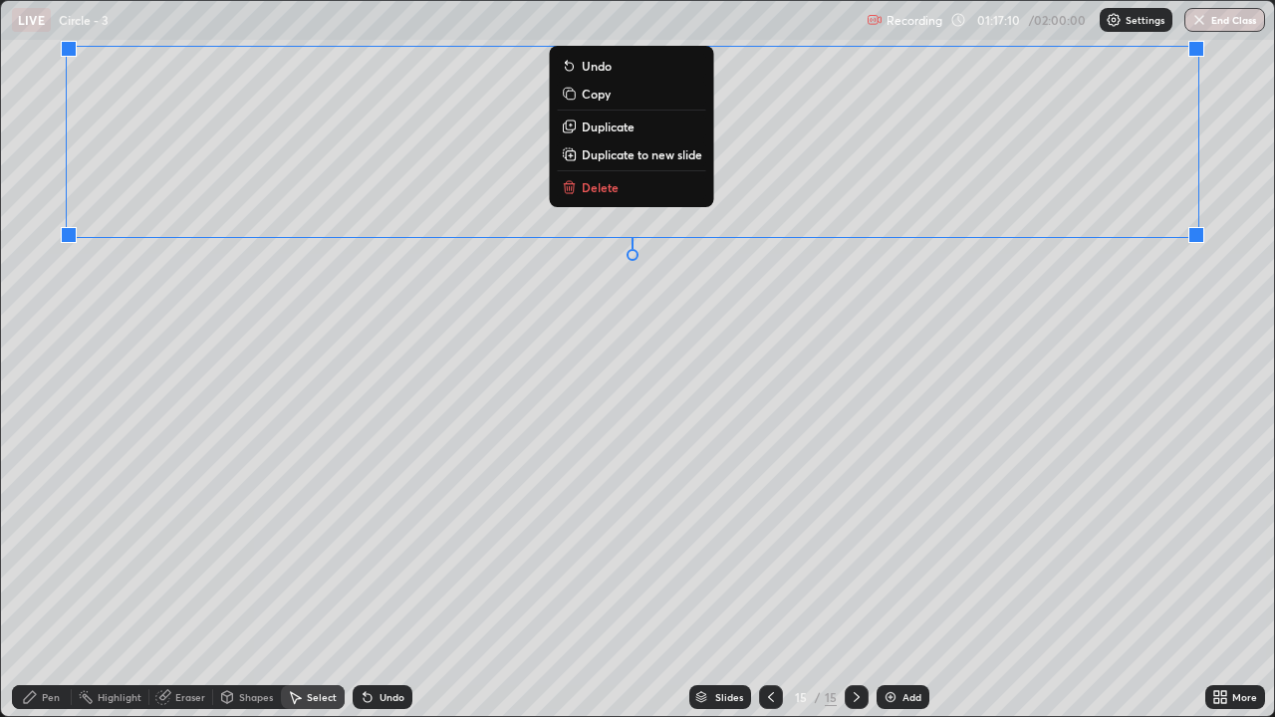
click at [768, 590] on div at bounding box center [771, 697] width 24 height 24
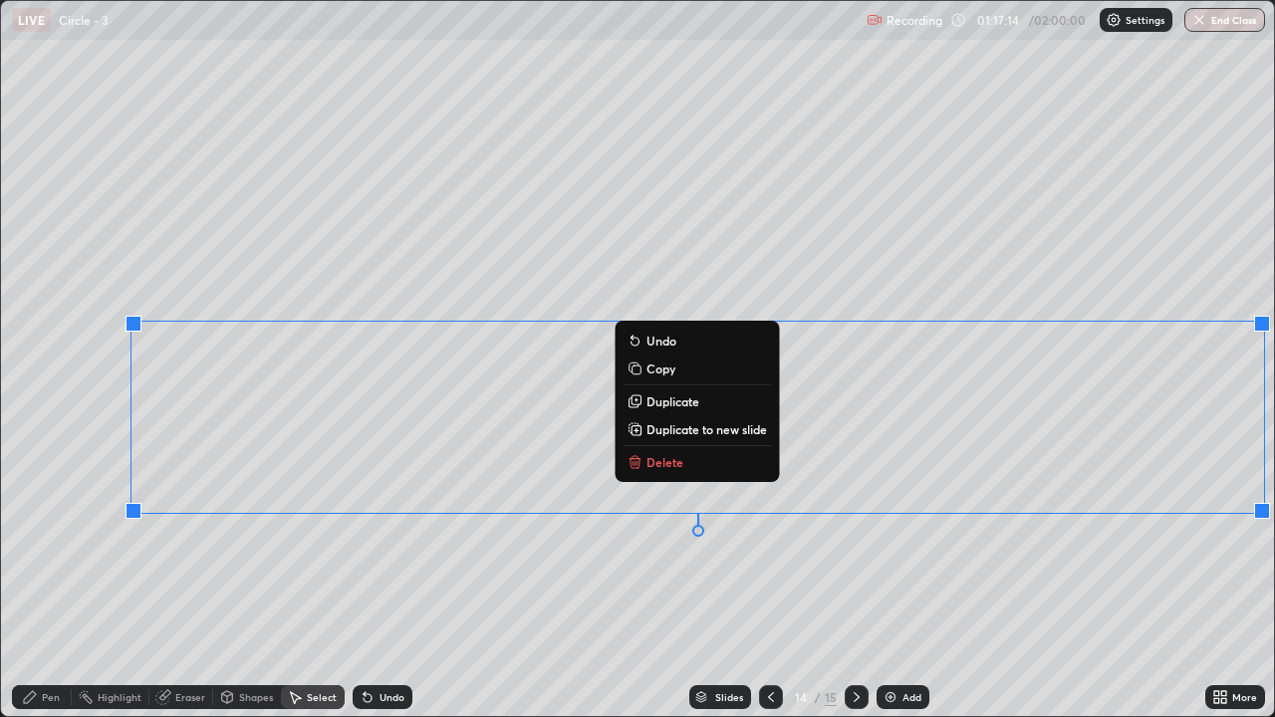
click at [671, 469] on p "Delete" at bounding box center [664, 462] width 37 height 16
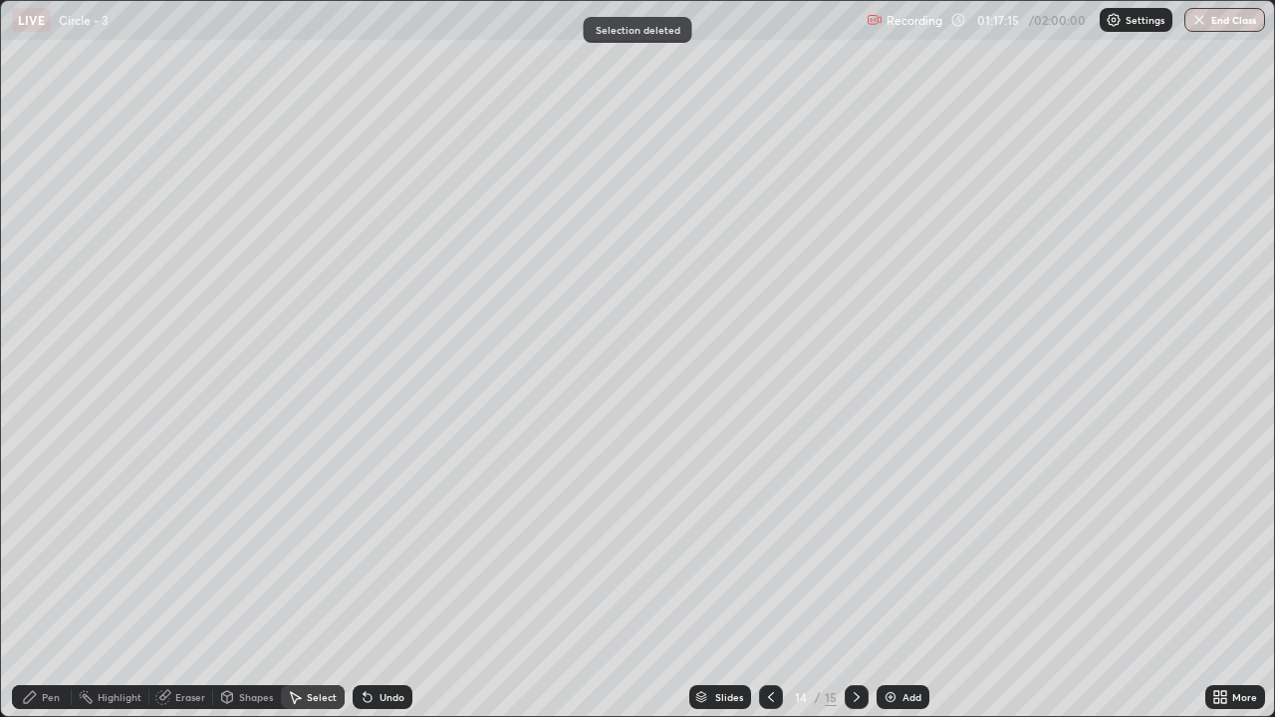
click at [42, 590] on div "Pen" at bounding box center [51, 697] width 18 height 10
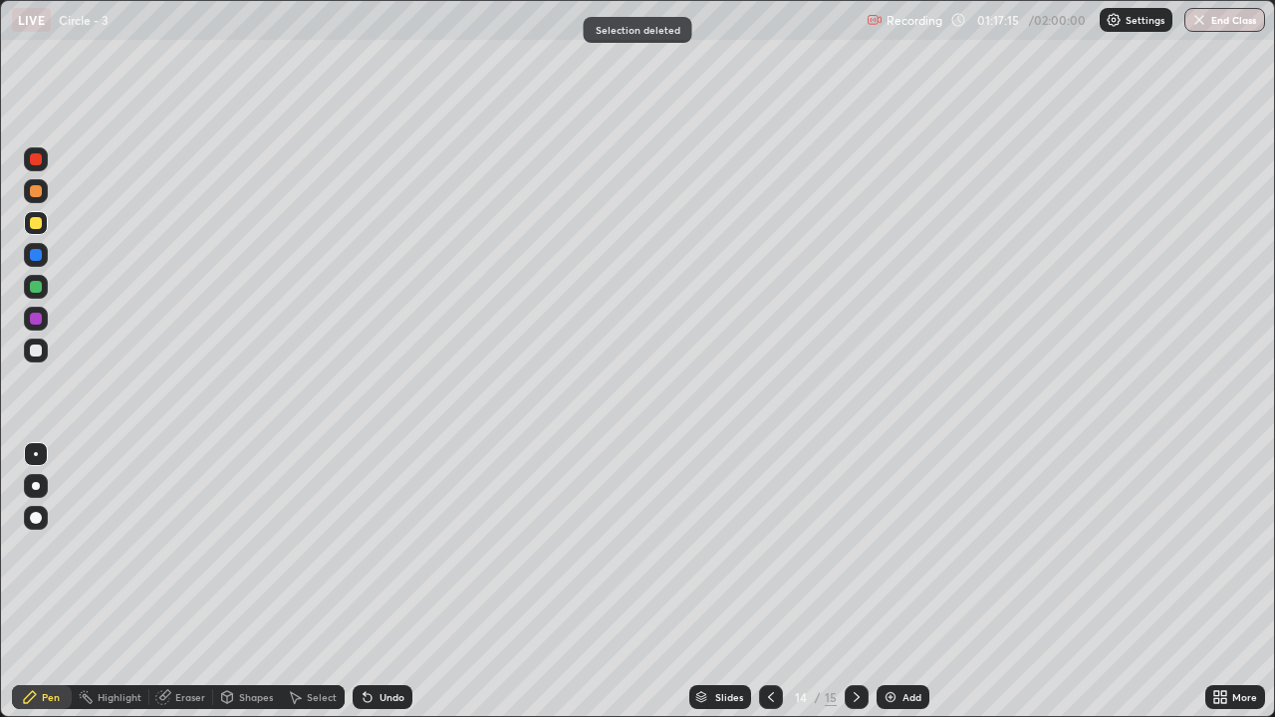
click at [35, 351] on div at bounding box center [36, 351] width 12 height 12
click at [258, 590] on div "Shapes" at bounding box center [256, 697] width 34 height 10
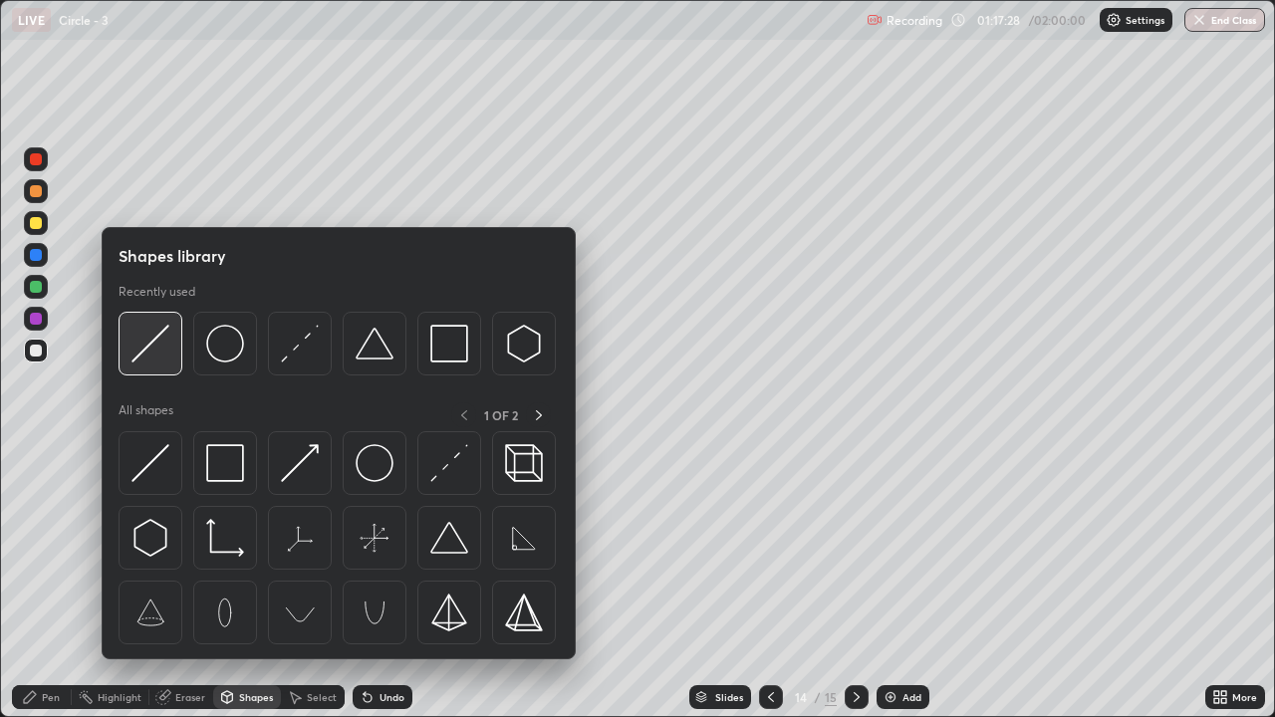
click at [151, 351] on img at bounding box center [150, 344] width 38 height 38
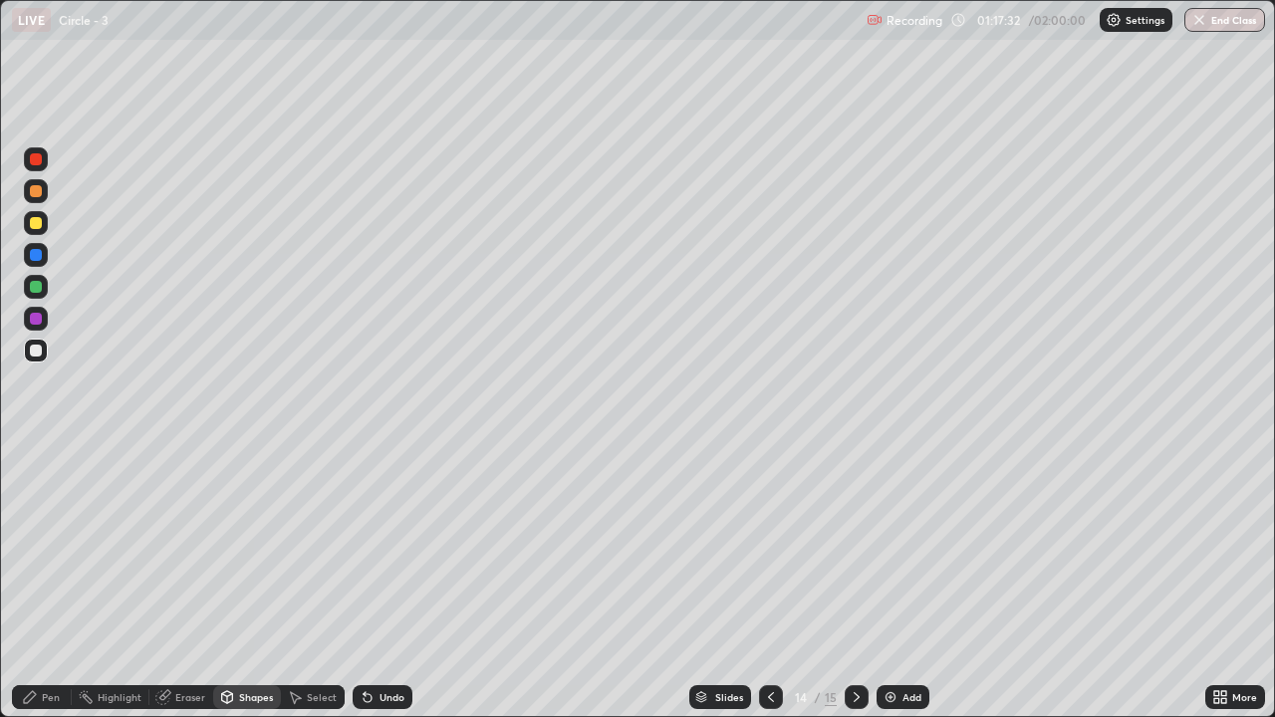
click at [248, 590] on div "Shapes" at bounding box center [256, 697] width 34 height 10
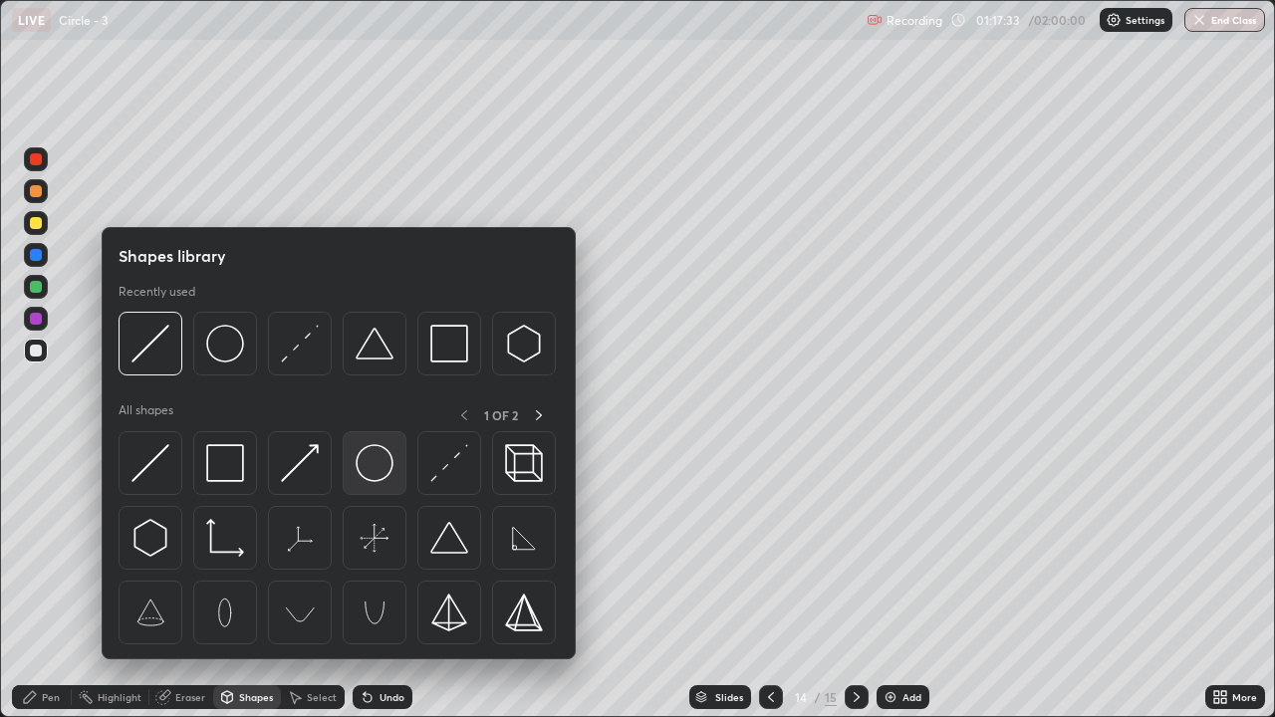
click at [374, 460] on img at bounding box center [375, 463] width 38 height 38
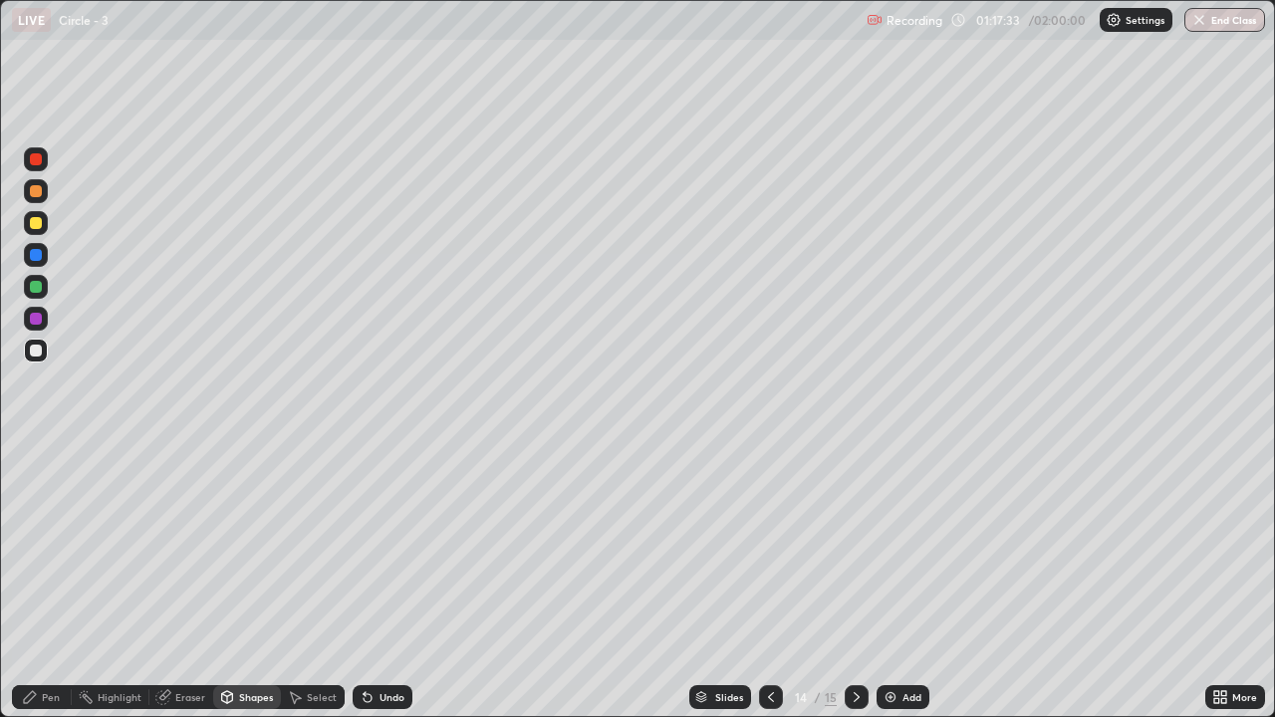
click at [32, 292] on div at bounding box center [36, 287] width 12 height 12
click at [62, 590] on div "Pen" at bounding box center [42, 697] width 60 height 24
click at [33, 356] on div at bounding box center [36, 351] width 12 height 12
click at [389, 590] on div "Undo" at bounding box center [391, 697] width 25 height 10
click at [1234, 590] on div "More" at bounding box center [1235, 697] width 60 height 24
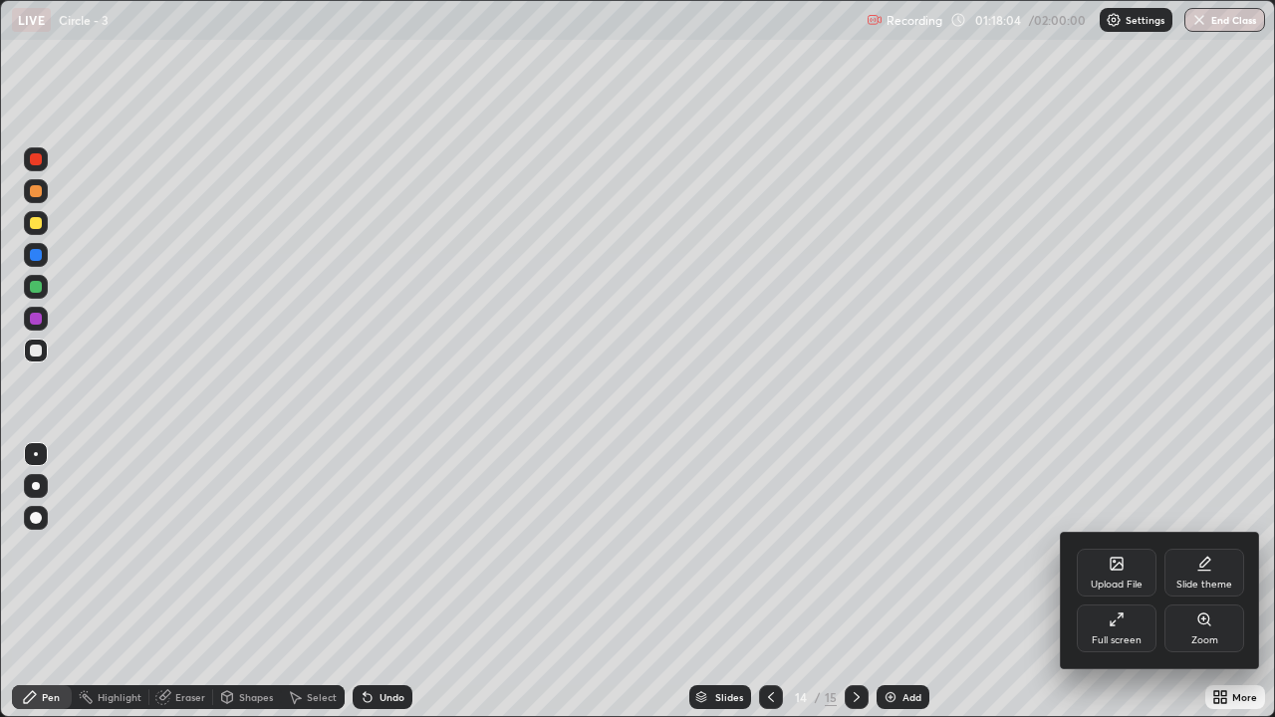
click at [1105, 590] on div "Full screen" at bounding box center [1117, 640] width 50 height 10
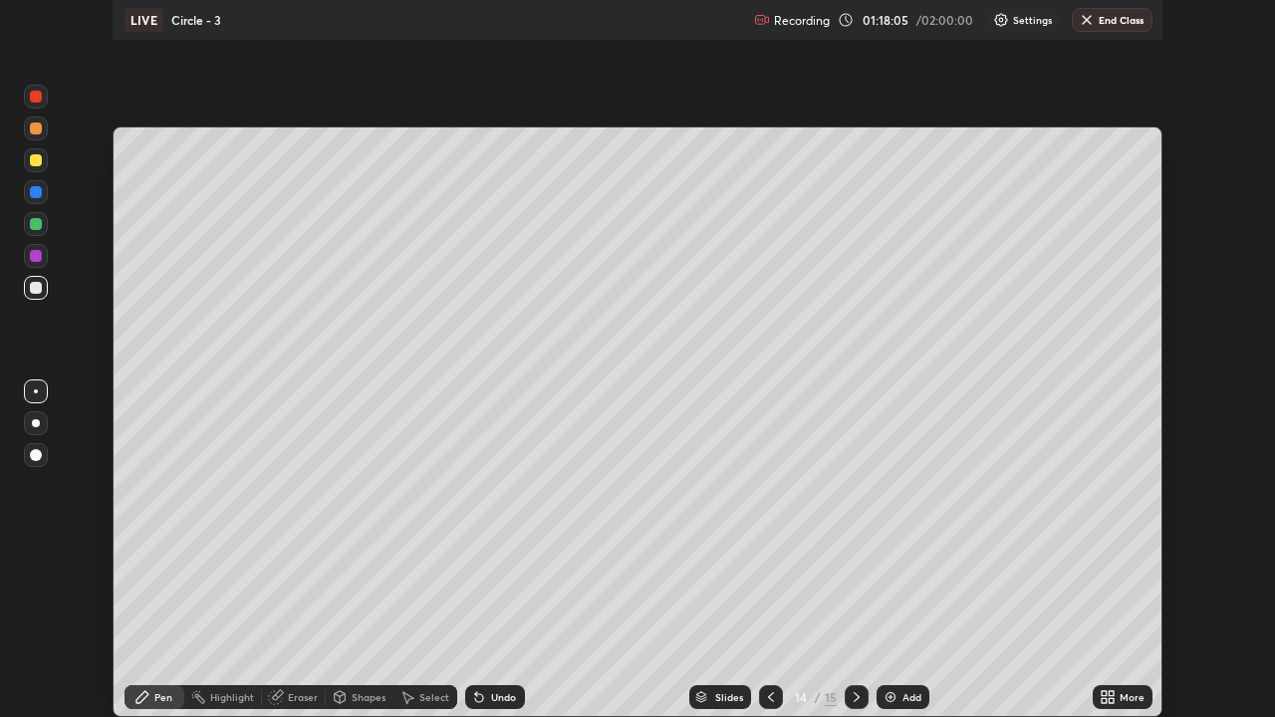
scroll to position [99003, 98319]
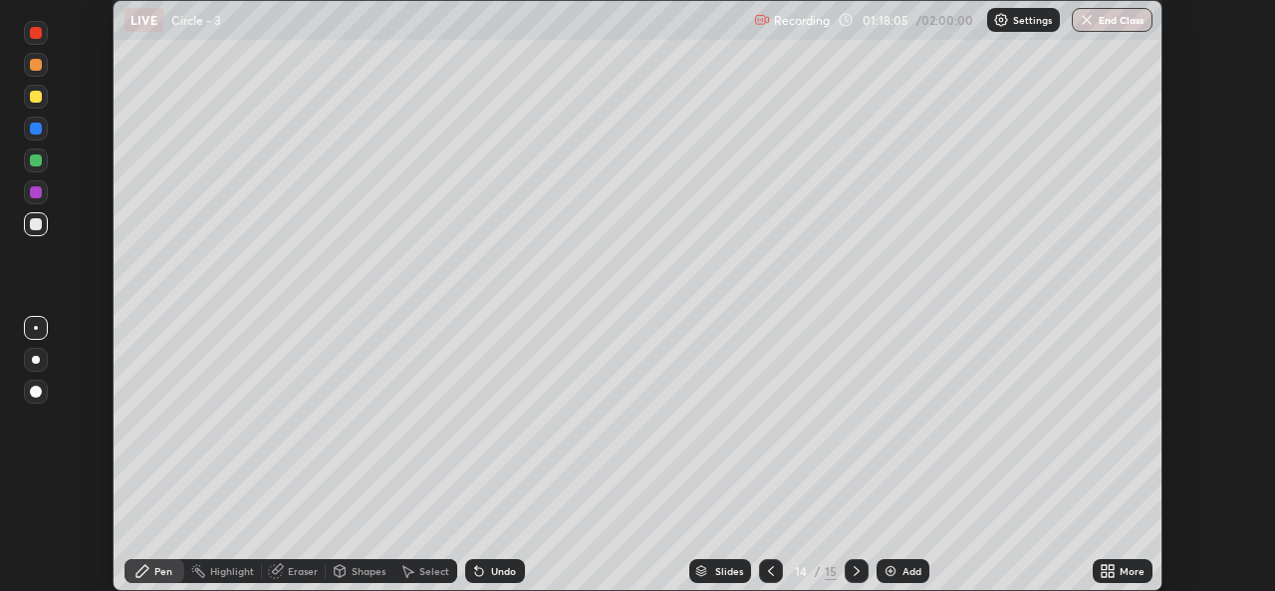
click at [1120, 575] on div "More" at bounding box center [1131, 571] width 25 height 10
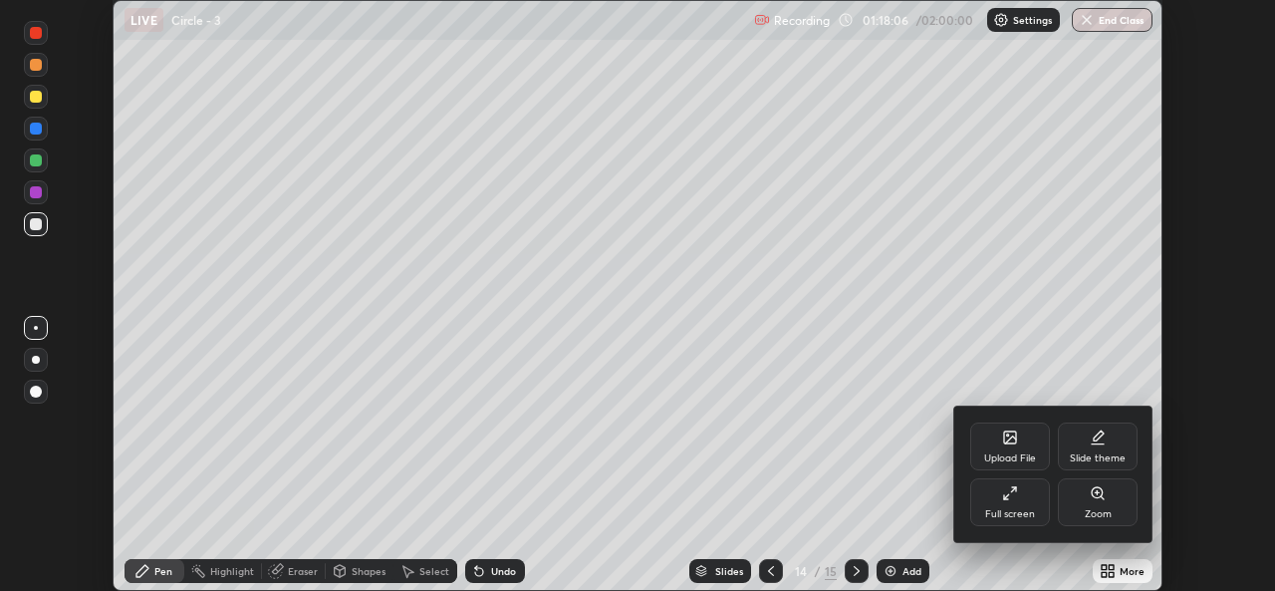
click at [1031, 511] on div "Full screen" at bounding box center [1010, 514] width 50 height 10
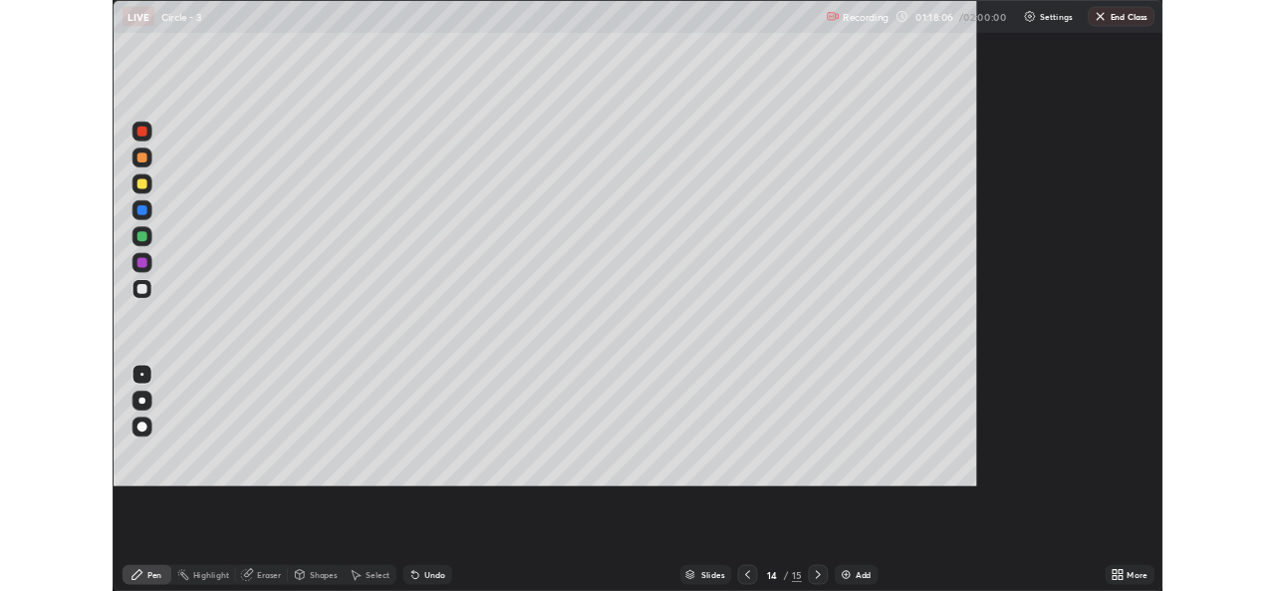
scroll to position [717, 1275]
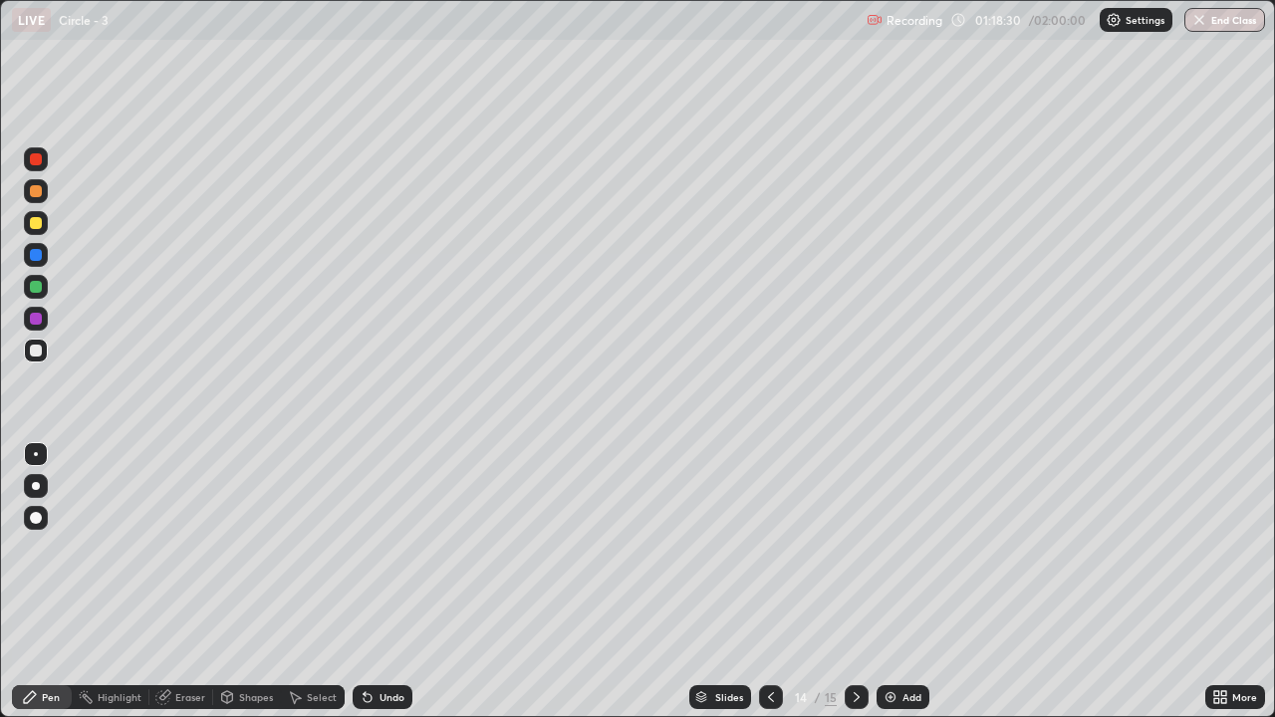
click at [384, 590] on div "Undo" at bounding box center [391, 697] width 25 height 10
click at [307, 590] on div "Select" at bounding box center [322, 697] width 30 height 10
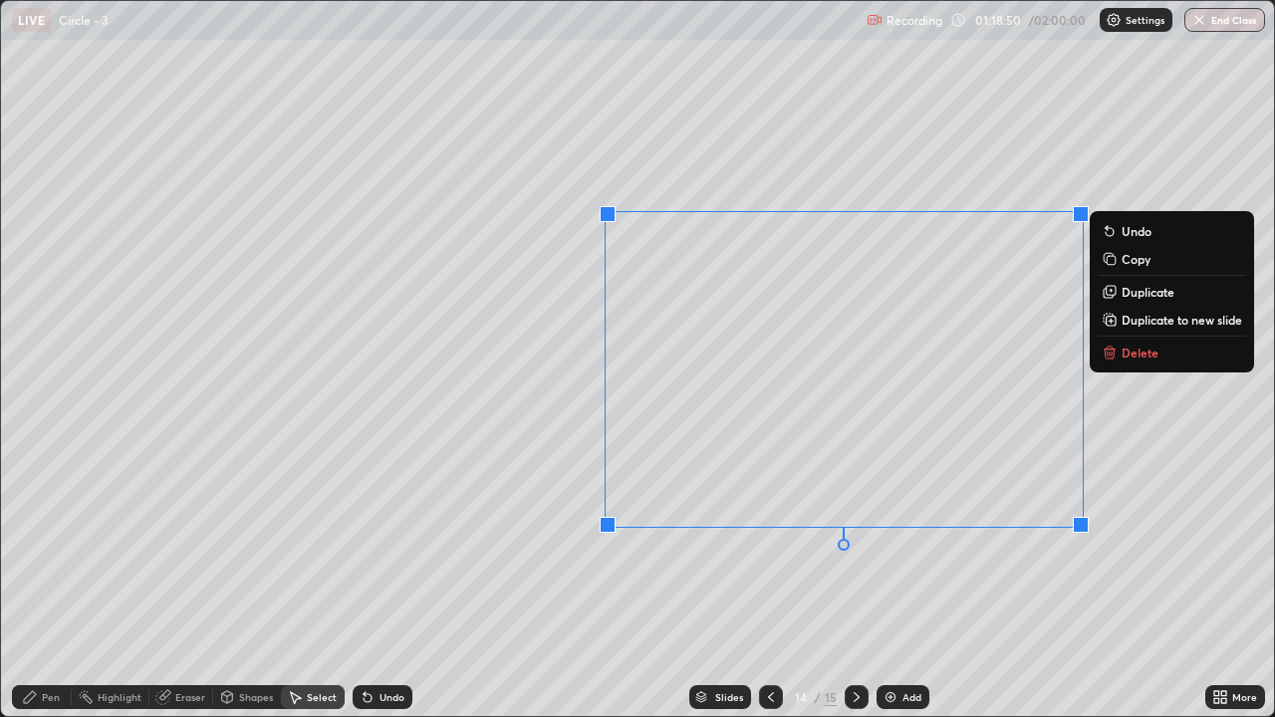
click at [950, 590] on div "0 ° Undo Copy Duplicate Duplicate to new slide Delete" at bounding box center [637, 358] width 1273 height 715
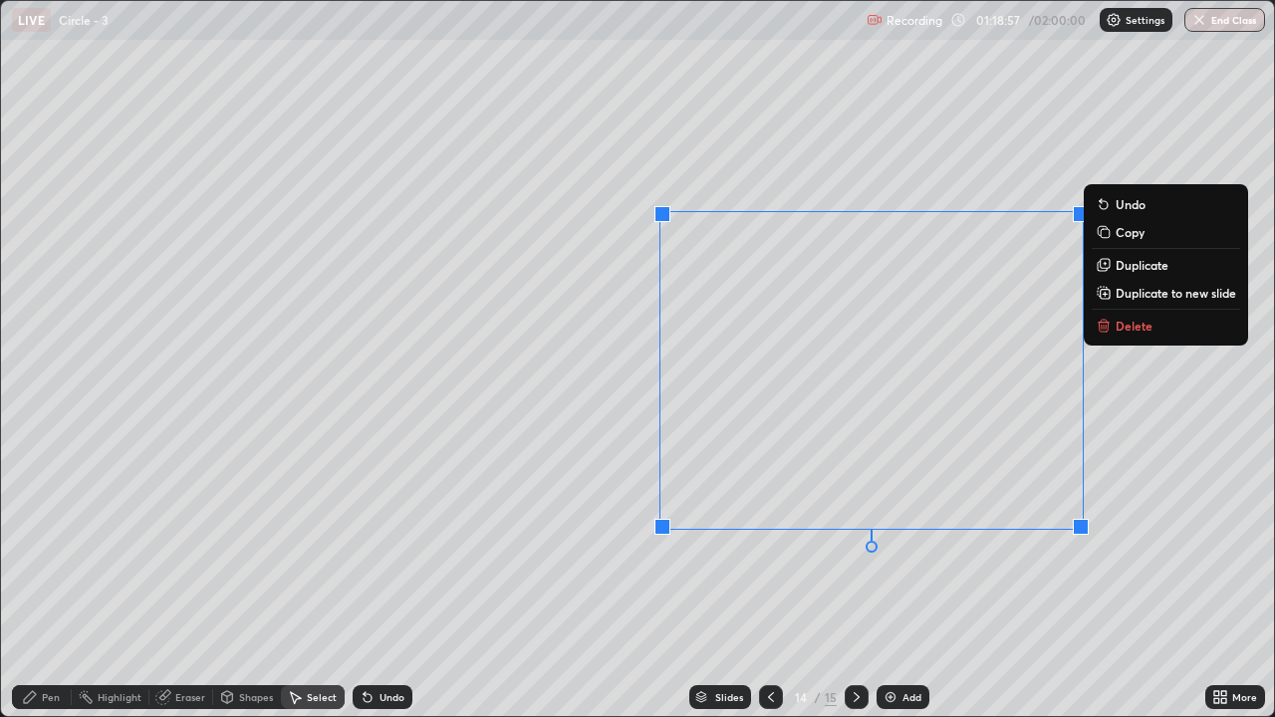
click at [403, 590] on div "Undo" at bounding box center [383, 697] width 60 height 24
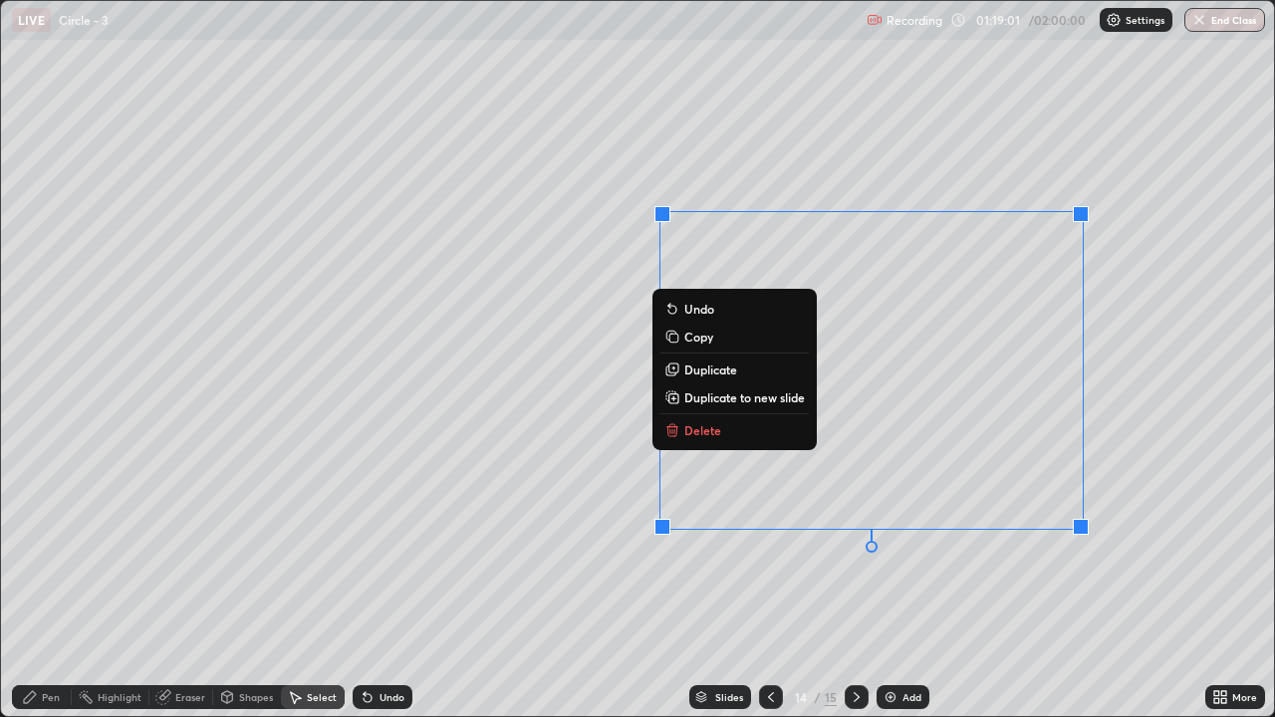
click at [599, 590] on div "0 ° Undo Copy Duplicate Duplicate to new slide Delete" at bounding box center [637, 358] width 1273 height 715
click at [592, 306] on div "0 ° Undo Copy Duplicate Duplicate to new slide Delete" at bounding box center [637, 358] width 1273 height 715
click at [617, 274] on div "0 ° Undo Copy Duplicate Duplicate to new slide Delete" at bounding box center [637, 358] width 1273 height 715
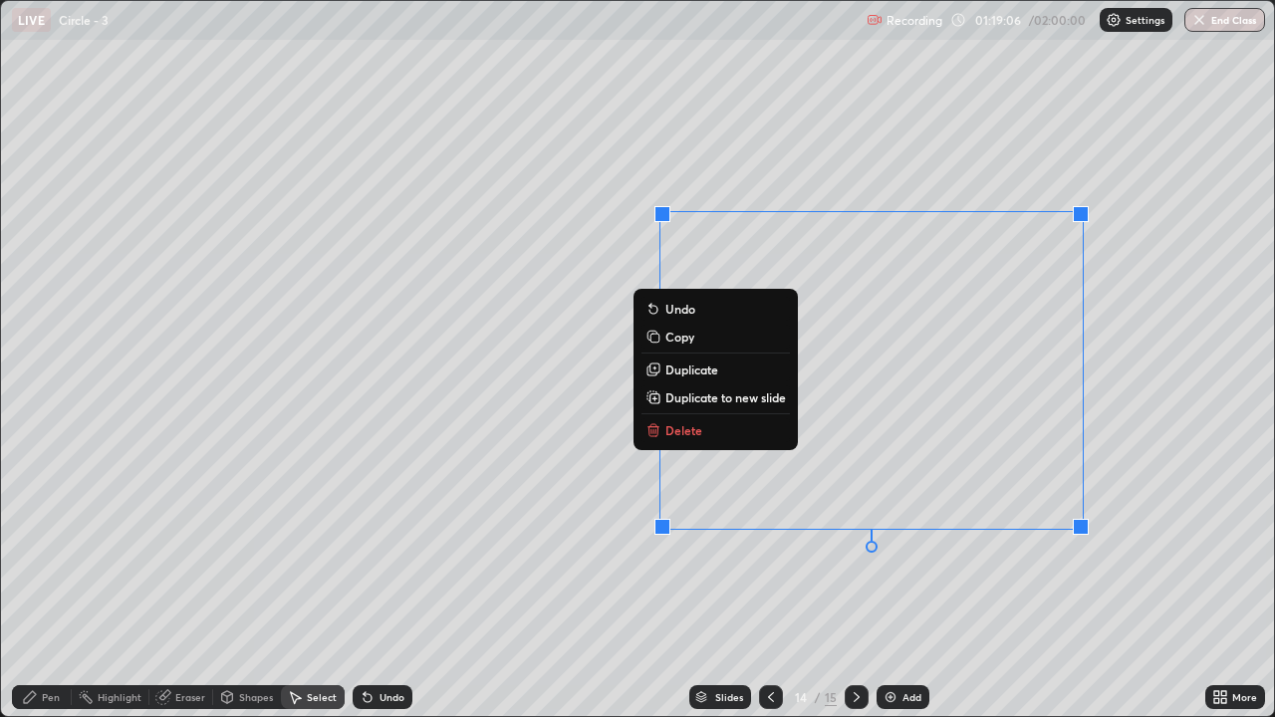
click at [569, 589] on div "0 ° Undo Copy Duplicate Duplicate to new slide Delete" at bounding box center [637, 358] width 1273 height 715
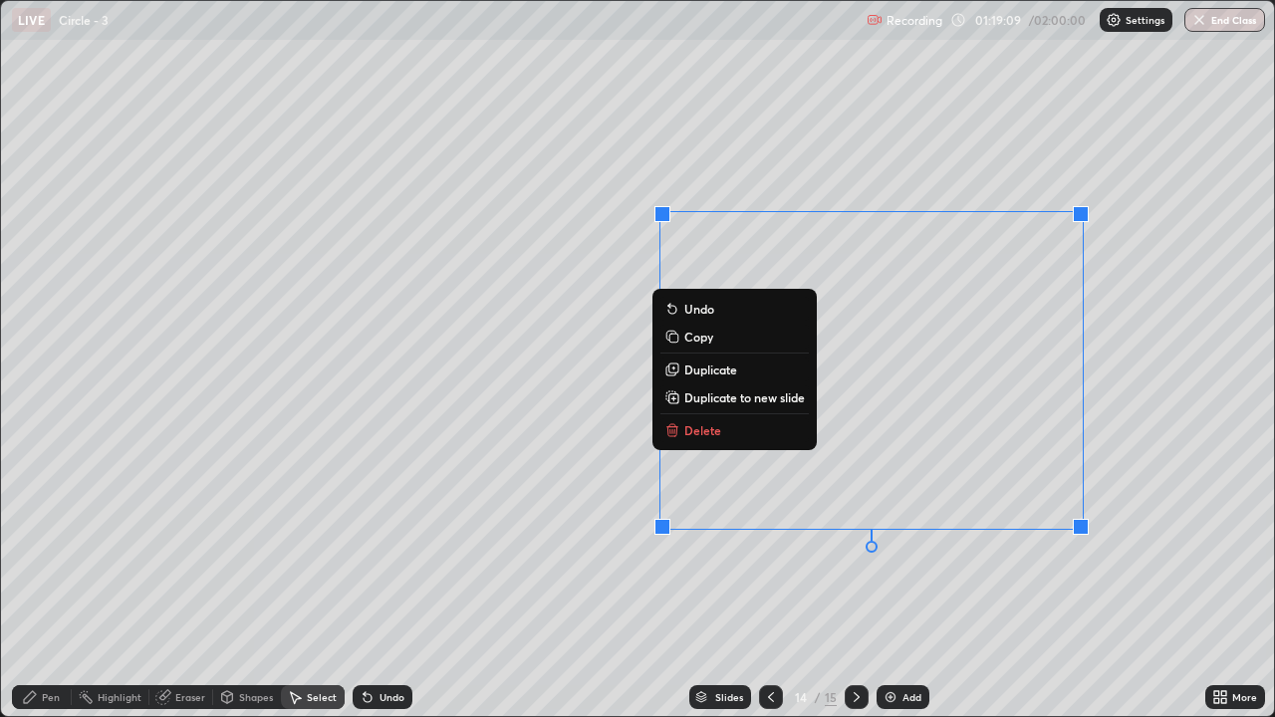
click at [703, 590] on div "0 ° Undo Copy Duplicate Duplicate to new slide Delete" at bounding box center [637, 358] width 1273 height 715
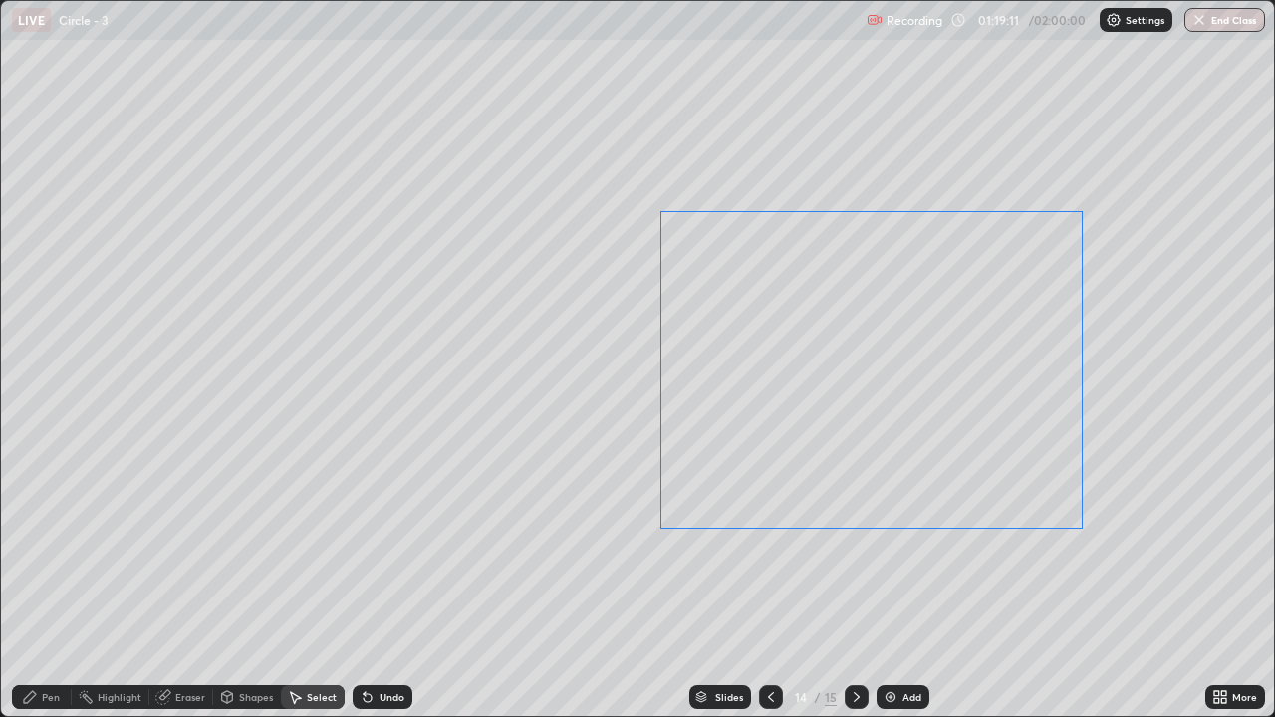
click at [899, 590] on div "Add" at bounding box center [902, 697] width 53 height 24
click at [763, 590] on div at bounding box center [771, 697] width 24 height 24
click at [855, 590] on icon at bounding box center [857, 697] width 16 height 16
click at [36, 590] on div "Pen" at bounding box center [42, 697] width 60 height 24
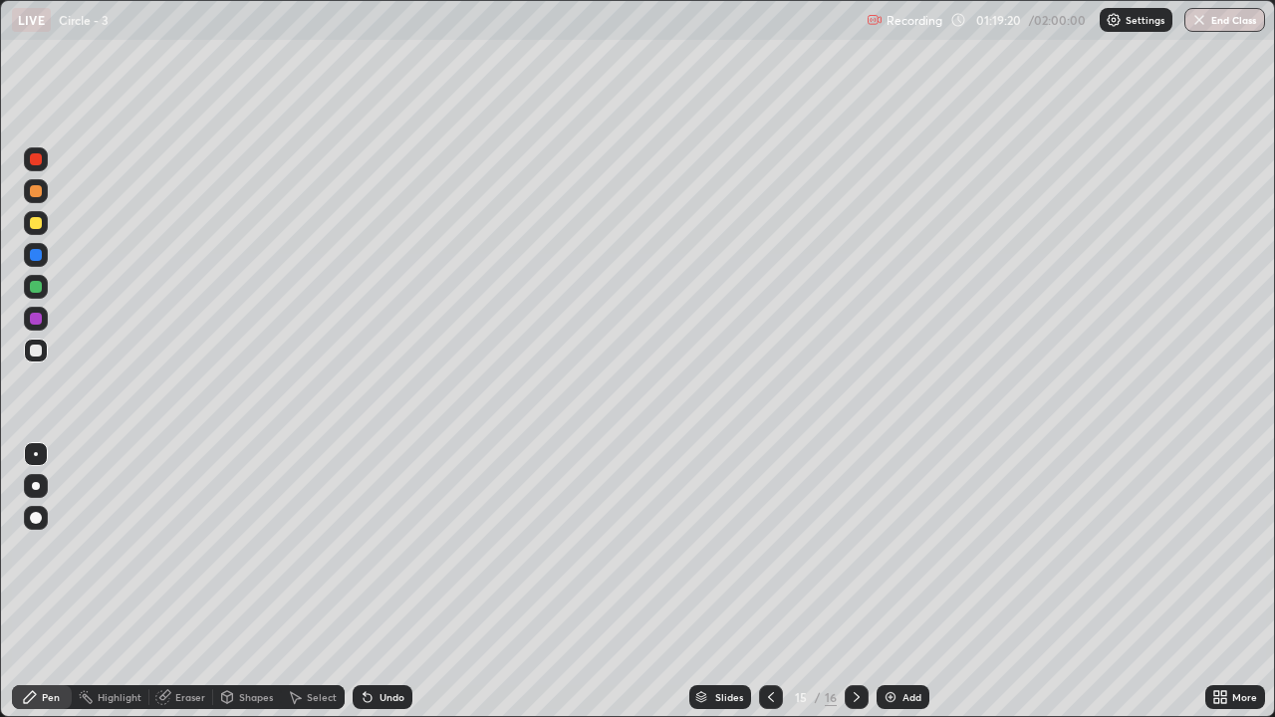
click at [759, 590] on div at bounding box center [771, 697] width 24 height 24
click at [855, 590] on icon at bounding box center [857, 697] width 16 height 16
click at [1233, 590] on div "More" at bounding box center [1235, 697] width 60 height 24
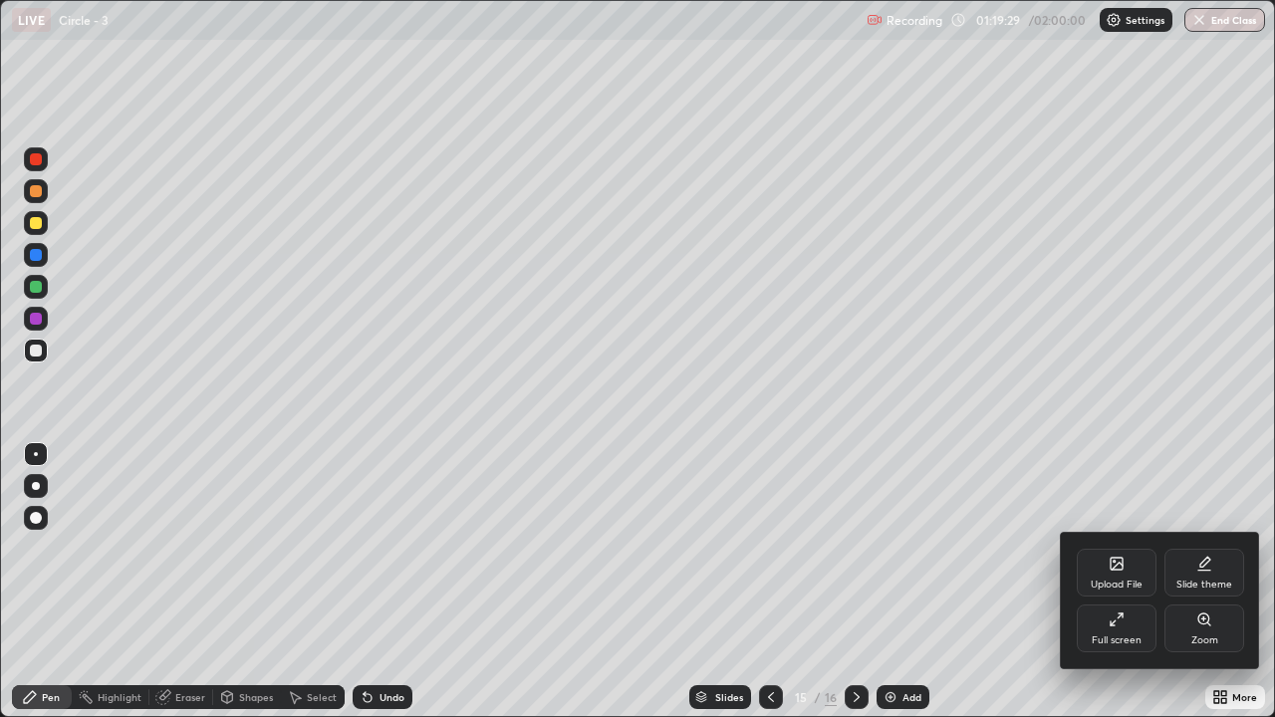
click at [1118, 590] on icon at bounding box center [1116, 620] width 16 height 16
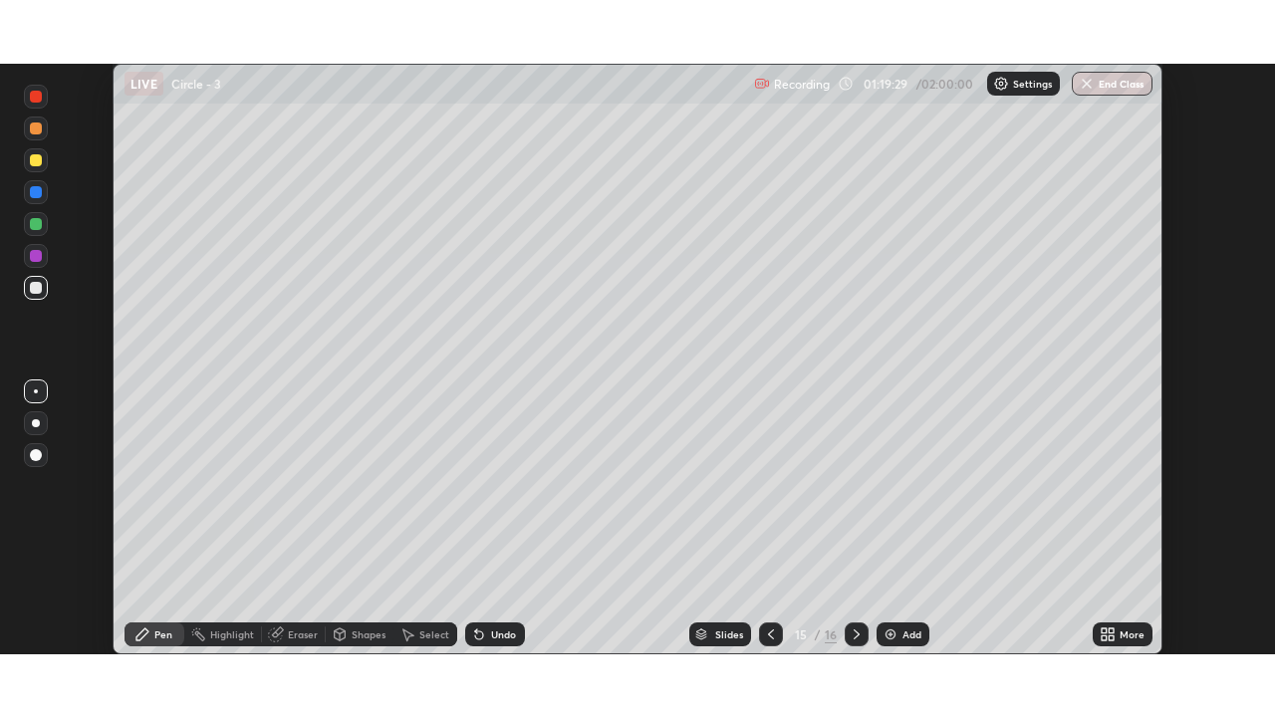
scroll to position [99003, 98319]
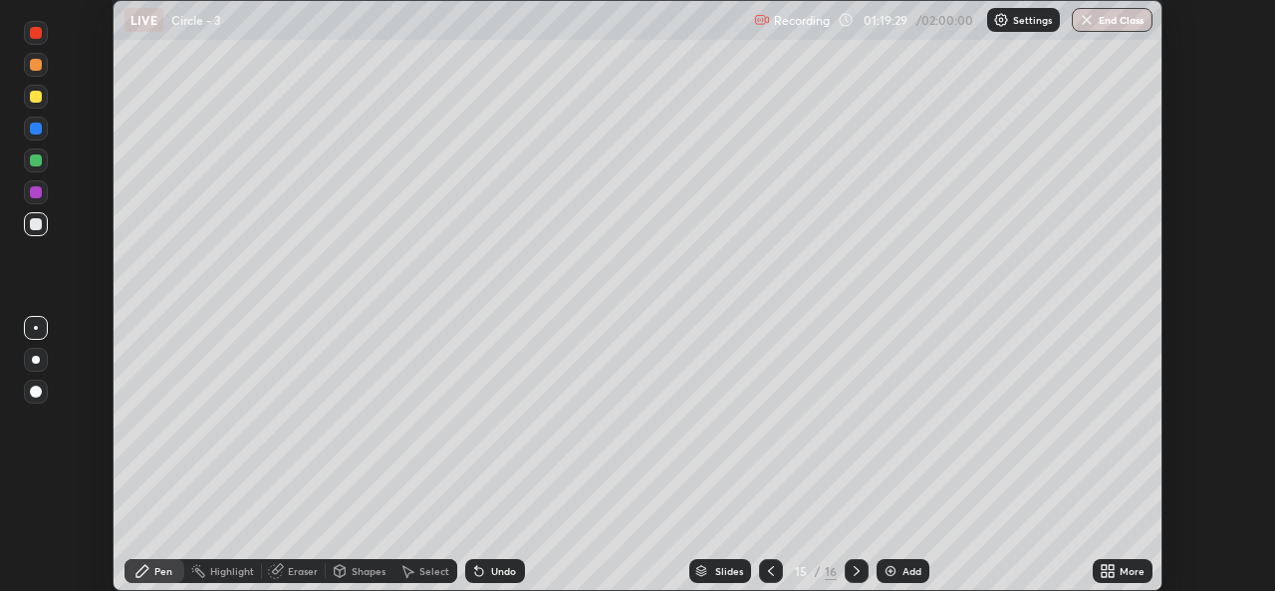
click at [1118, 569] on div "More" at bounding box center [1123, 571] width 60 height 24
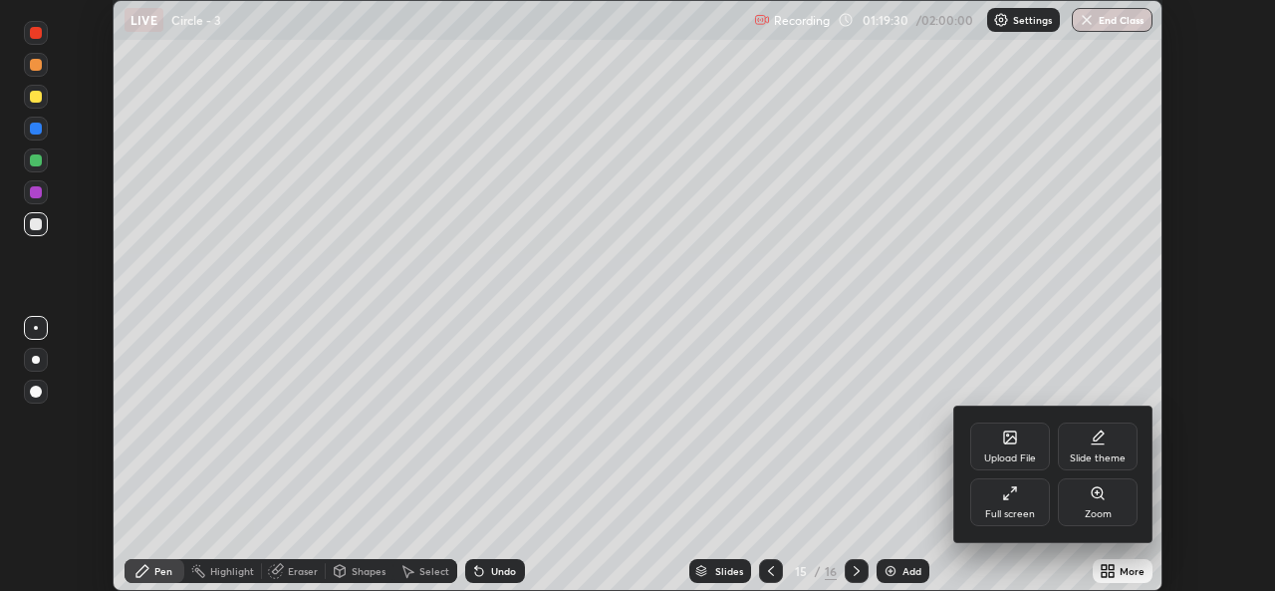
click at [1019, 502] on div "Full screen" at bounding box center [1010, 502] width 80 height 48
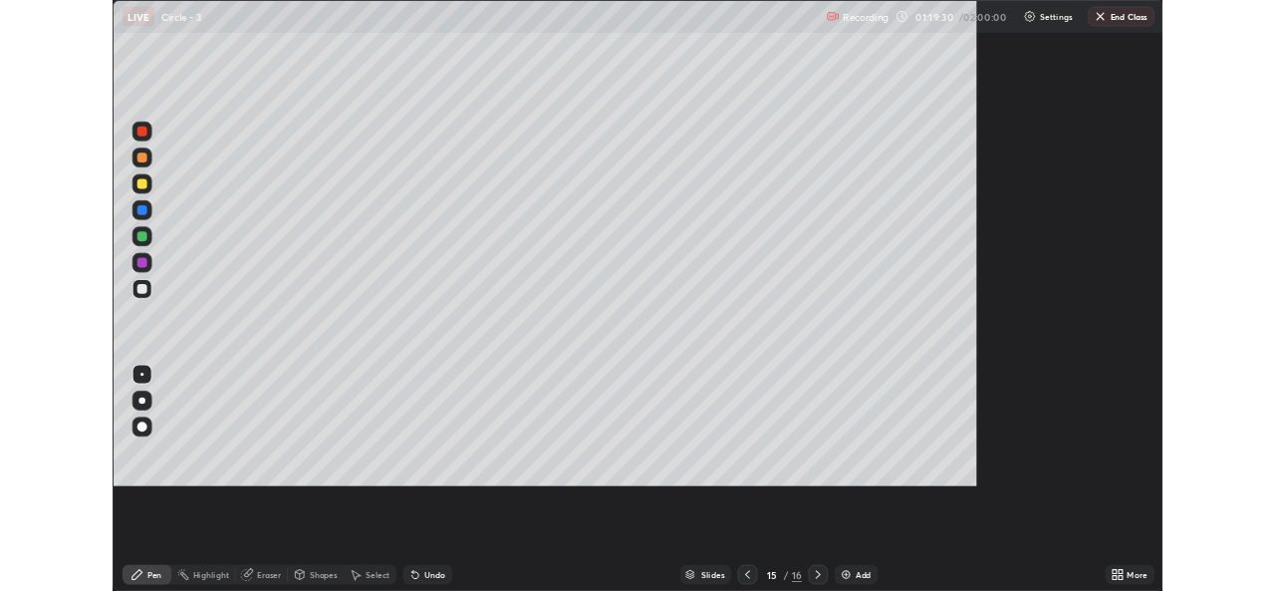
scroll to position [717, 1275]
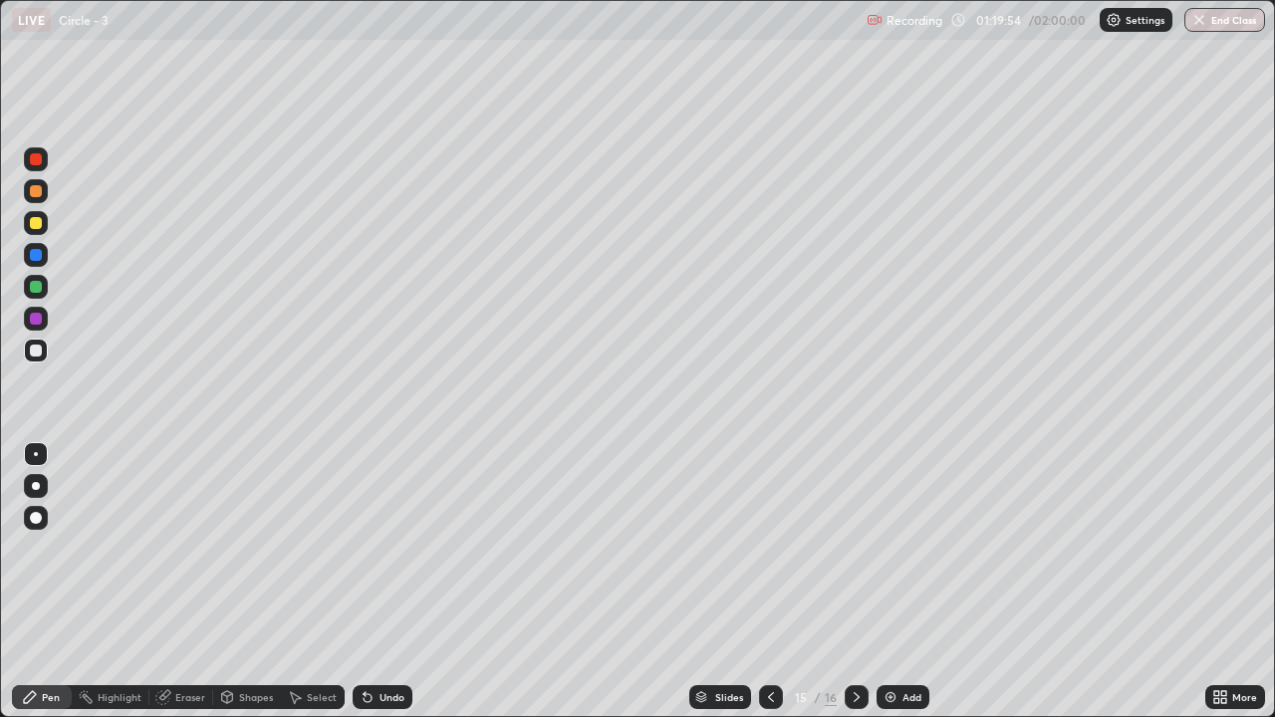
click at [770, 590] on icon at bounding box center [771, 697] width 16 height 16
click at [114, 590] on div "Highlight" at bounding box center [120, 697] width 44 height 10
click at [191, 590] on div "Eraser" at bounding box center [181, 697] width 64 height 24
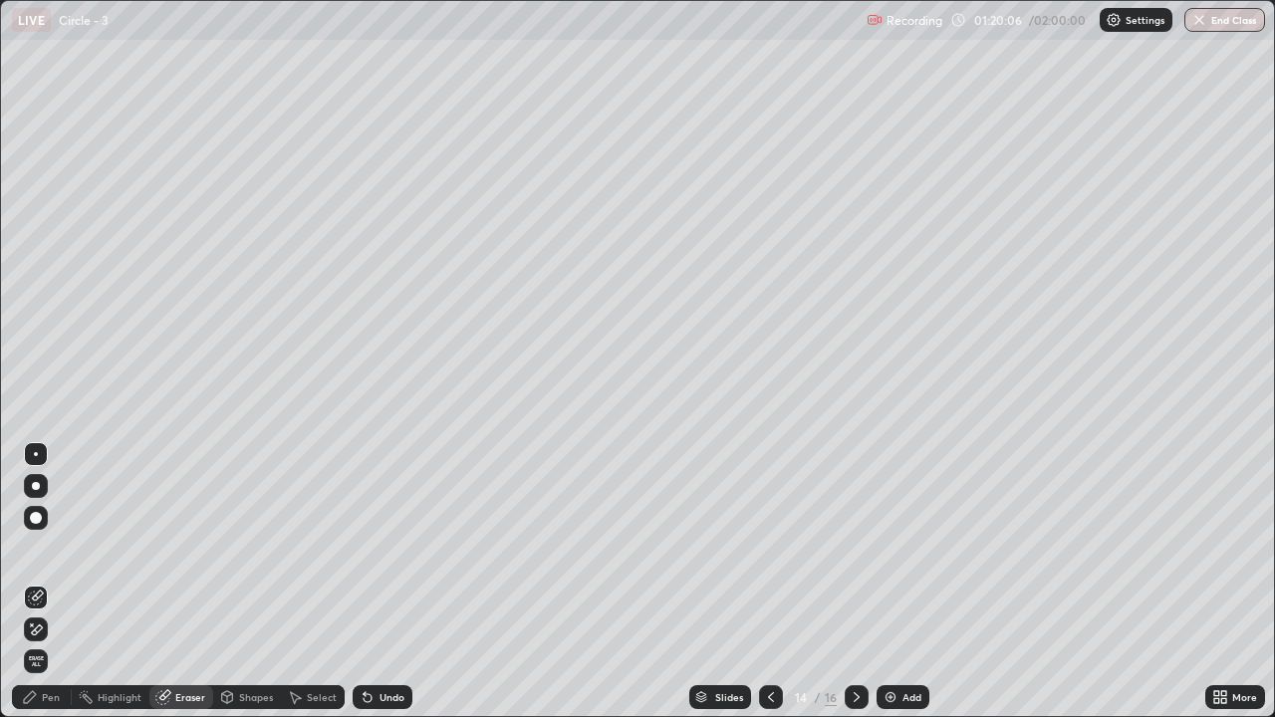
click at [53, 590] on div "Pen" at bounding box center [51, 697] width 18 height 10
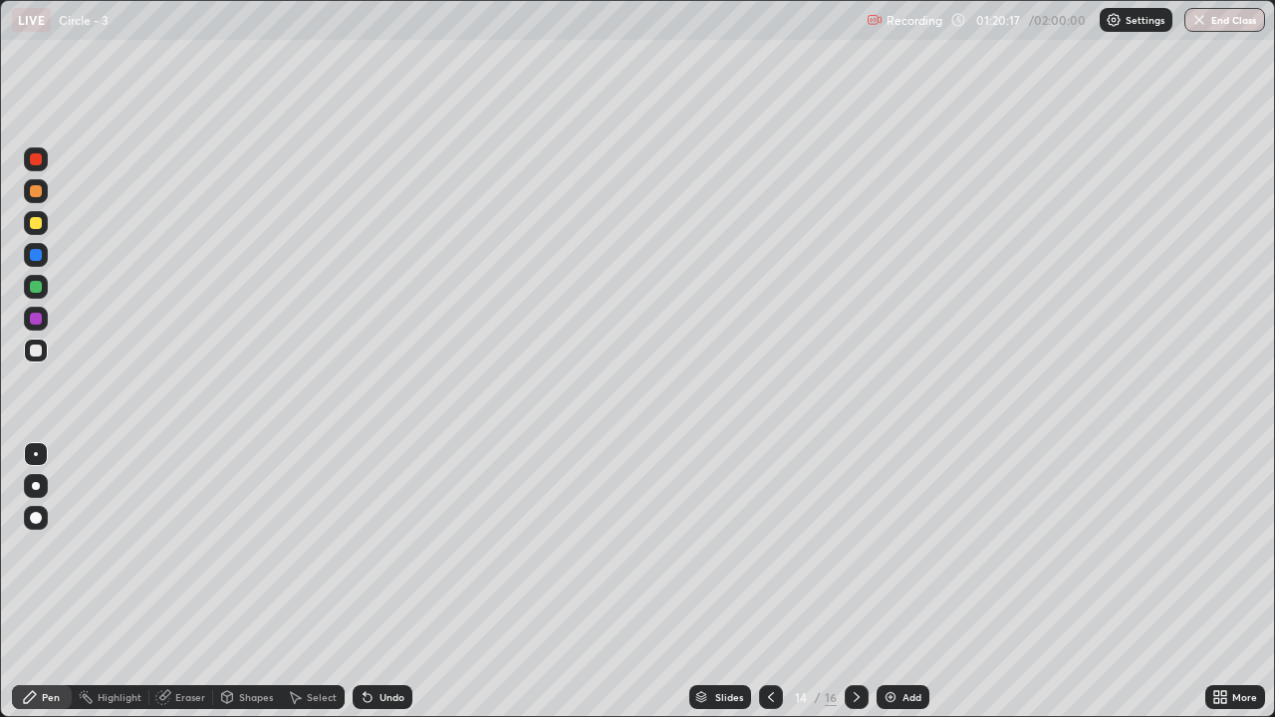
click at [197, 590] on div "Eraser" at bounding box center [190, 697] width 30 height 10
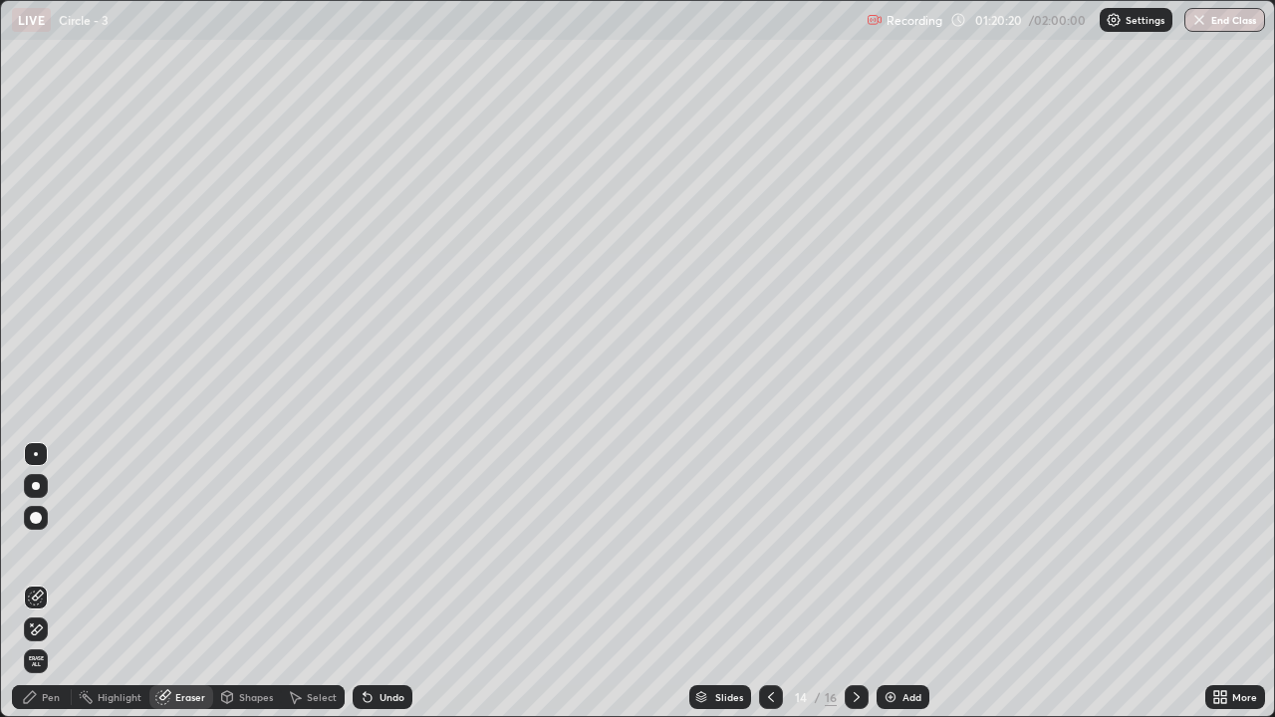
click at [51, 590] on div "Pen" at bounding box center [51, 697] width 18 height 10
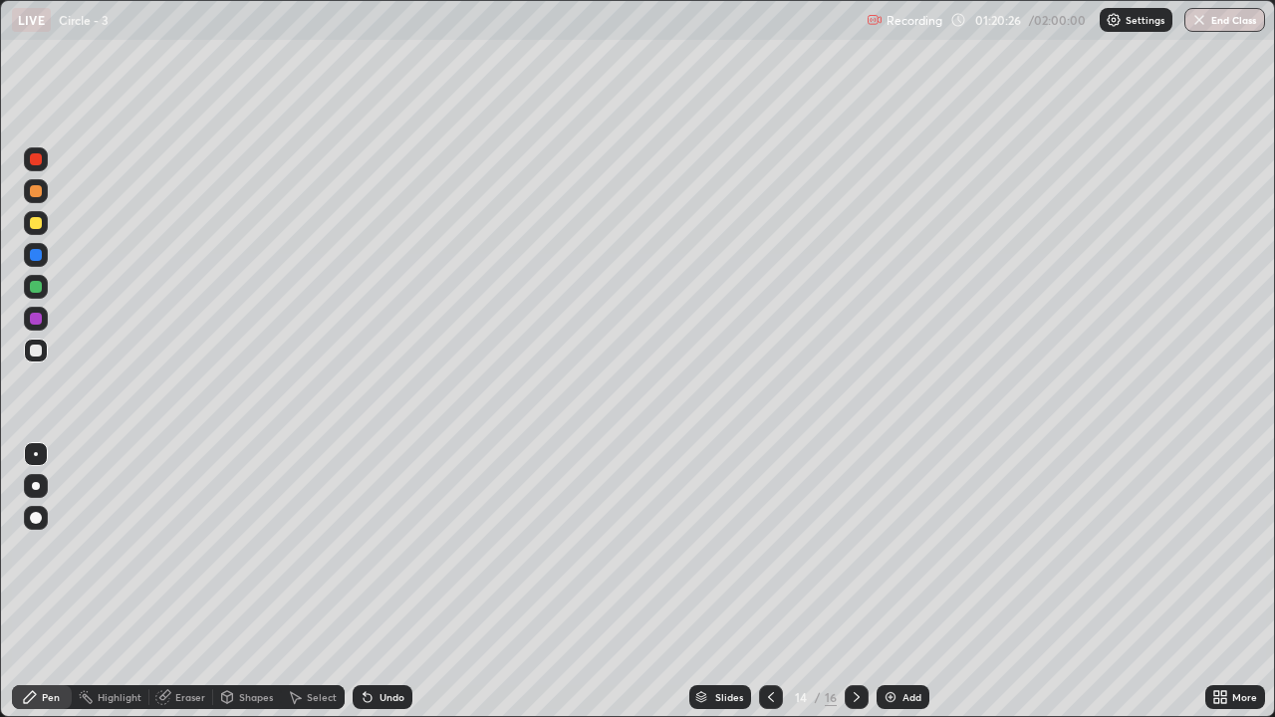
click at [854, 590] on icon at bounding box center [857, 697] width 16 height 16
click at [769, 590] on icon at bounding box center [771, 697] width 16 height 16
click at [854, 590] on icon at bounding box center [857, 697] width 6 height 10
click at [770, 590] on icon at bounding box center [771, 697] width 16 height 16
click at [855, 590] on icon at bounding box center [857, 697] width 16 height 16
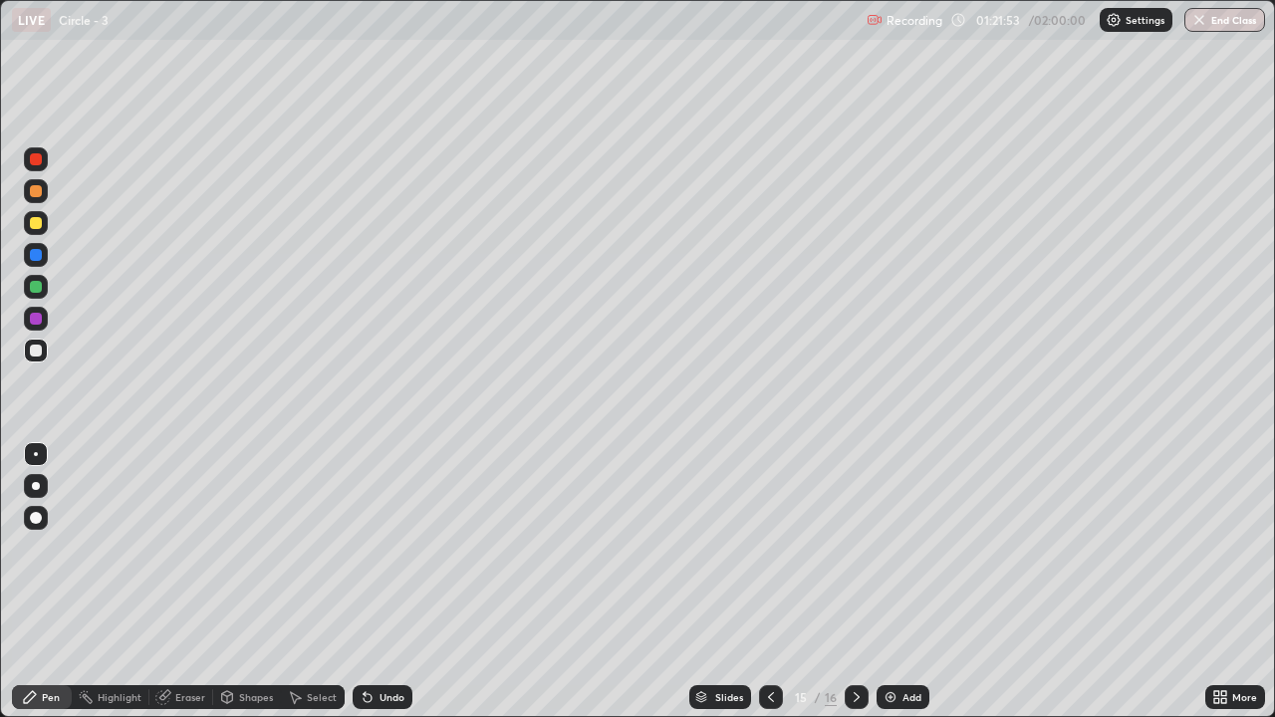
click at [780, 590] on div at bounding box center [771, 697] width 24 height 24
click at [178, 590] on div "Eraser" at bounding box center [181, 697] width 64 height 24
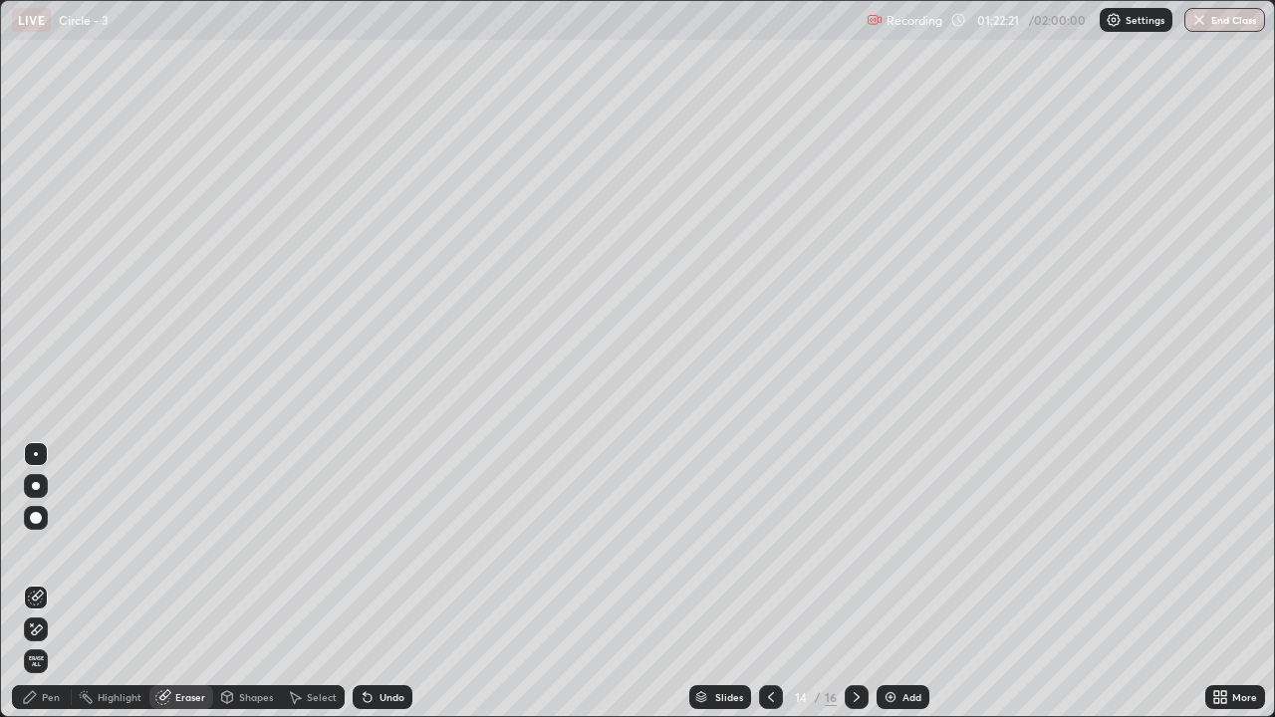
click at [391, 590] on div "Undo" at bounding box center [391, 697] width 25 height 10
click at [390, 590] on div "Undo" at bounding box center [391, 697] width 25 height 10
click at [854, 590] on div at bounding box center [857, 697] width 24 height 24
click at [912, 590] on div "Add" at bounding box center [911, 697] width 19 height 10
click at [858, 590] on div at bounding box center [857, 697] width 24 height 40
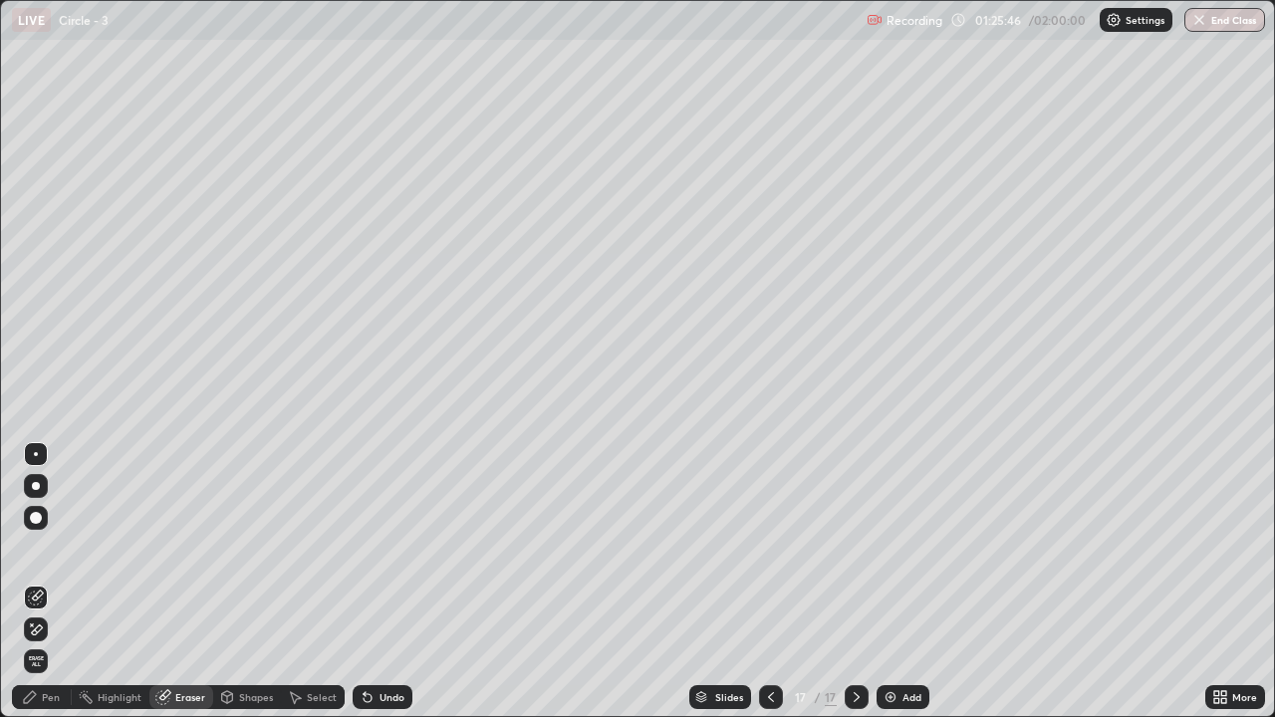
click at [769, 590] on icon at bounding box center [771, 697] width 16 height 16
click at [856, 590] on icon at bounding box center [857, 697] width 6 height 10
click at [50, 590] on div "Pen" at bounding box center [42, 697] width 60 height 24
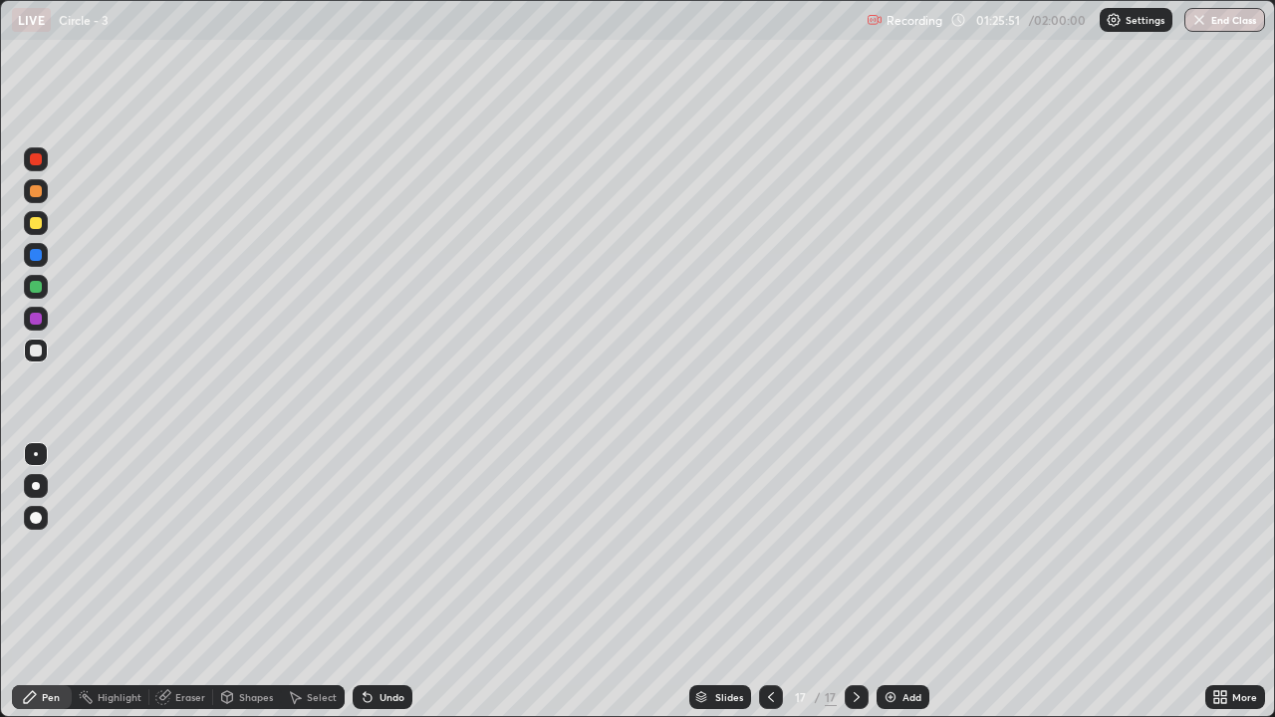
click at [244, 590] on div "Shapes" at bounding box center [256, 697] width 34 height 10
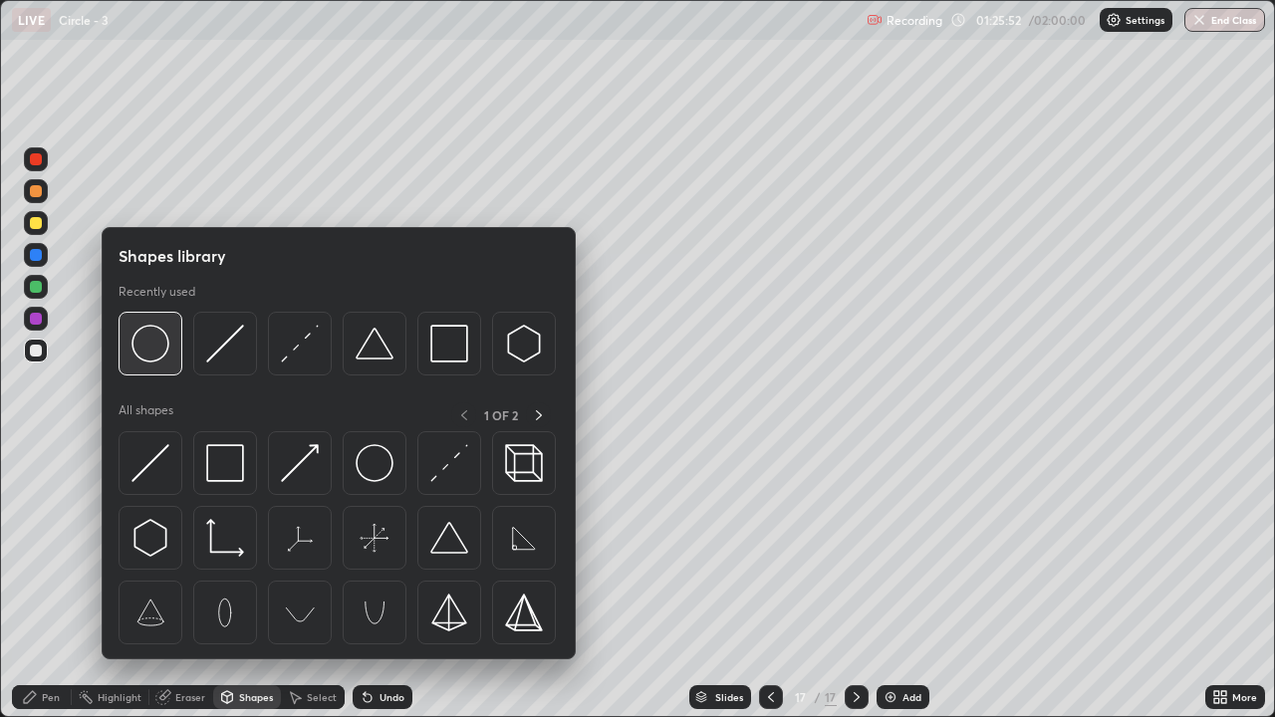
click at [162, 354] on img at bounding box center [150, 344] width 38 height 38
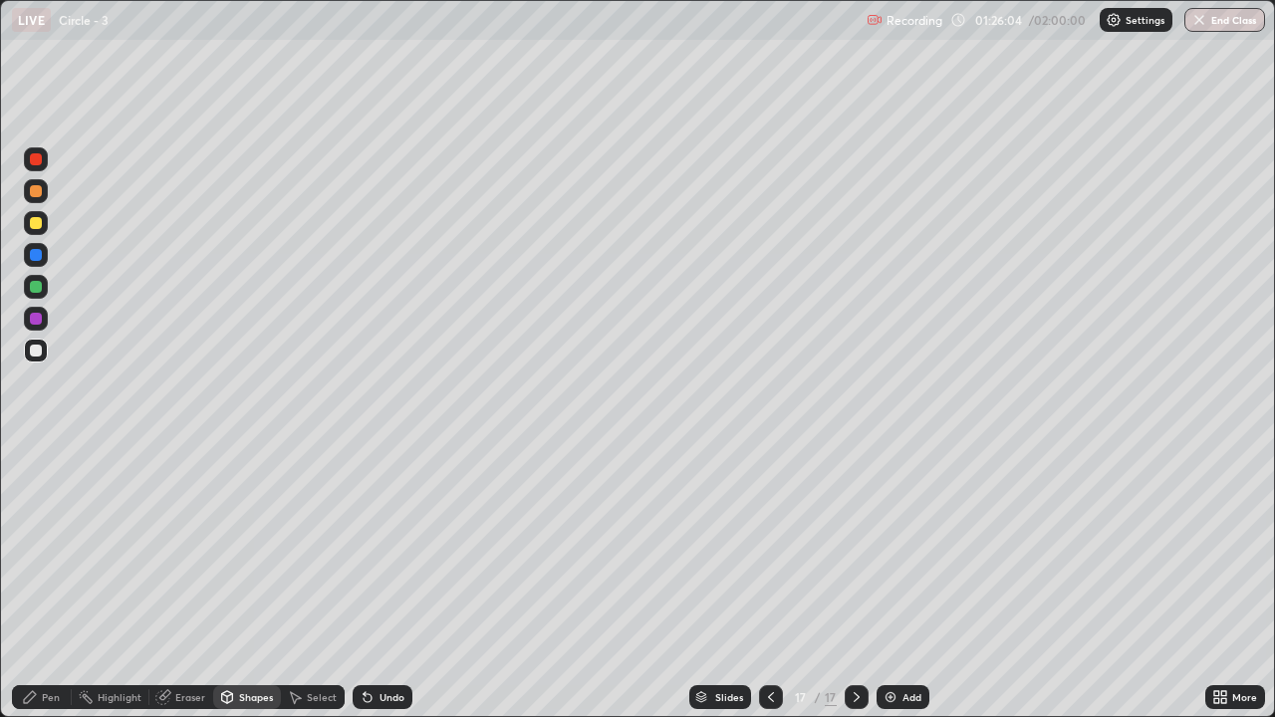
click at [308, 590] on div "Select" at bounding box center [322, 697] width 30 height 10
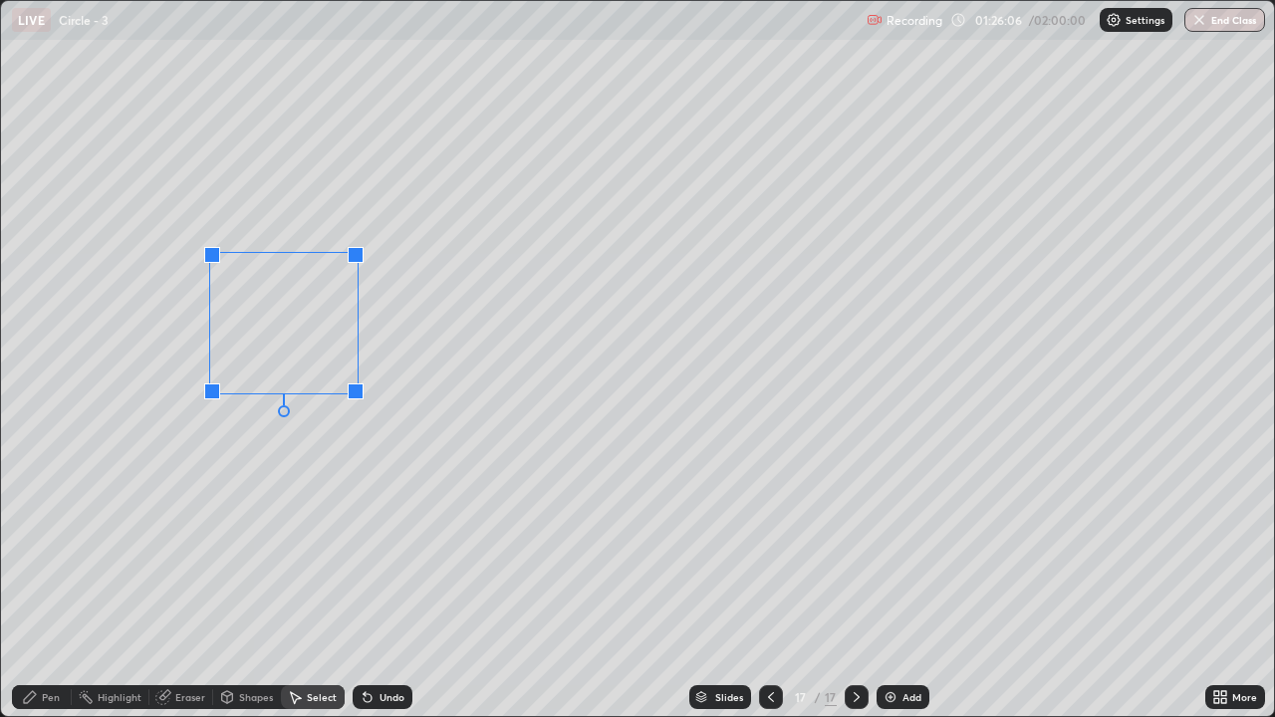
click at [359, 394] on div at bounding box center [356, 391] width 16 height 16
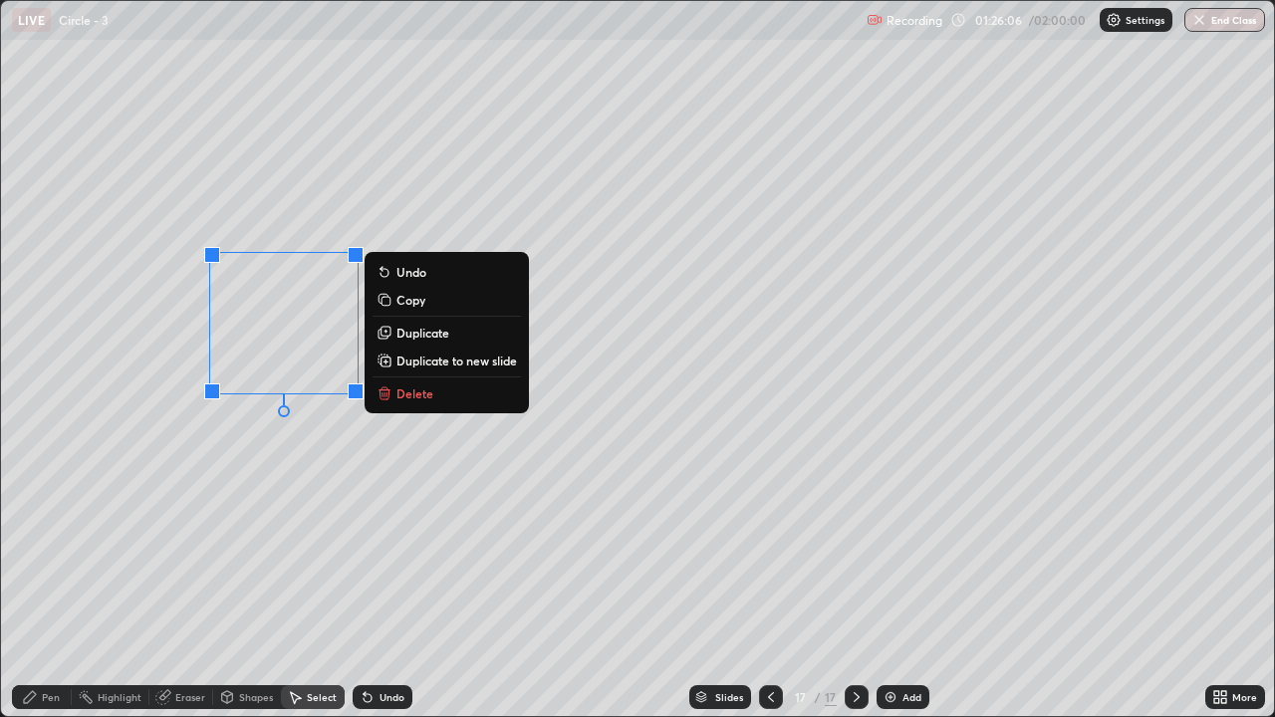
click at [339, 455] on div "0 ° Undo Copy Duplicate Duplicate to new slide Delete" at bounding box center [637, 358] width 1273 height 715
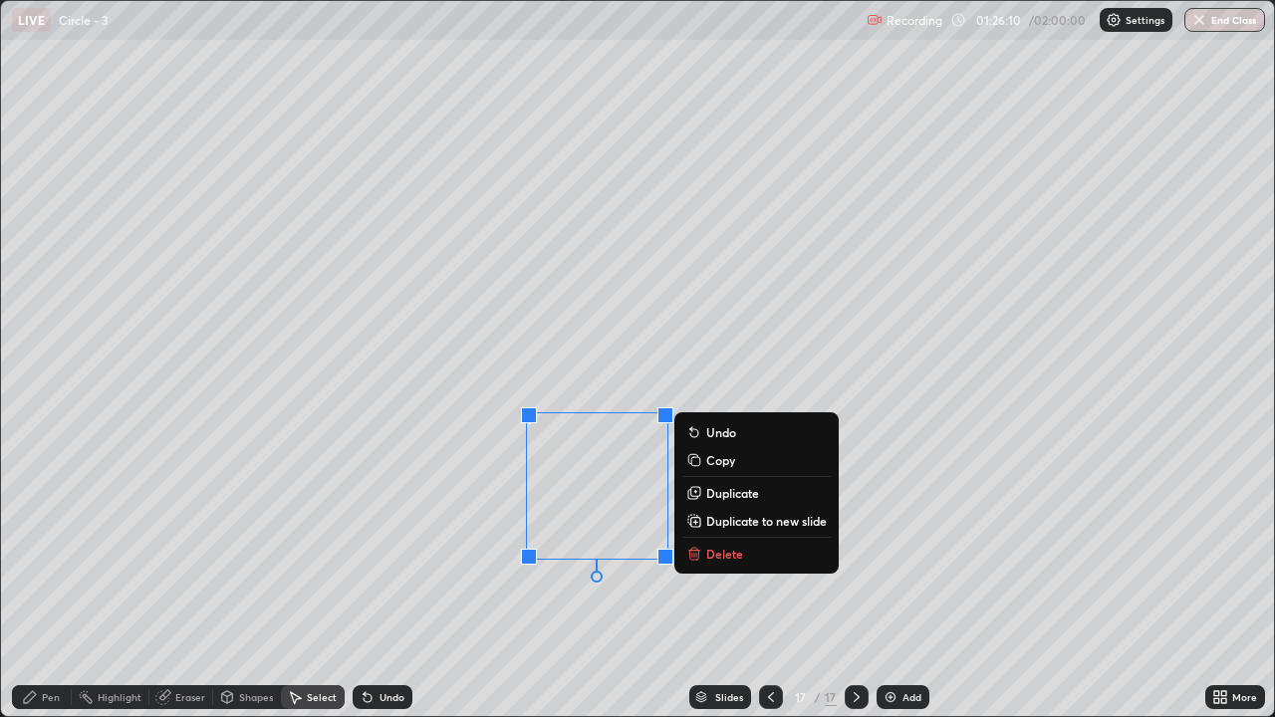
click at [400, 540] on div "0 ° Undo Copy Duplicate Duplicate to new slide Delete" at bounding box center [637, 358] width 1273 height 715
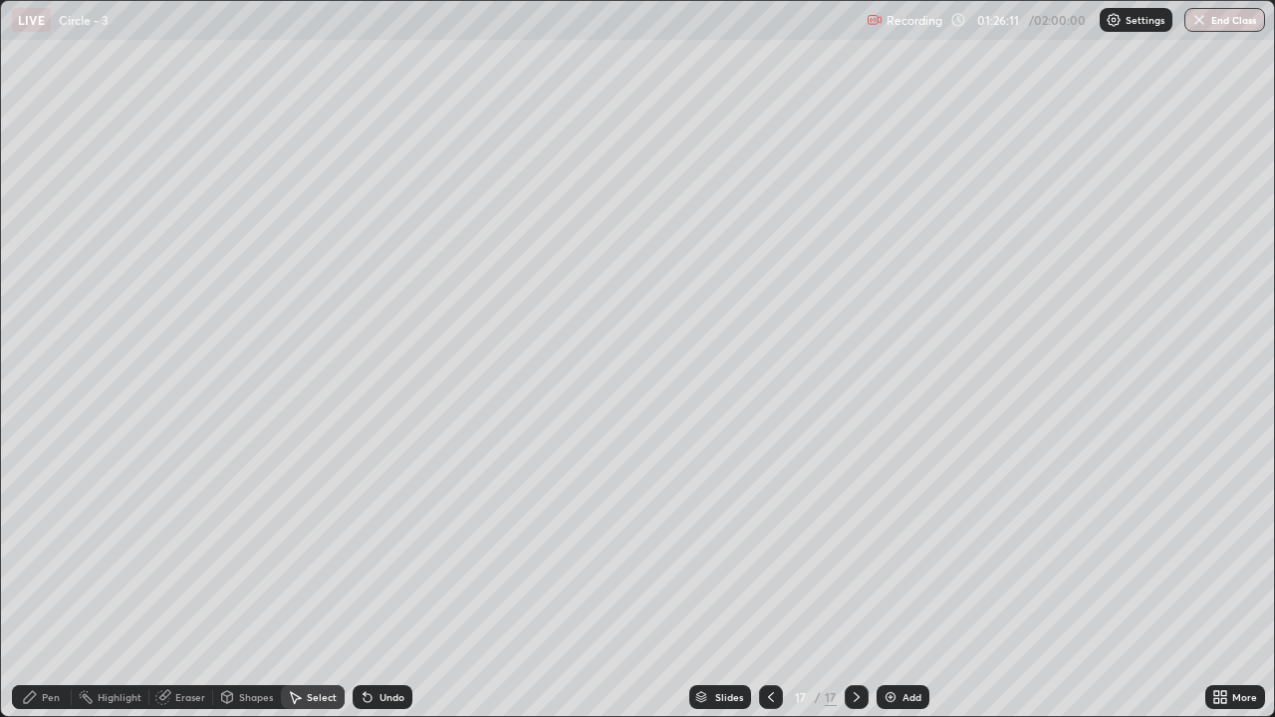
click at [49, 590] on div "Pen" at bounding box center [51, 697] width 18 height 10
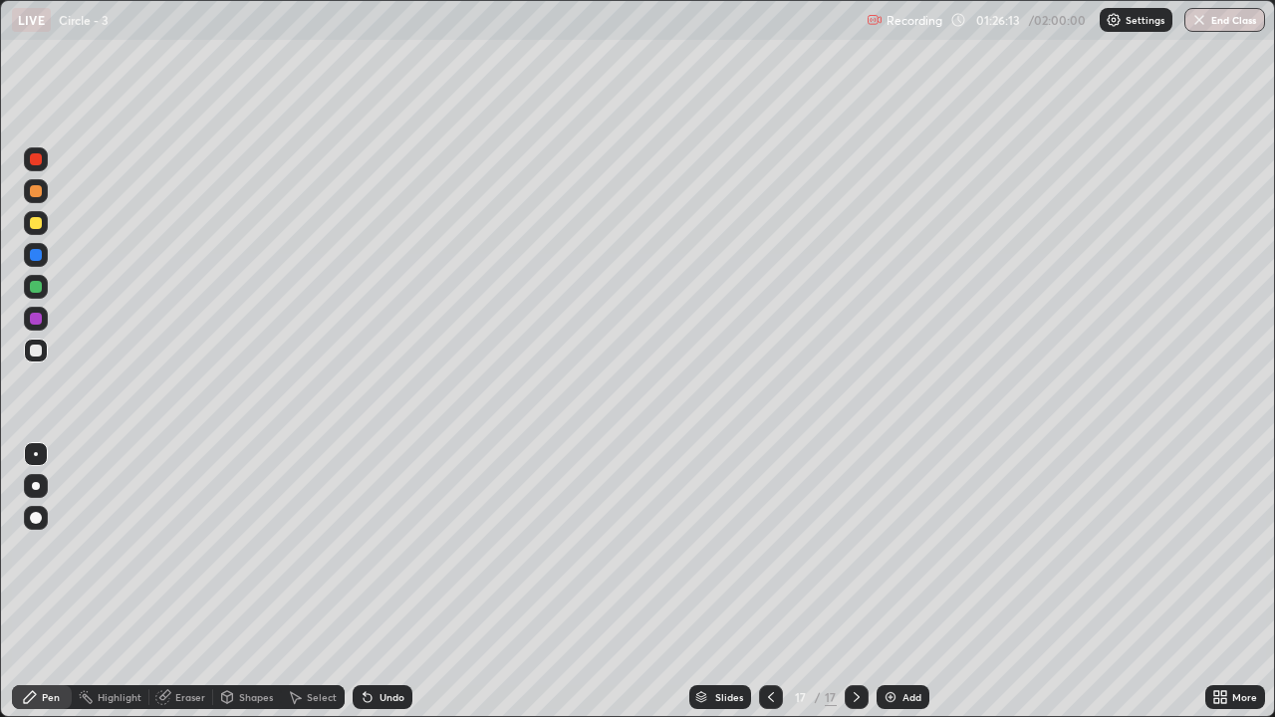
click at [37, 224] on div at bounding box center [36, 223] width 12 height 12
click at [35, 287] on div at bounding box center [36, 287] width 12 height 12
click at [1238, 590] on div "More" at bounding box center [1235, 697] width 60 height 24
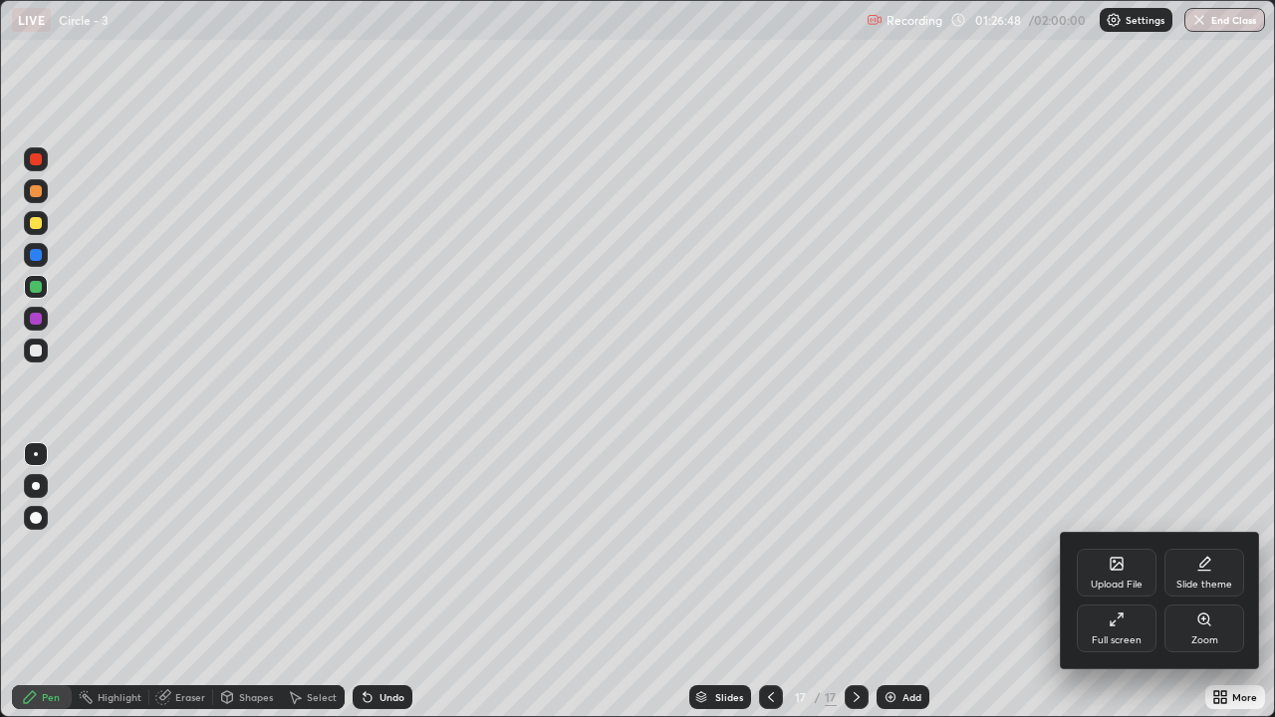
click at [1133, 590] on div "Full screen" at bounding box center [1117, 629] width 80 height 48
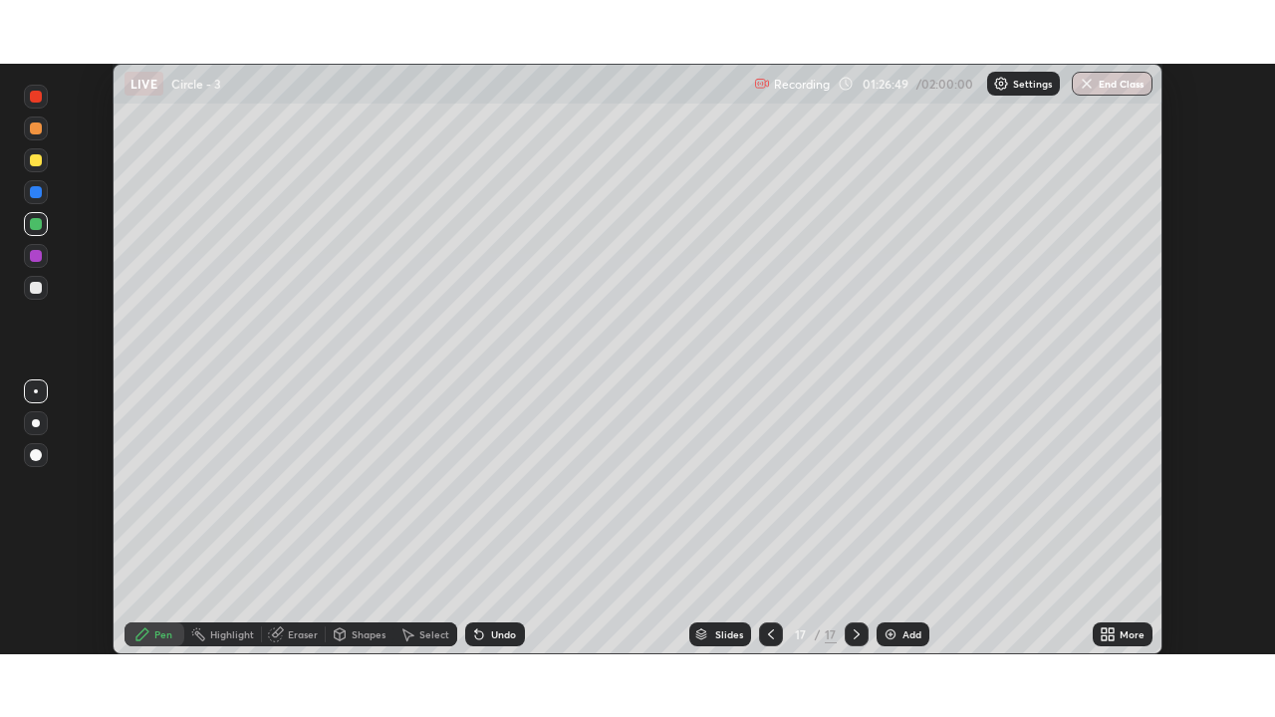
scroll to position [99003, 98319]
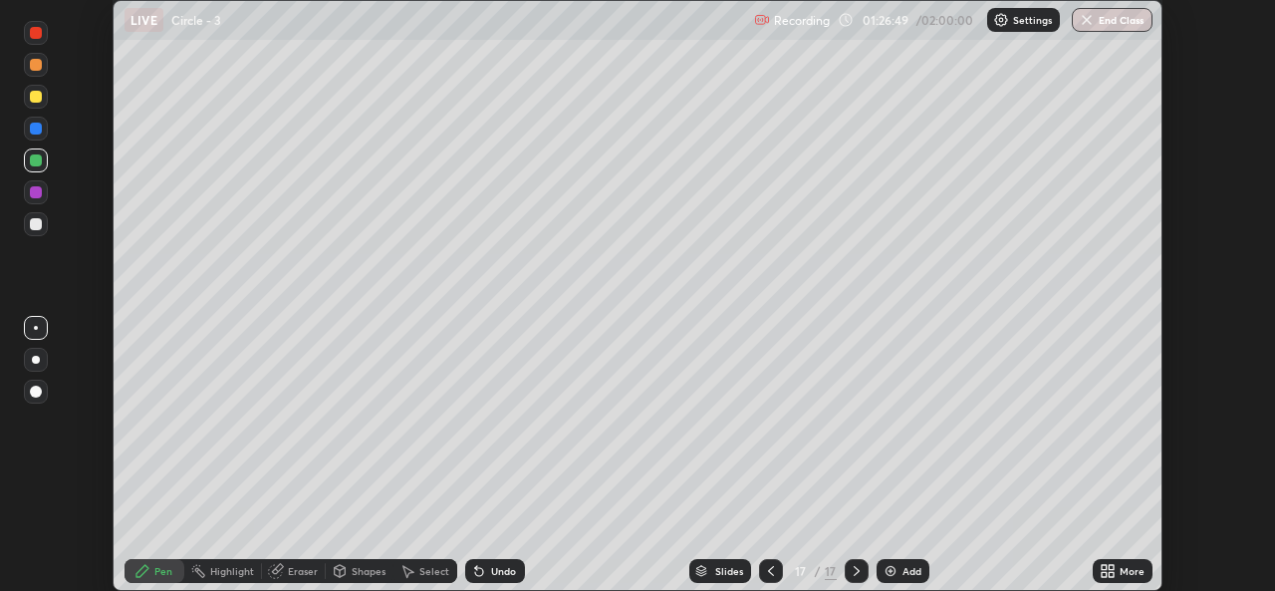
click at [1136, 576] on div "More" at bounding box center [1131, 571] width 25 height 10
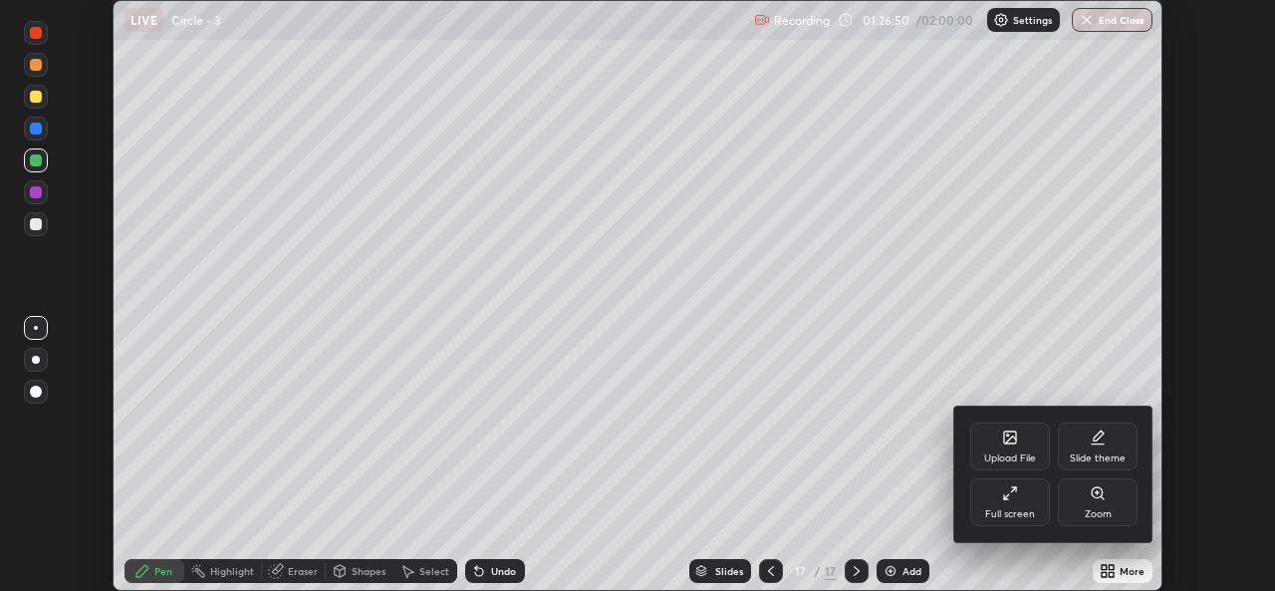
click at [1035, 517] on div "Full screen" at bounding box center [1010, 502] width 80 height 48
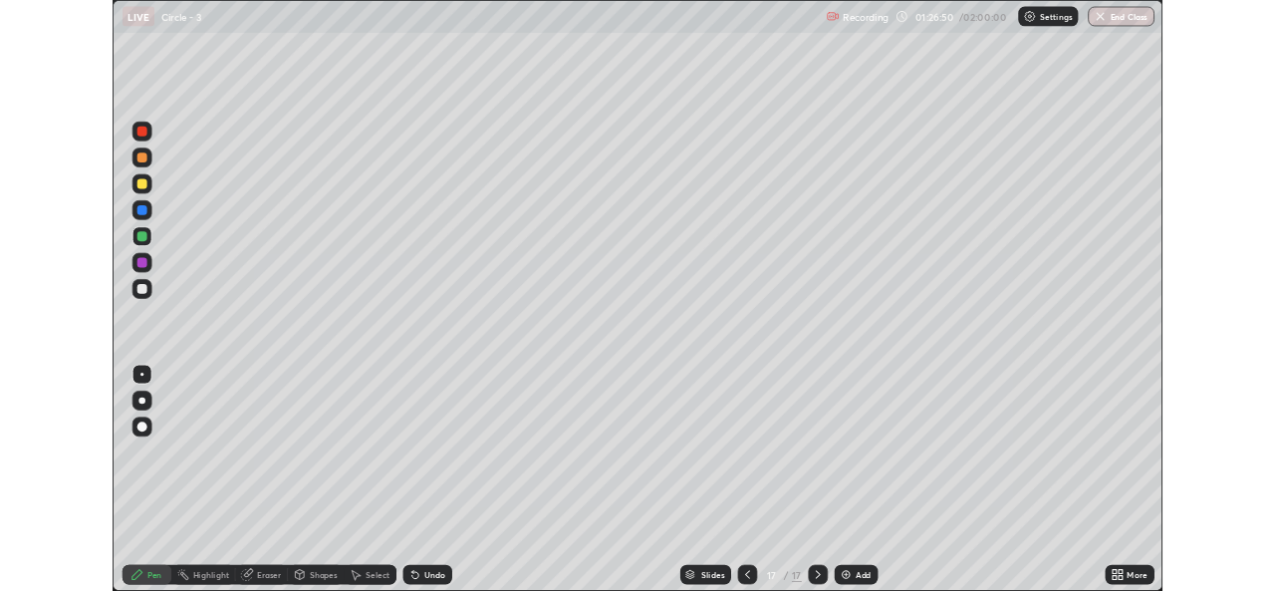
scroll to position [717, 1275]
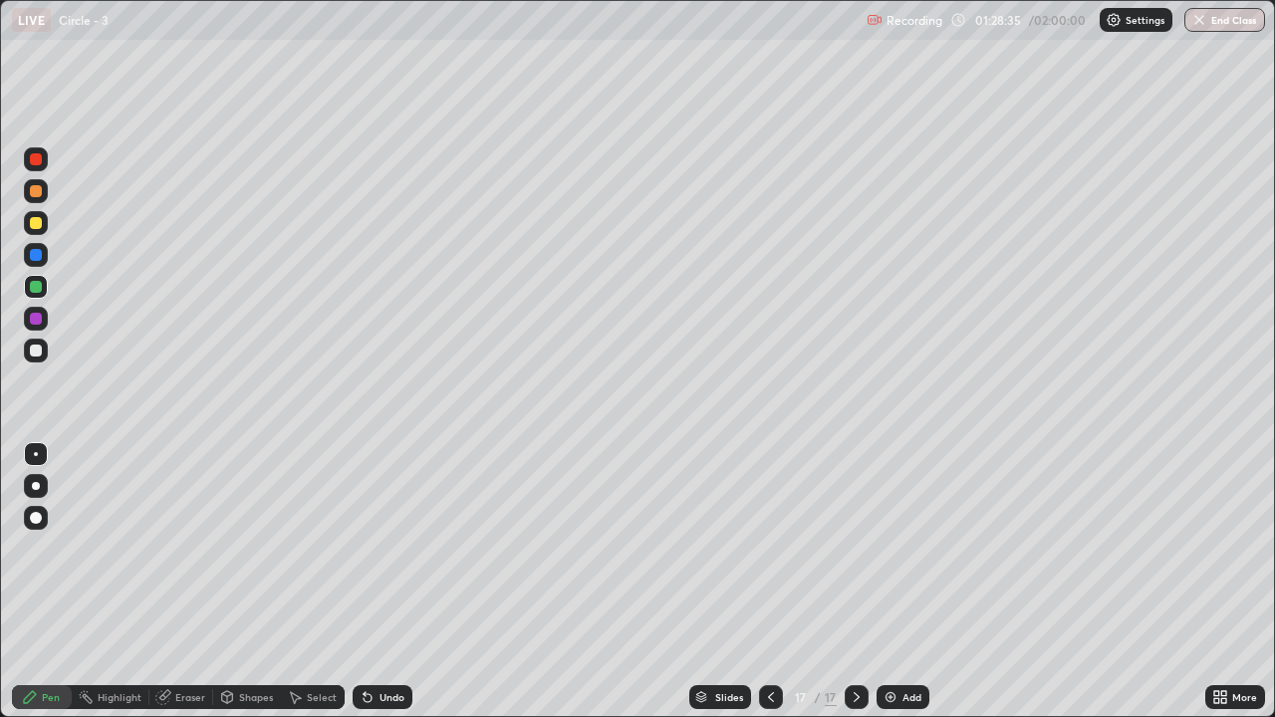
click at [42, 360] on div at bounding box center [36, 351] width 24 height 24
click at [396, 590] on div "Undo" at bounding box center [391, 697] width 25 height 10
click at [366, 590] on icon at bounding box center [368, 698] width 8 height 8
click at [373, 590] on div "Undo" at bounding box center [383, 697] width 60 height 24
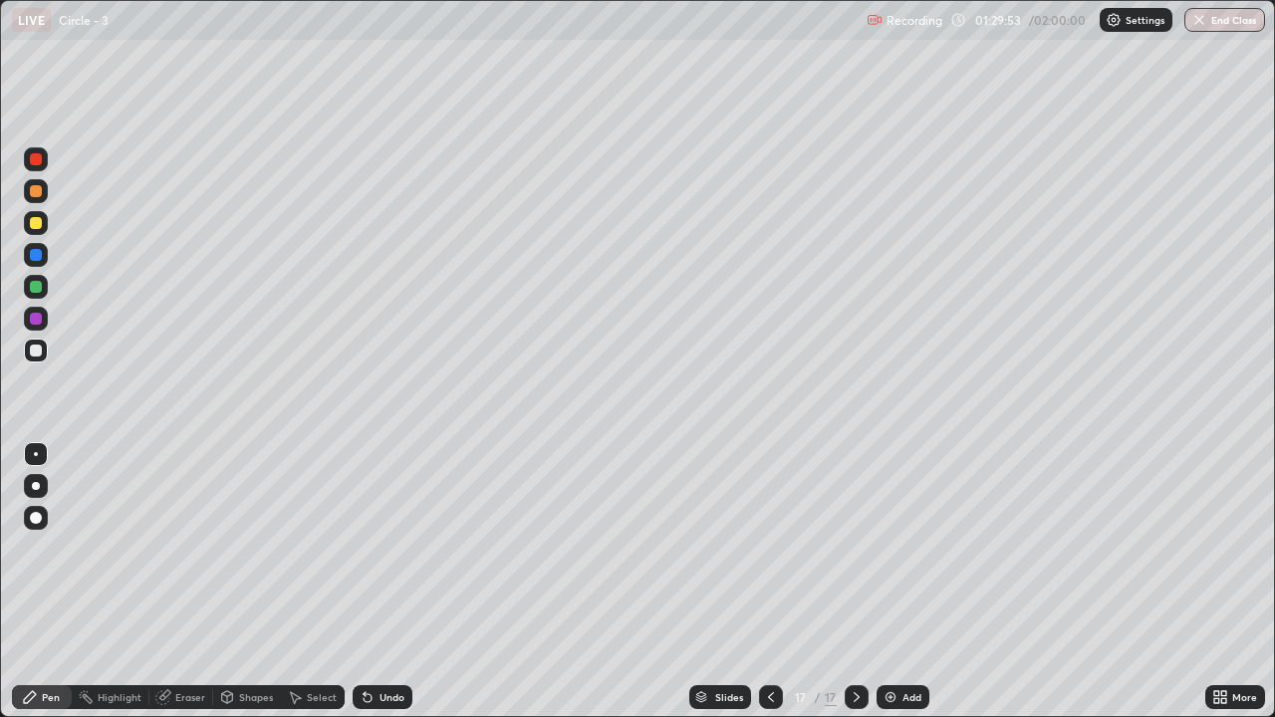
click at [317, 590] on div "Select" at bounding box center [322, 697] width 30 height 10
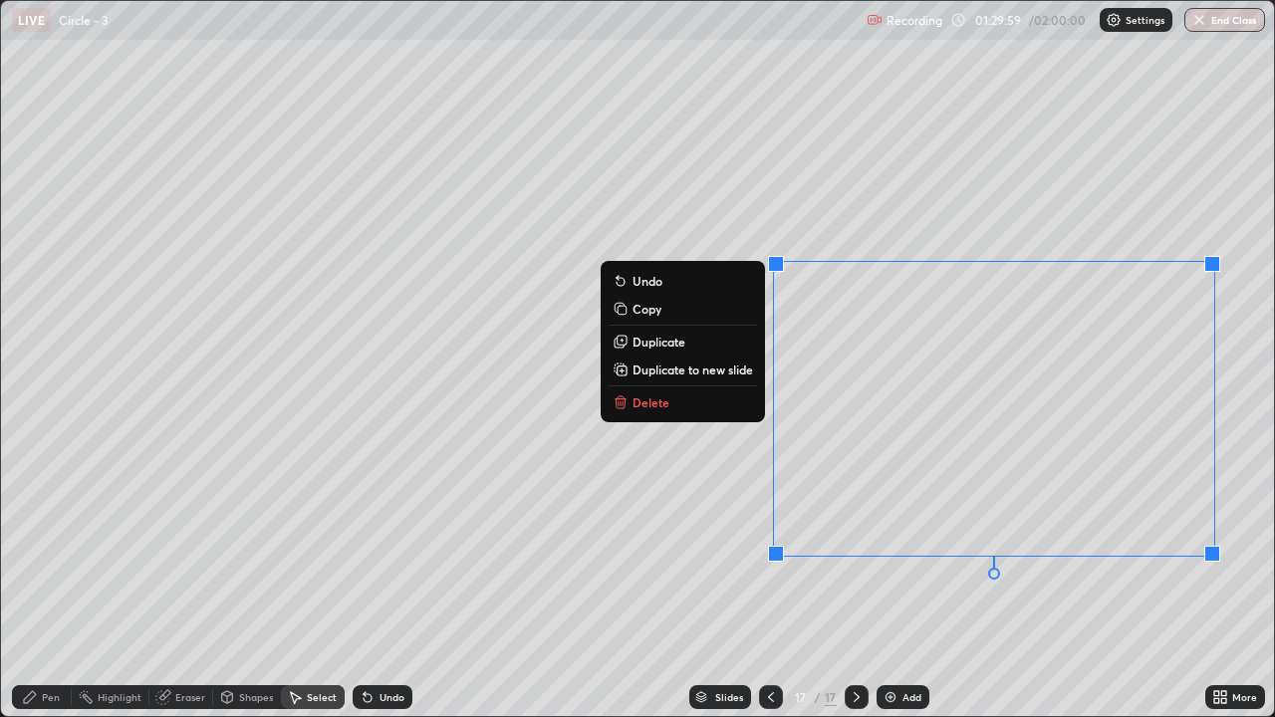
click at [900, 590] on div "0 ° Undo Copy Duplicate Duplicate to new slide Delete" at bounding box center [637, 358] width 1273 height 715
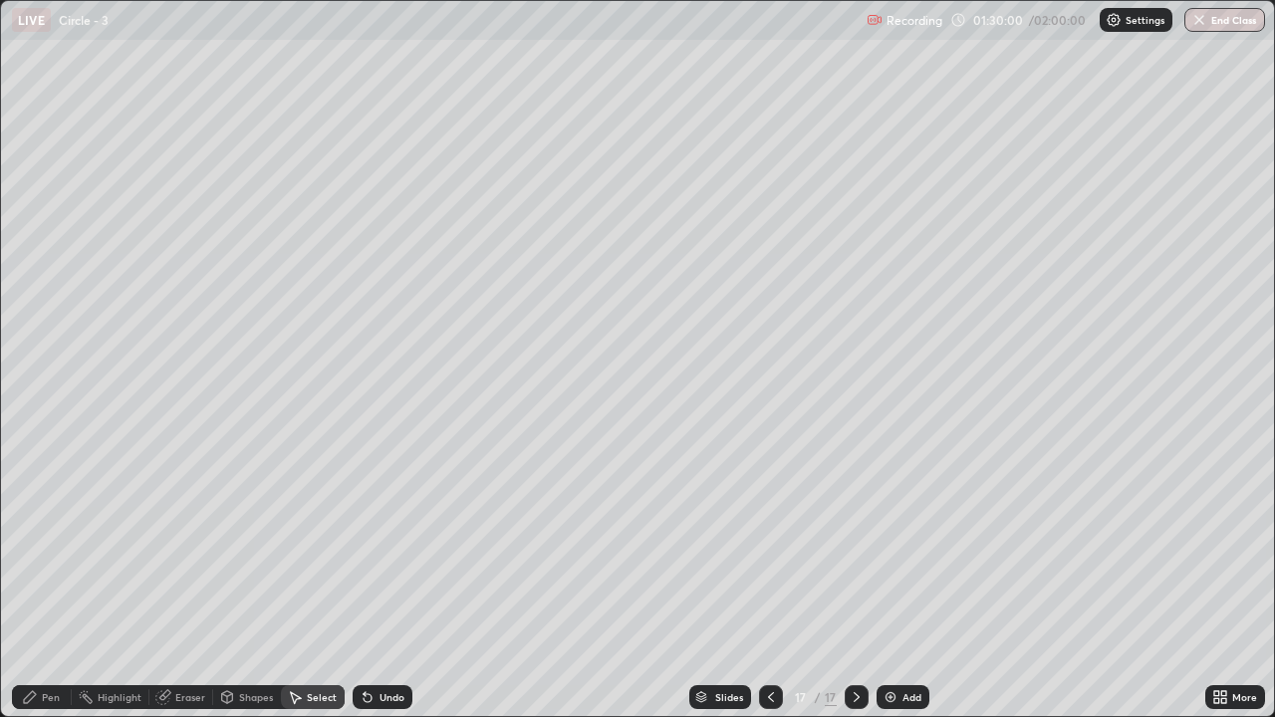
click at [58, 590] on div "Pen" at bounding box center [51, 697] width 18 height 10
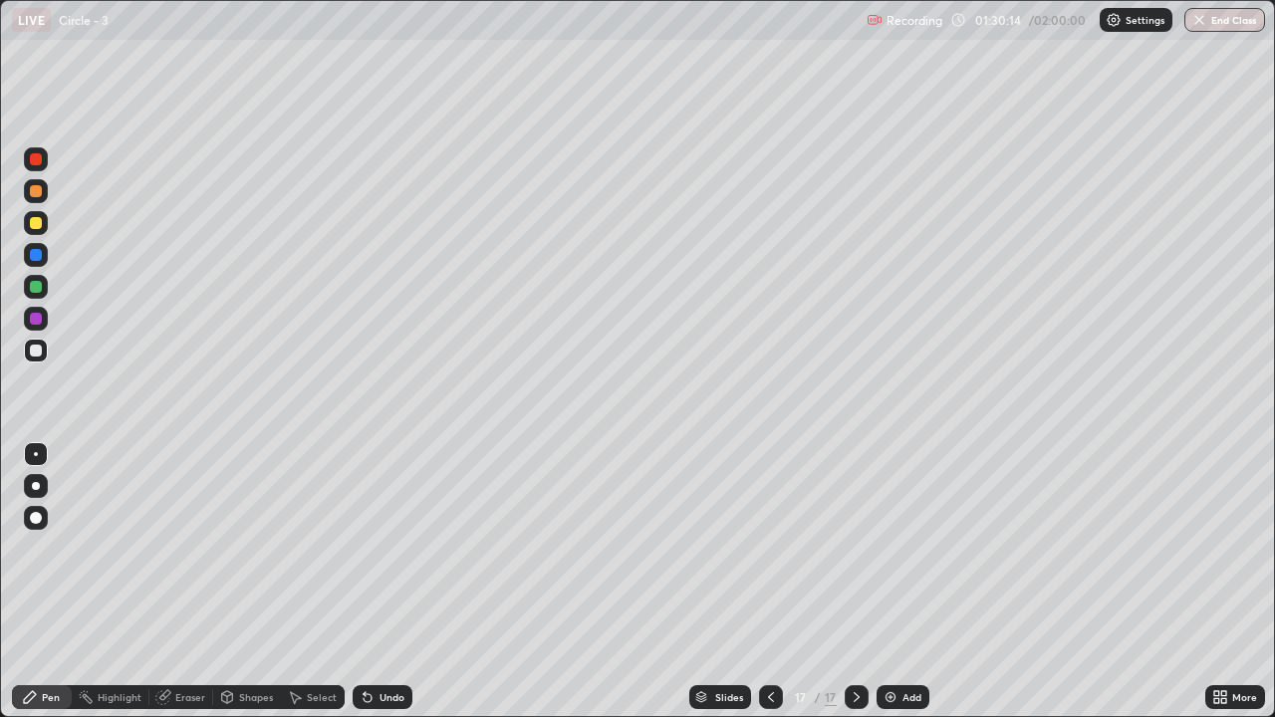
click at [1228, 590] on div "More" at bounding box center [1235, 697] width 60 height 24
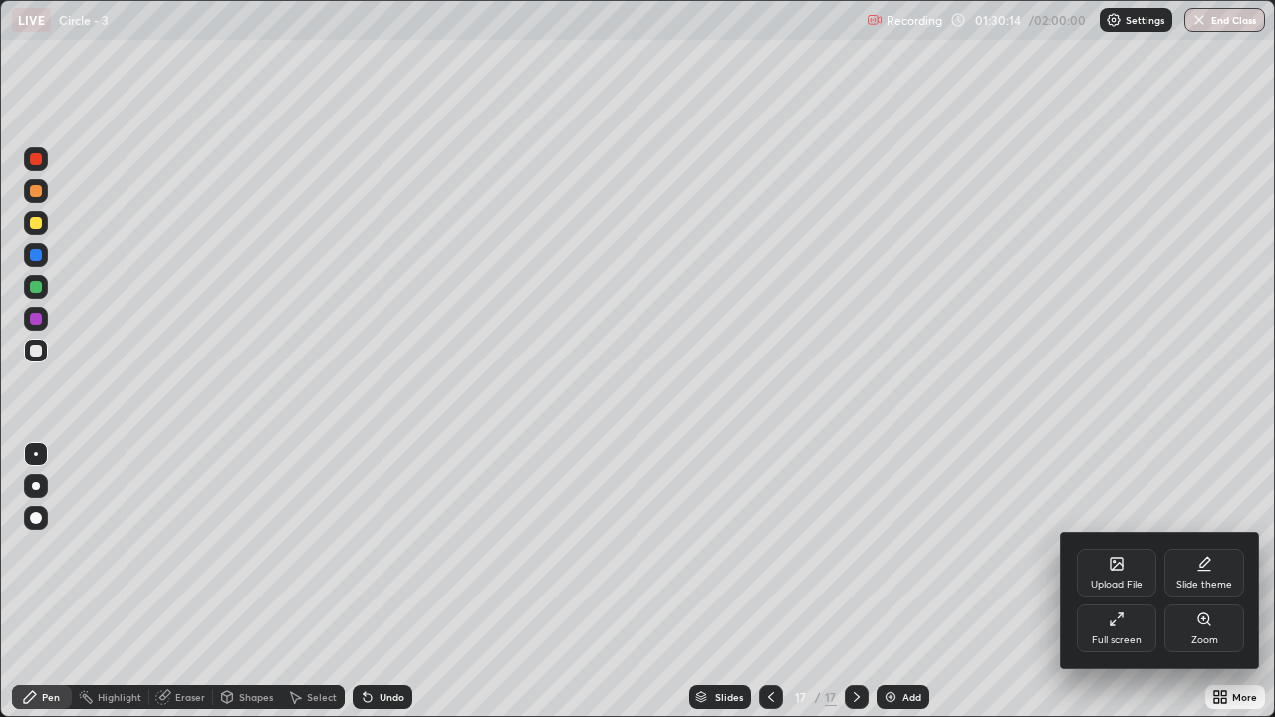
click at [1136, 590] on div "Full screen" at bounding box center [1117, 640] width 50 height 10
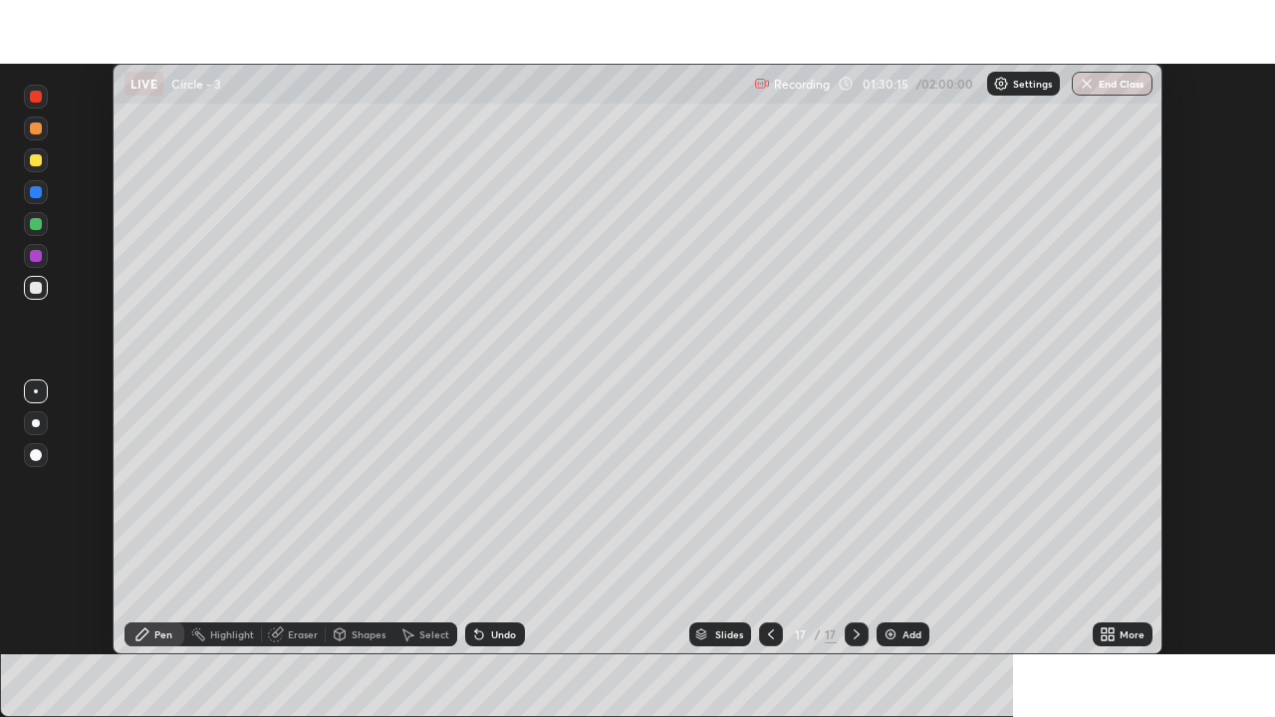
scroll to position [99003, 98319]
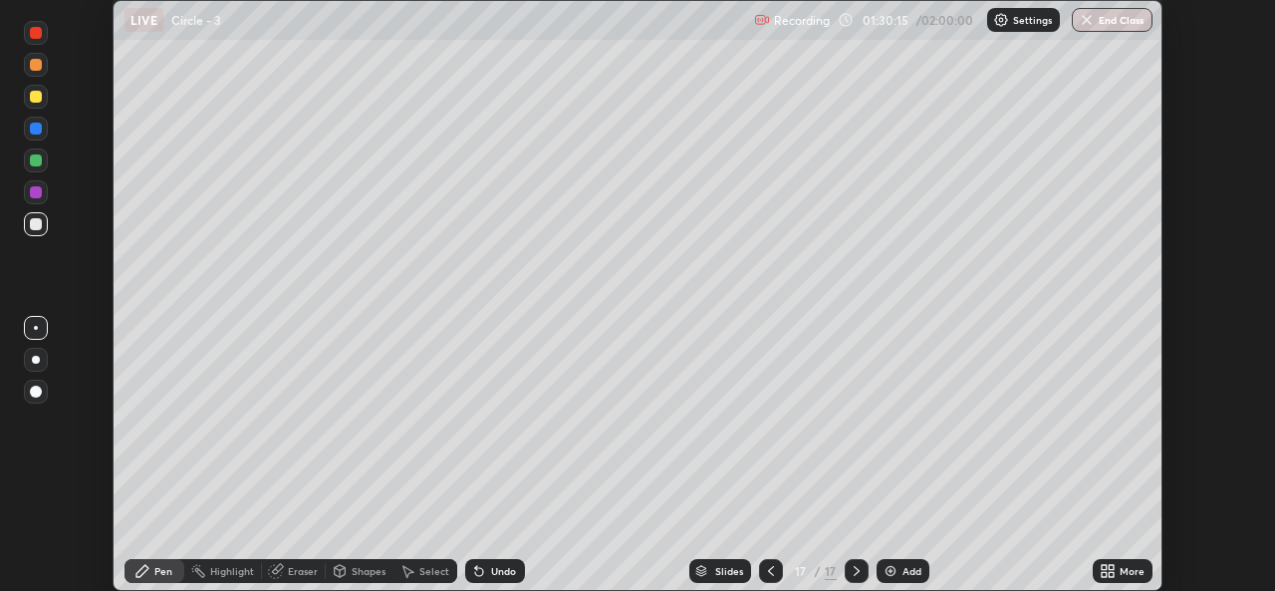
click at [1121, 576] on div "More" at bounding box center [1131, 571] width 25 height 10
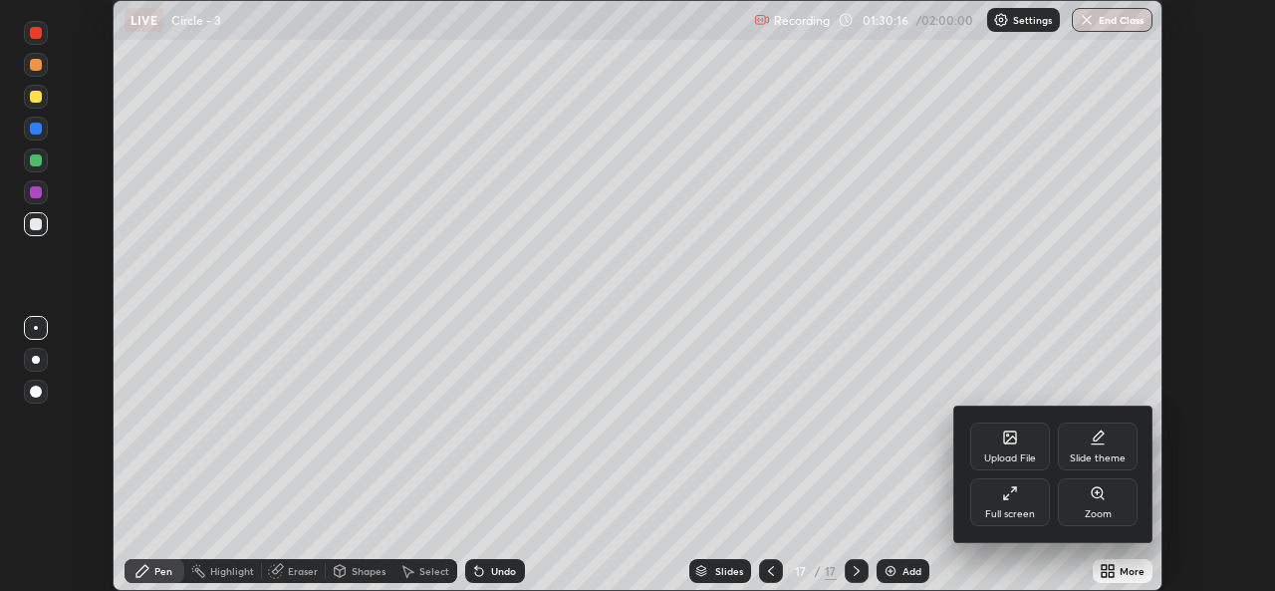
click at [1028, 514] on div "Full screen" at bounding box center [1010, 514] width 50 height 10
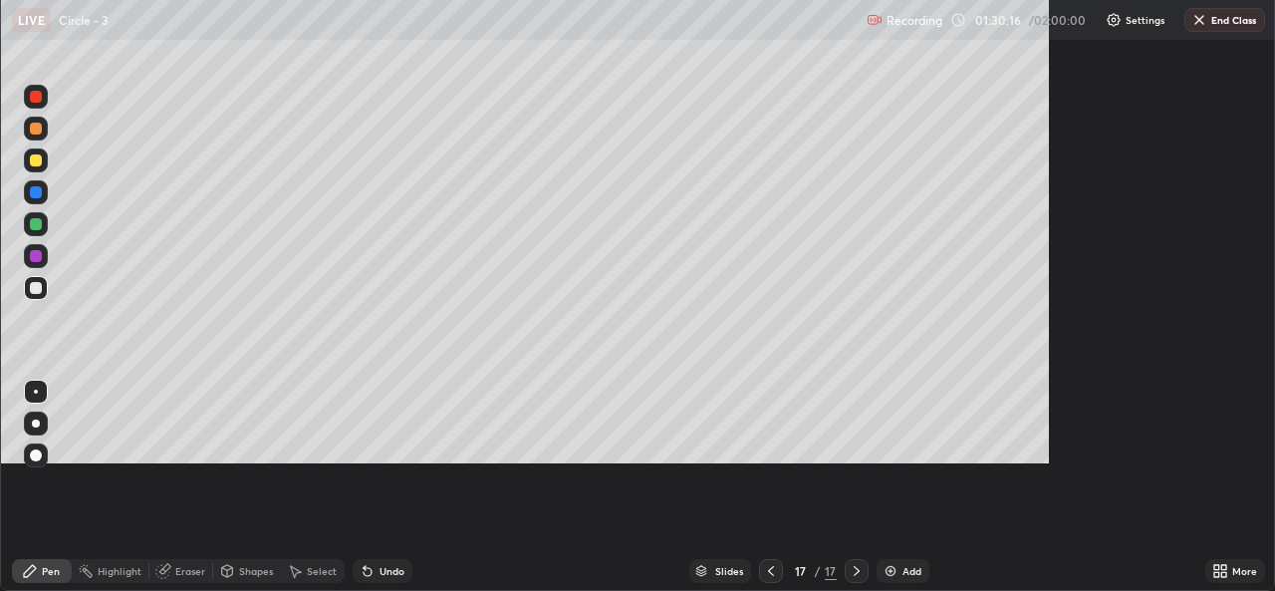
scroll to position [717, 1275]
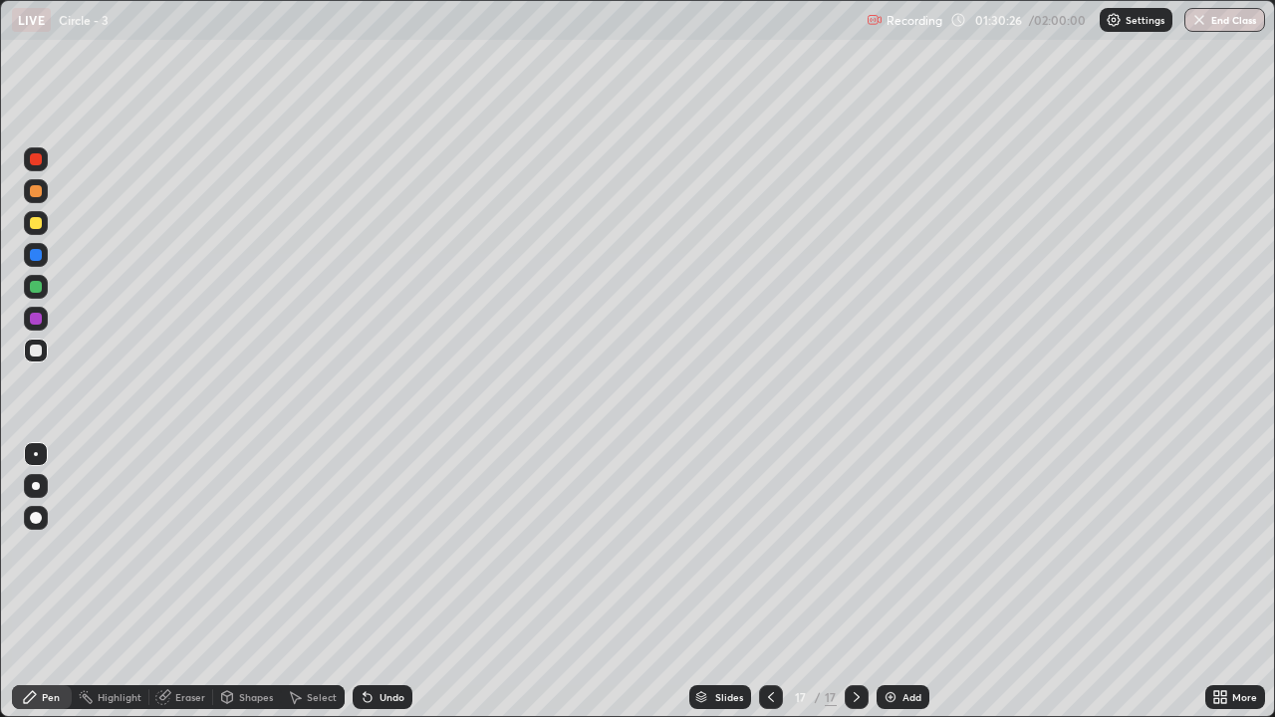
click at [185, 590] on div "Eraser" at bounding box center [190, 697] width 30 height 10
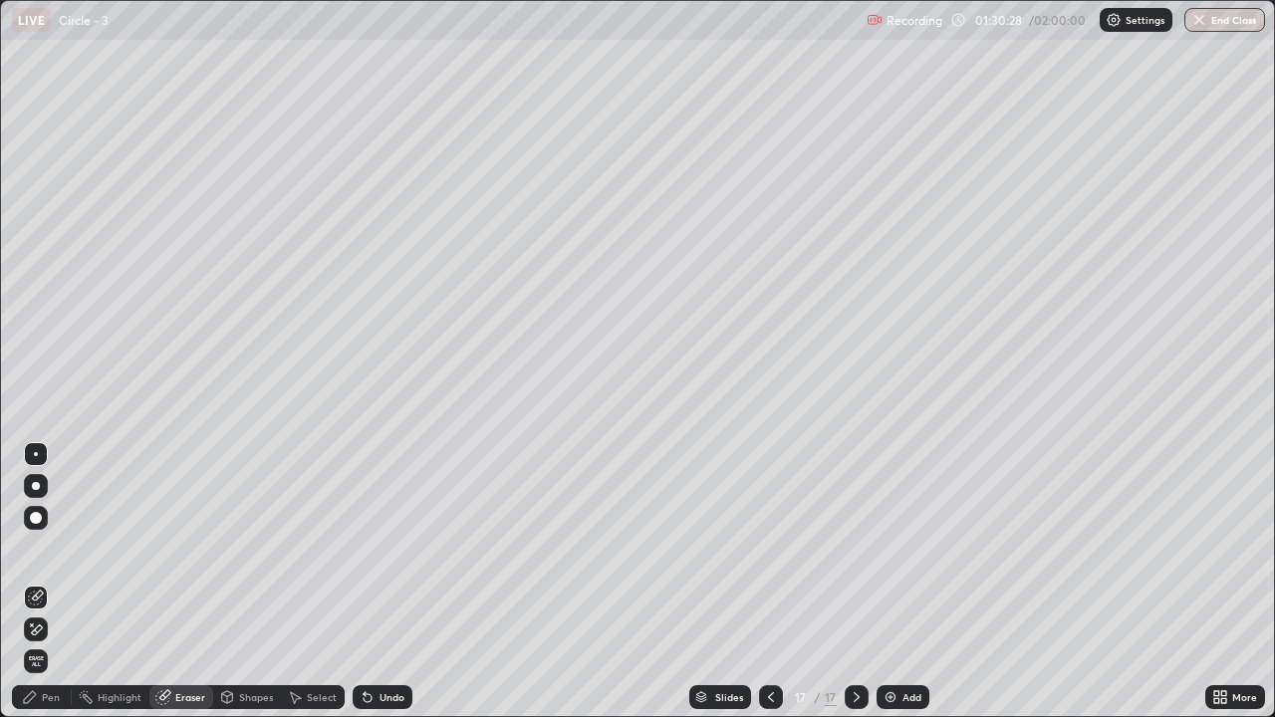
click at [40, 590] on div "Pen" at bounding box center [42, 697] width 60 height 24
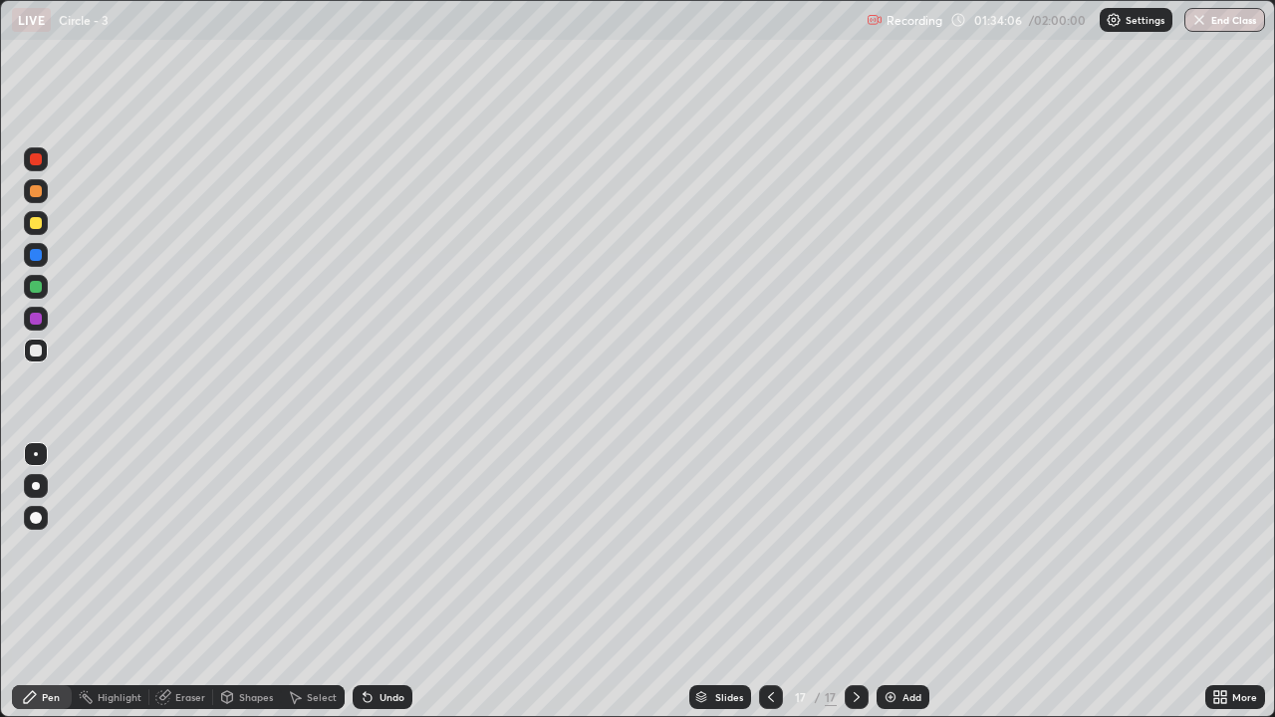
click at [858, 590] on div at bounding box center [857, 697] width 24 height 24
click at [899, 590] on div "Add" at bounding box center [902, 697] width 53 height 24
click at [48, 590] on div "Pen" at bounding box center [51, 697] width 18 height 10
click at [37, 223] on div at bounding box center [36, 223] width 12 height 12
click at [263, 590] on div "Shapes" at bounding box center [256, 697] width 34 height 10
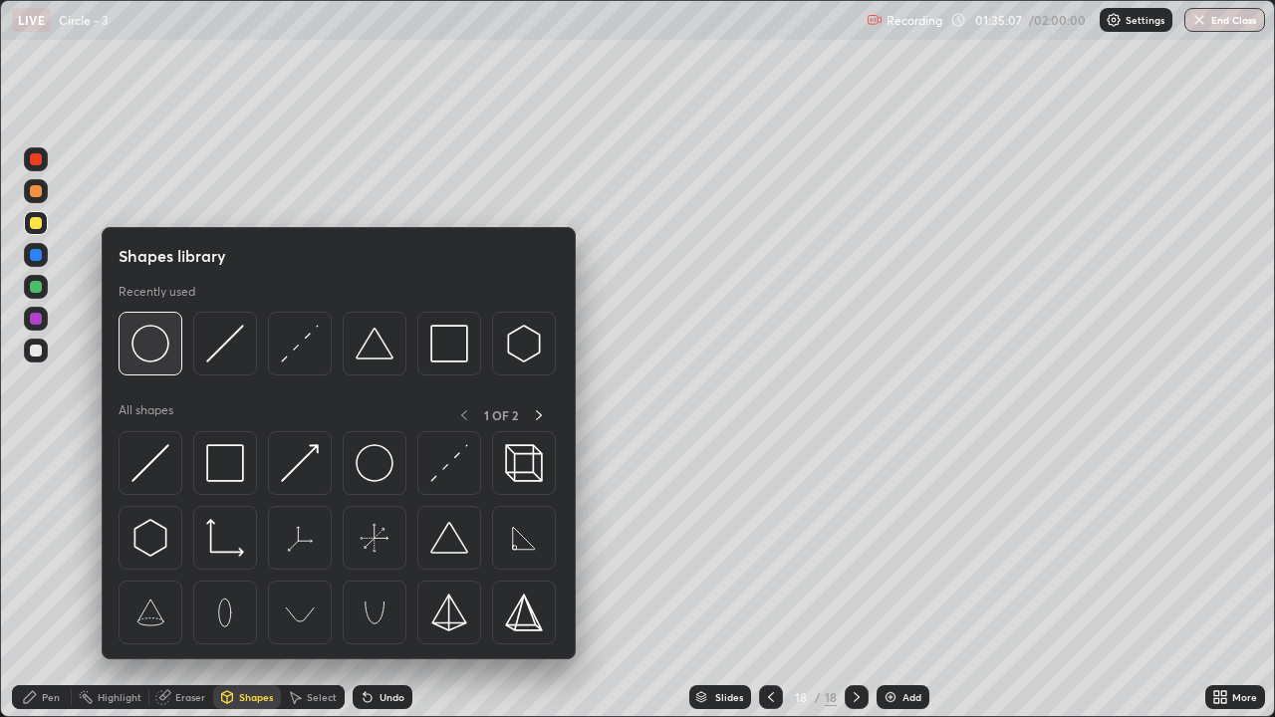
click at [171, 361] on div at bounding box center [151, 344] width 64 height 64
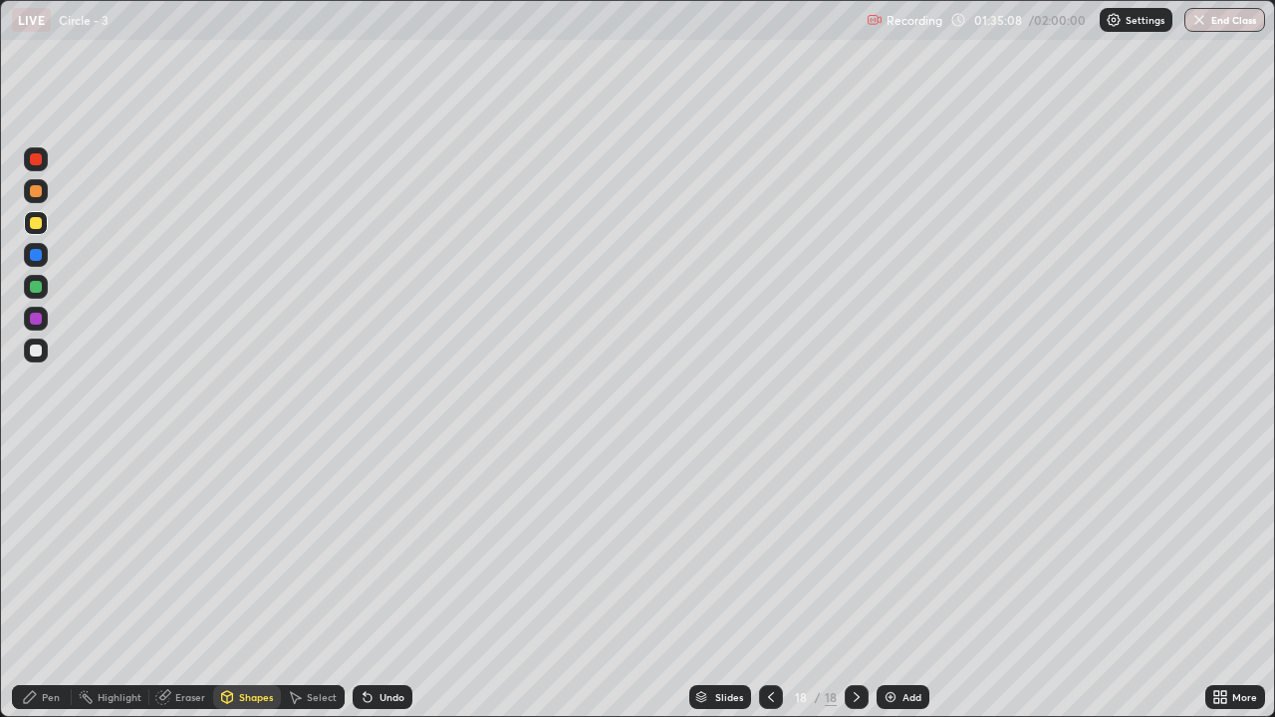
click at [45, 348] on div at bounding box center [36, 351] width 24 height 24
click at [248, 590] on div "Shapes" at bounding box center [256, 697] width 34 height 10
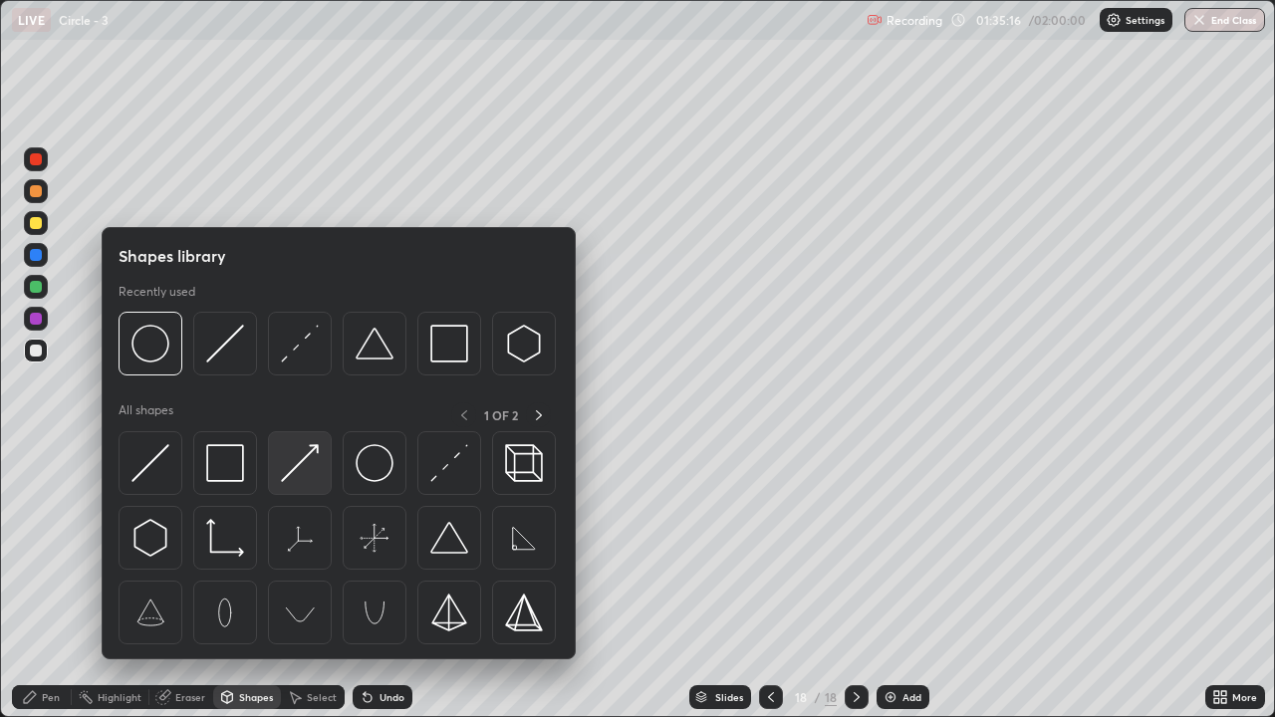
click at [312, 469] on img at bounding box center [300, 463] width 38 height 38
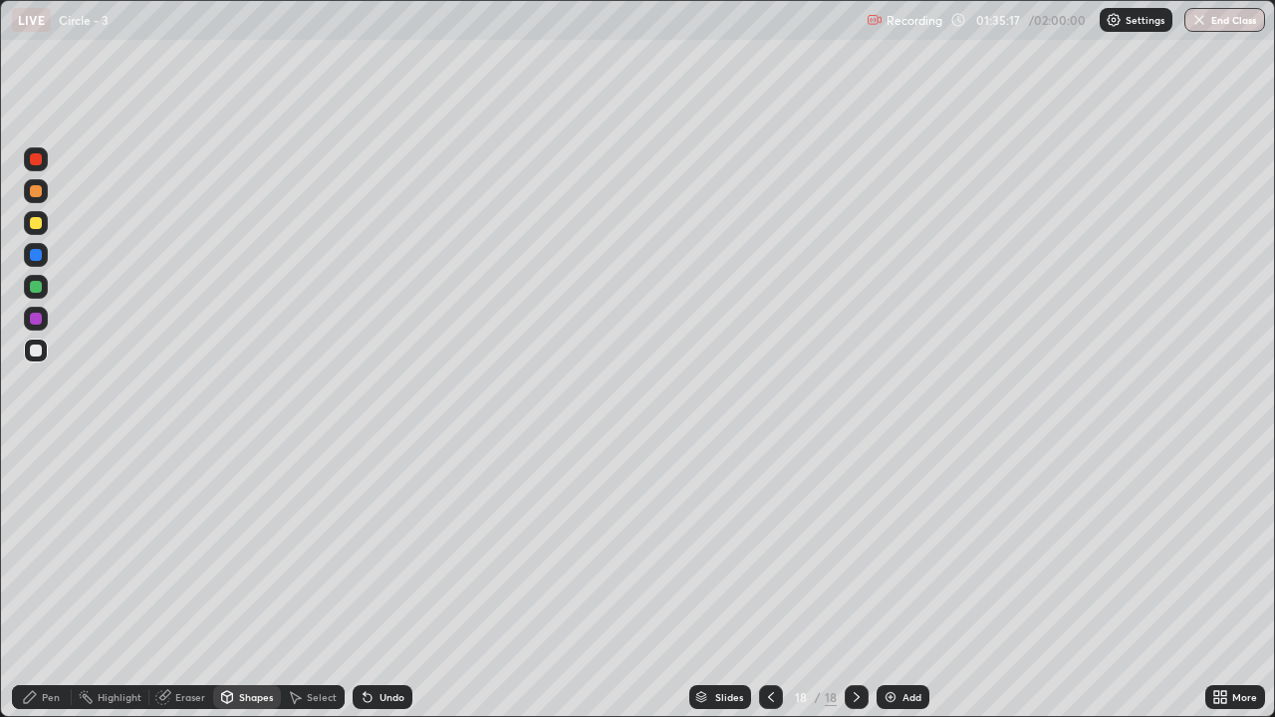
click at [263, 590] on div "Shapes" at bounding box center [247, 697] width 68 height 24
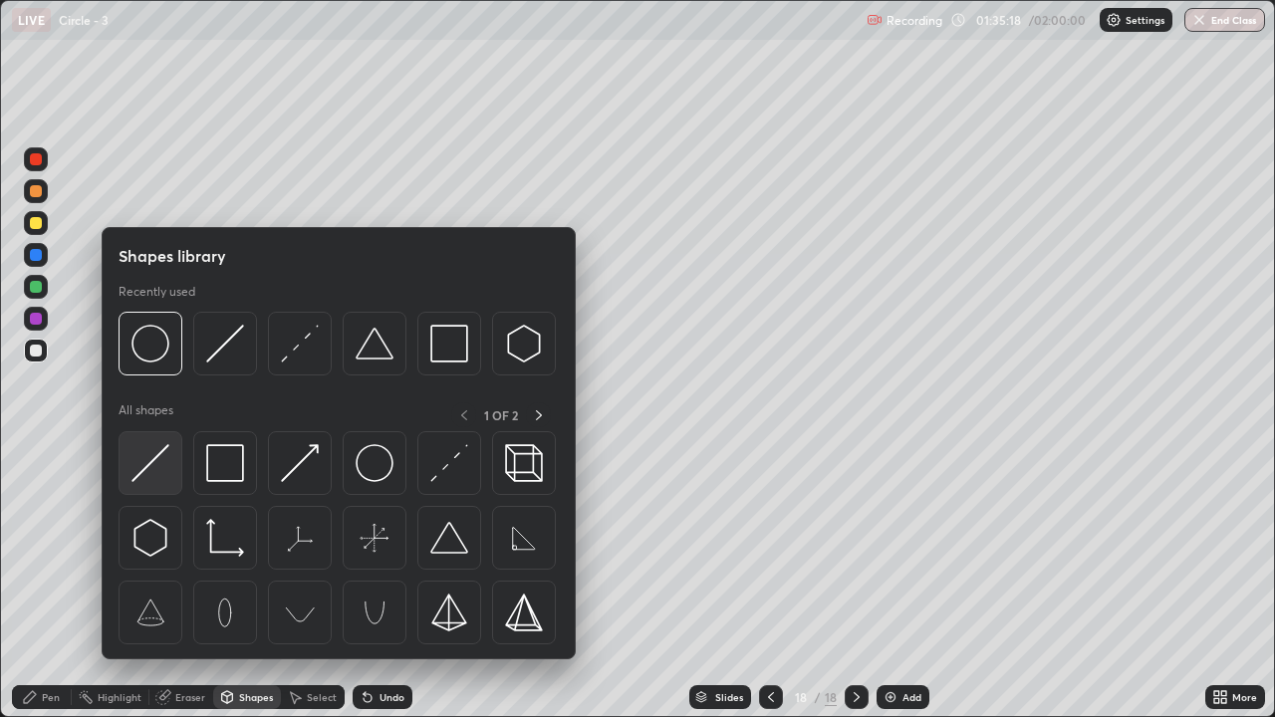
click at [166, 471] on img at bounding box center [150, 463] width 38 height 38
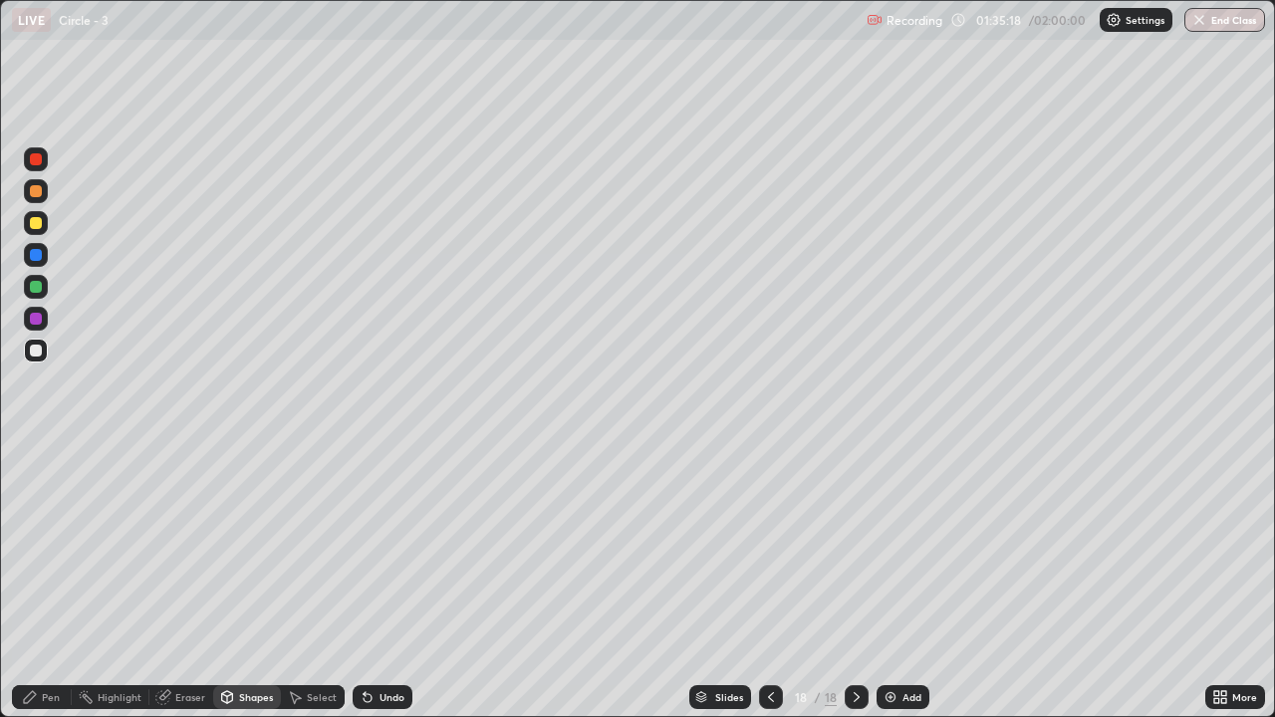
click at [31, 294] on div at bounding box center [36, 287] width 24 height 24
click at [55, 590] on div "Pen" at bounding box center [51, 697] width 18 height 10
click at [34, 348] on div at bounding box center [36, 351] width 12 height 12
click at [319, 590] on div "Select" at bounding box center [322, 697] width 30 height 10
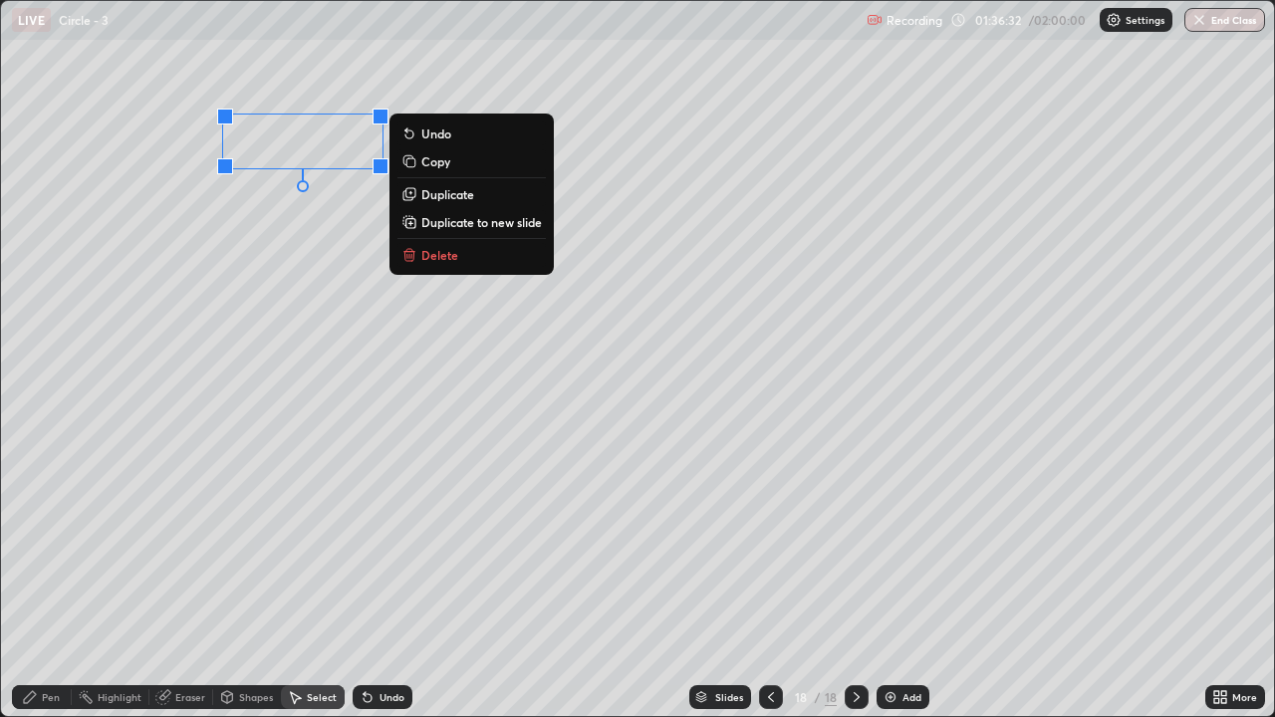
click at [188, 297] on div "0 ° Undo Copy Duplicate Duplicate to new slide Delete" at bounding box center [637, 358] width 1273 height 715
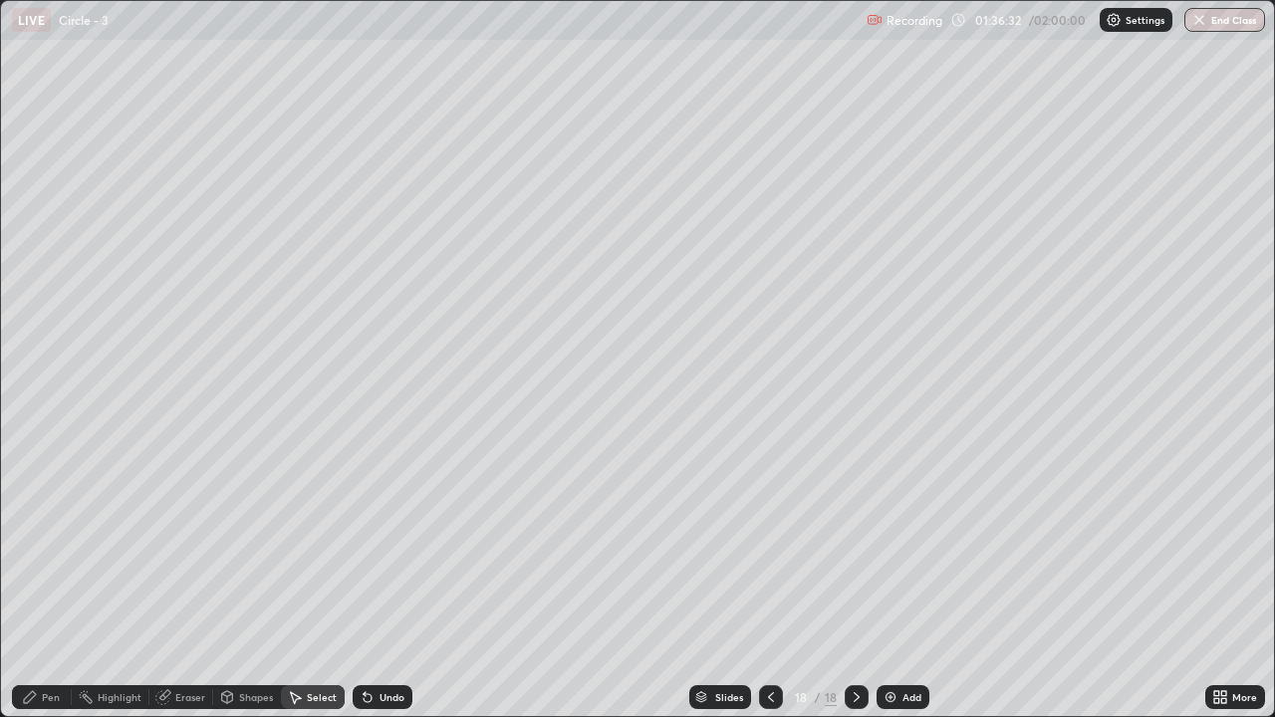
click at [31, 590] on icon at bounding box center [30, 697] width 12 height 12
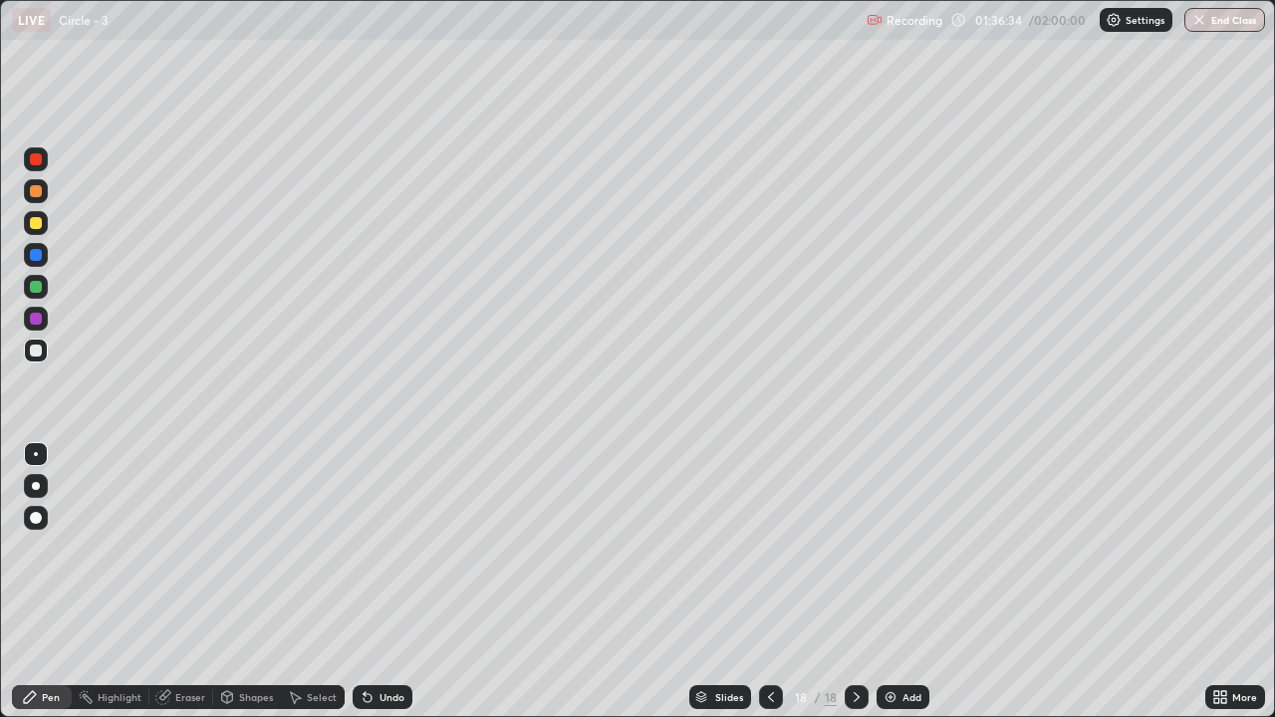
click at [36, 226] on div at bounding box center [36, 223] width 12 height 12
click at [201, 590] on div "Eraser" at bounding box center [181, 697] width 64 height 24
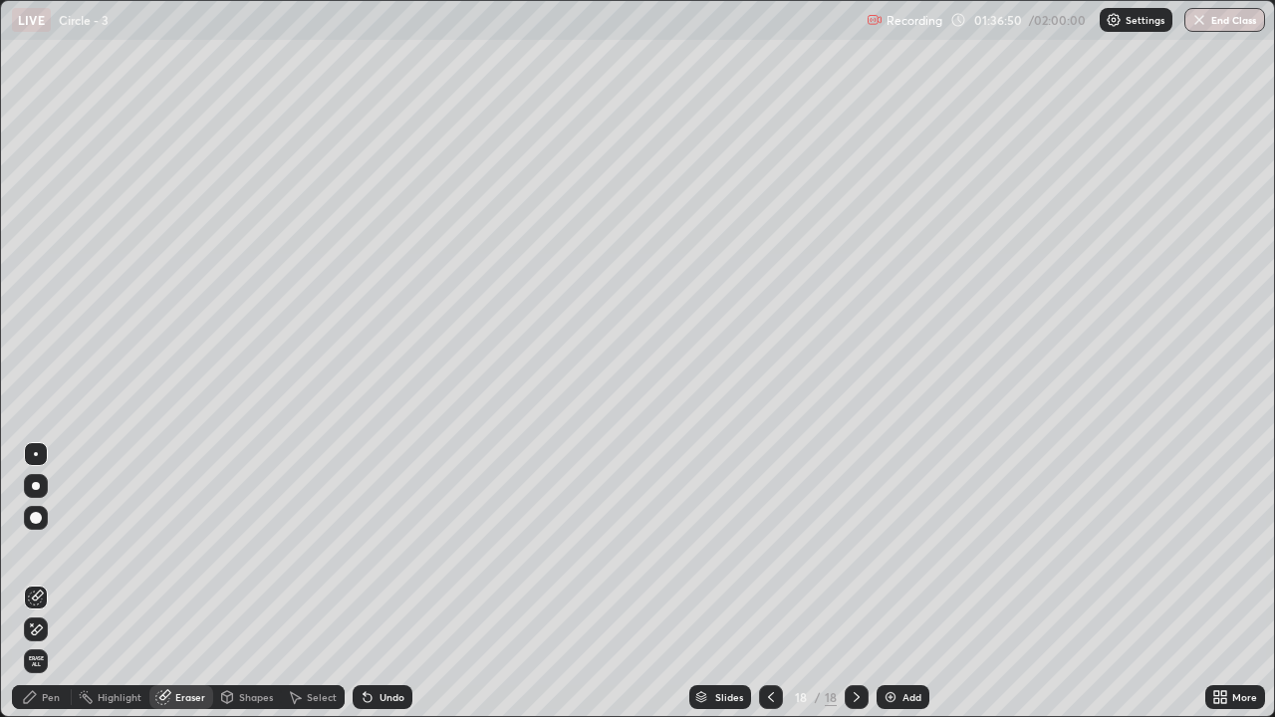
click at [383, 590] on div "Undo" at bounding box center [391, 697] width 25 height 10
click at [50, 590] on div "Pen" at bounding box center [51, 697] width 18 height 10
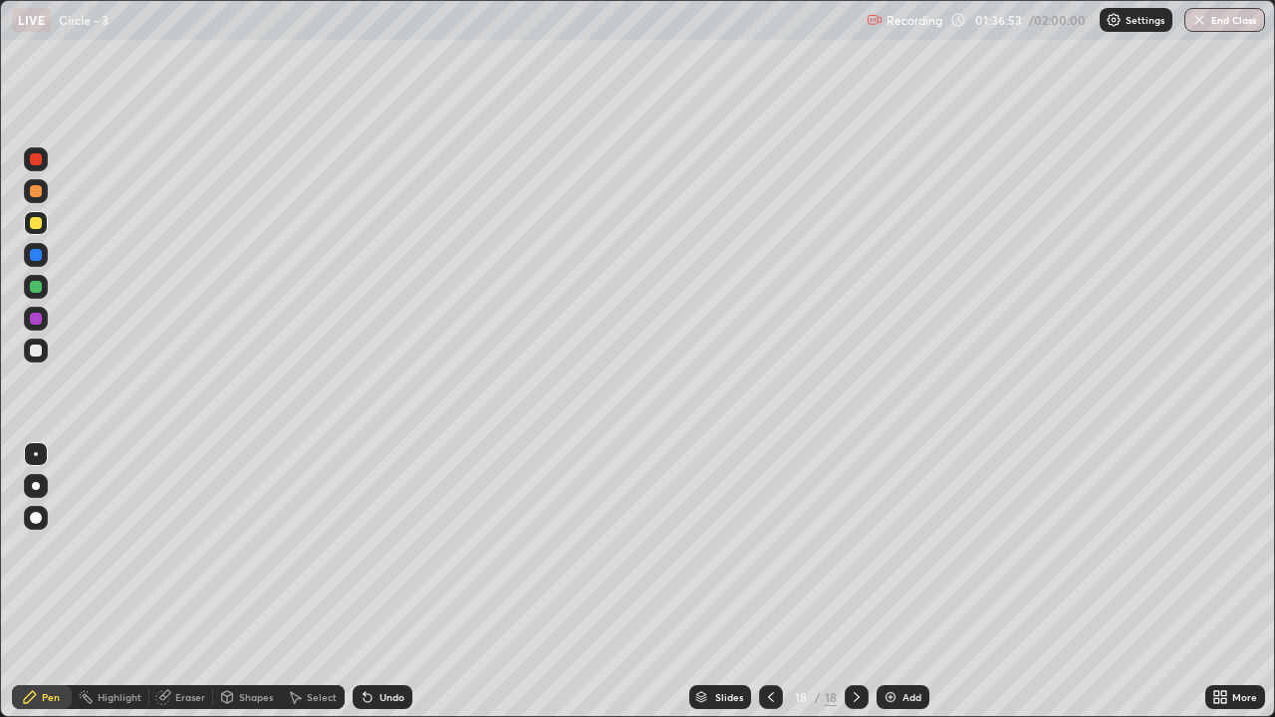
click at [27, 349] on div at bounding box center [36, 351] width 24 height 24
click at [1227, 590] on icon at bounding box center [1220, 697] width 16 height 16
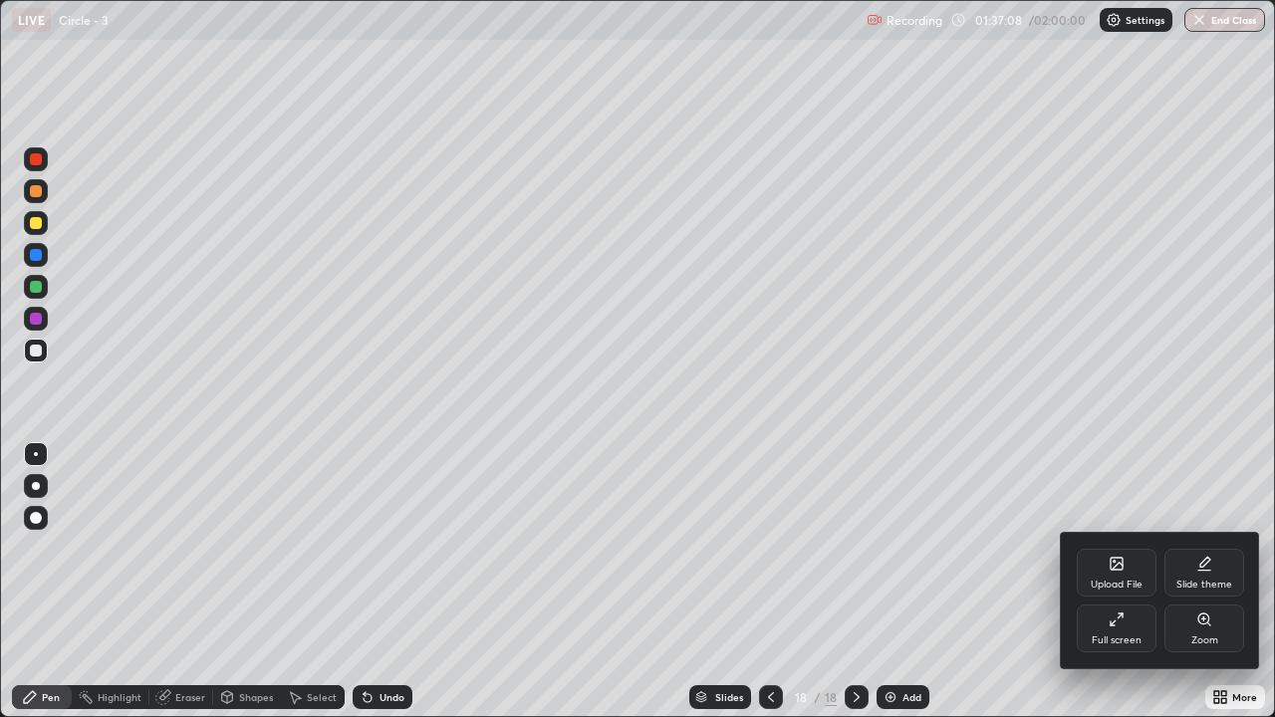
click at [1118, 590] on icon at bounding box center [1116, 620] width 16 height 16
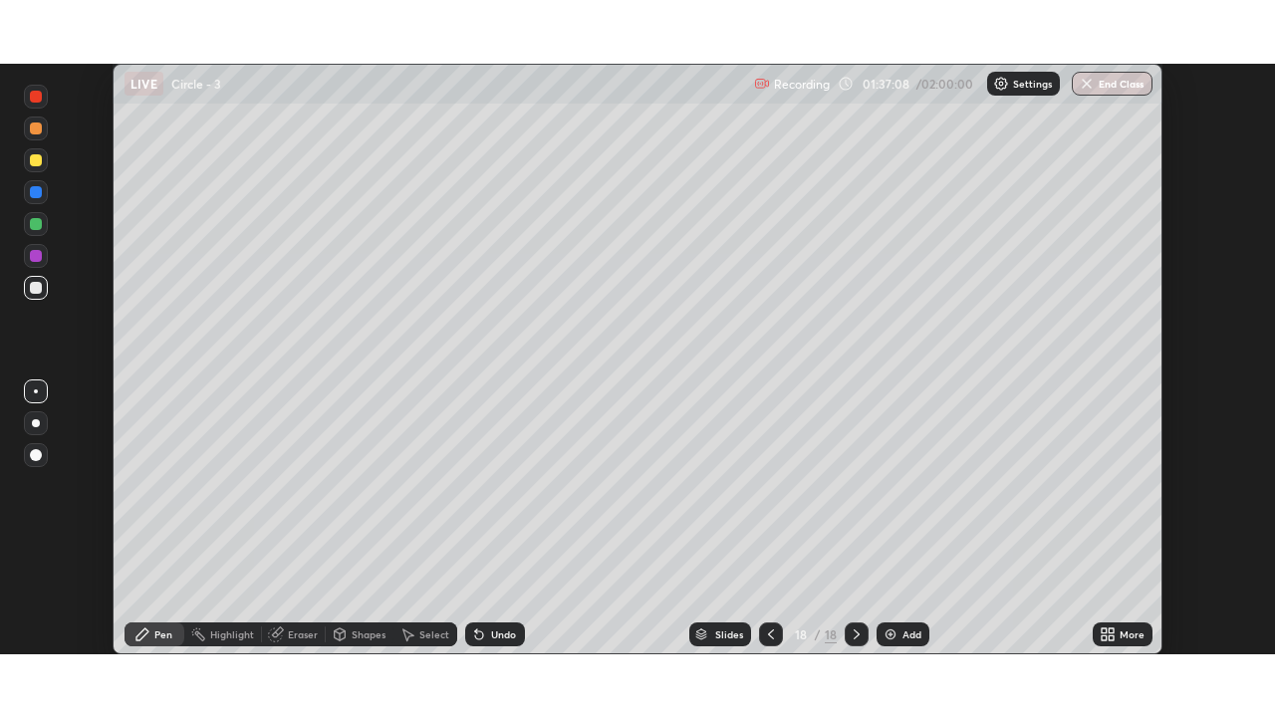
scroll to position [99003, 98319]
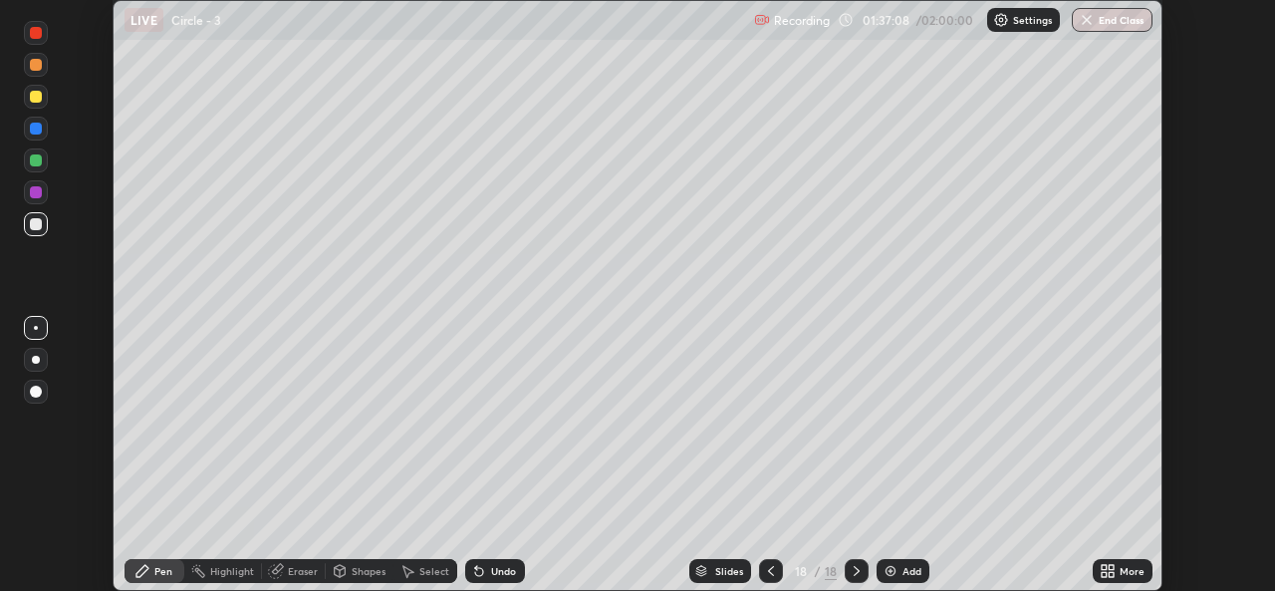
click at [1103, 574] on icon at bounding box center [1104, 574] width 5 height 5
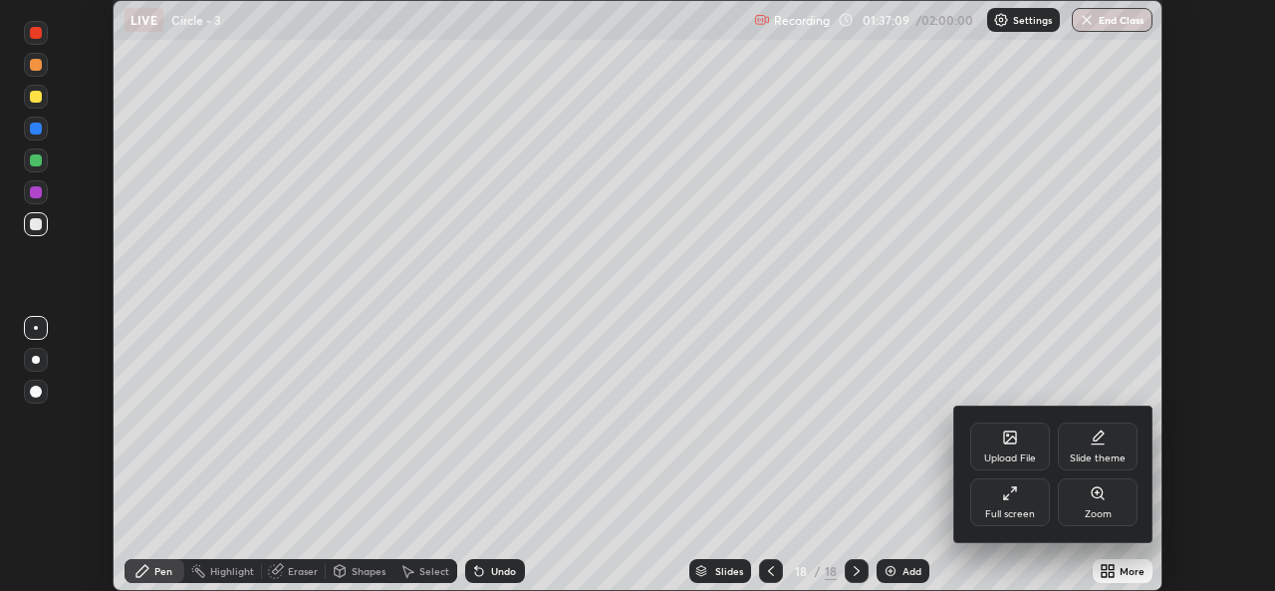
click at [1017, 513] on div "Full screen" at bounding box center [1010, 514] width 50 height 10
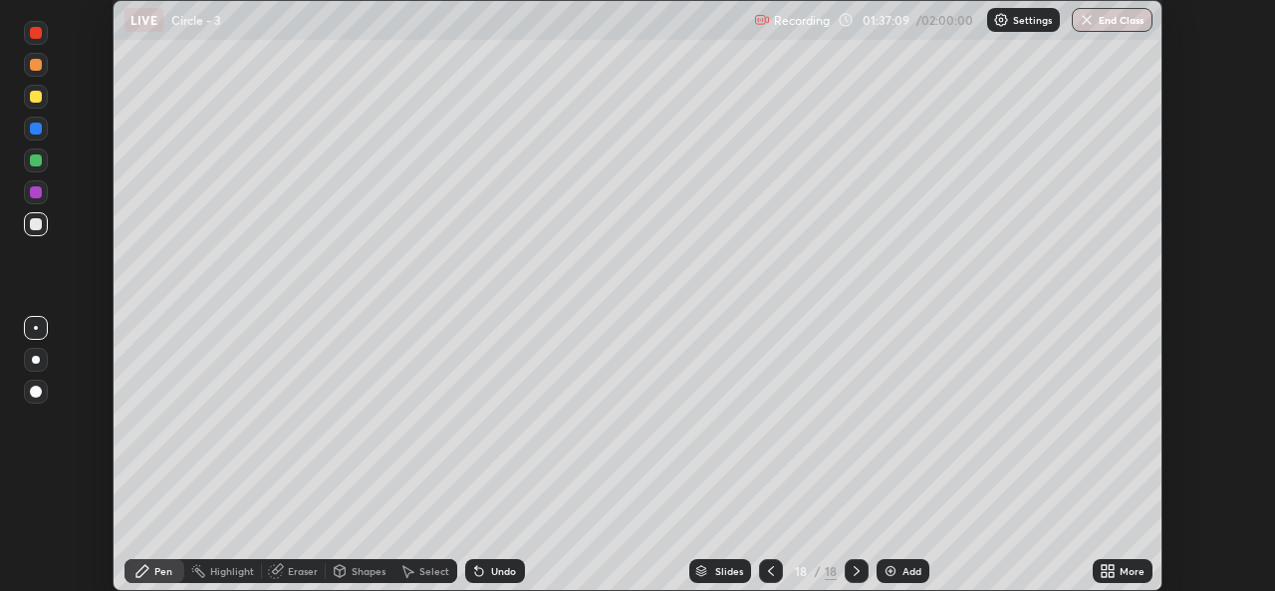
scroll to position [717, 1275]
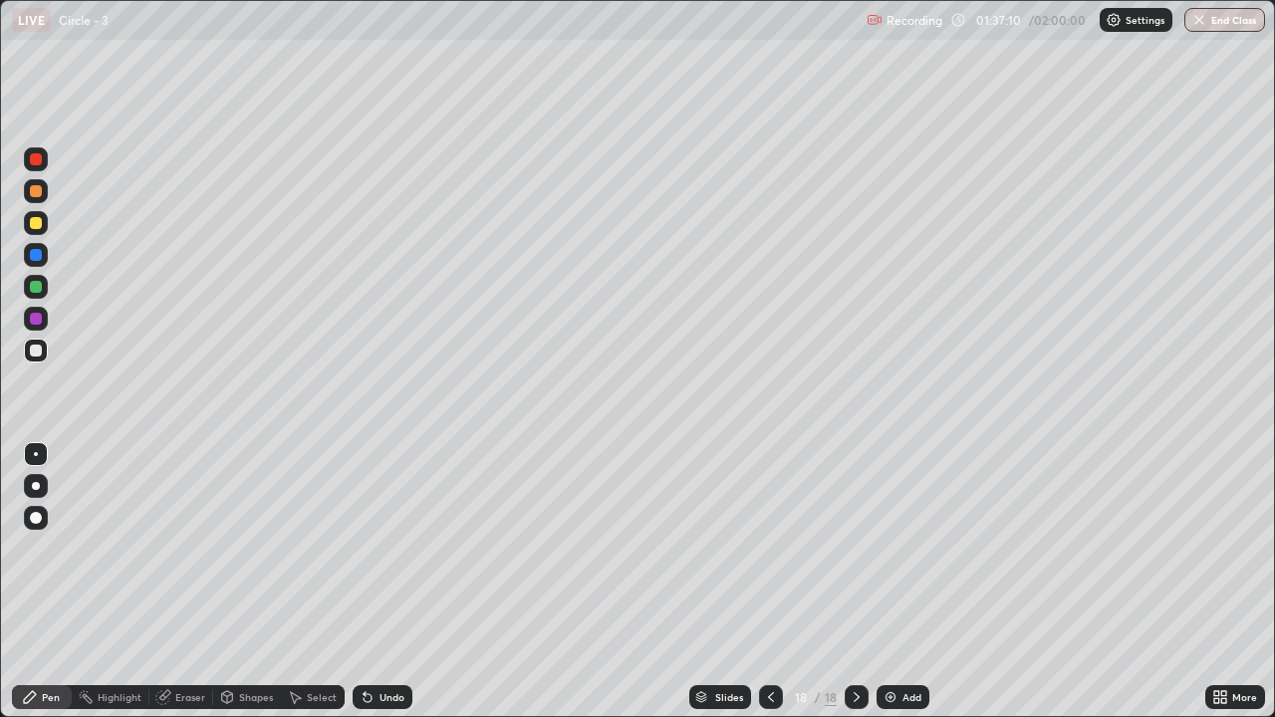
click at [263, 590] on div "Shapes" at bounding box center [247, 697] width 68 height 24
click at [311, 590] on div "Select" at bounding box center [322, 697] width 30 height 10
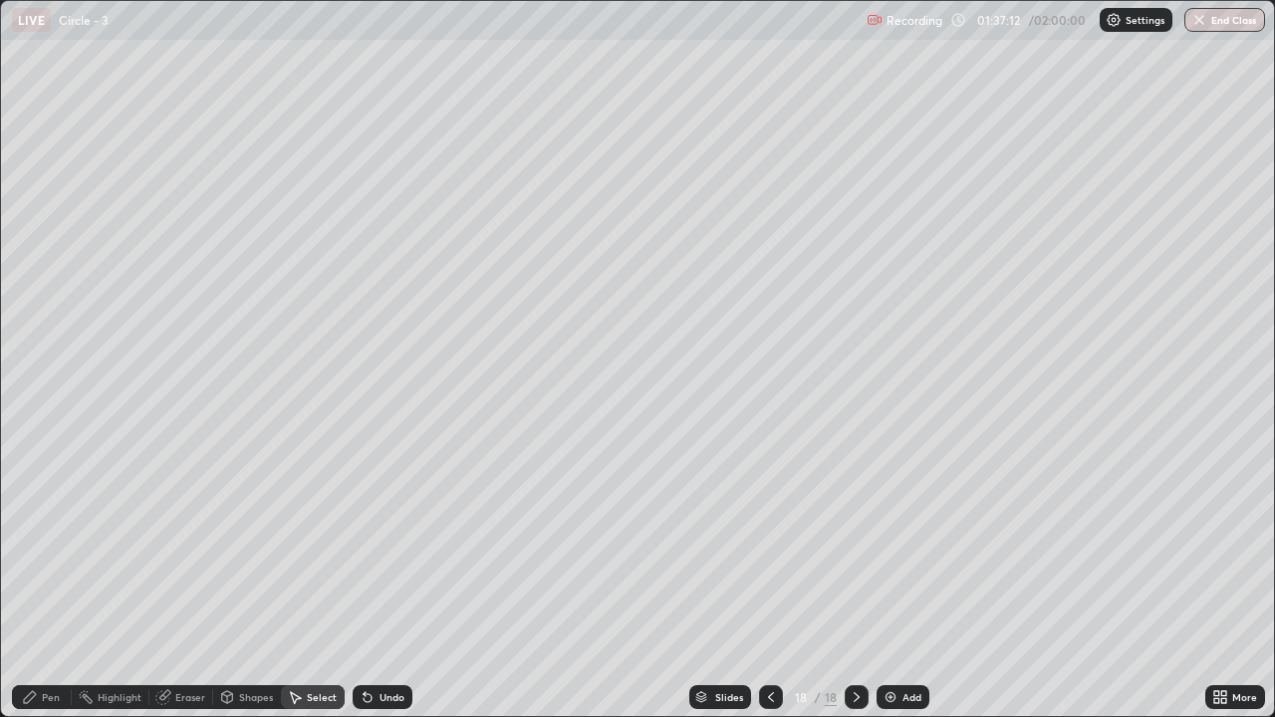
click at [178, 590] on div "Eraser" at bounding box center [181, 697] width 64 height 24
click at [50, 590] on div "Pen" at bounding box center [51, 697] width 18 height 10
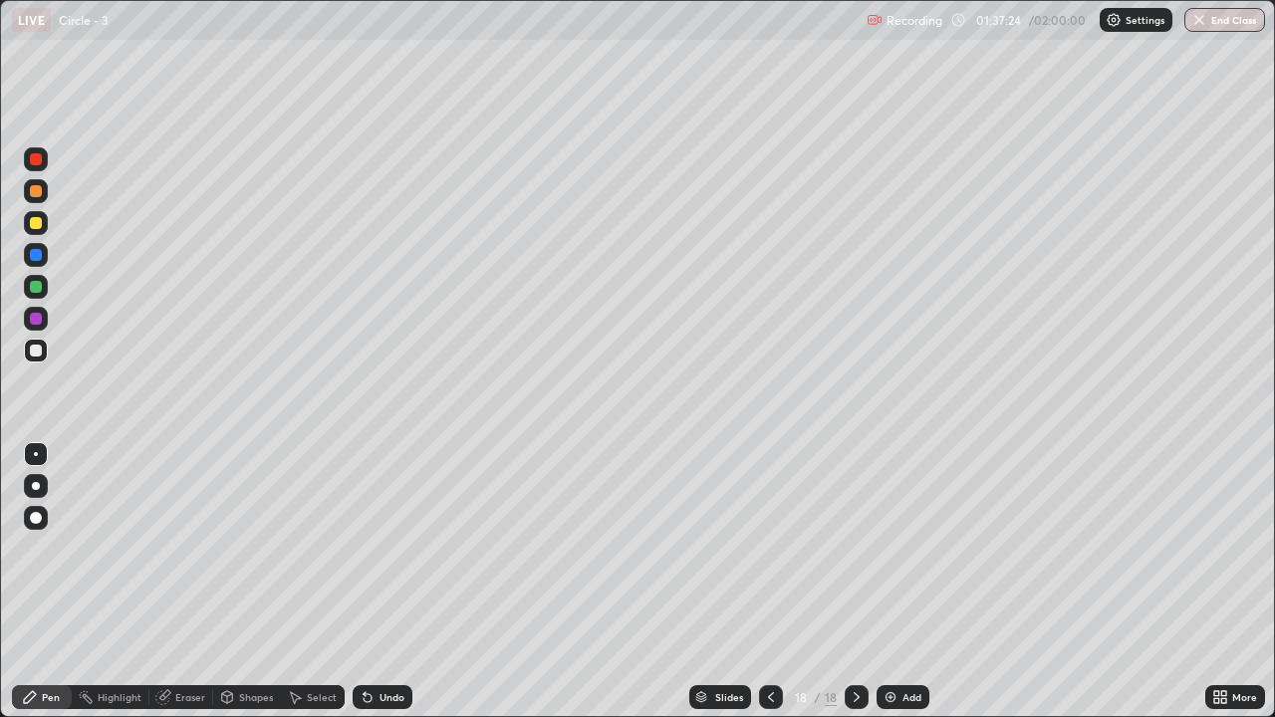
click at [199, 590] on div "Eraser" at bounding box center [190, 697] width 30 height 10
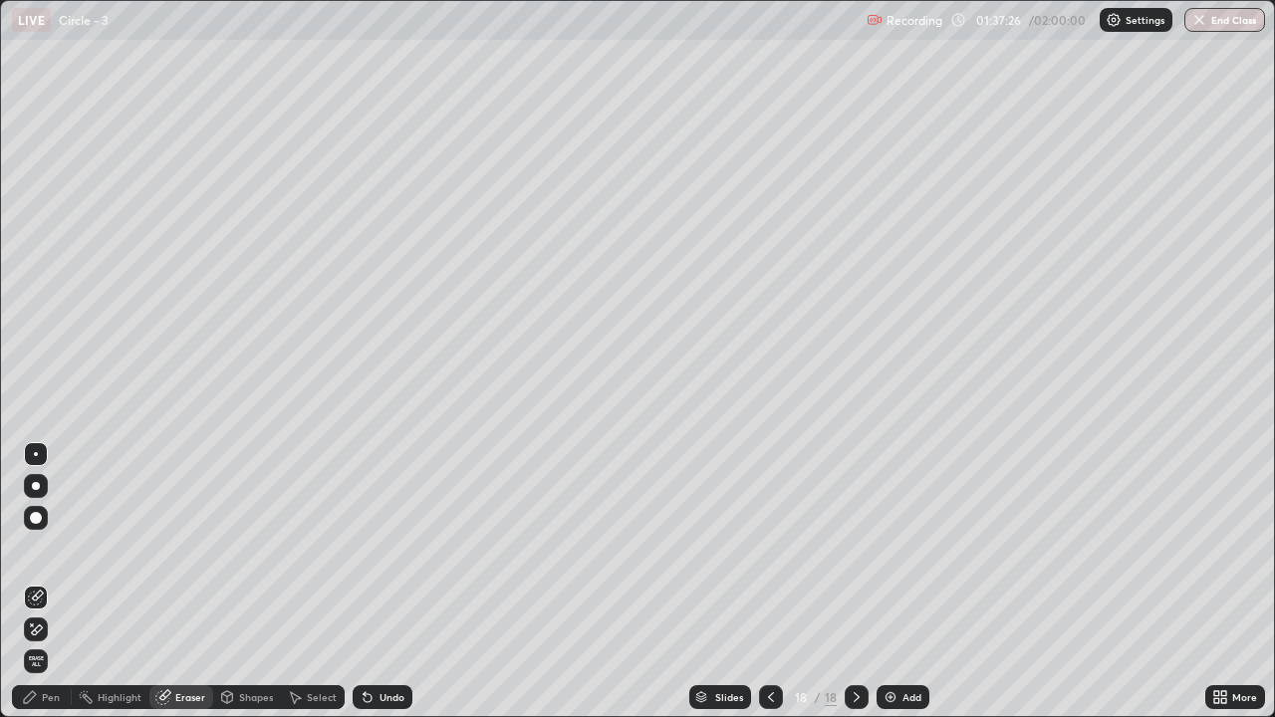
click at [56, 590] on div "Pen" at bounding box center [42, 697] width 60 height 24
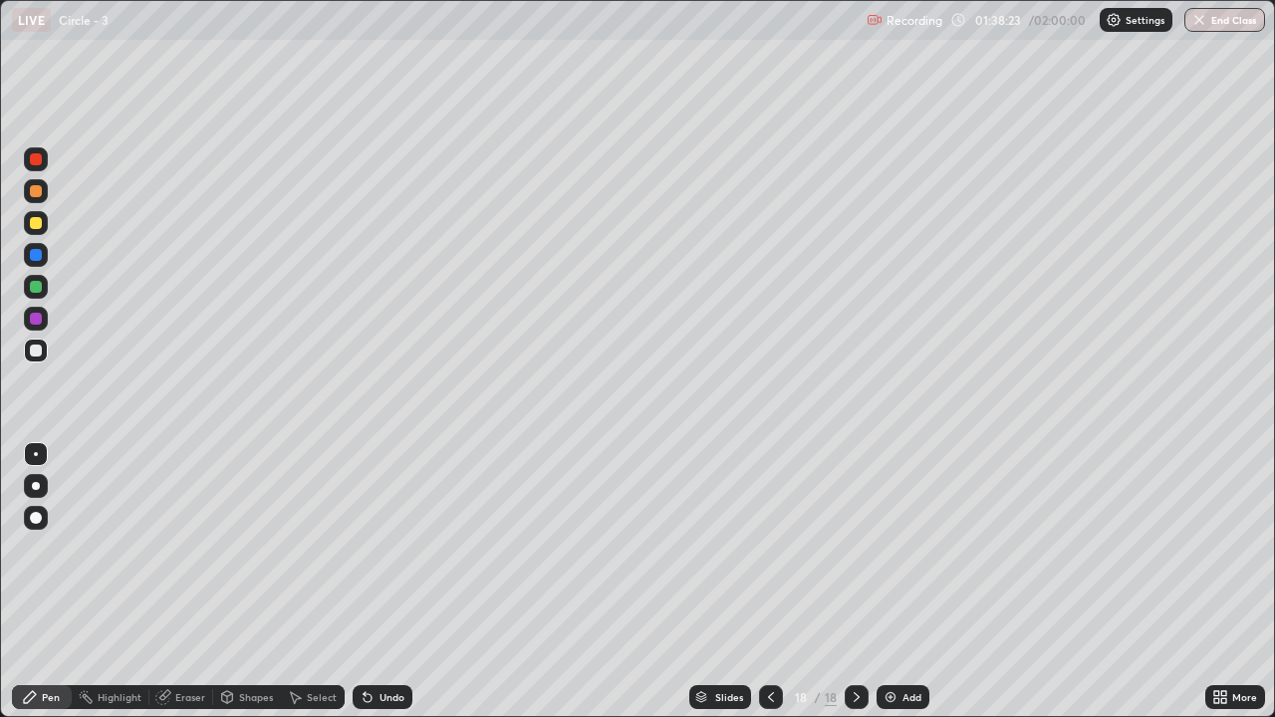
click at [314, 590] on div "Select" at bounding box center [313, 697] width 64 height 24
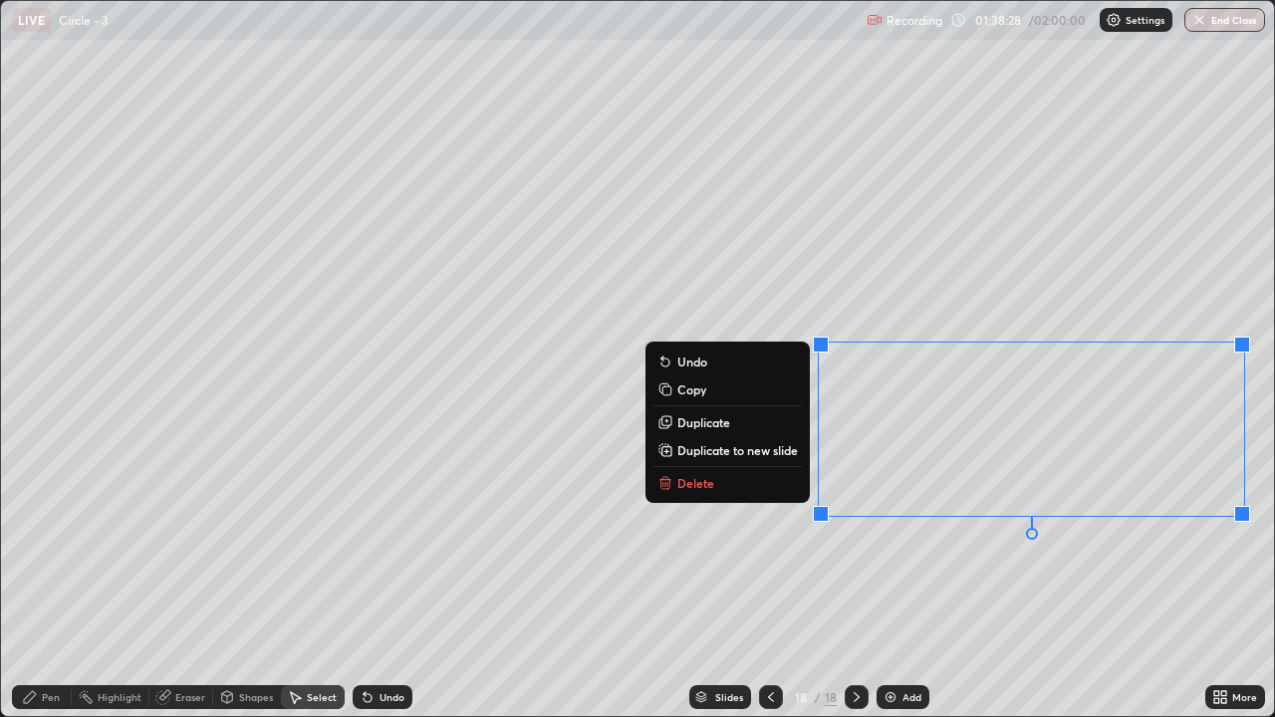
click at [1024, 573] on div "0 ° Undo Copy Duplicate Duplicate to new slide Delete" at bounding box center [637, 358] width 1273 height 715
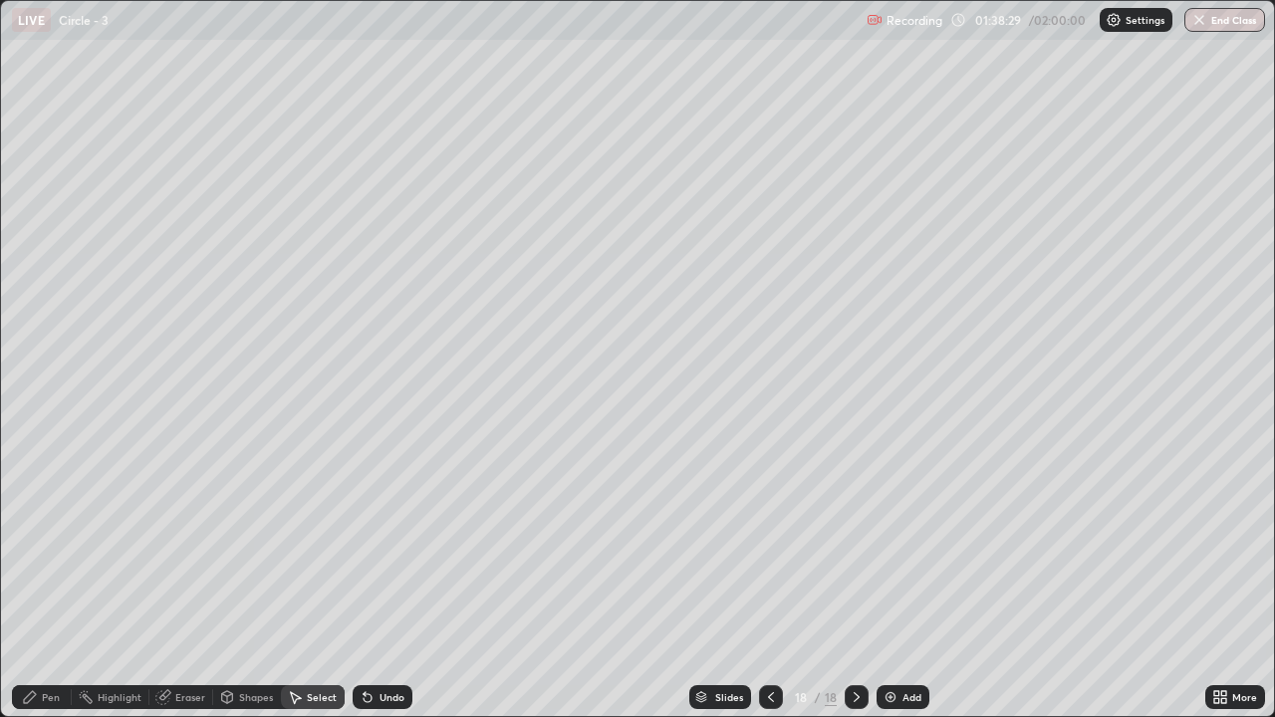
click at [40, 590] on div "Pen" at bounding box center [42, 697] width 60 height 24
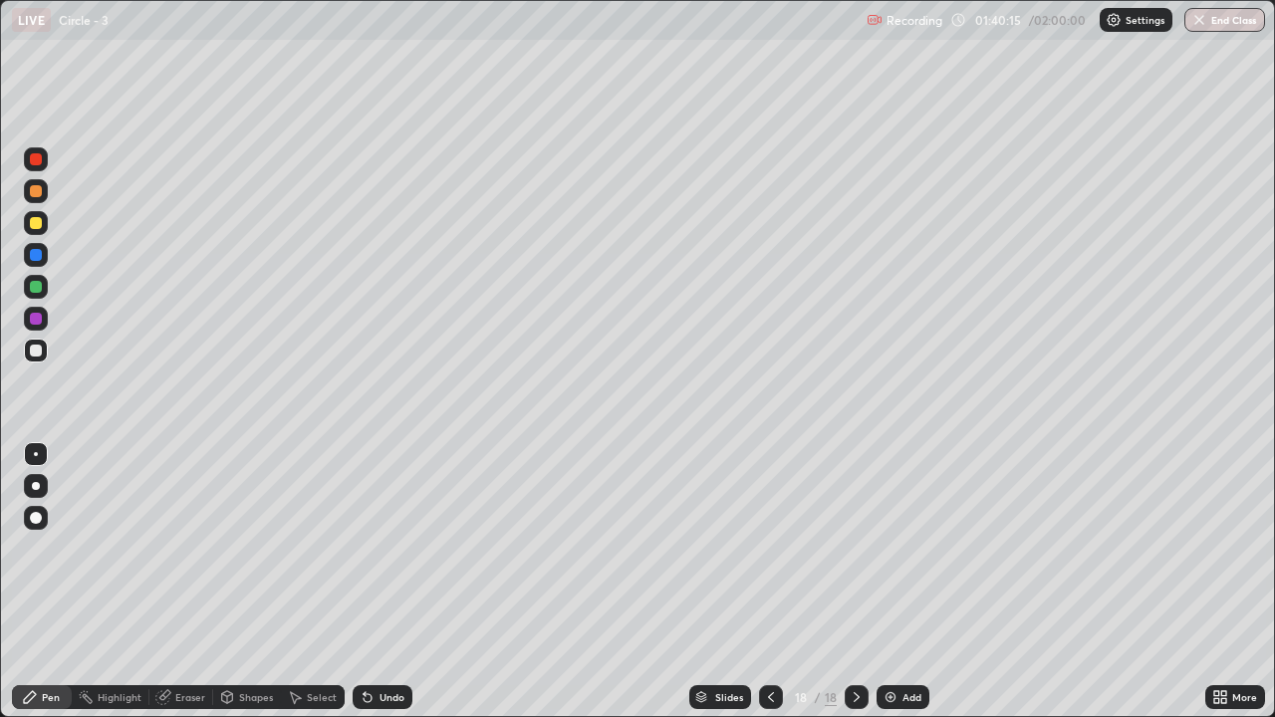
click at [174, 590] on div "Eraser" at bounding box center [181, 697] width 64 height 24
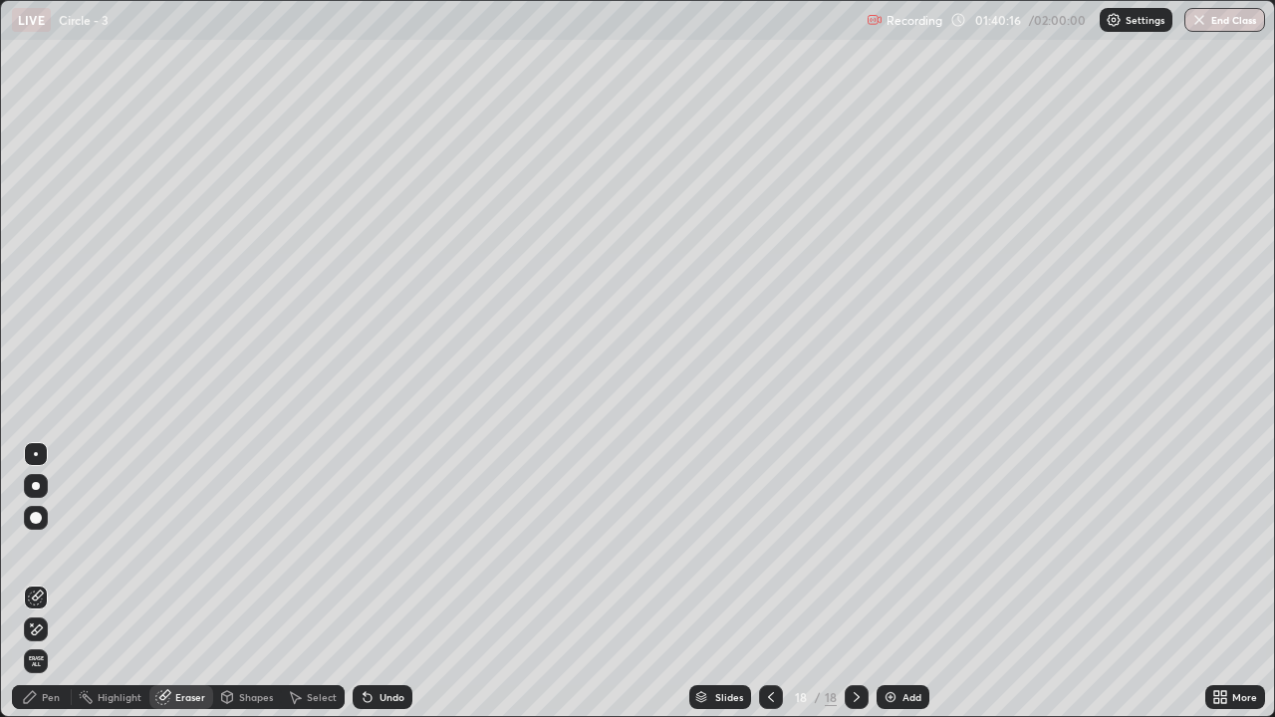
click at [44, 590] on div "Pen" at bounding box center [42, 697] width 60 height 24
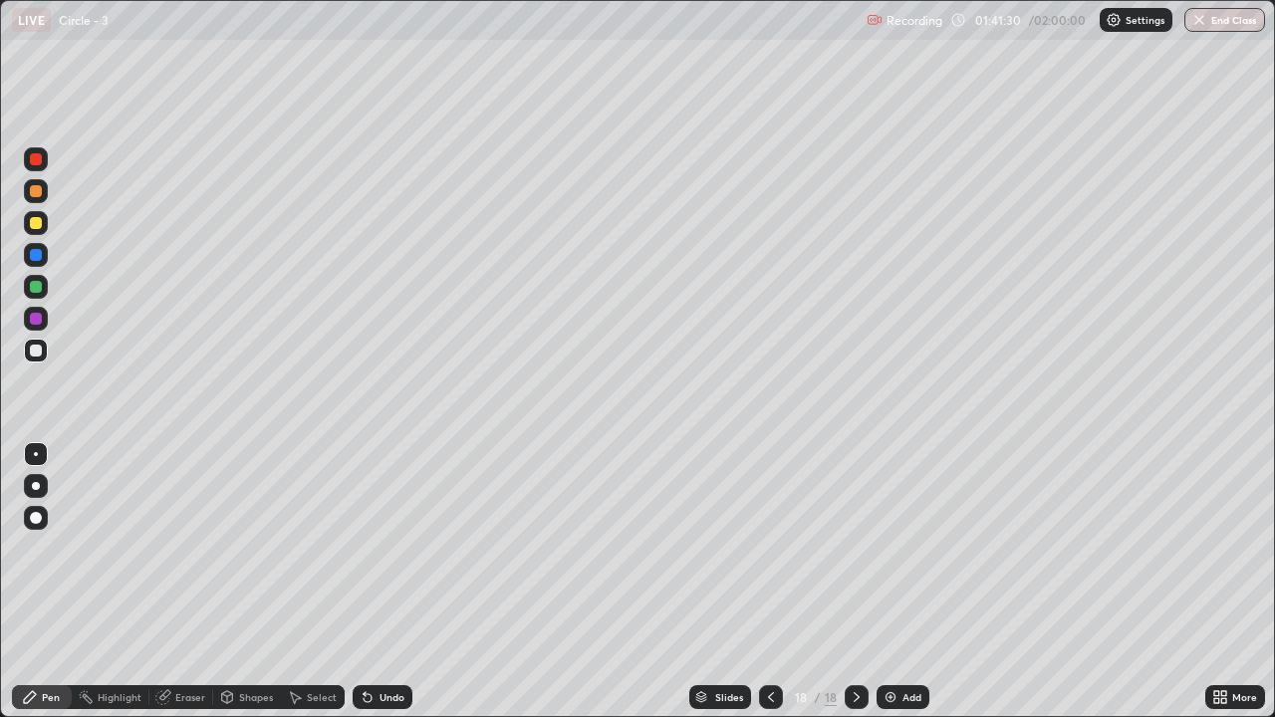
click at [308, 590] on div "Select" at bounding box center [322, 697] width 30 height 10
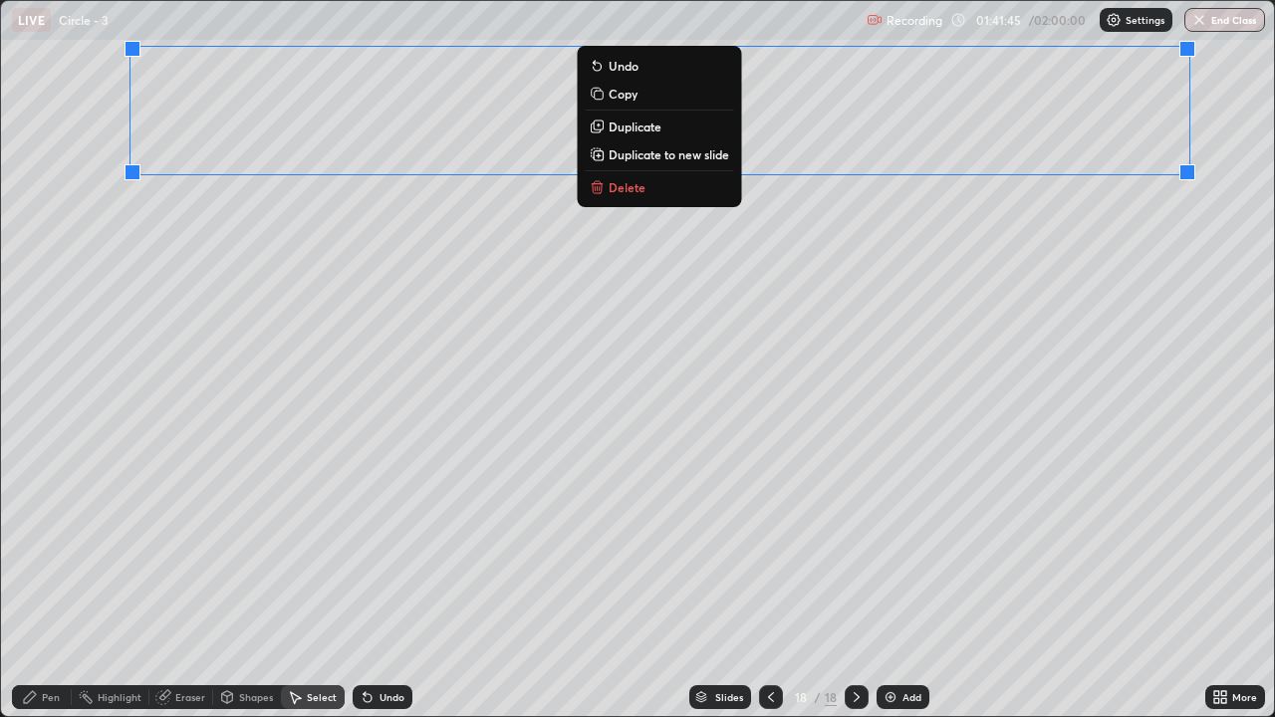
click at [704, 156] on p "Duplicate to new slide" at bounding box center [669, 154] width 121 height 16
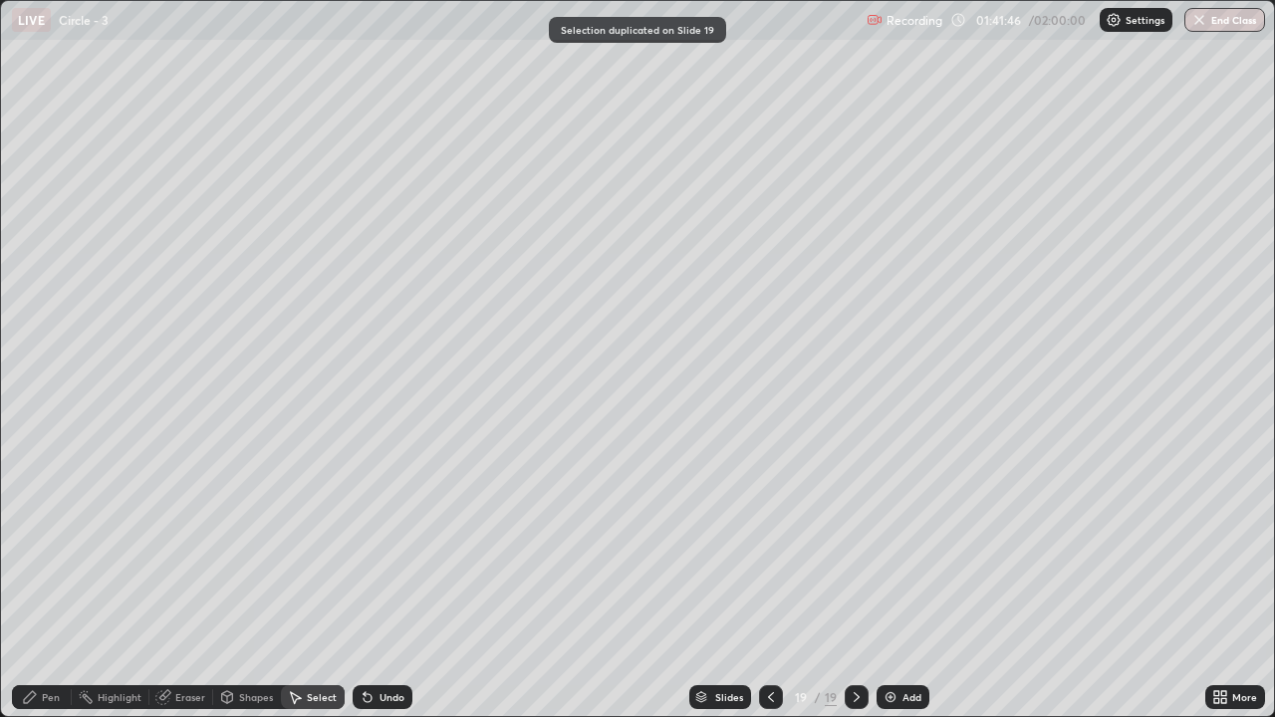
click at [181, 590] on div "Eraser" at bounding box center [190, 697] width 30 height 10
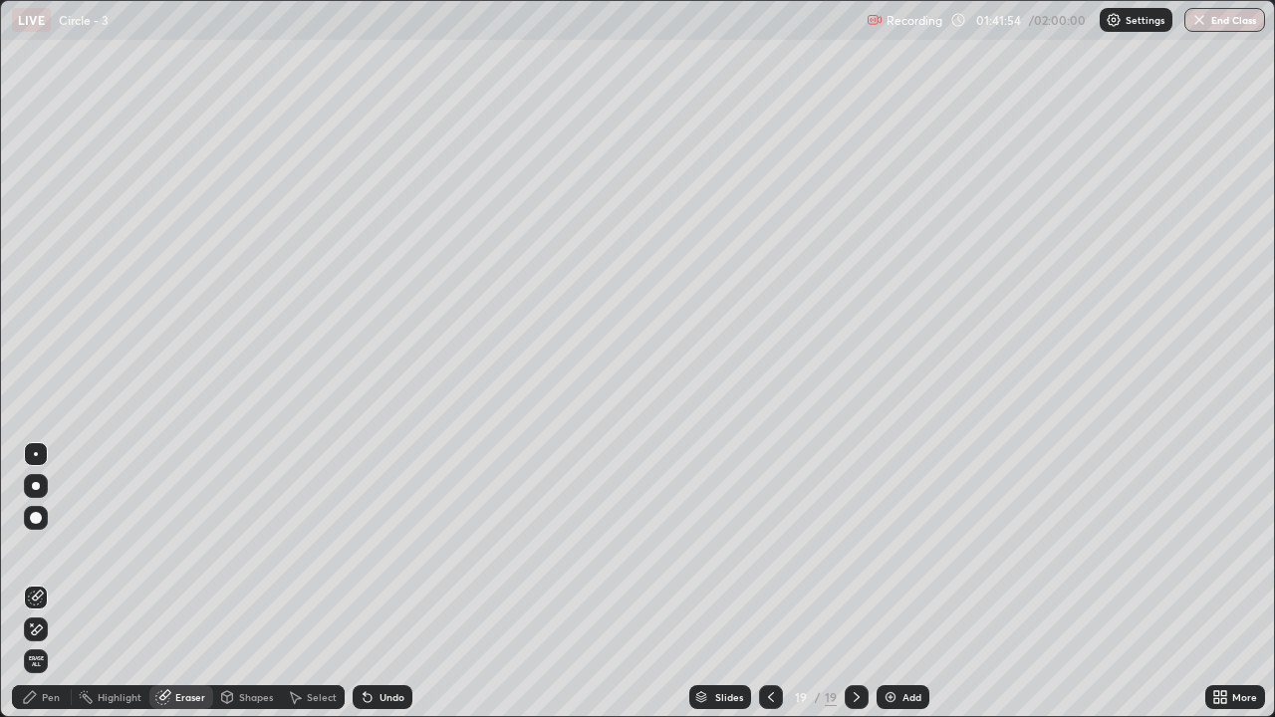
click at [63, 590] on div "Pen" at bounding box center [42, 697] width 60 height 24
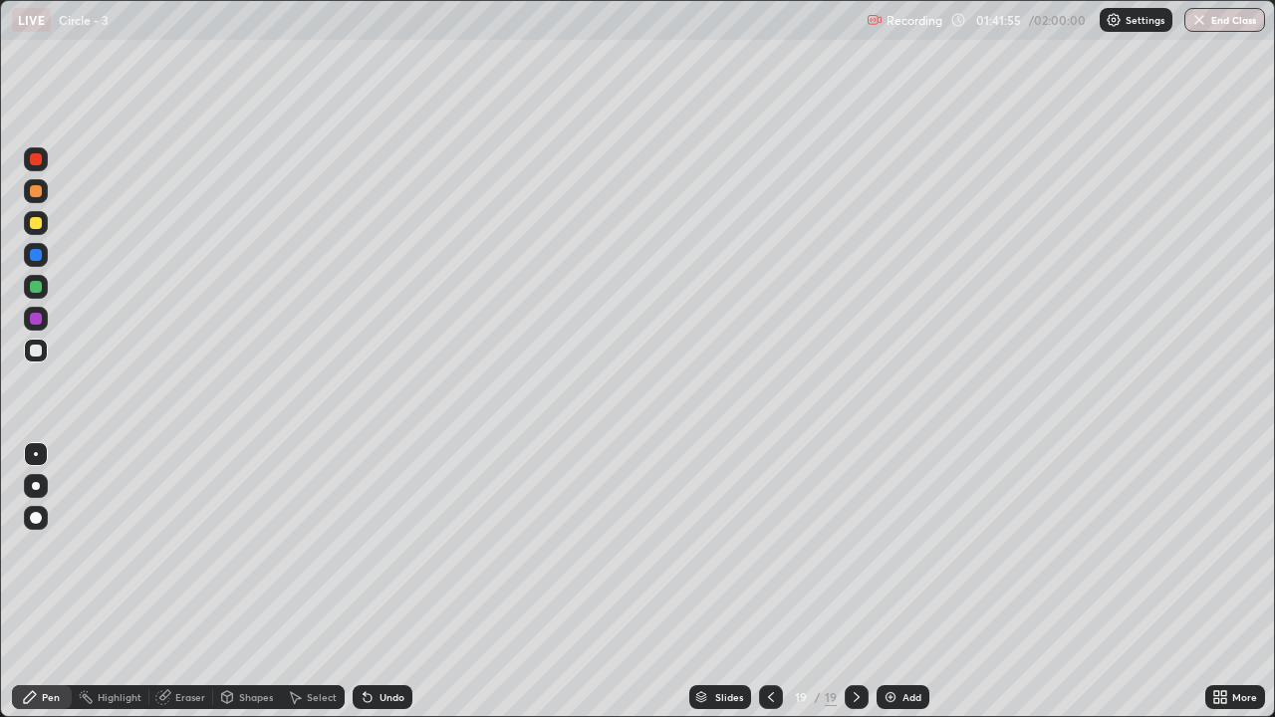
click at [38, 221] on div at bounding box center [36, 223] width 12 height 12
click at [1225, 590] on icon at bounding box center [1223, 700] width 5 height 5
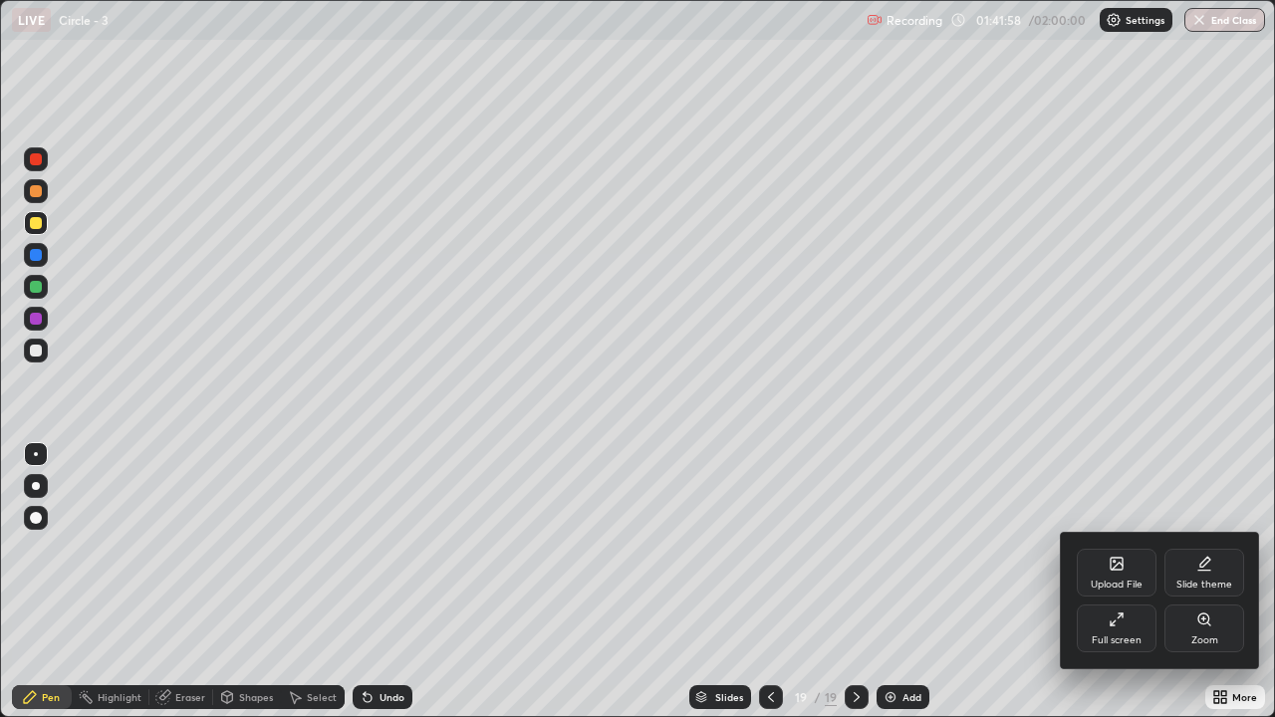
click at [1104, 590] on div "Full screen" at bounding box center [1117, 629] width 80 height 48
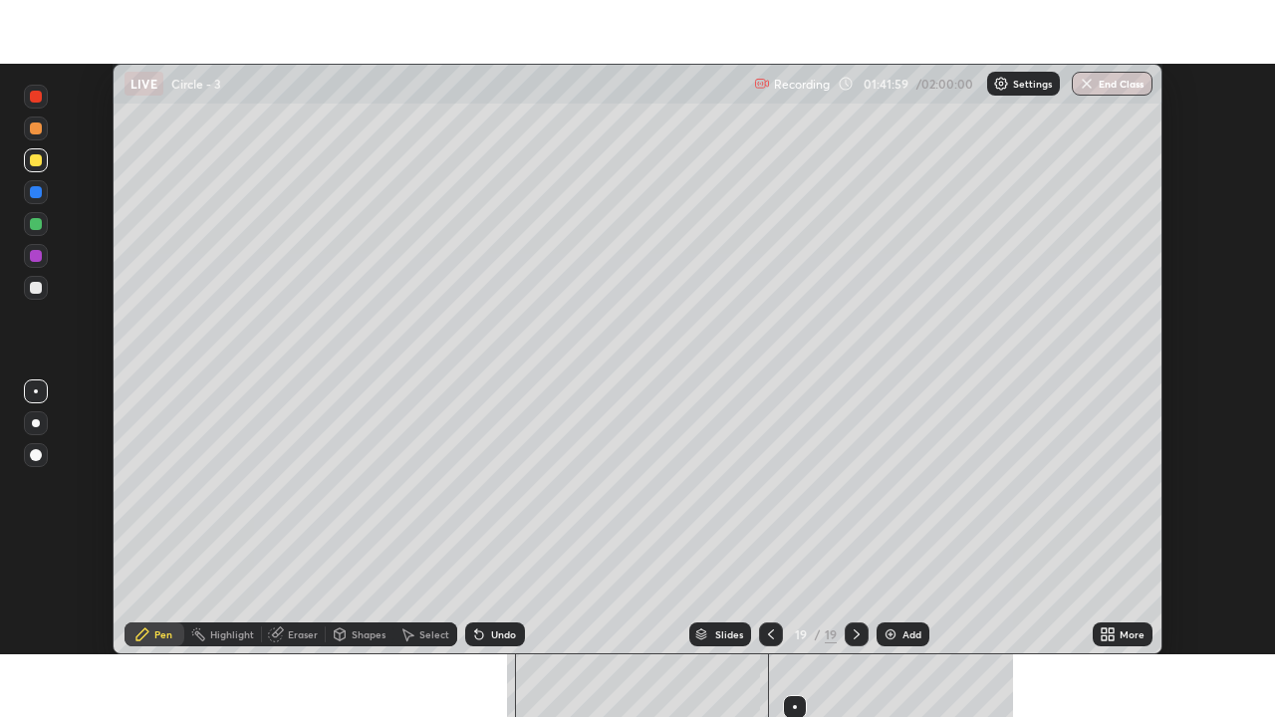
scroll to position [99003, 98319]
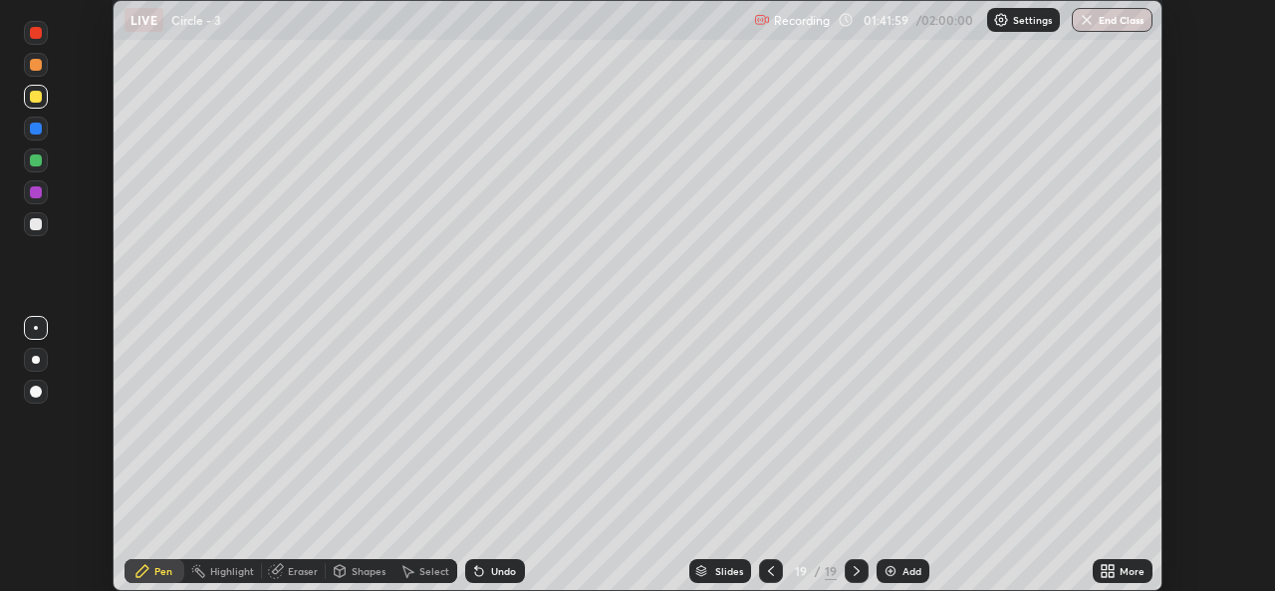
click at [1105, 565] on icon at bounding box center [1104, 567] width 5 height 5
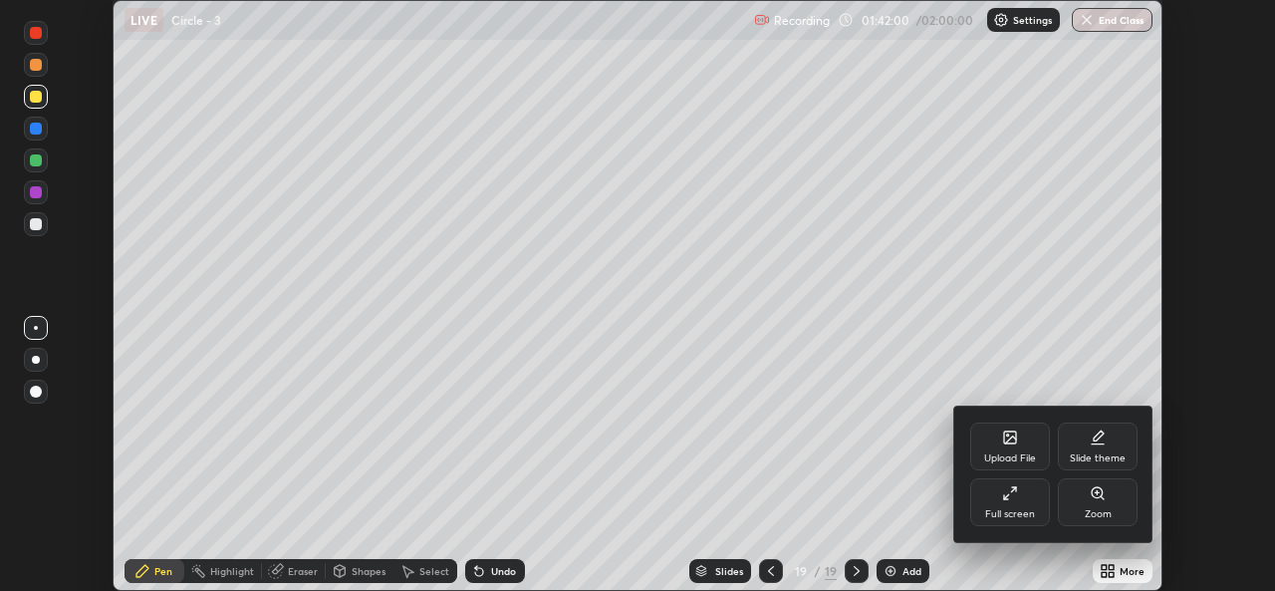
click at [996, 498] on div "Full screen" at bounding box center [1010, 502] width 80 height 48
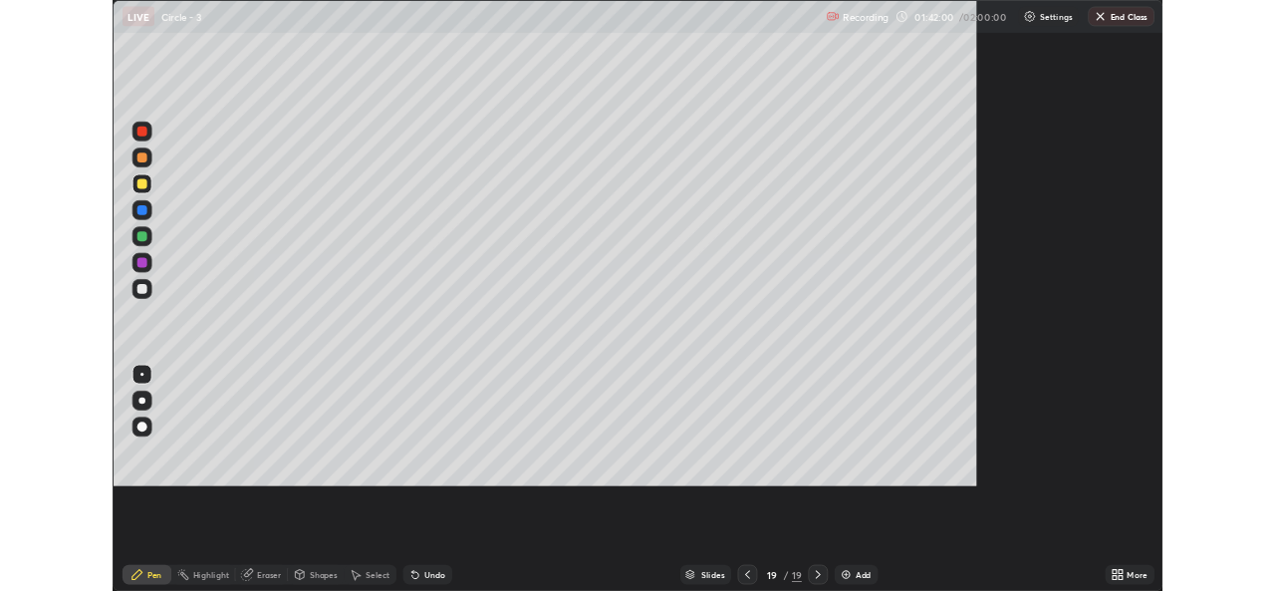
scroll to position [717, 1275]
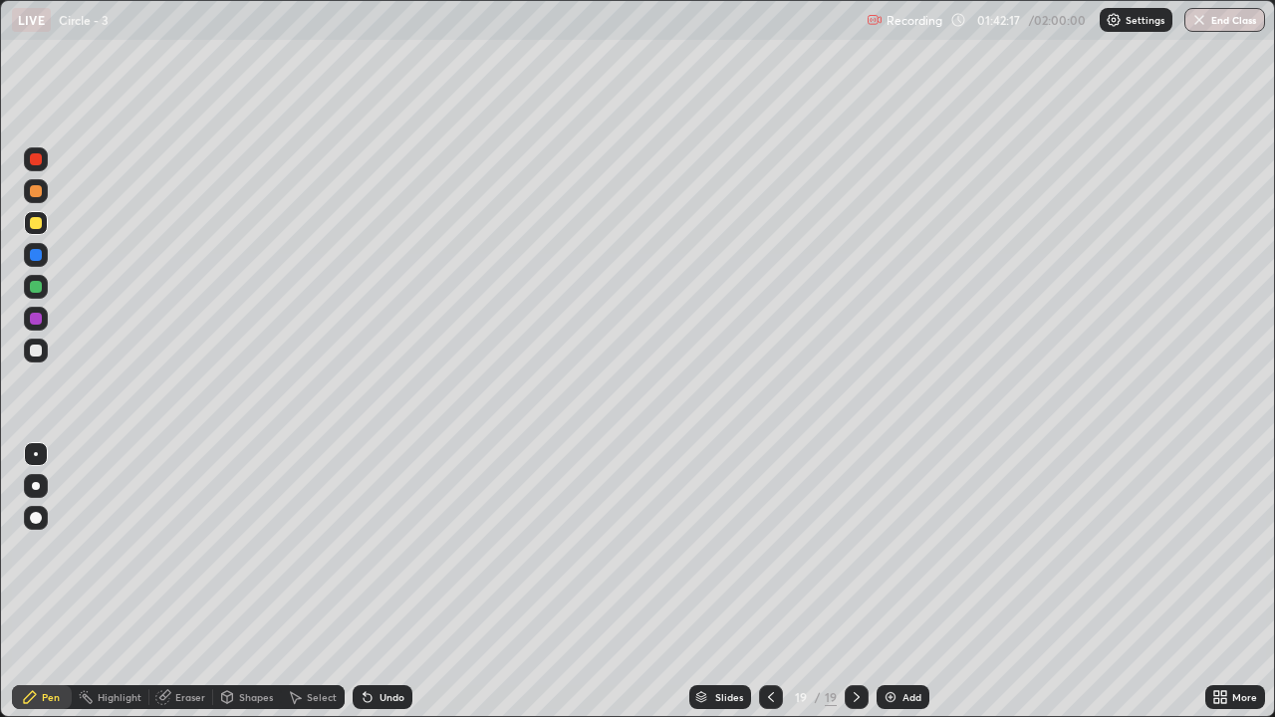
click at [35, 349] on div at bounding box center [36, 351] width 12 height 12
click at [398, 590] on div "Undo" at bounding box center [383, 697] width 60 height 24
click at [187, 590] on div "Eraser" at bounding box center [190, 697] width 30 height 10
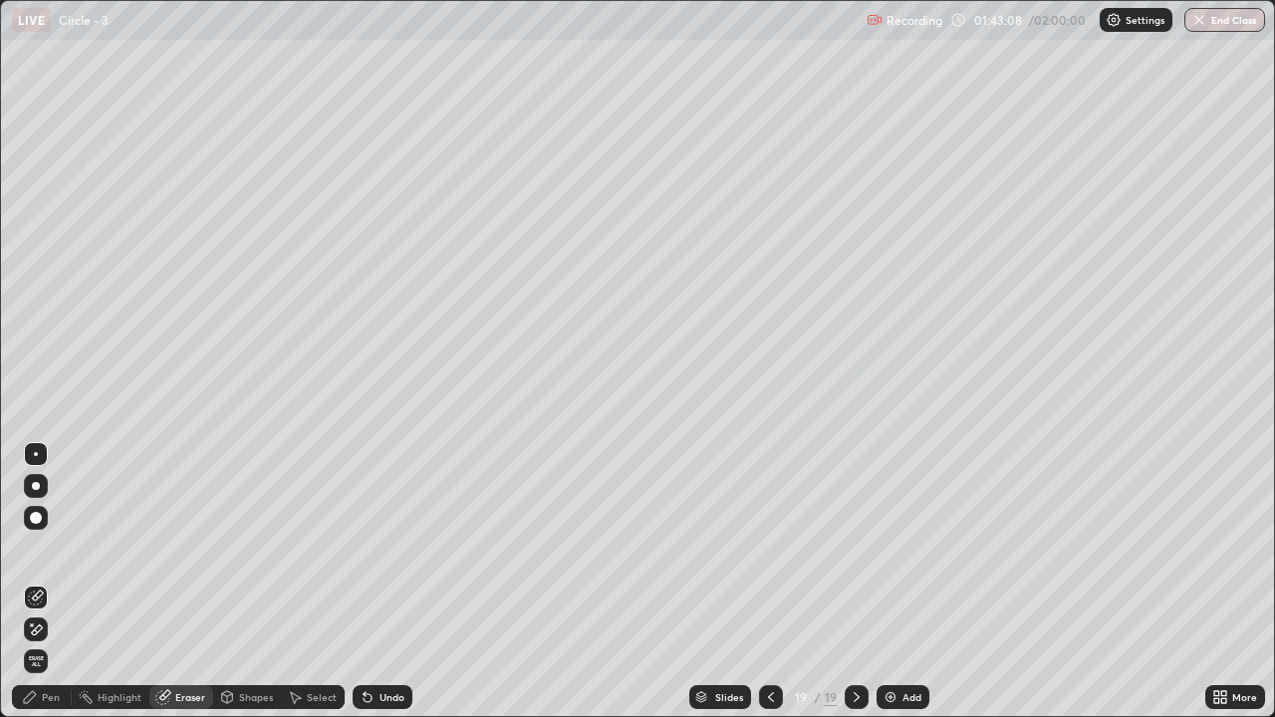
click at [44, 590] on div "Pen" at bounding box center [51, 697] width 18 height 10
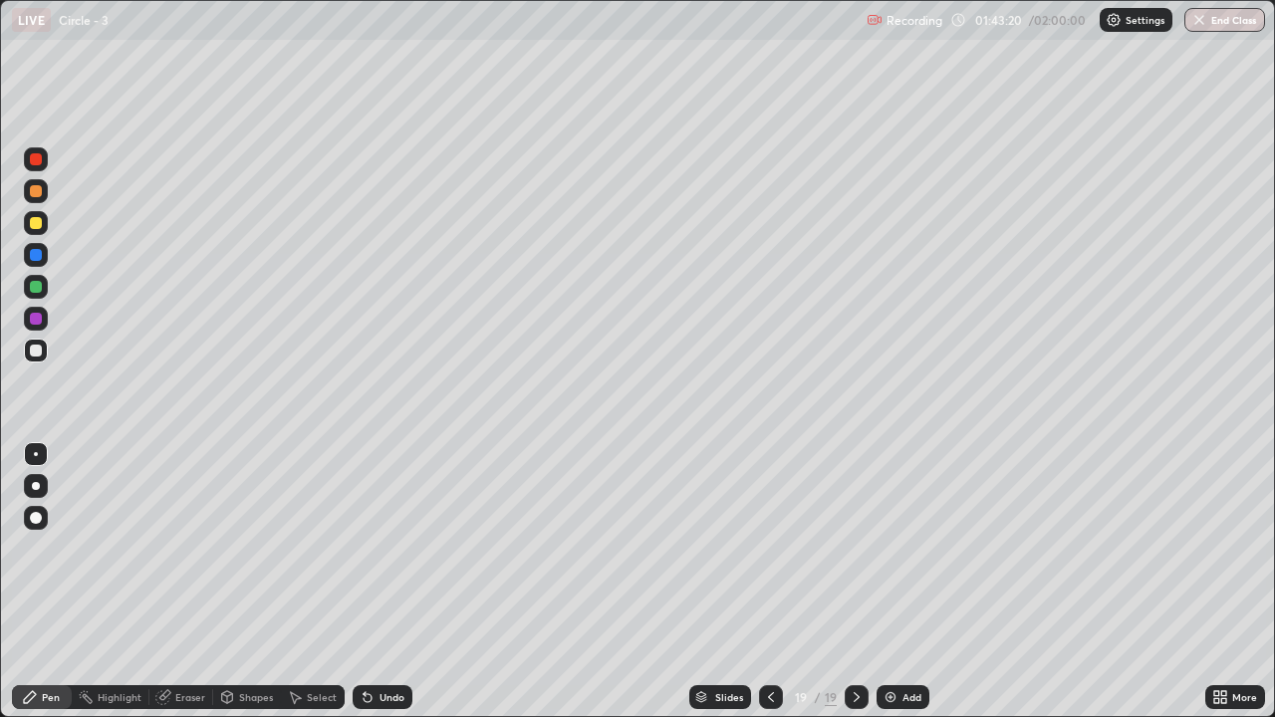
click at [183, 590] on div "Eraser" at bounding box center [190, 697] width 30 height 10
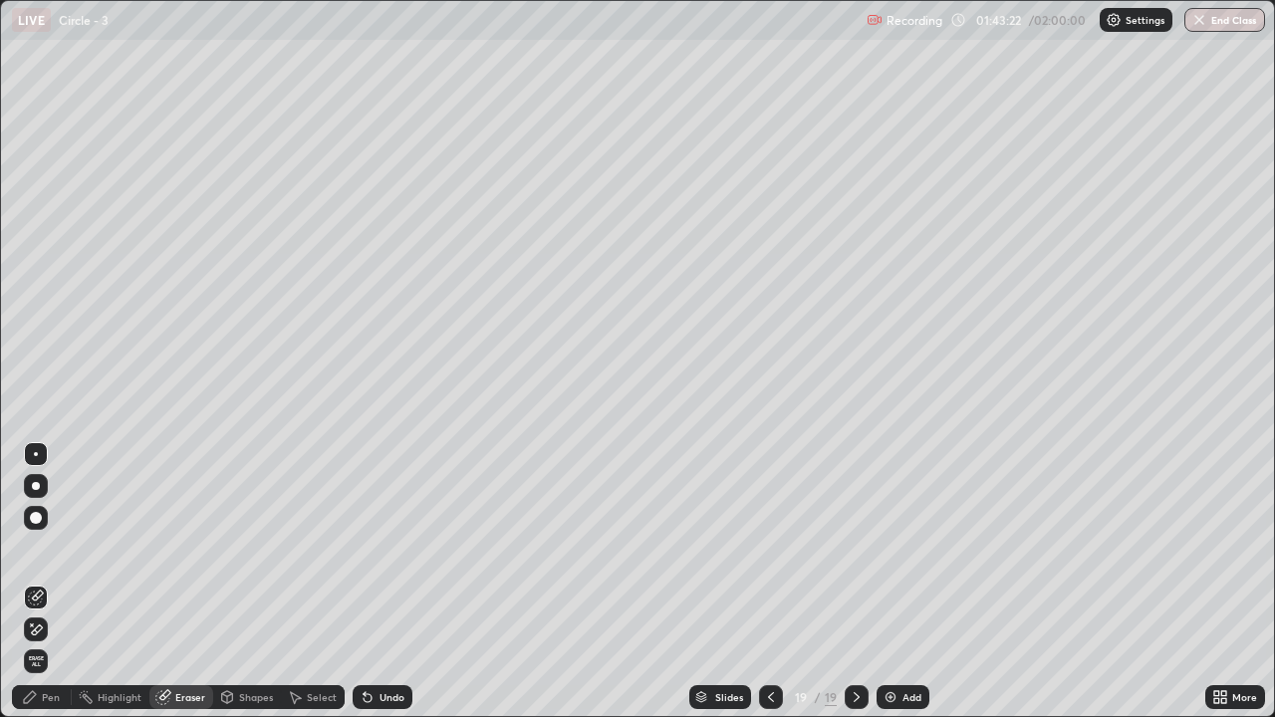
click at [48, 590] on div "Pen" at bounding box center [51, 697] width 18 height 10
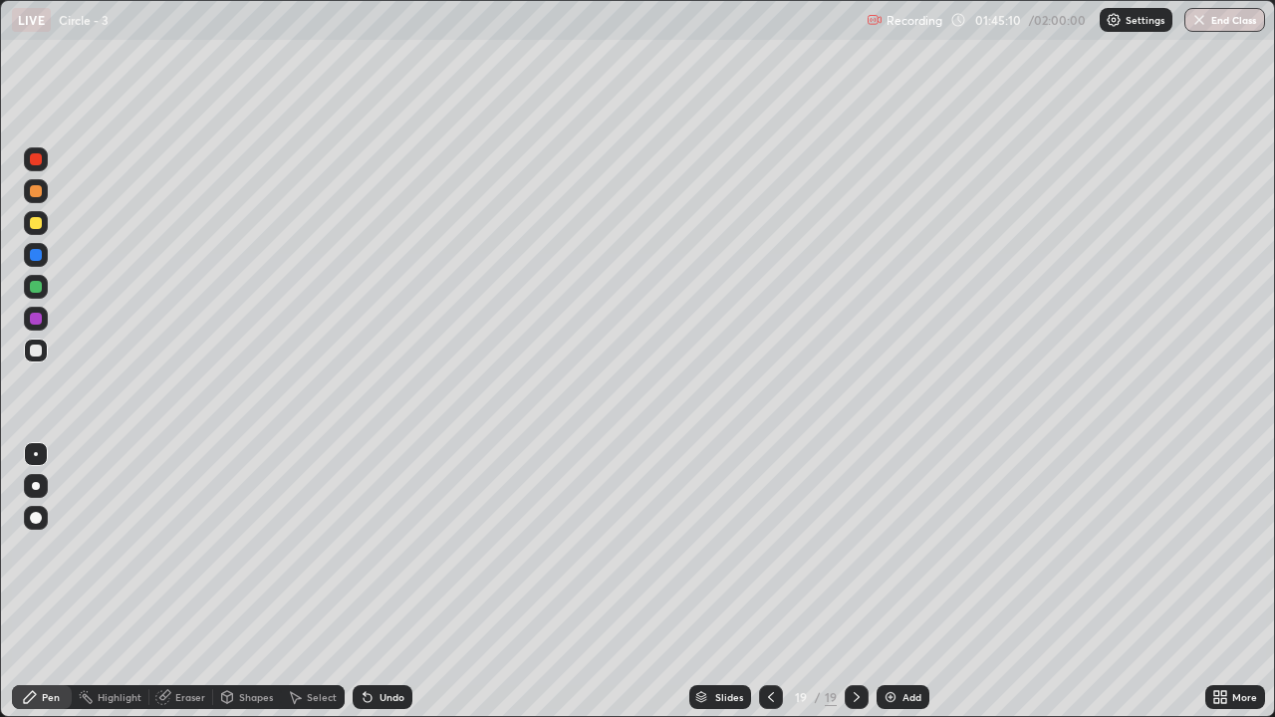
click at [887, 590] on img at bounding box center [890, 697] width 16 height 16
click at [36, 590] on div "Pen" at bounding box center [42, 697] width 60 height 24
click at [34, 225] on div at bounding box center [36, 223] width 12 height 12
click at [373, 590] on div "Undo" at bounding box center [383, 697] width 60 height 24
click at [370, 590] on icon at bounding box center [368, 697] width 16 height 16
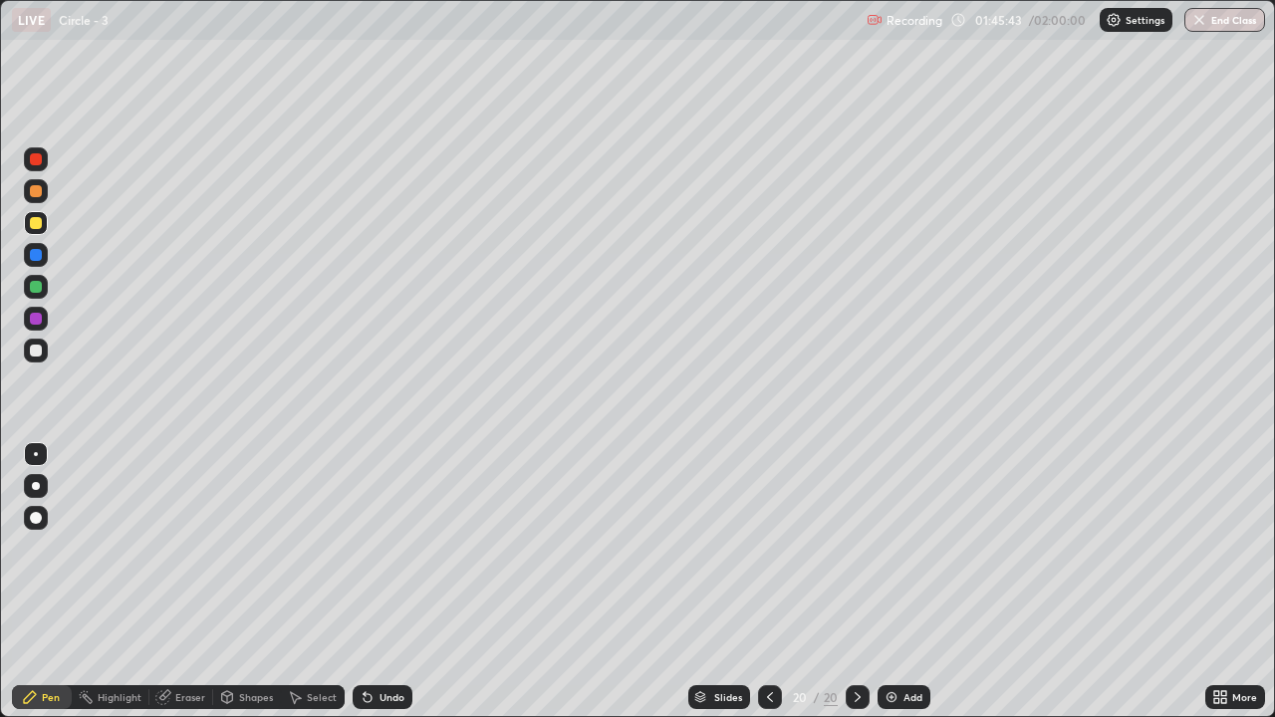
click at [313, 590] on div "Select" at bounding box center [313, 697] width 64 height 24
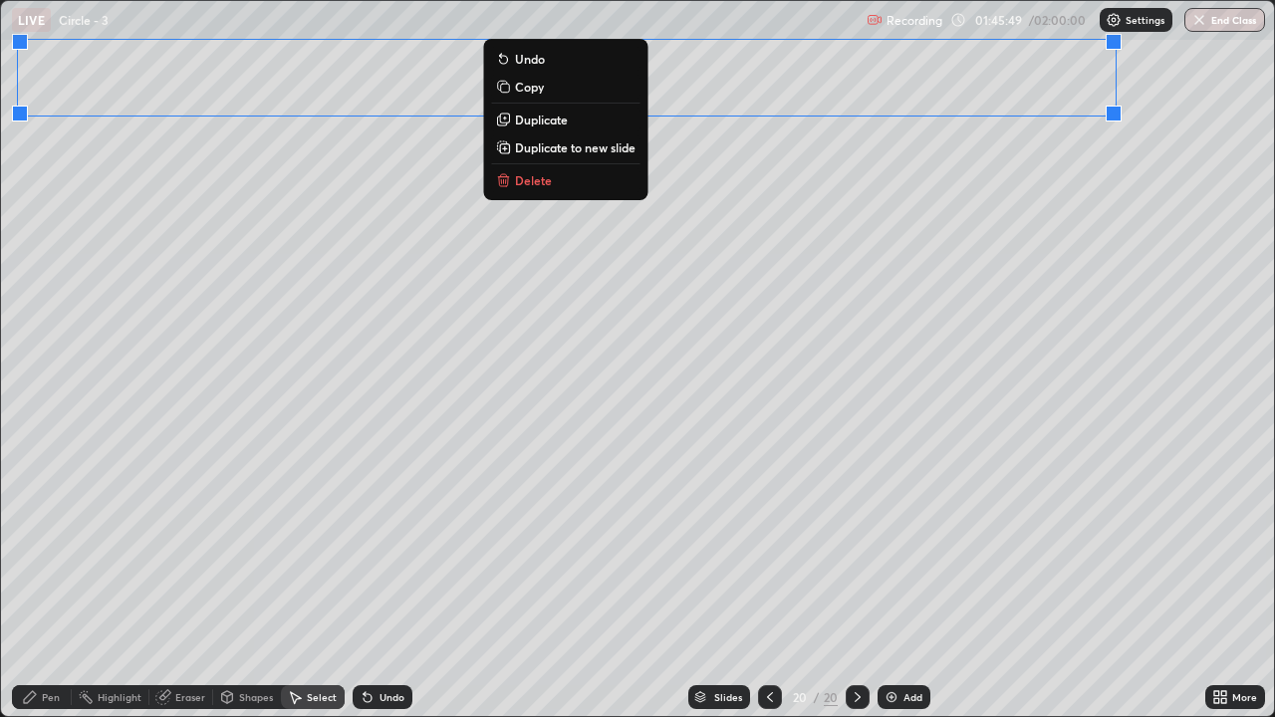
click at [1086, 173] on div "0 ° Undo Copy Duplicate Duplicate to new slide Delete" at bounding box center [637, 358] width 1273 height 715
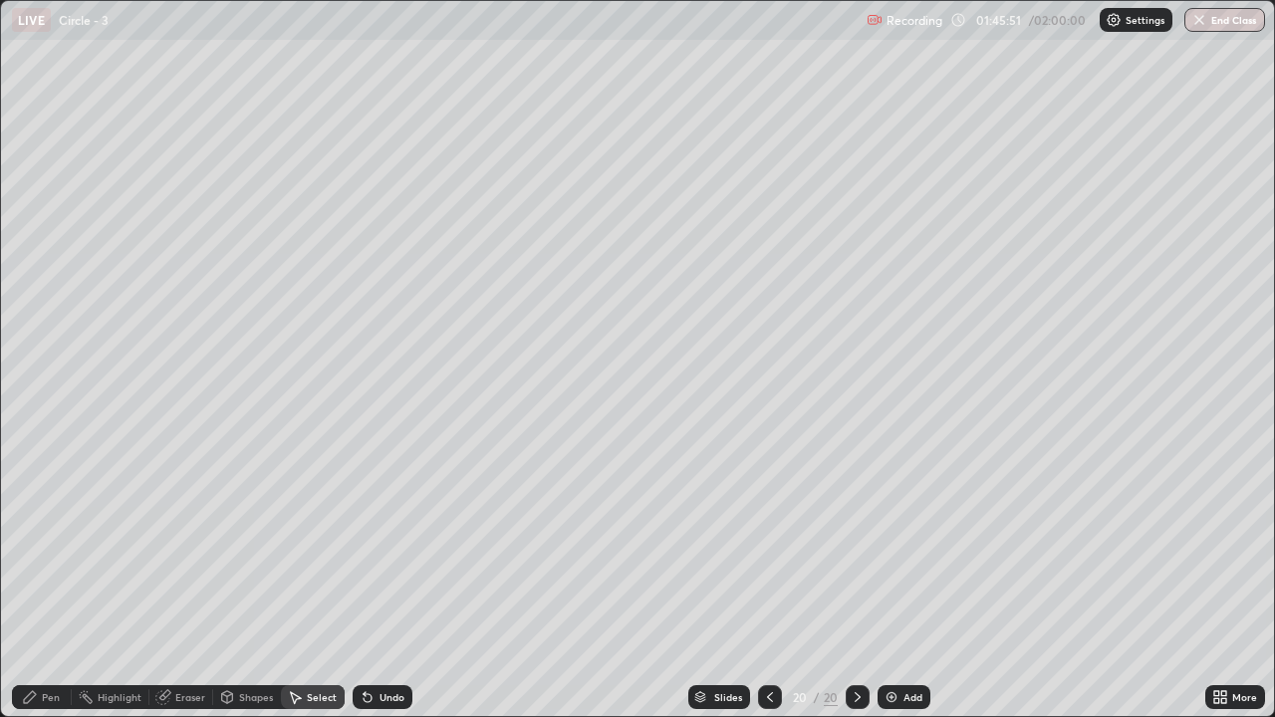
click at [203, 590] on div "Eraser" at bounding box center [190, 697] width 30 height 10
click at [49, 590] on div "Pen" at bounding box center [42, 697] width 60 height 24
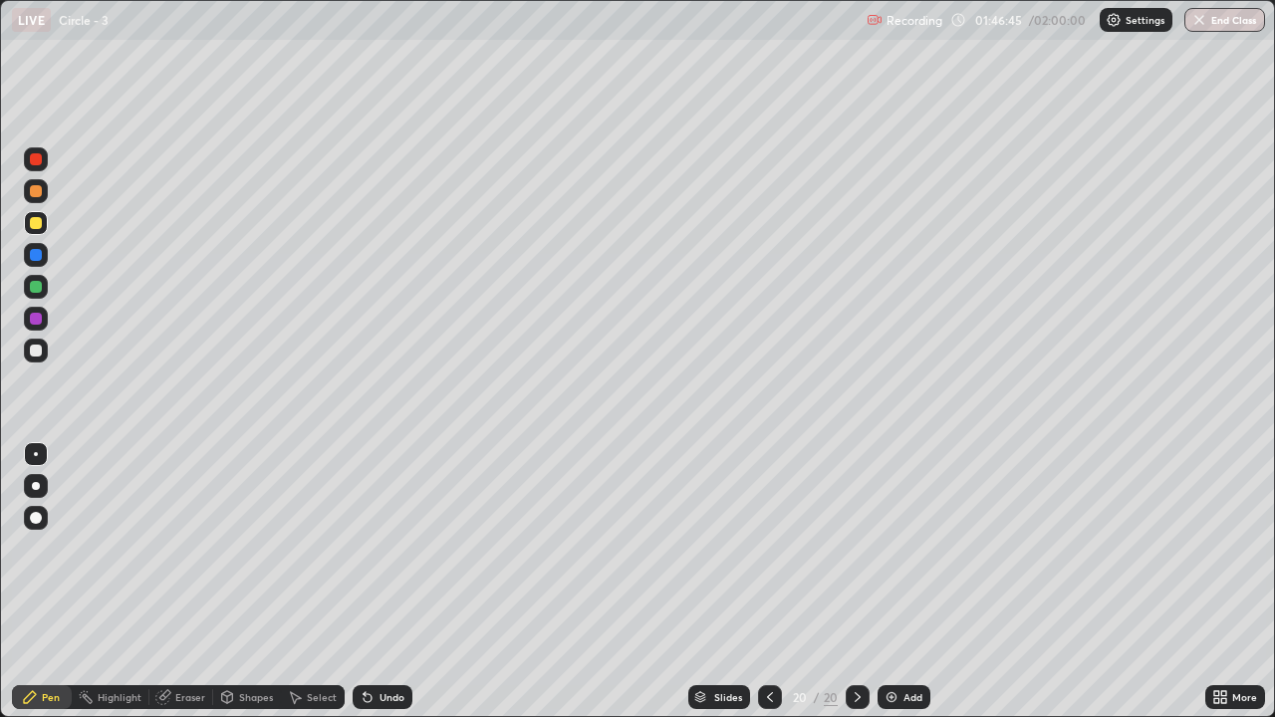
click at [27, 350] on div at bounding box center [36, 351] width 24 height 24
click at [238, 590] on div "Shapes" at bounding box center [247, 697] width 68 height 24
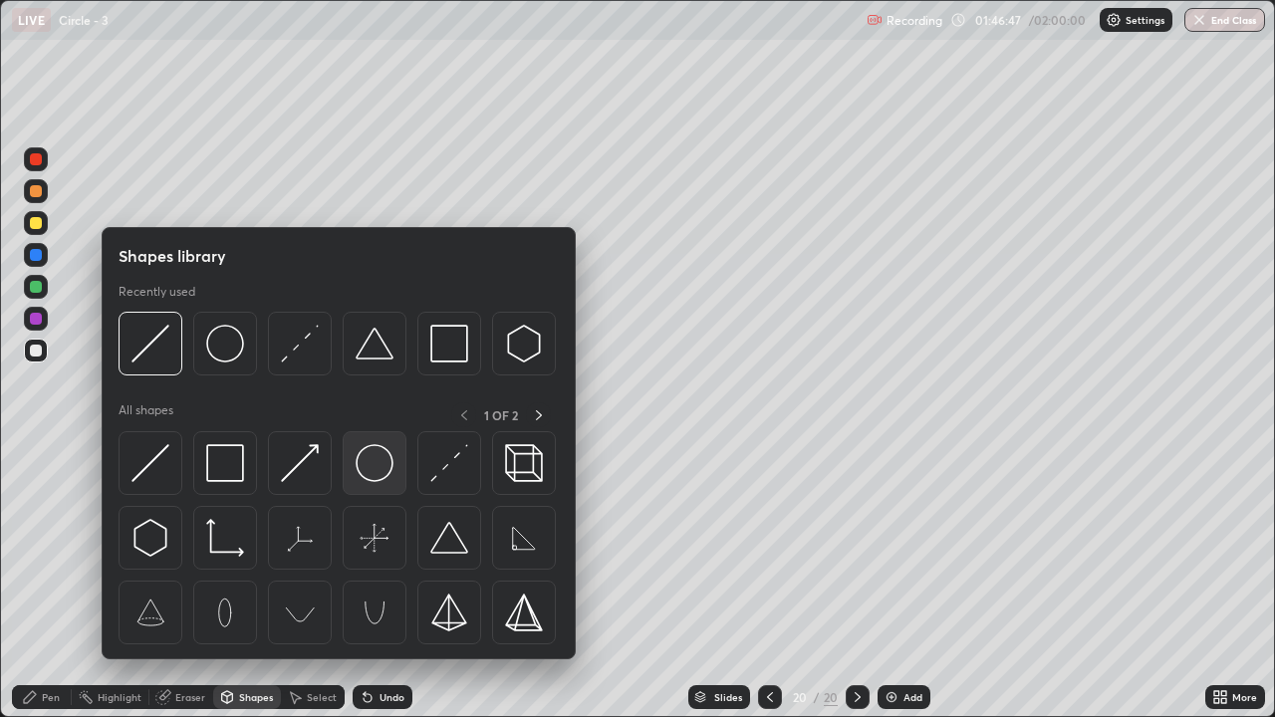
click at [370, 466] on img at bounding box center [375, 463] width 38 height 38
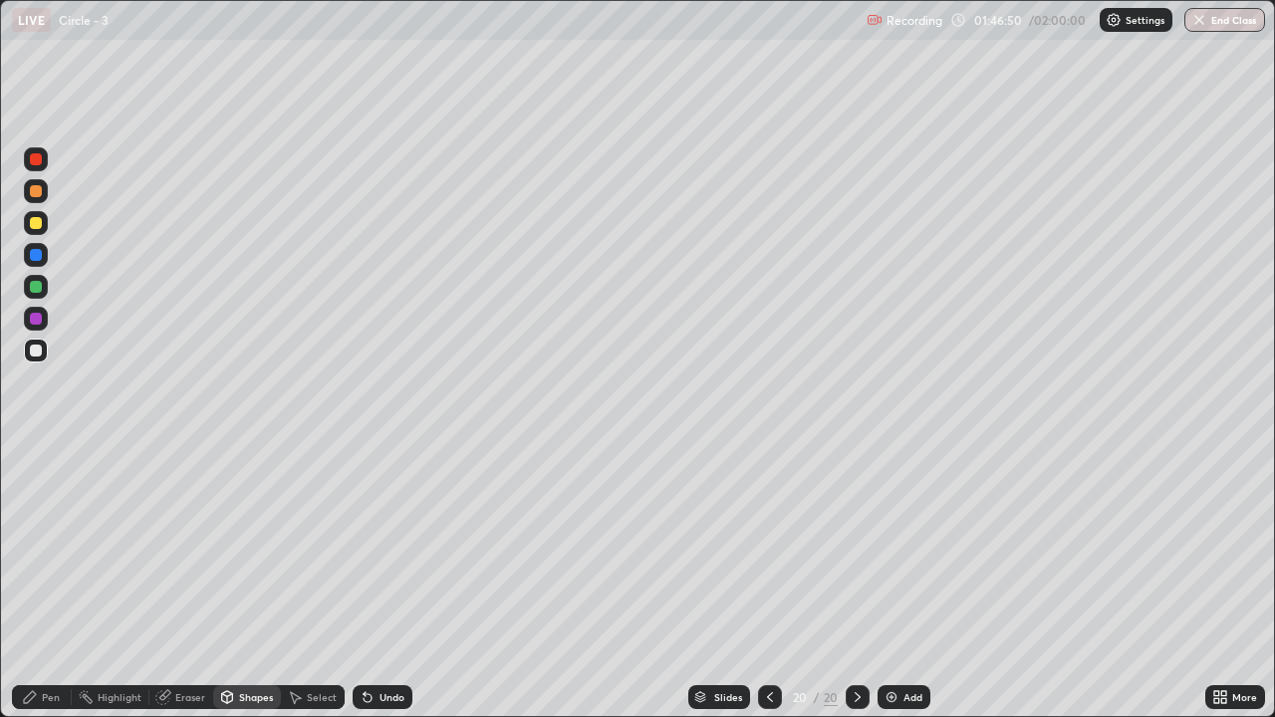
click at [58, 590] on div "Pen" at bounding box center [42, 697] width 60 height 24
click at [237, 590] on div "Shapes" at bounding box center [247, 697] width 68 height 24
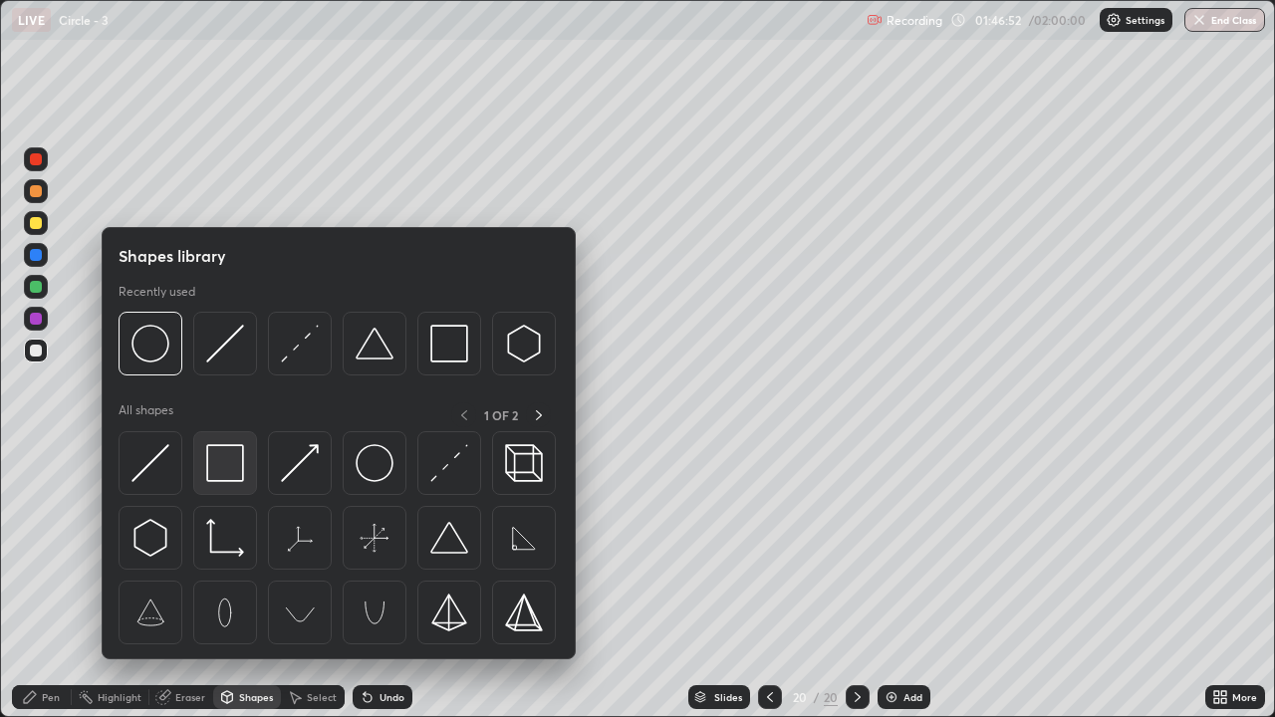
click at [225, 466] on img at bounding box center [225, 463] width 38 height 38
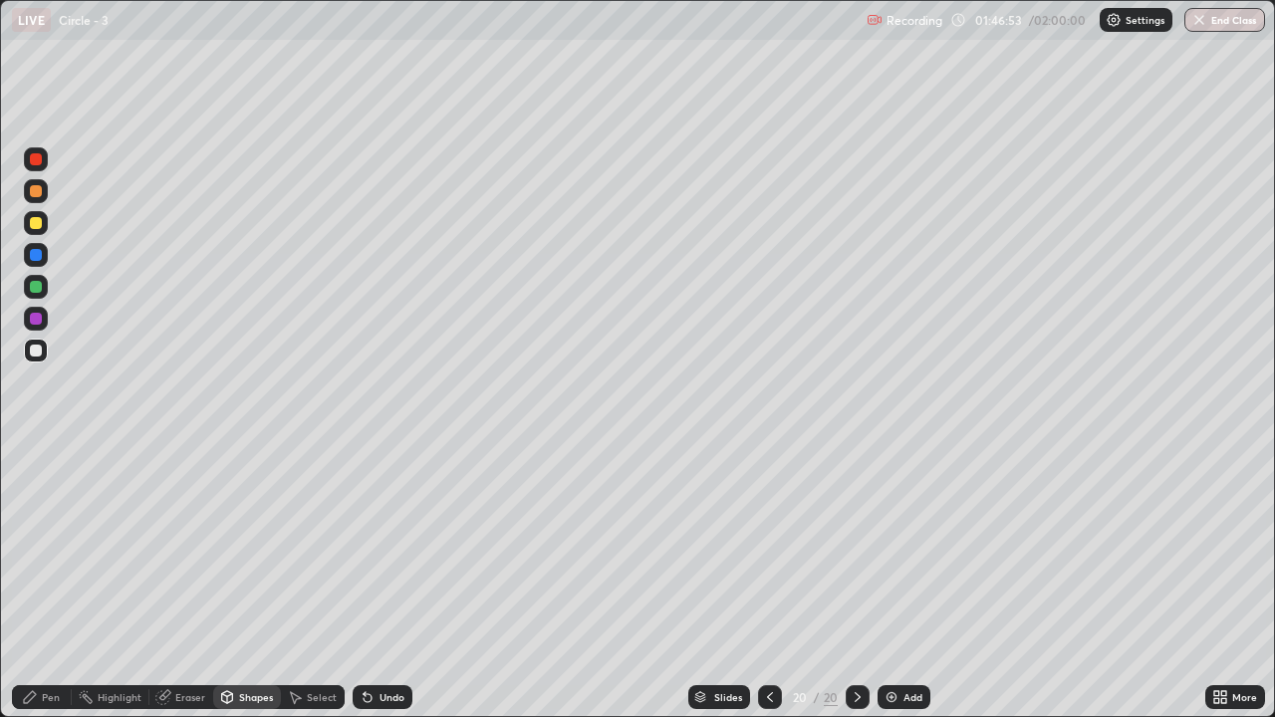
click at [235, 590] on div "Shapes" at bounding box center [247, 697] width 68 height 24
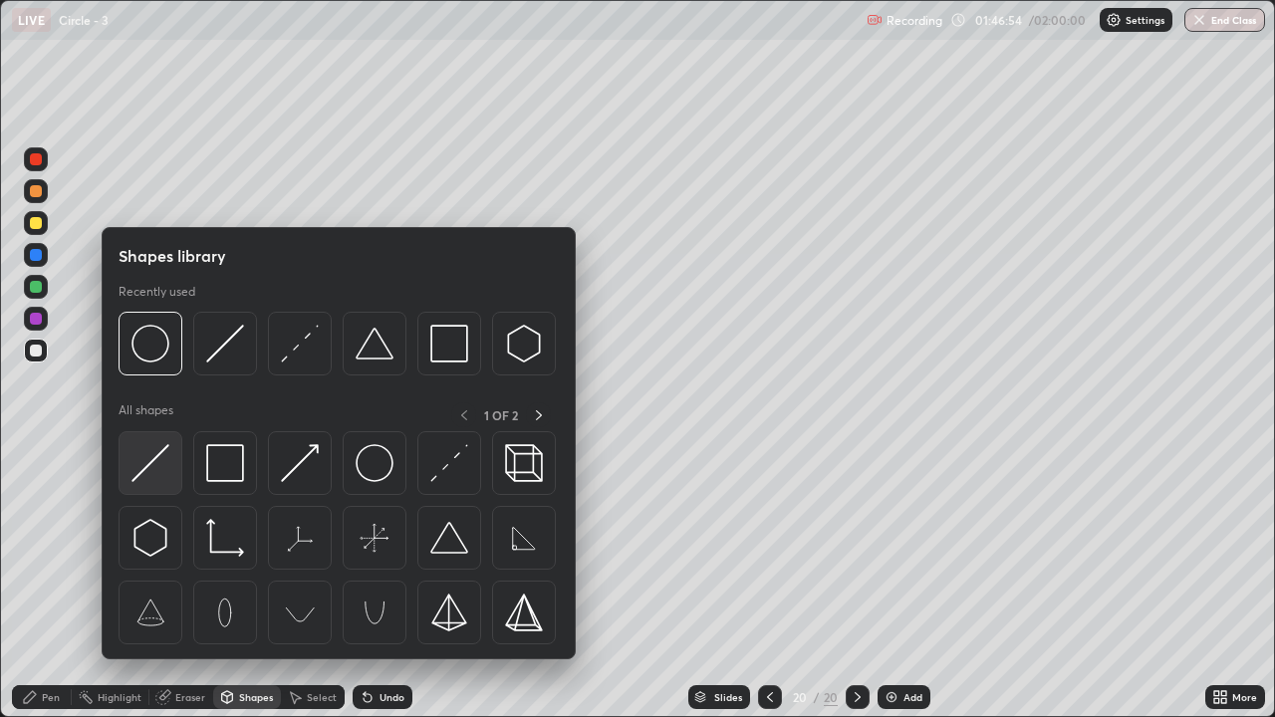
click at [151, 475] on img at bounding box center [150, 463] width 38 height 38
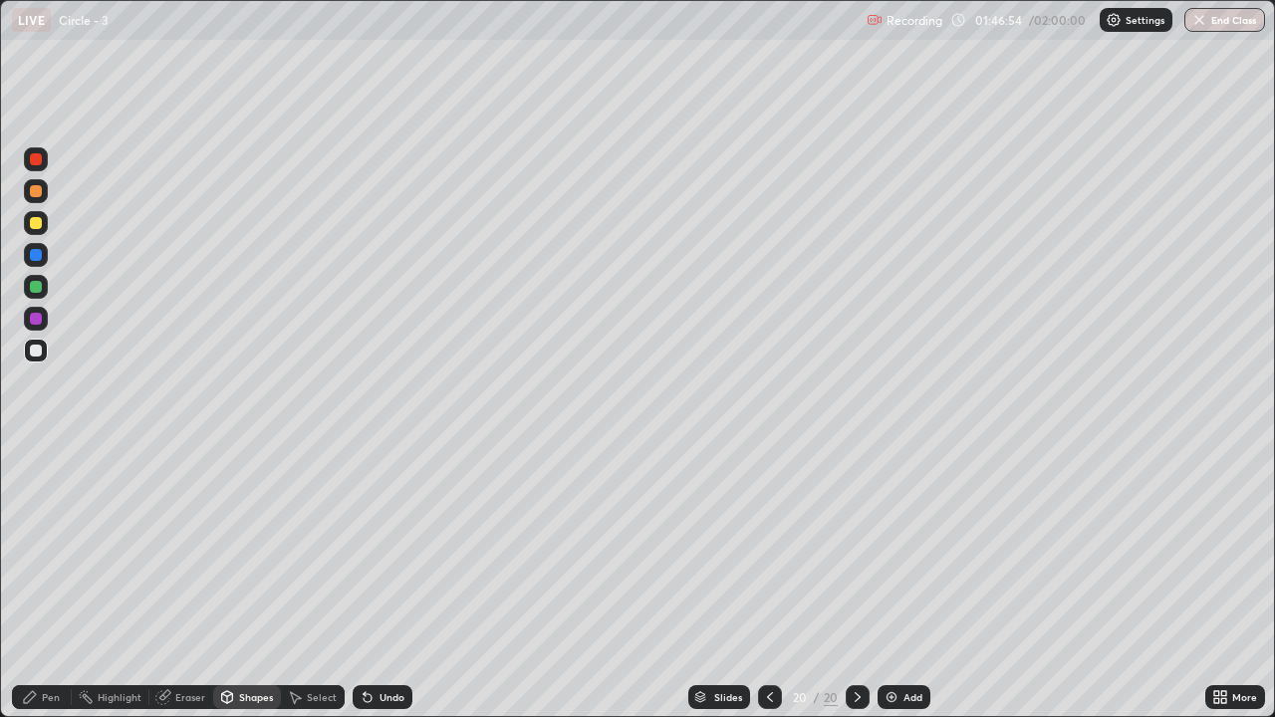
click at [31, 289] on div at bounding box center [36, 287] width 12 height 12
click at [42, 590] on div "Pen" at bounding box center [51, 697] width 18 height 10
click at [39, 351] on div at bounding box center [36, 351] width 12 height 12
click at [325, 590] on div "Select" at bounding box center [322, 697] width 30 height 10
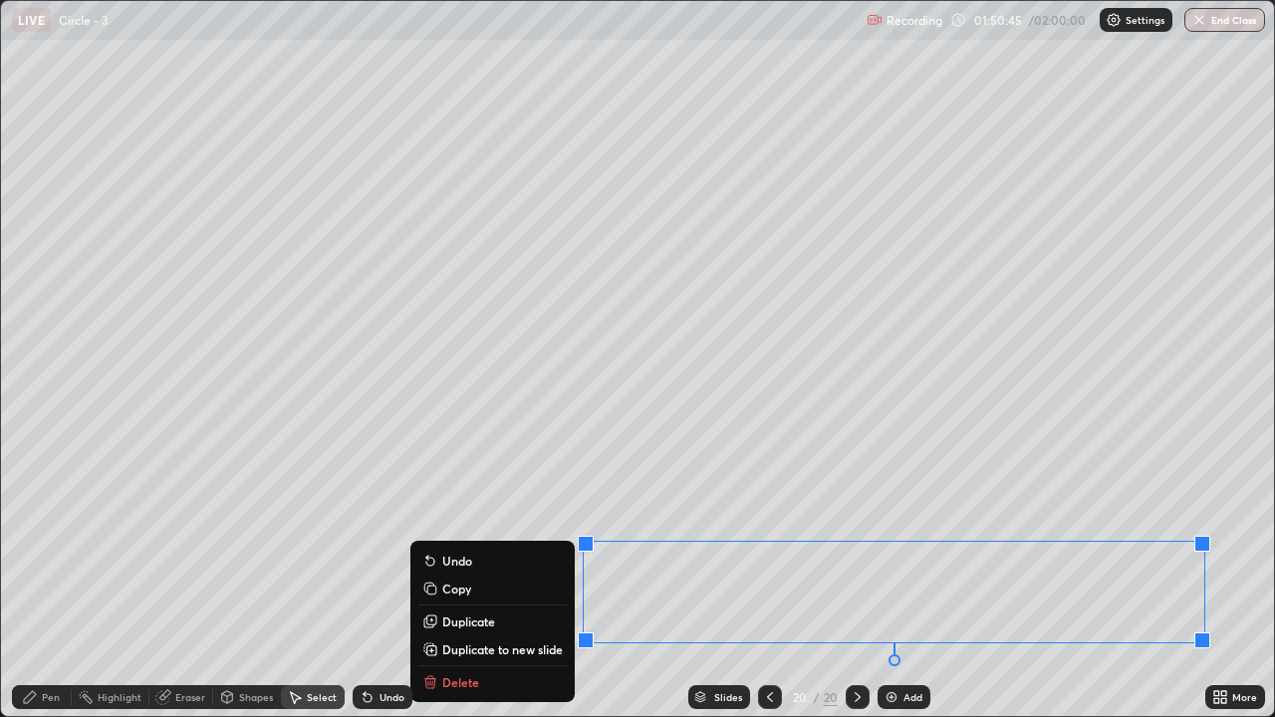
click at [543, 590] on p "Duplicate to new slide" at bounding box center [502, 649] width 121 height 16
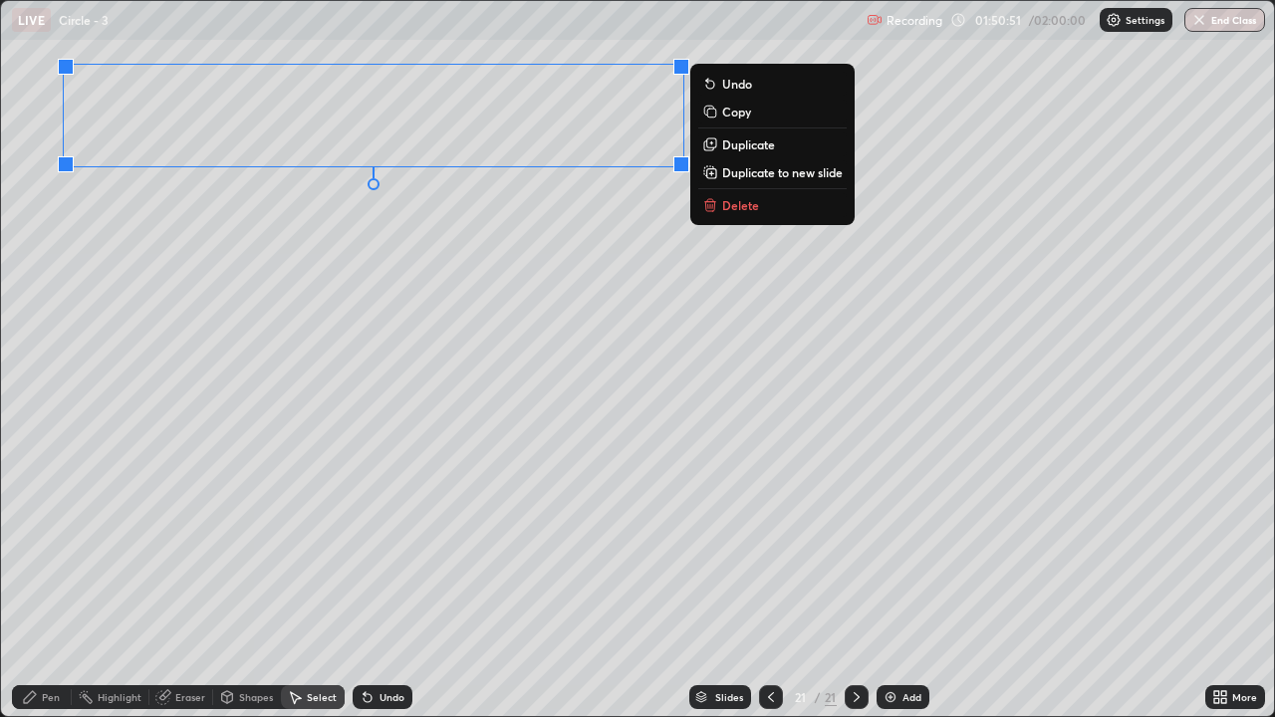
click at [1223, 590] on icon at bounding box center [1223, 700] width 5 height 5
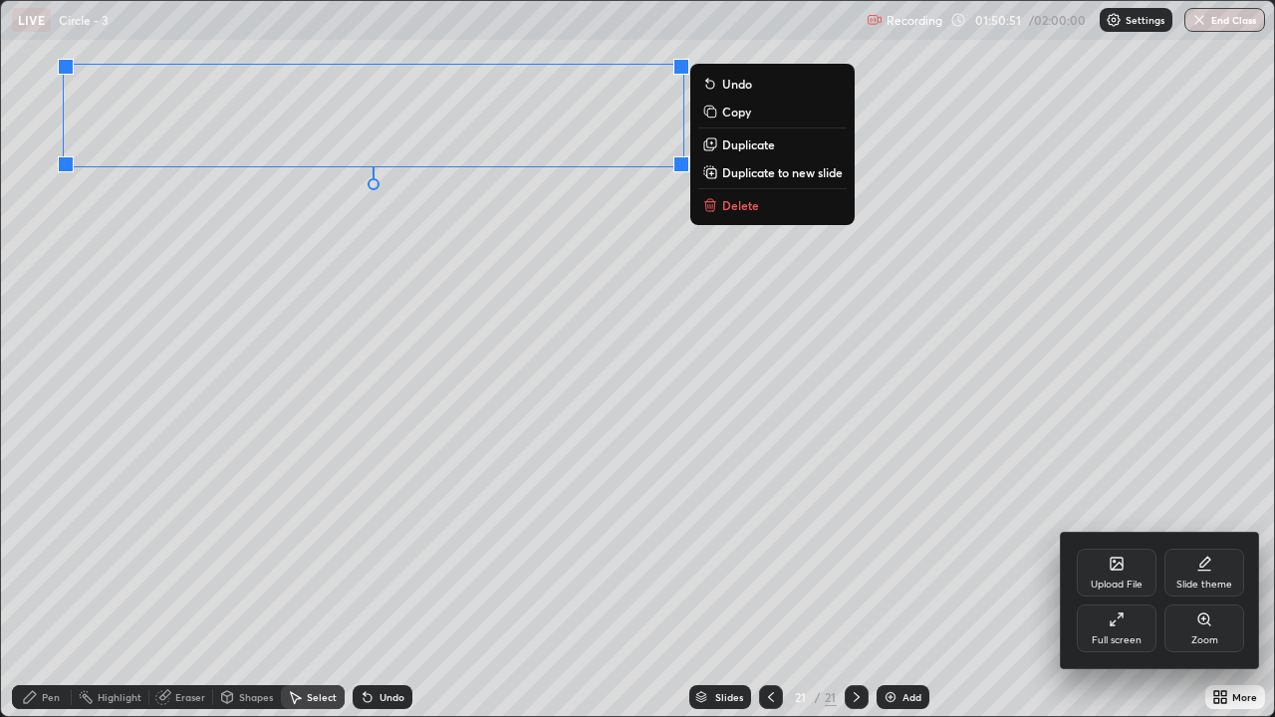
click at [1108, 590] on icon at bounding box center [1116, 620] width 16 height 16
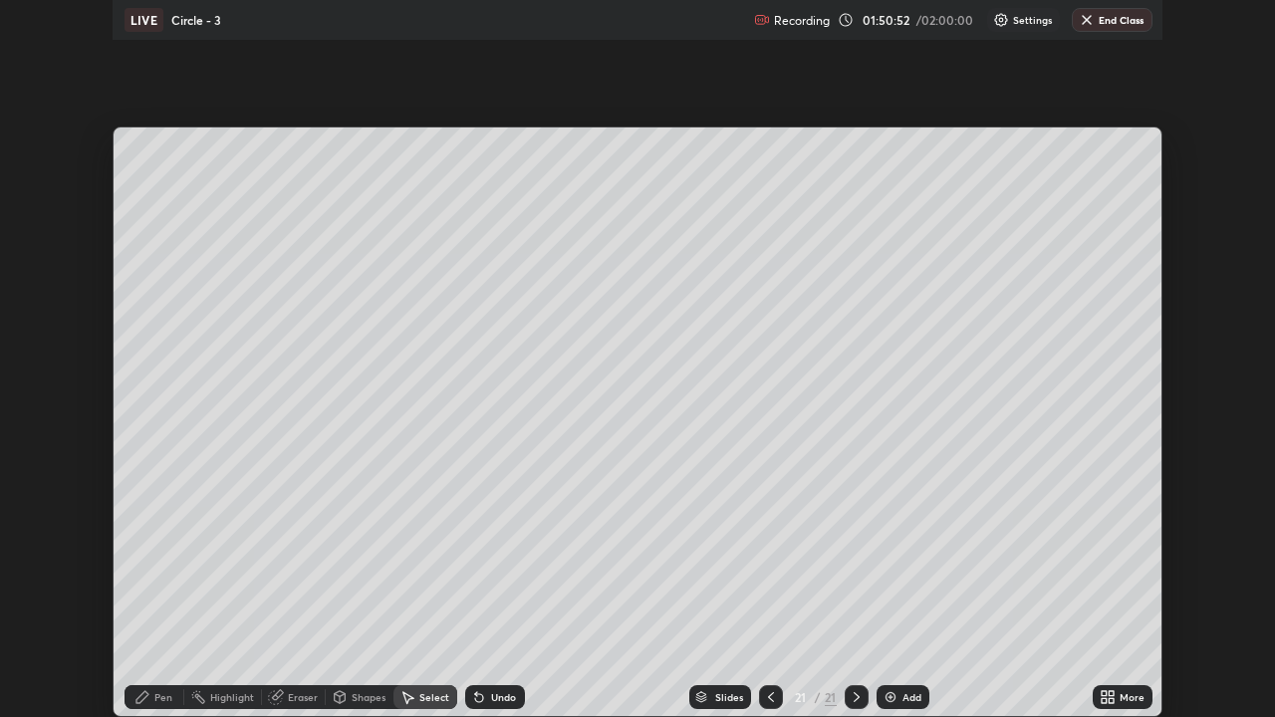
scroll to position [99003, 98319]
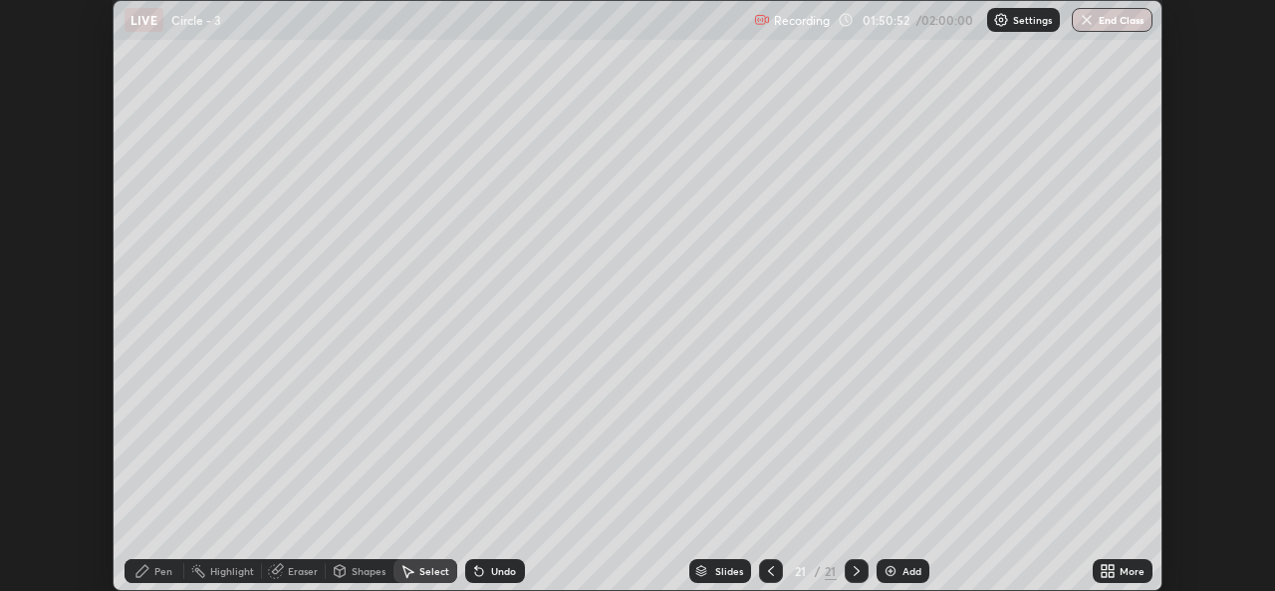
click at [1110, 567] on icon at bounding box center [1110, 567] width 5 height 5
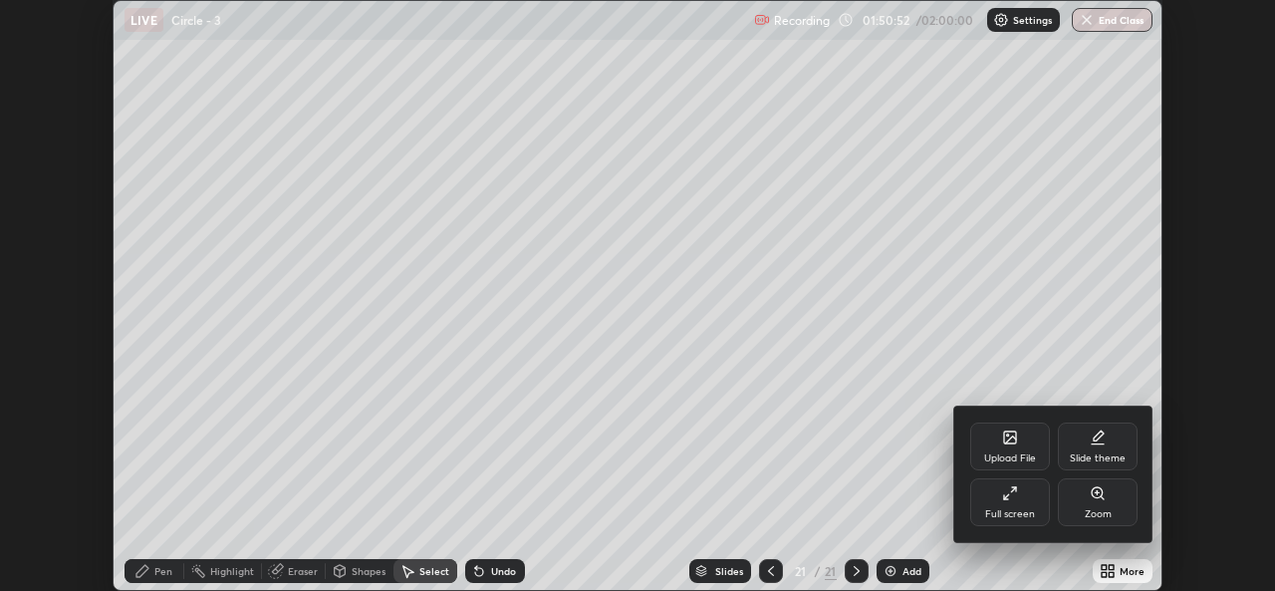
click at [1024, 501] on div "Full screen" at bounding box center [1010, 502] width 80 height 48
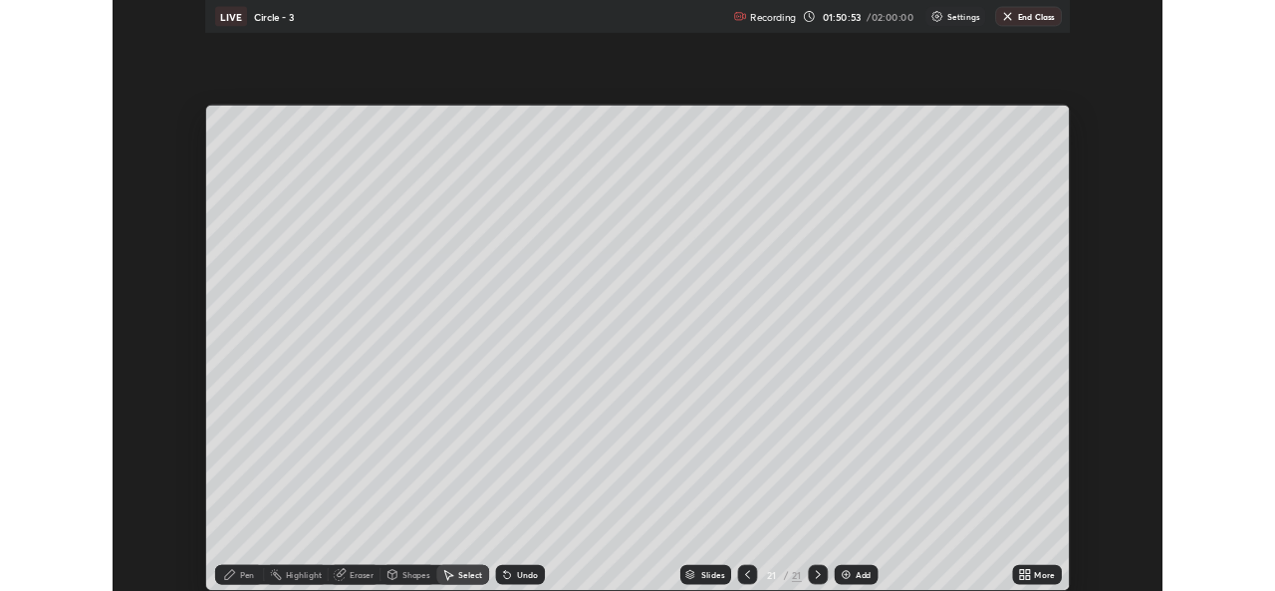
scroll to position [717, 1275]
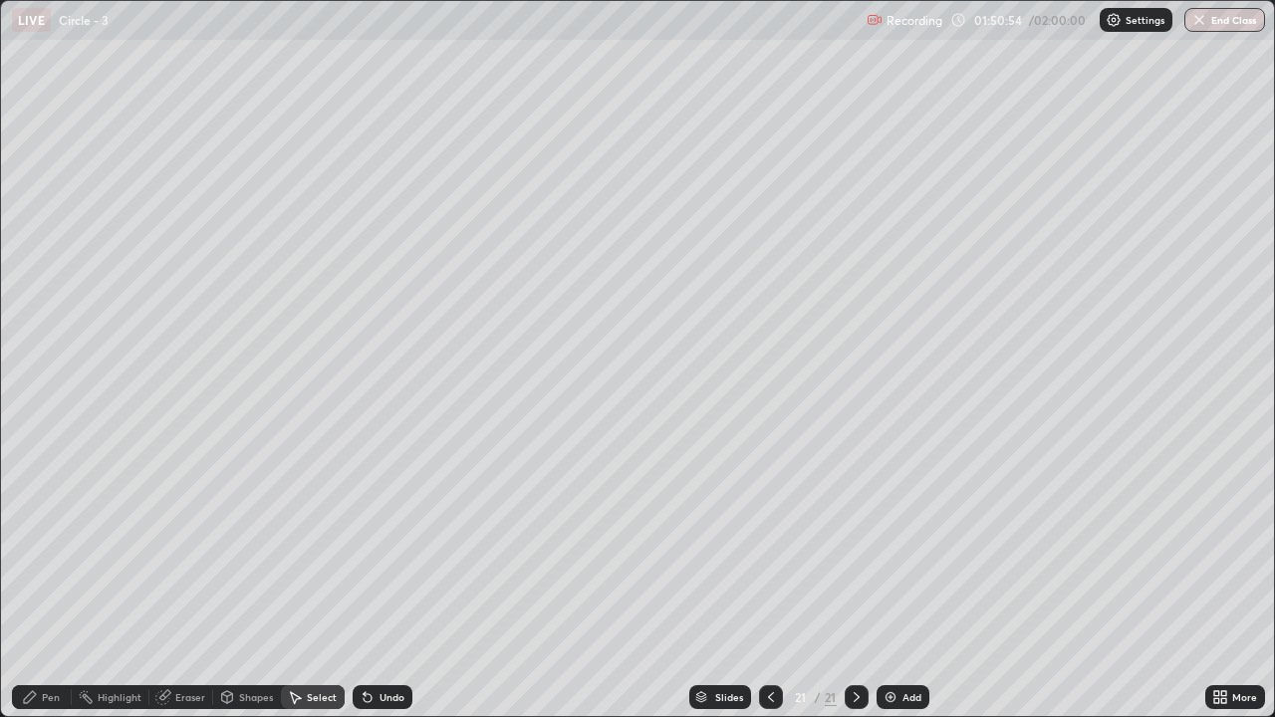
click at [46, 590] on div "Pen" at bounding box center [51, 697] width 18 height 10
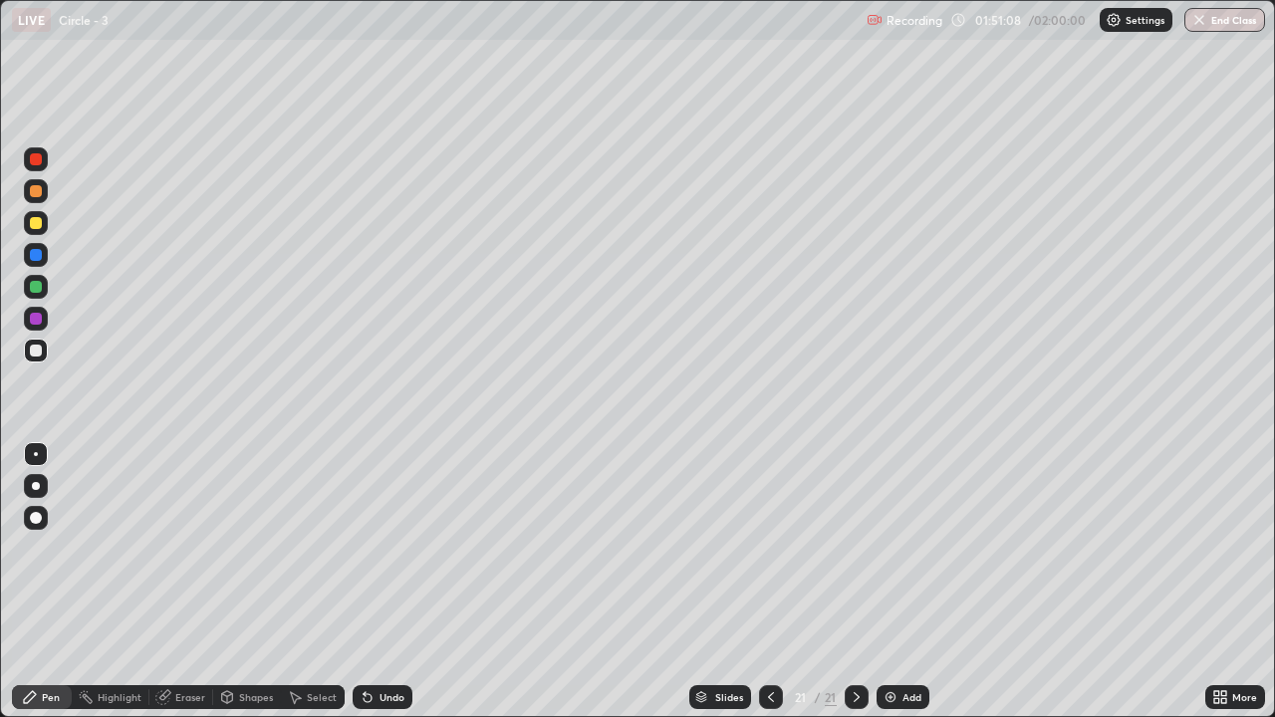
click at [770, 590] on icon at bounding box center [771, 697] width 16 height 16
click at [855, 590] on icon at bounding box center [857, 697] width 16 height 16
click at [372, 590] on icon at bounding box center [368, 697] width 16 height 16
click at [29, 350] on div at bounding box center [36, 351] width 24 height 24
click at [328, 590] on div "Select" at bounding box center [322, 697] width 30 height 10
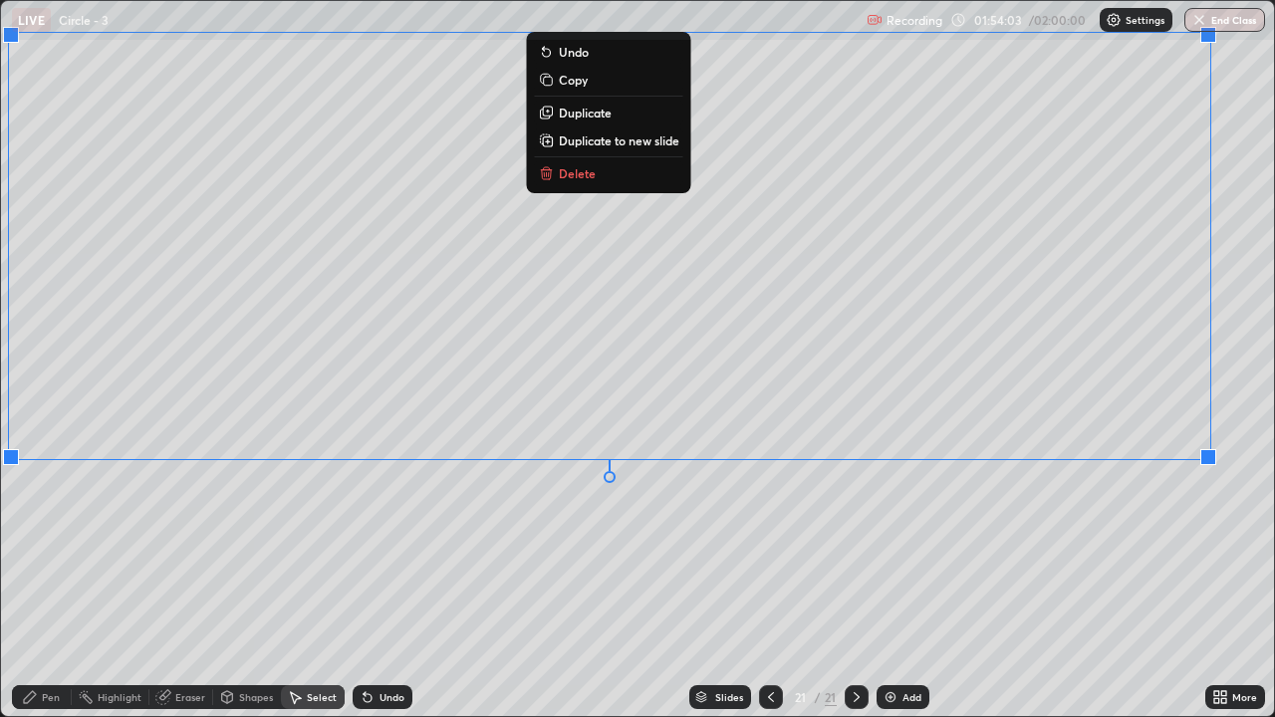
click at [190, 512] on div "0 ° Undo Copy Duplicate Duplicate to new slide Delete" at bounding box center [637, 358] width 1273 height 715
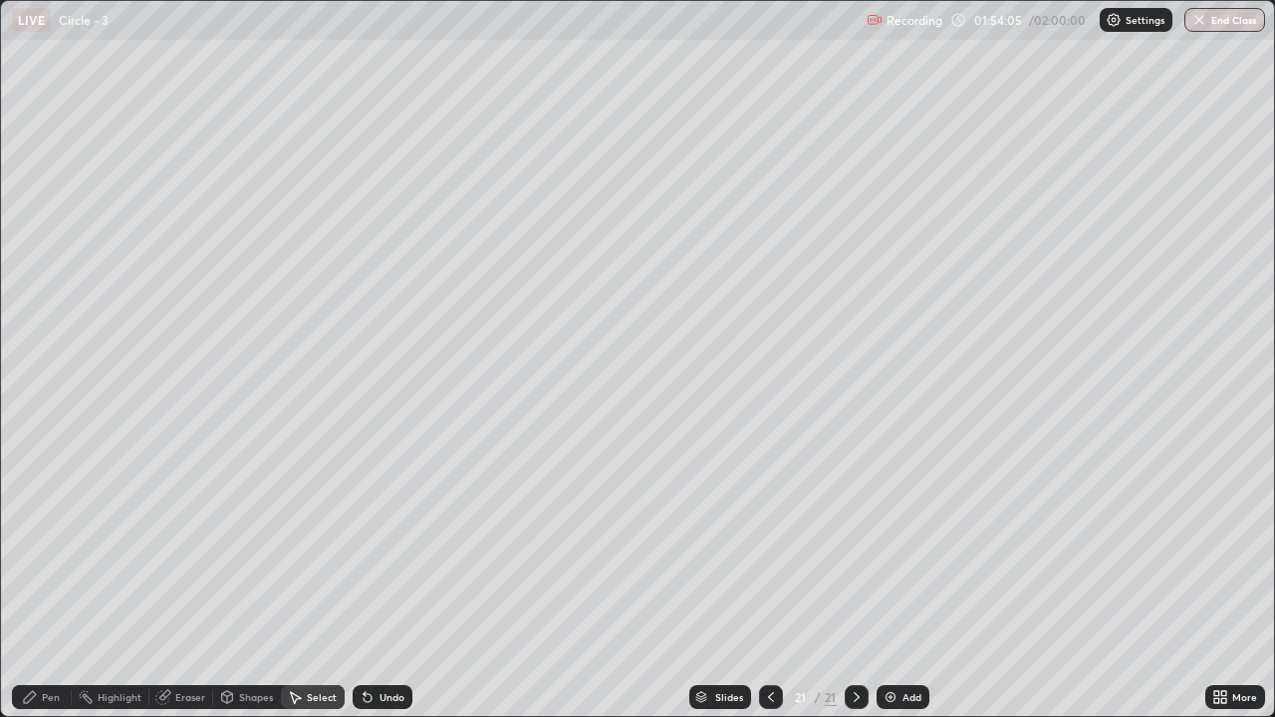
click at [192, 590] on div "Eraser" at bounding box center [190, 697] width 30 height 10
click at [1232, 590] on div "More" at bounding box center [1235, 697] width 60 height 24
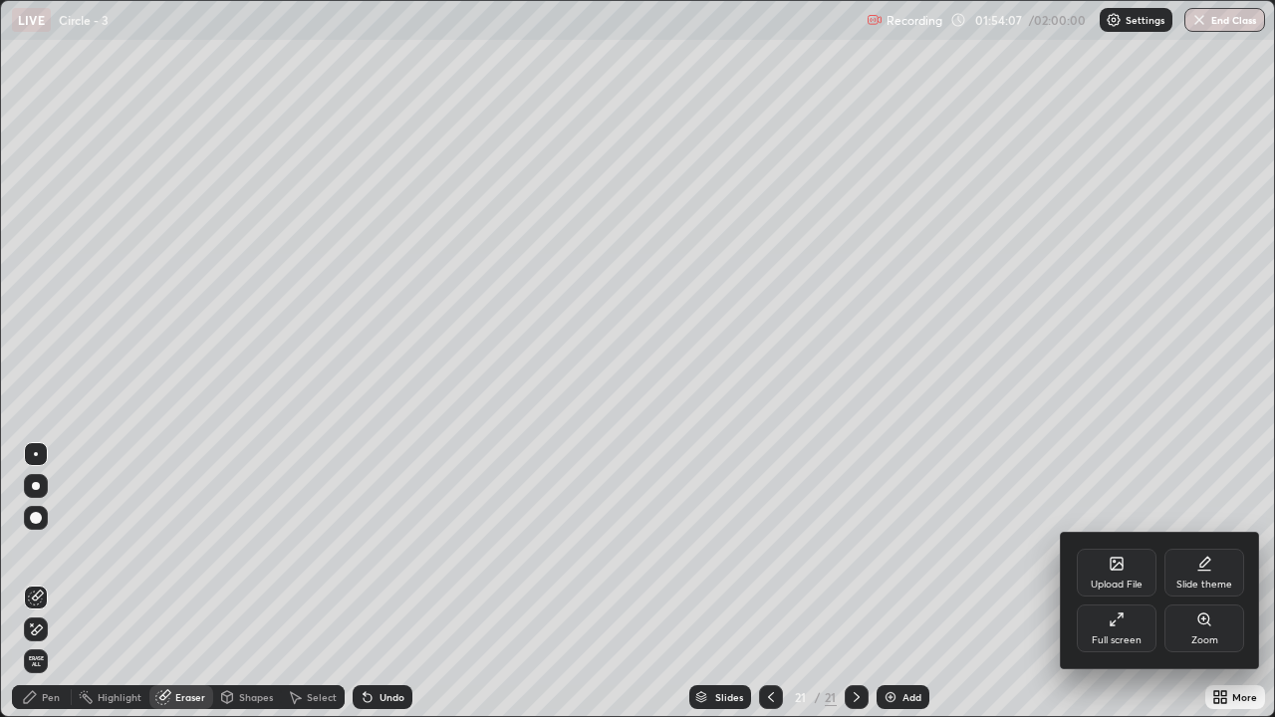
click at [1145, 590] on div "Full screen" at bounding box center [1117, 629] width 80 height 48
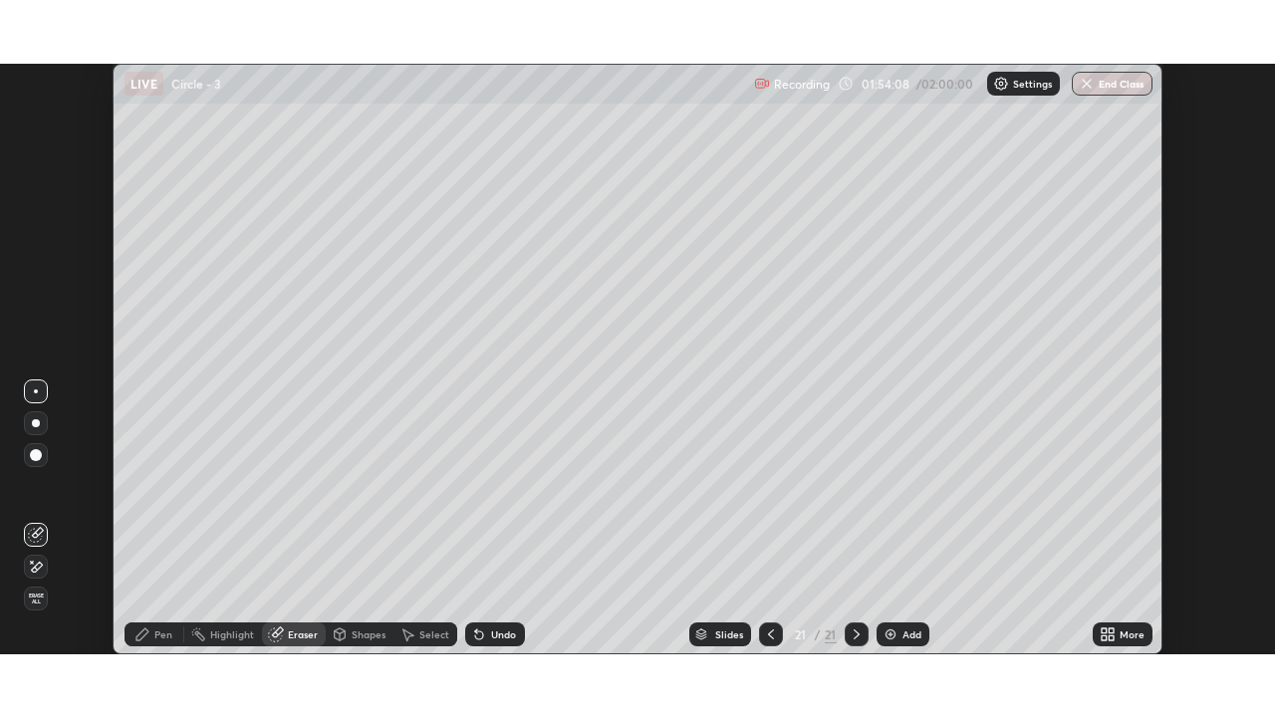
scroll to position [99003, 98319]
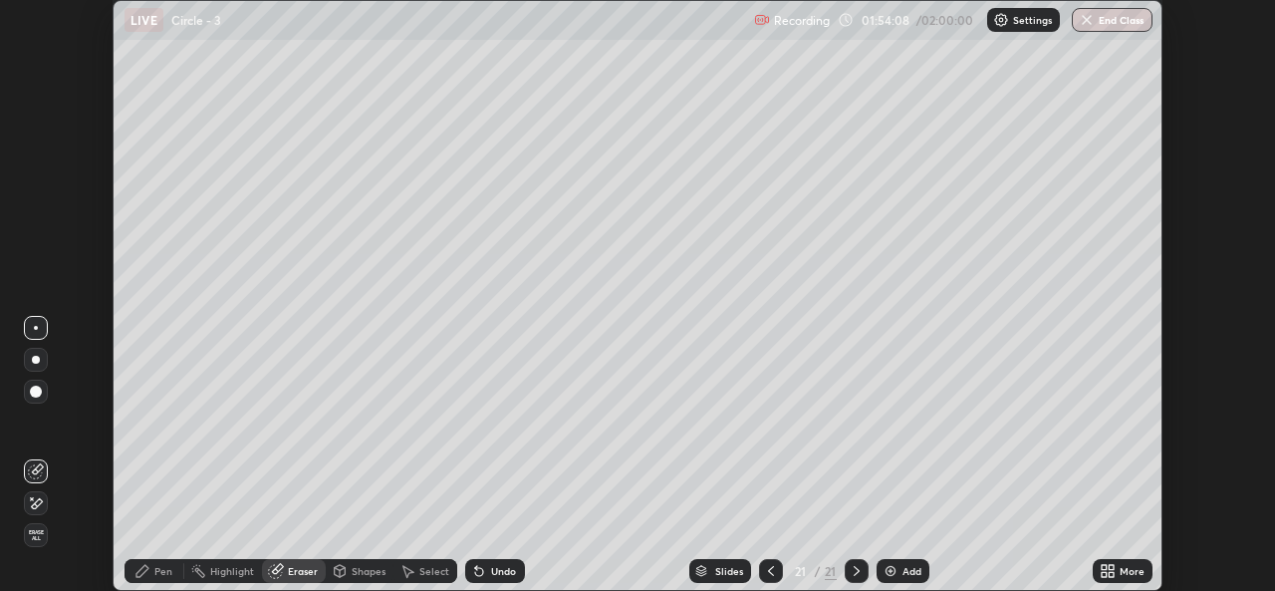
click at [1129, 567] on div "More" at bounding box center [1131, 571] width 25 height 10
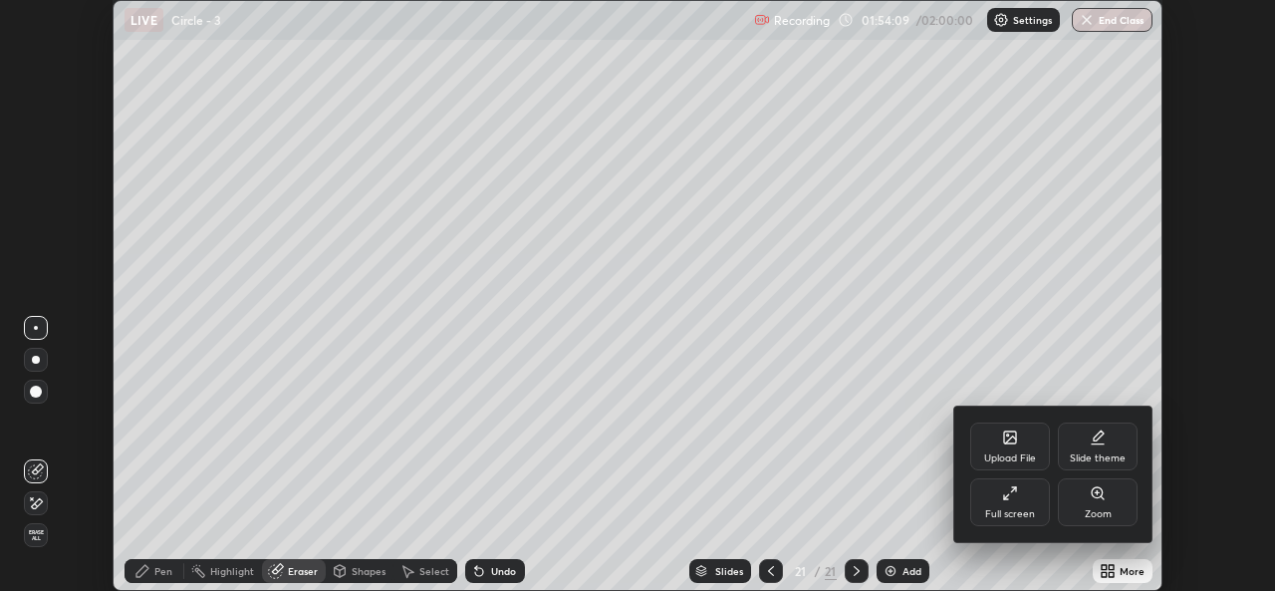
click at [1013, 506] on div "Full screen" at bounding box center [1010, 502] width 80 height 48
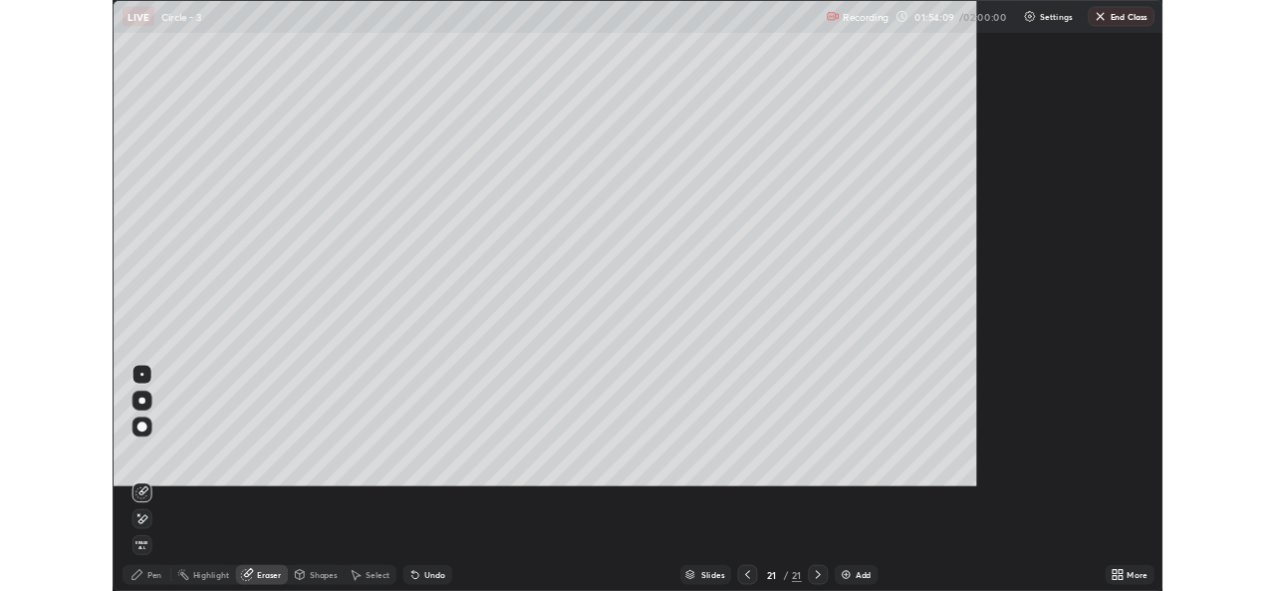
scroll to position [717, 1275]
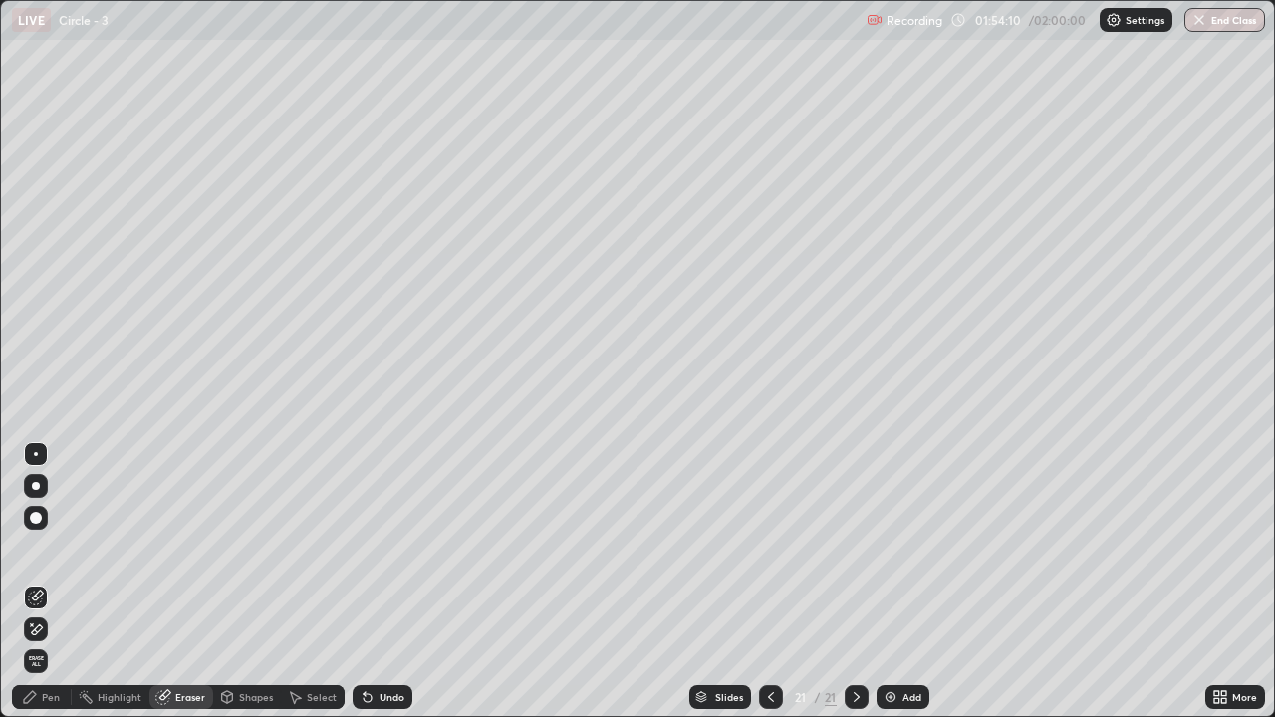
click at [42, 590] on div "Pen" at bounding box center [42, 697] width 60 height 24
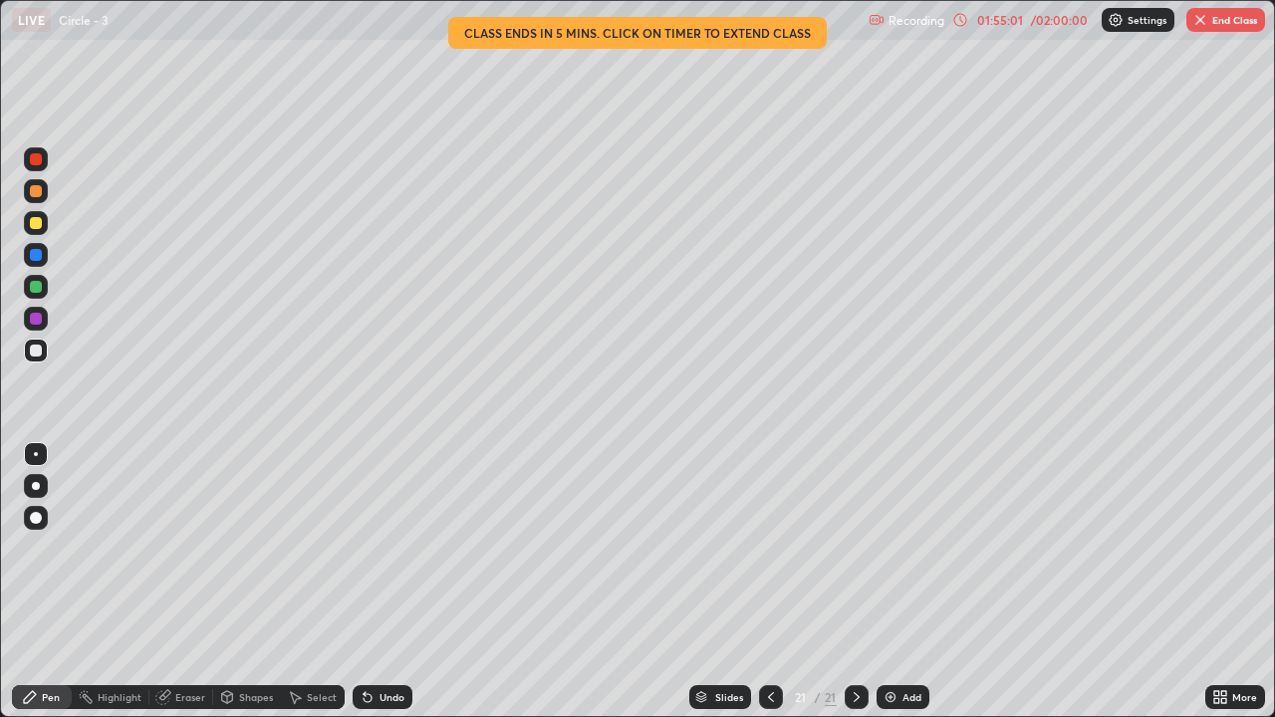
click at [192, 590] on div "Eraser" at bounding box center [190, 697] width 30 height 10
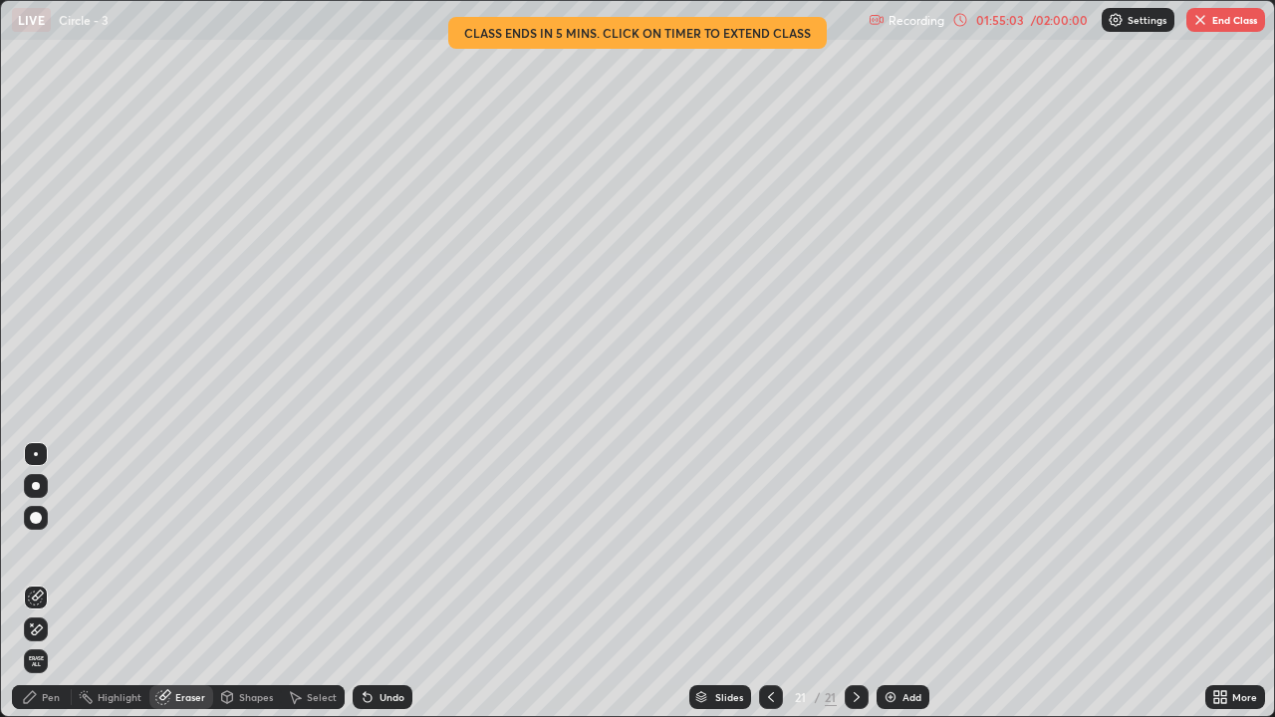
click at [45, 590] on div "Pen" at bounding box center [51, 697] width 18 height 10
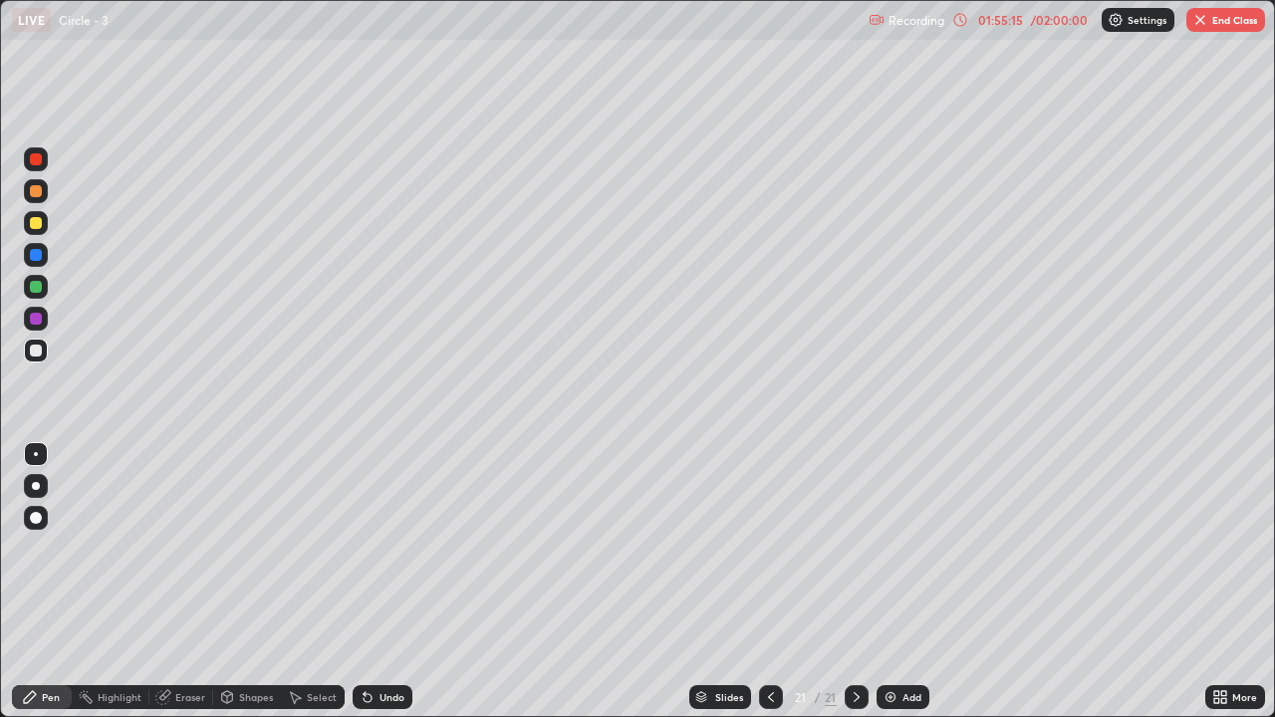
click at [325, 590] on div "Select" at bounding box center [322, 697] width 30 height 10
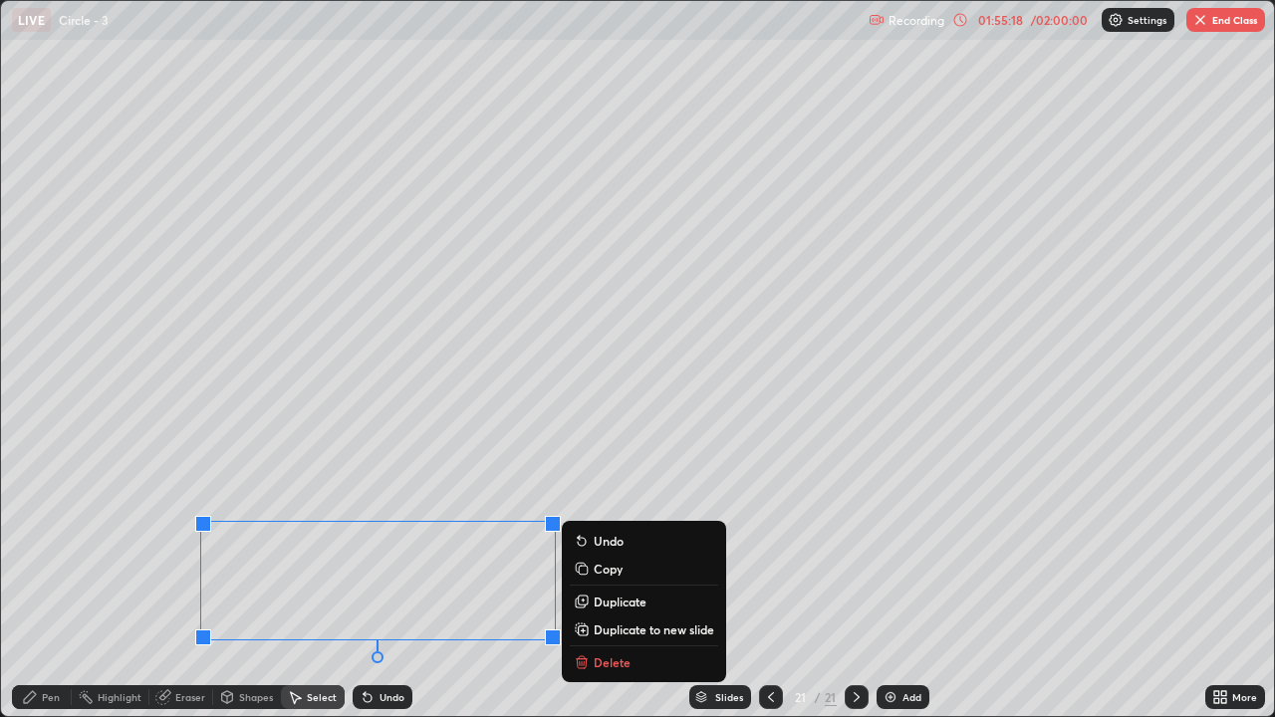
click at [514, 590] on div "0 ° Undo Copy Duplicate Duplicate to new slide Delete" at bounding box center [637, 358] width 1273 height 715
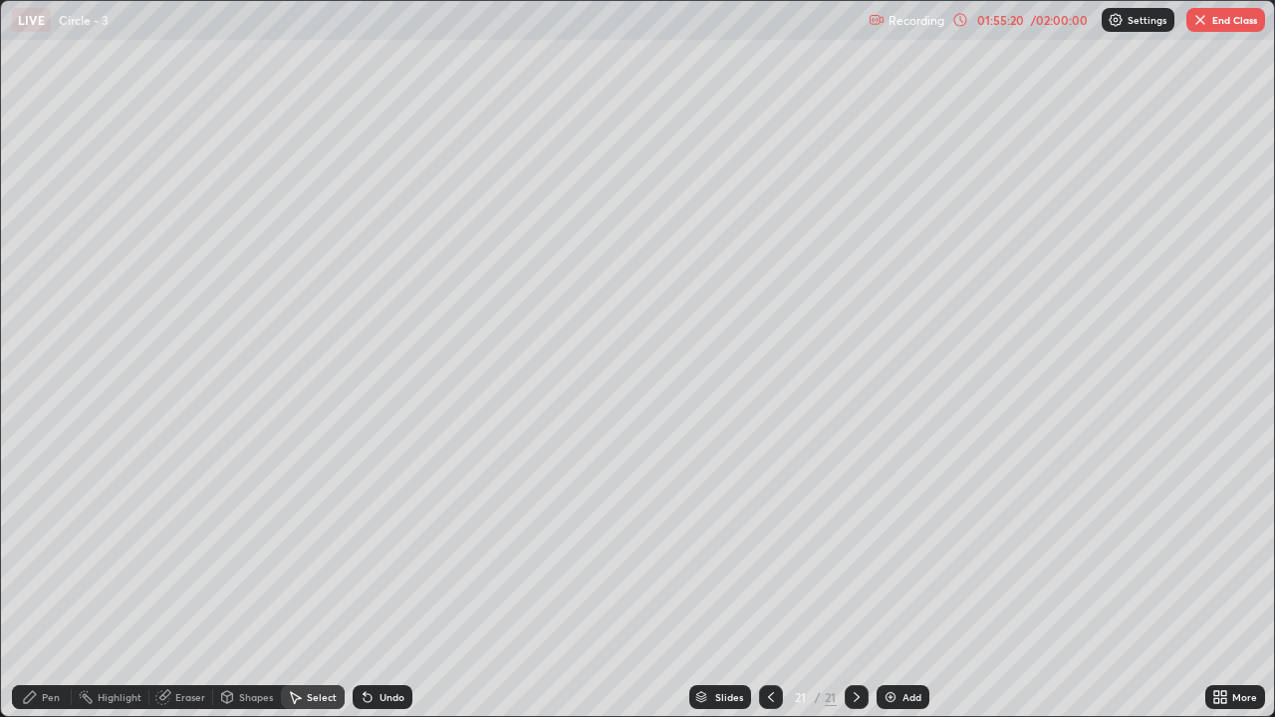
click at [45, 590] on div "Pen" at bounding box center [51, 697] width 18 height 10
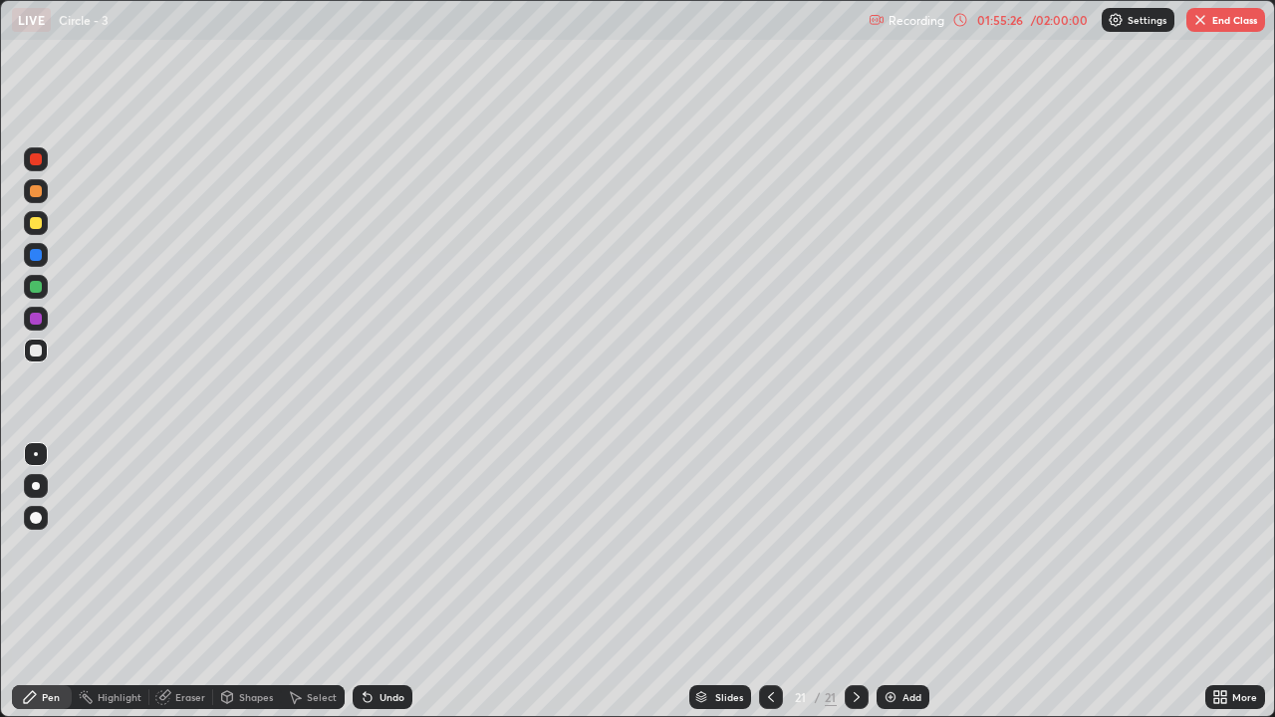
click at [379, 590] on div "Undo" at bounding box center [383, 697] width 60 height 24
click at [373, 590] on div "Undo" at bounding box center [383, 697] width 60 height 24
click at [377, 590] on div "Undo" at bounding box center [383, 697] width 60 height 24
click at [381, 590] on div "Undo" at bounding box center [391, 697] width 25 height 10
click at [384, 590] on div "Undo" at bounding box center [383, 697] width 60 height 24
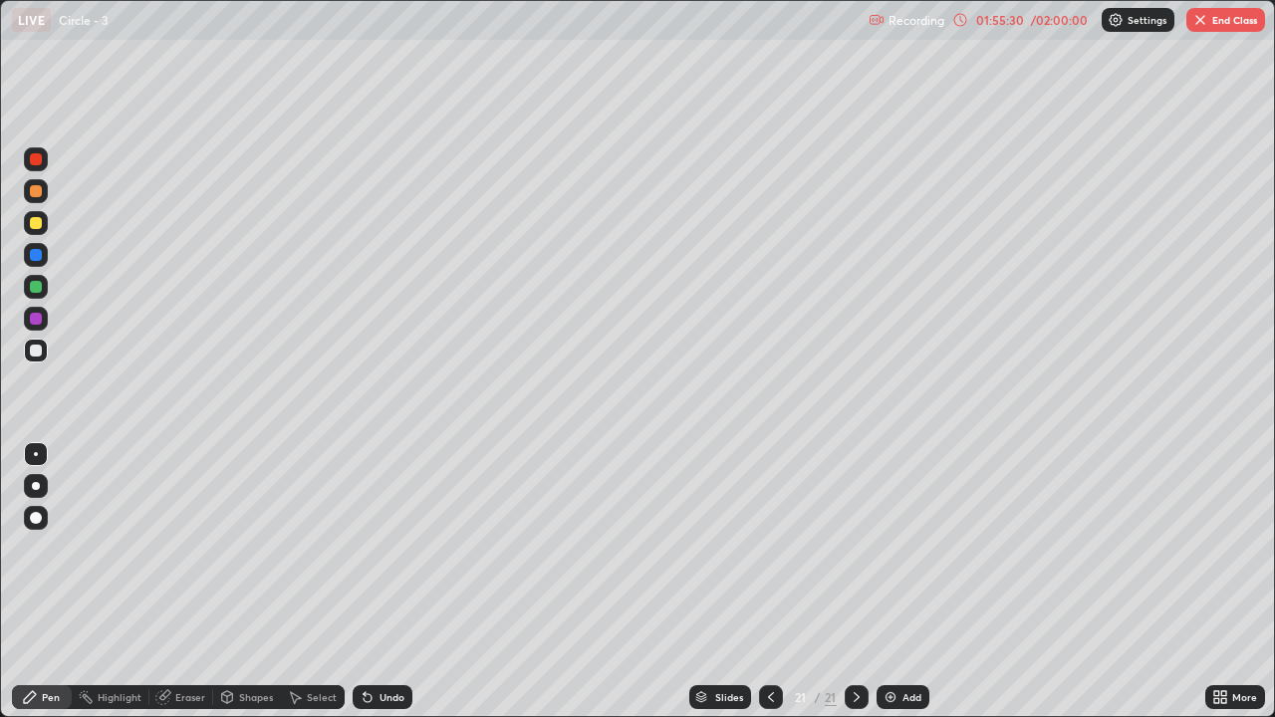
click at [384, 590] on div "Undo" at bounding box center [391, 697] width 25 height 10
click at [184, 590] on div "Eraser" at bounding box center [181, 697] width 64 height 24
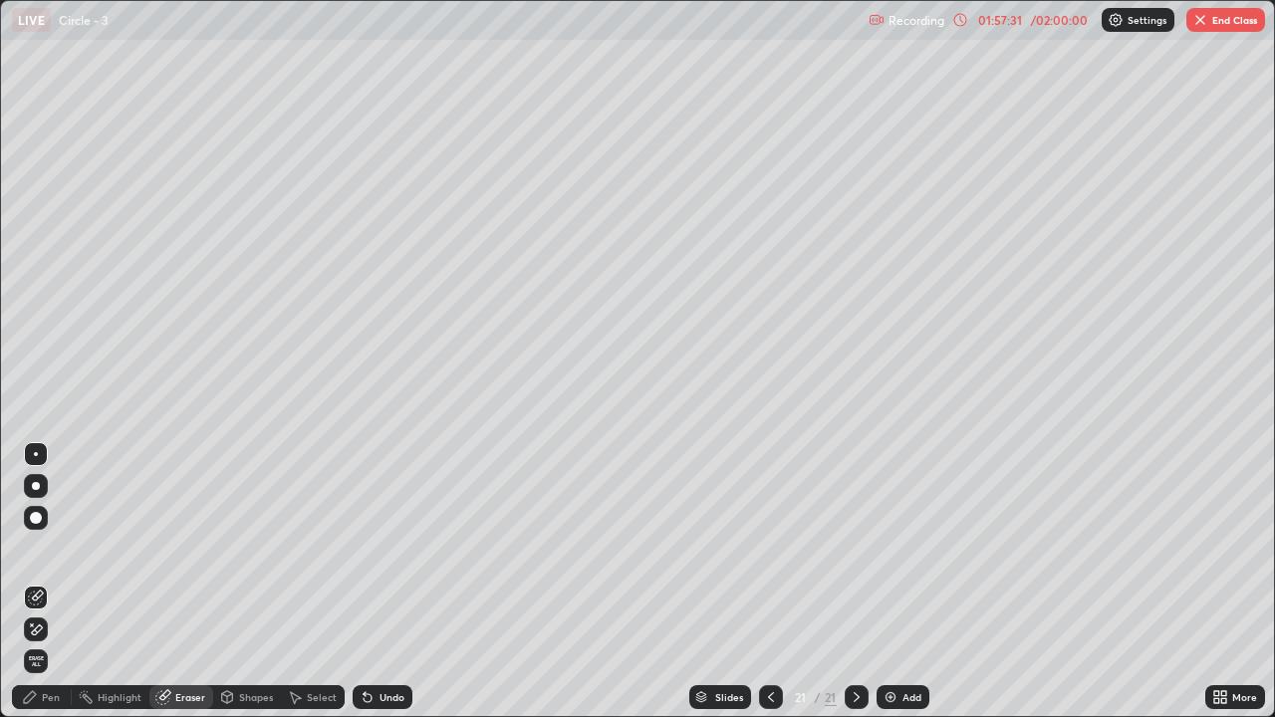
click at [47, 590] on div "Pen" at bounding box center [51, 697] width 18 height 10
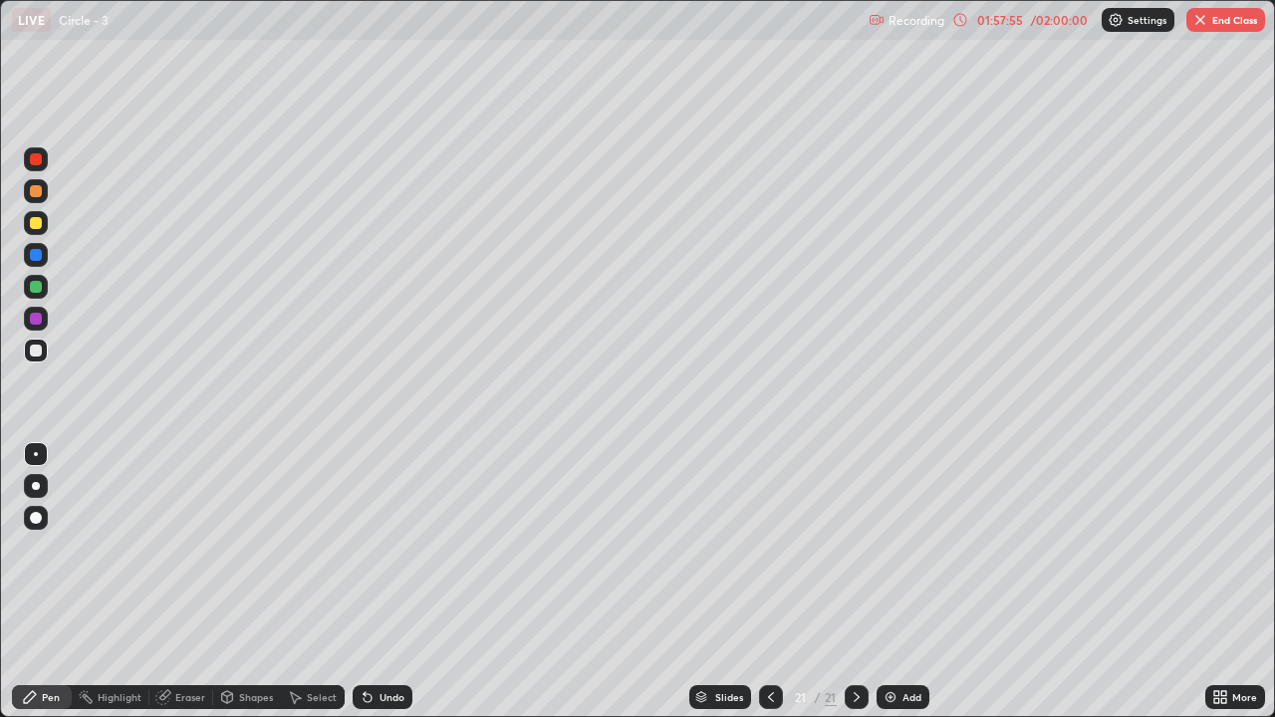
click at [901, 590] on div "Add" at bounding box center [902, 697] width 53 height 24
click at [45, 590] on div "Pen" at bounding box center [42, 697] width 60 height 24
click at [768, 590] on icon at bounding box center [771, 697] width 16 height 16
click at [770, 590] on icon at bounding box center [771, 697] width 16 height 16
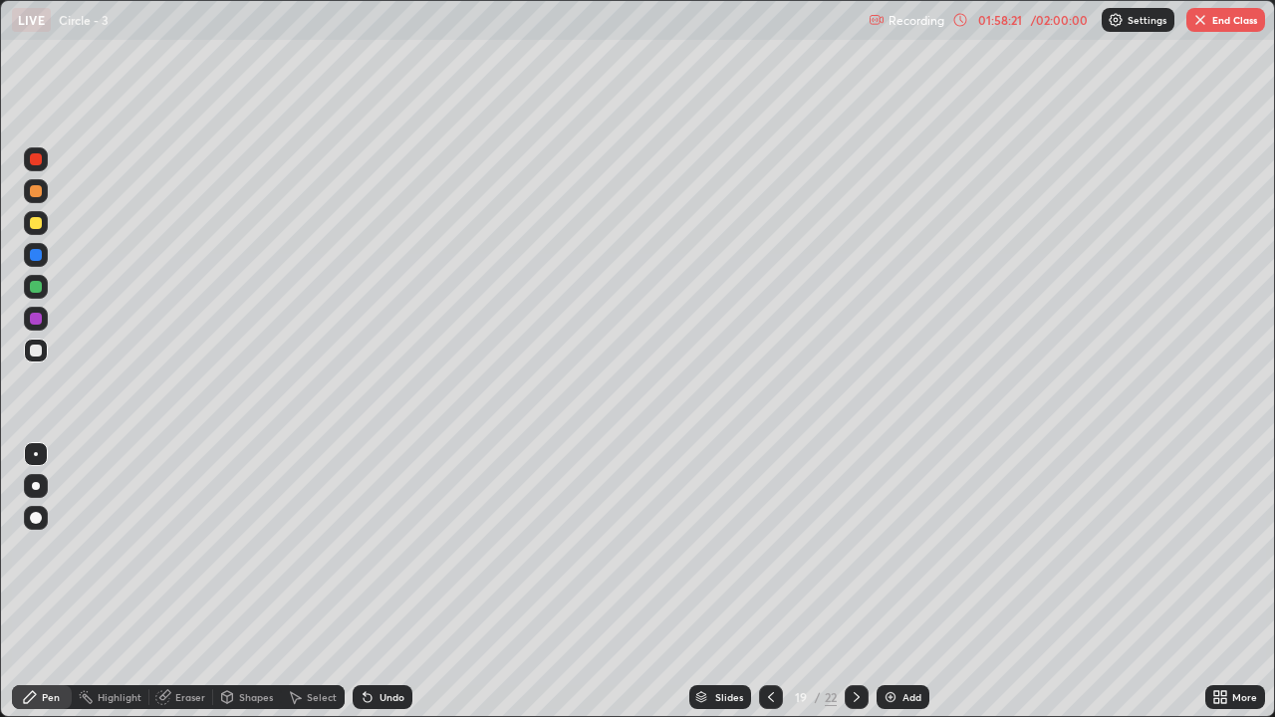
click at [767, 590] on icon at bounding box center [771, 697] width 16 height 16
click at [858, 590] on icon at bounding box center [857, 697] width 16 height 16
click at [857, 590] on icon at bounding box center [857, 697] width 16 height 16
click at [855, 590] on icon at bounding box center [857, 697] width 16 height 16
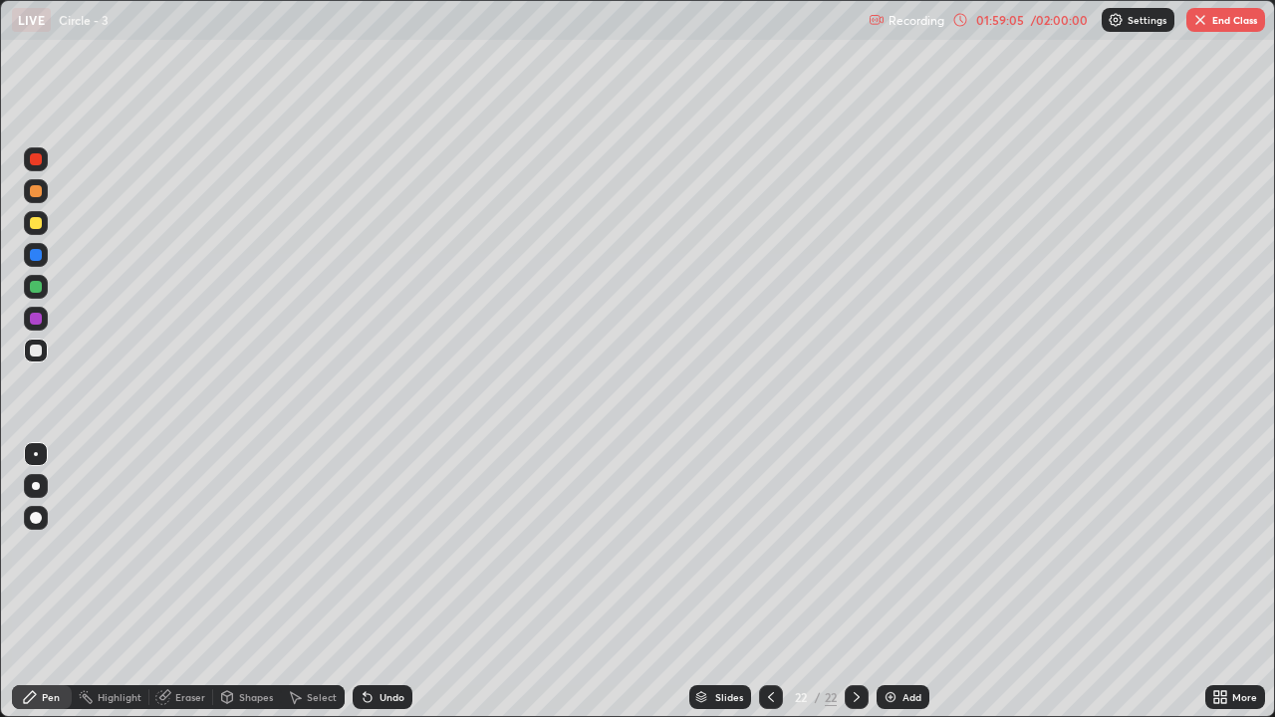
click at [768, 590] on icon at bounding box center [771, 697] width 16 height 16
click at [1059, 19] on div "/ 02:00:00" at bounding box center [1059, 20] width 62 height 12
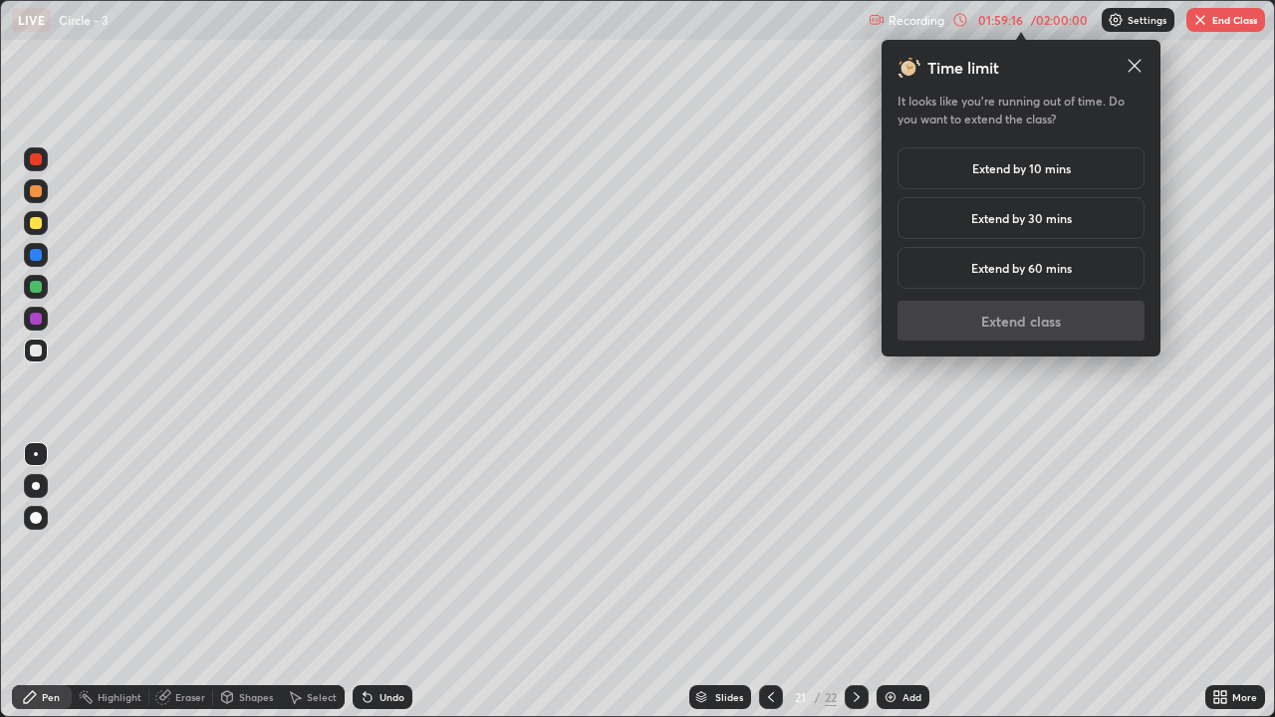
click at [1059, 168] on h5 "Extend by 10 mins" at bounding box center [1021, 168] width 99 height 18
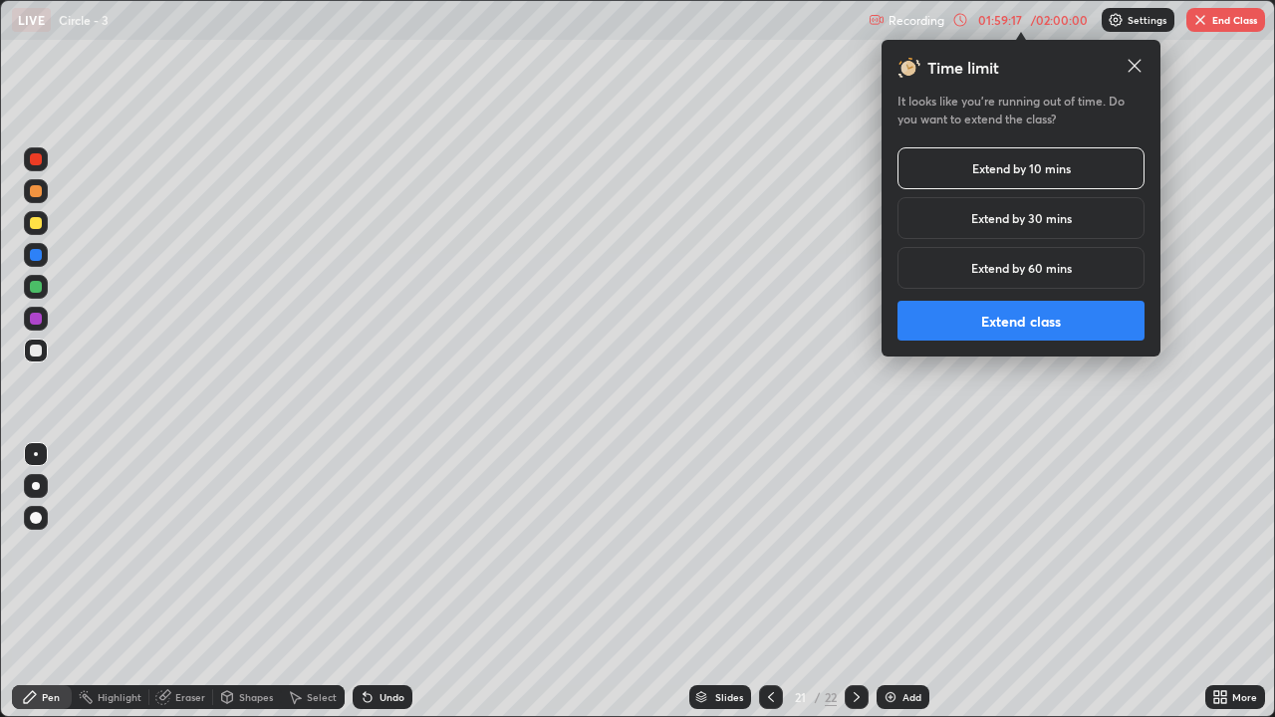
click at [1061, 324] on button "Extend class" at bounding box center [1020, 321] width 247 height 40
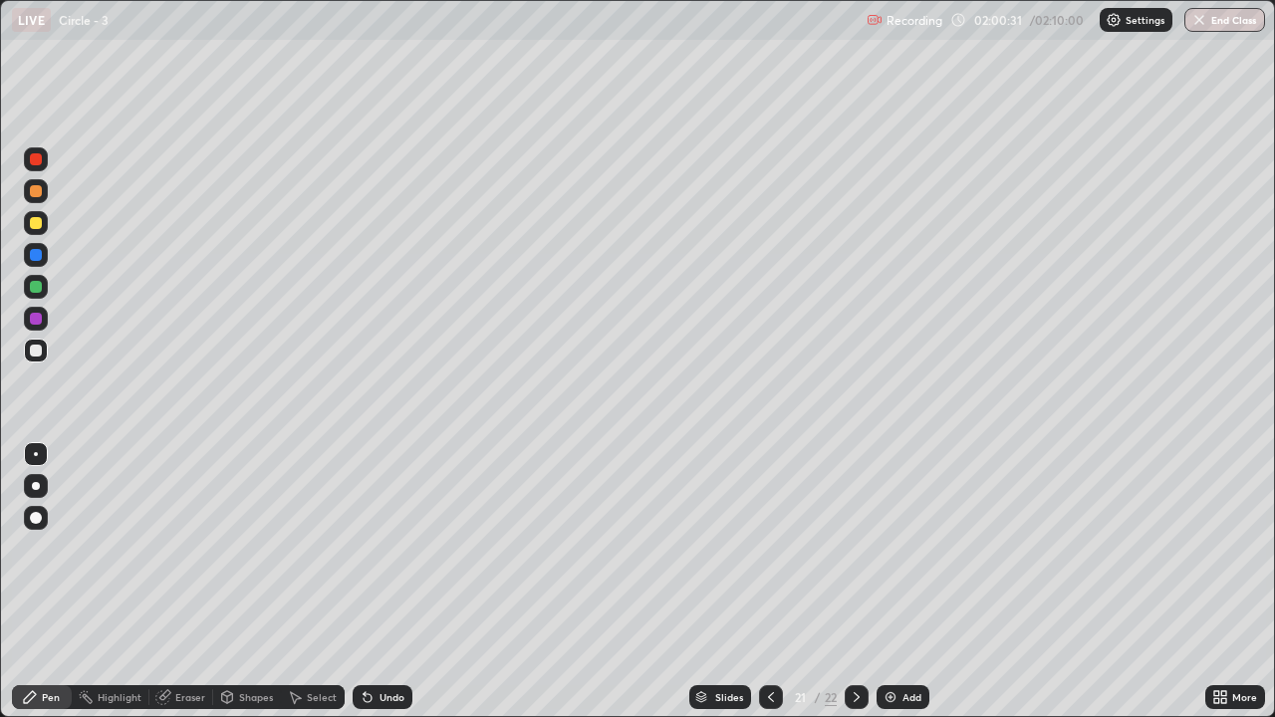
click at [1227, 27] on button "End Class" at bounding box center [1224, 20] width 81 height 24
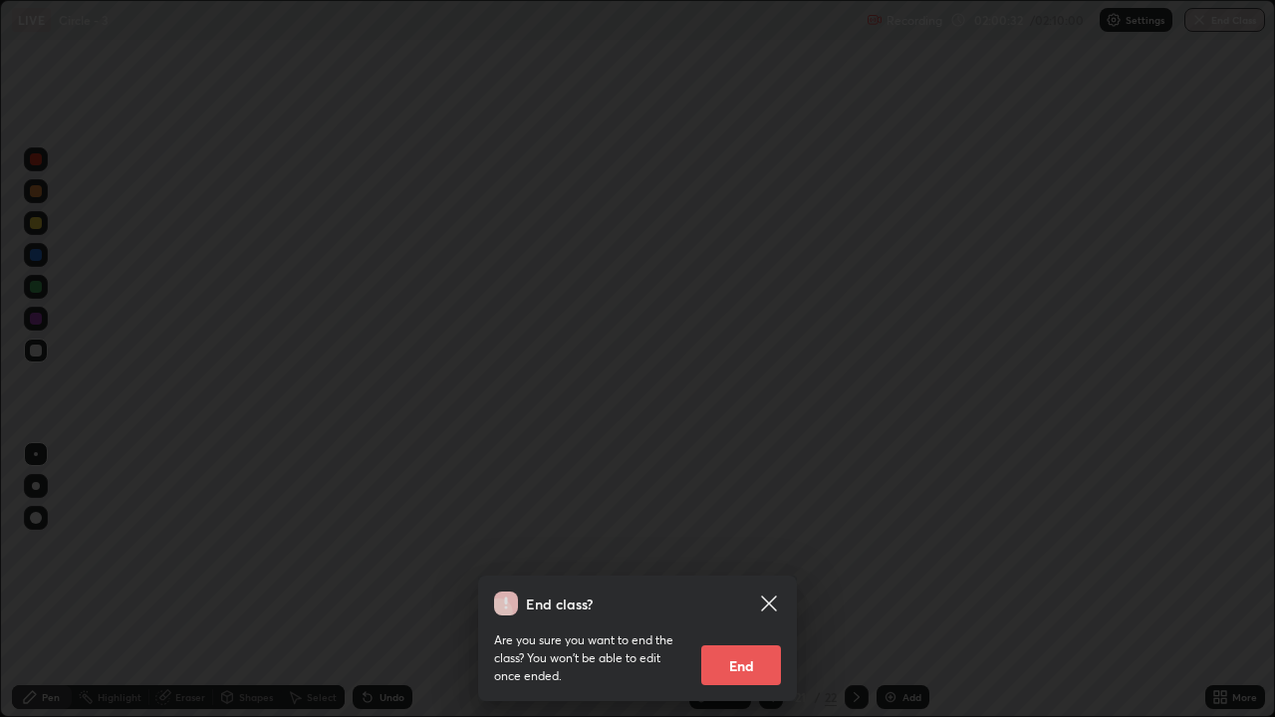
click at [770, 590] on button "End" at bounding box center [741, 665] width 80 height 40
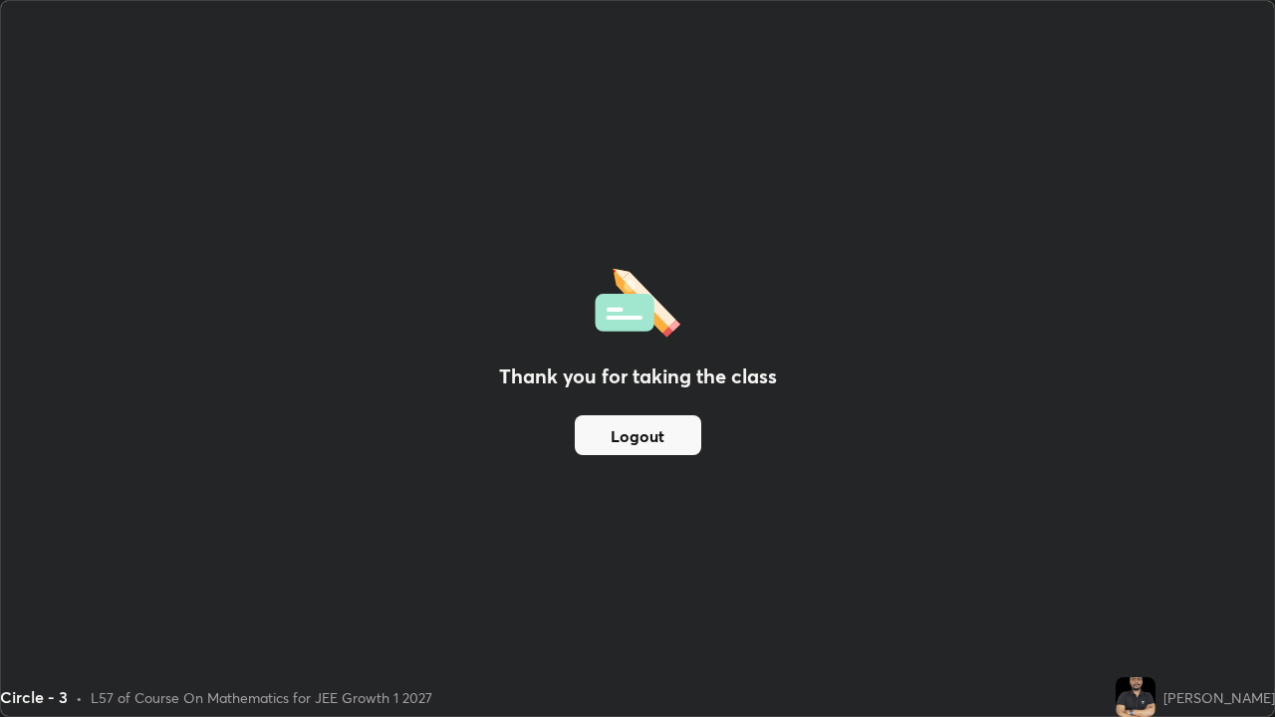
click at [786, 348] on div "Thank you for taking the class Logout" at bounding box center [637, 358] width 1273 height 715
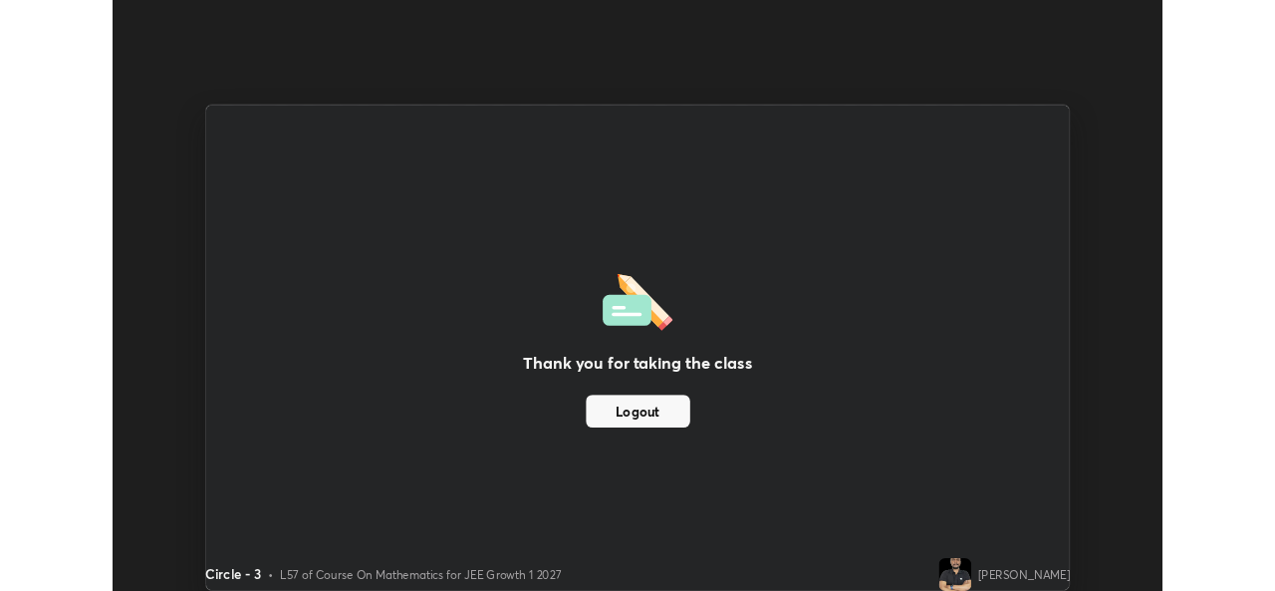
scroll to position [99003, 98319]
